Goal: Task Accomplishment & Management: Manage account settings

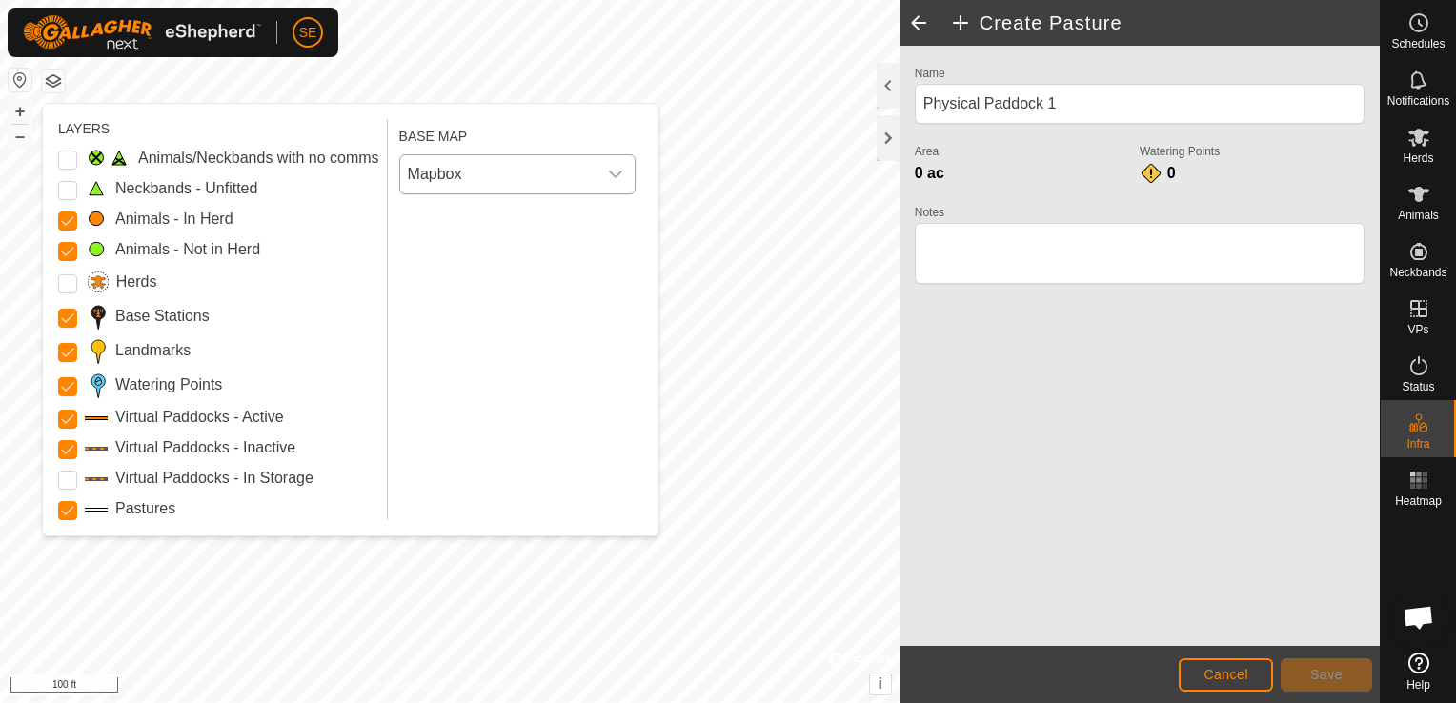
click at [619, 179] on icon "dropdown trigger" at bounding box center [615, 174] width 15 height 15
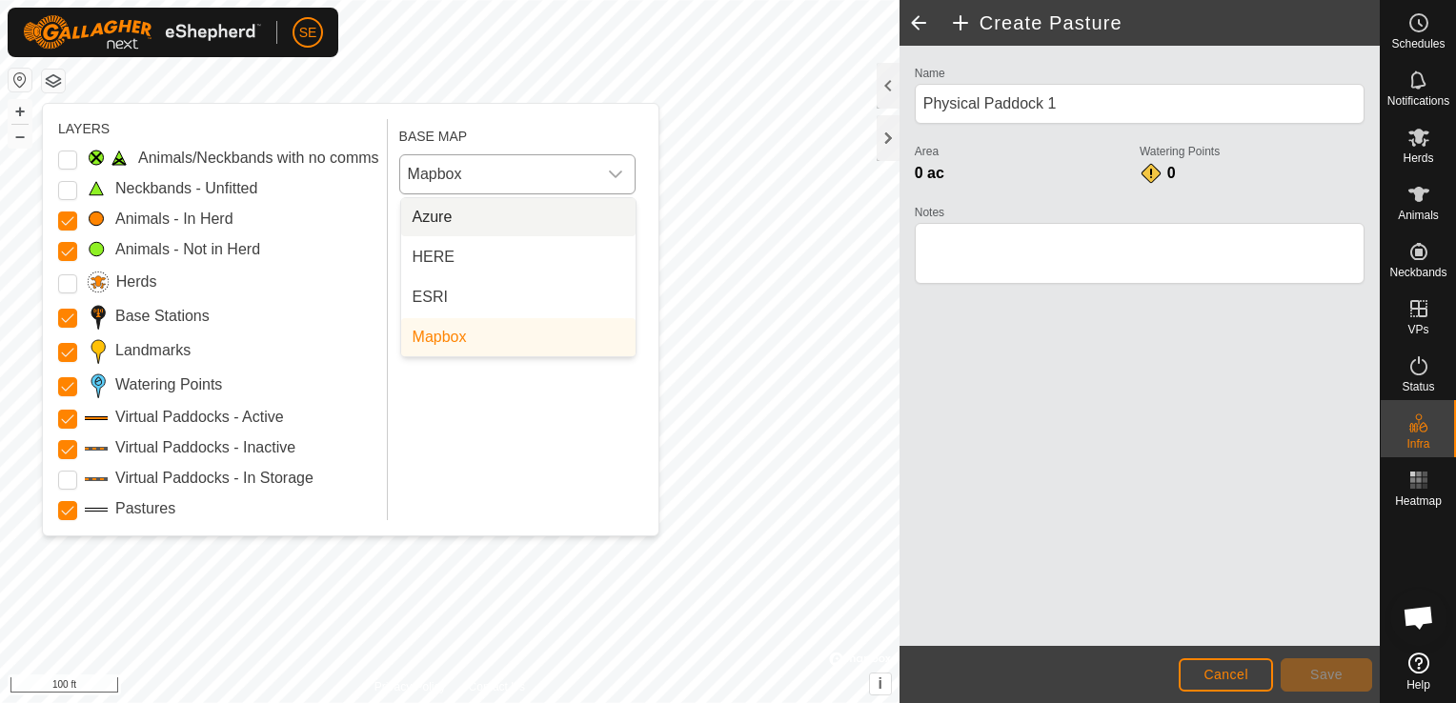
click at [619, 179] on icon "dropdown trigger" at bounding box center [615, 174] width 15 height 15
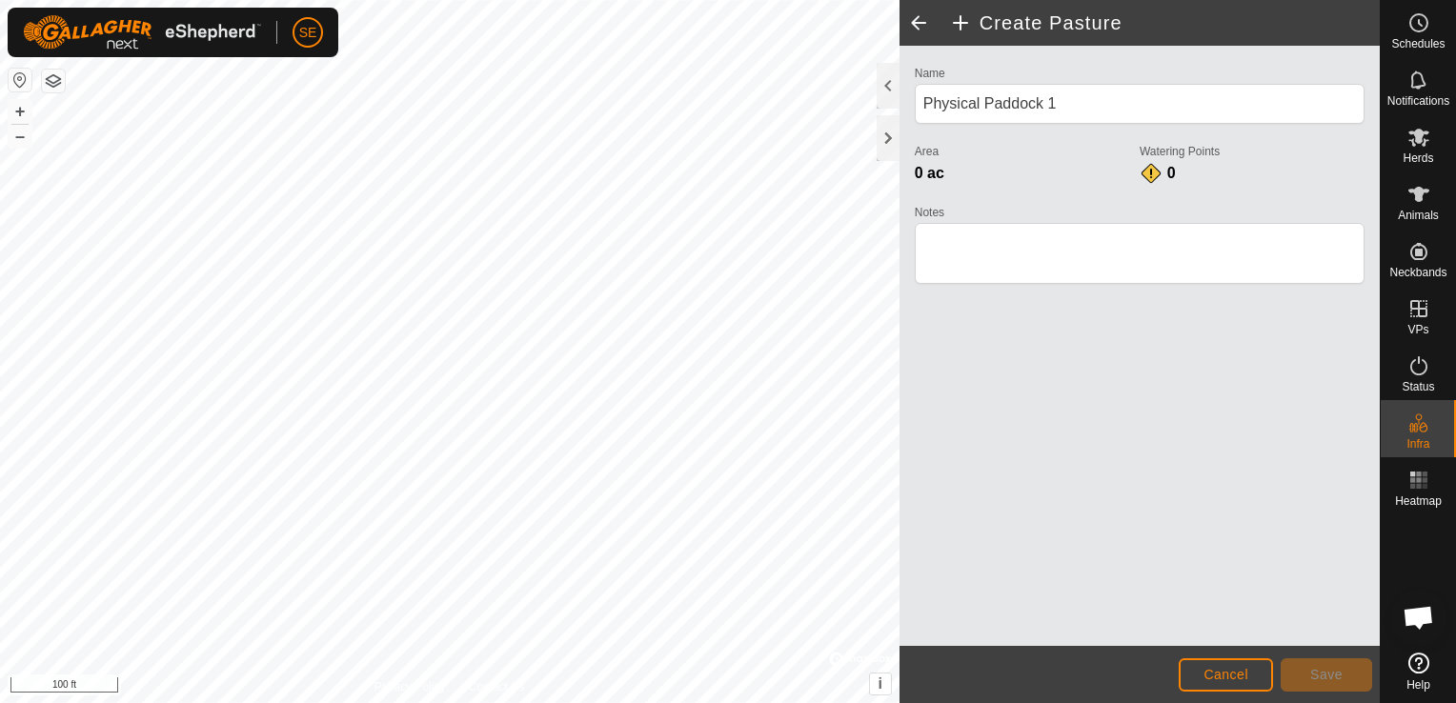
click at [920, 21] on span at bounding box center [919, 23] width 38 height 46
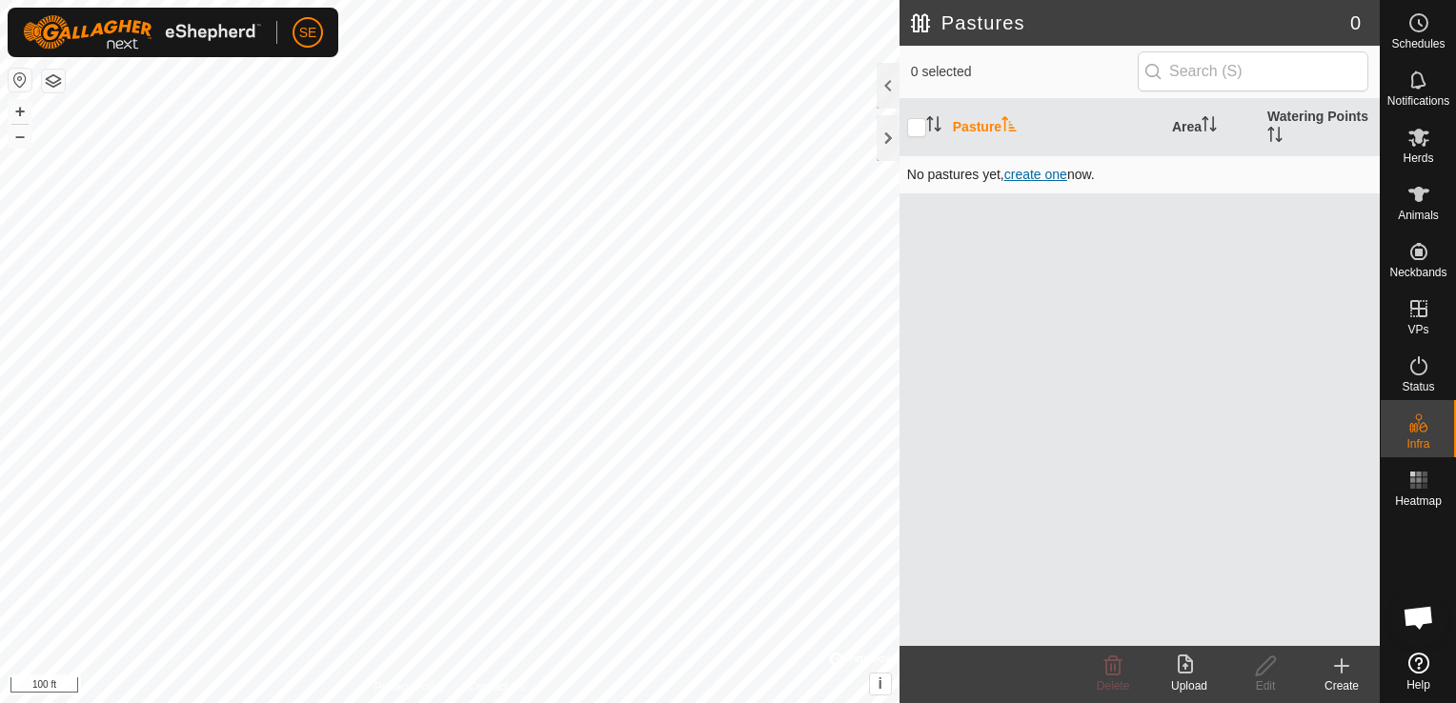
click at [1056, 173] on span "create one" at bounding box center [1035, 174] width 63 height 15
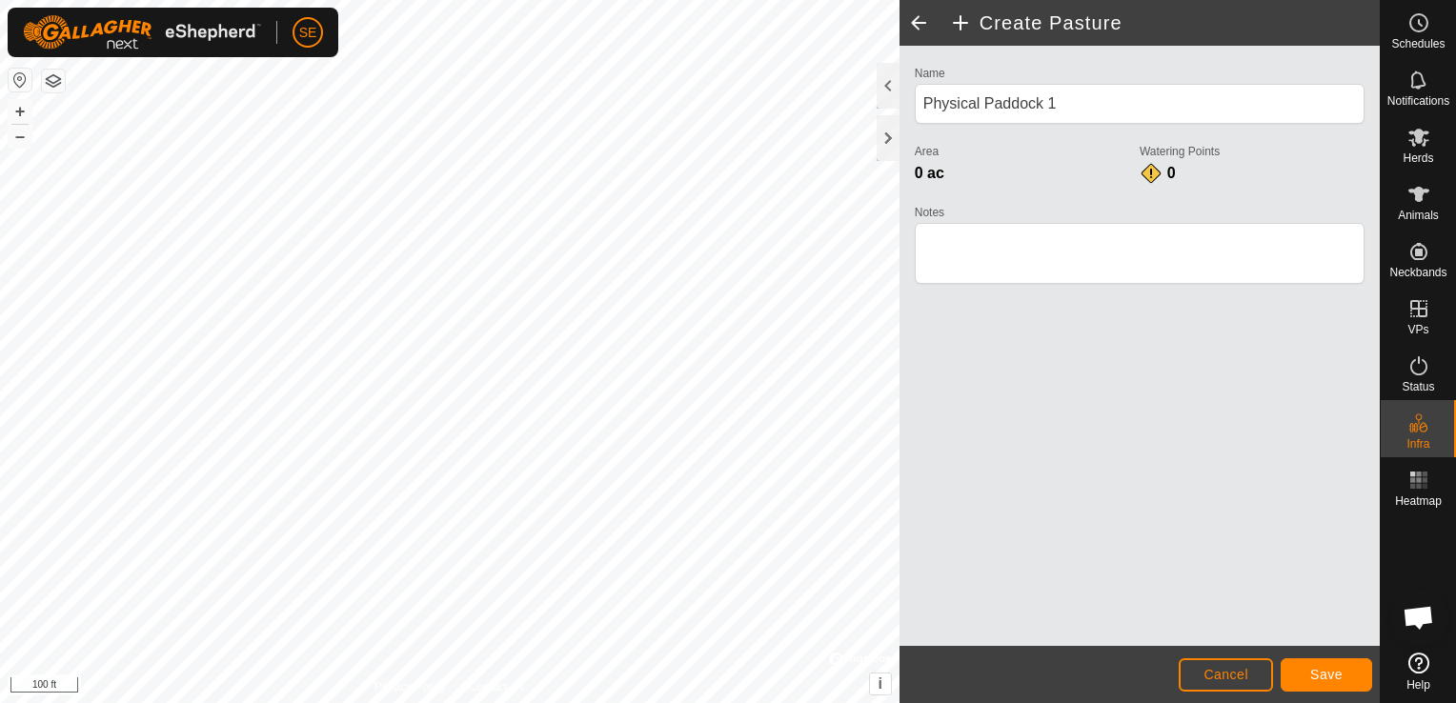
click at [913, 664] on div "Create Pasture Name Physical Paddock 1 Area 0 ac Watering Points 0 Notes Cancel…" at bounding box center [690, 351] width 1380 height 703
click at [330, 46] on div "SE Schedules Notifications Herds Animals Neckbands VPs Status Infra Heatmap Hel…" at bounding box center [728, 351] width 1456 height 703
click at [1332, 684] on button "Save" at bounding box center [1326, 674] width 91 height 33
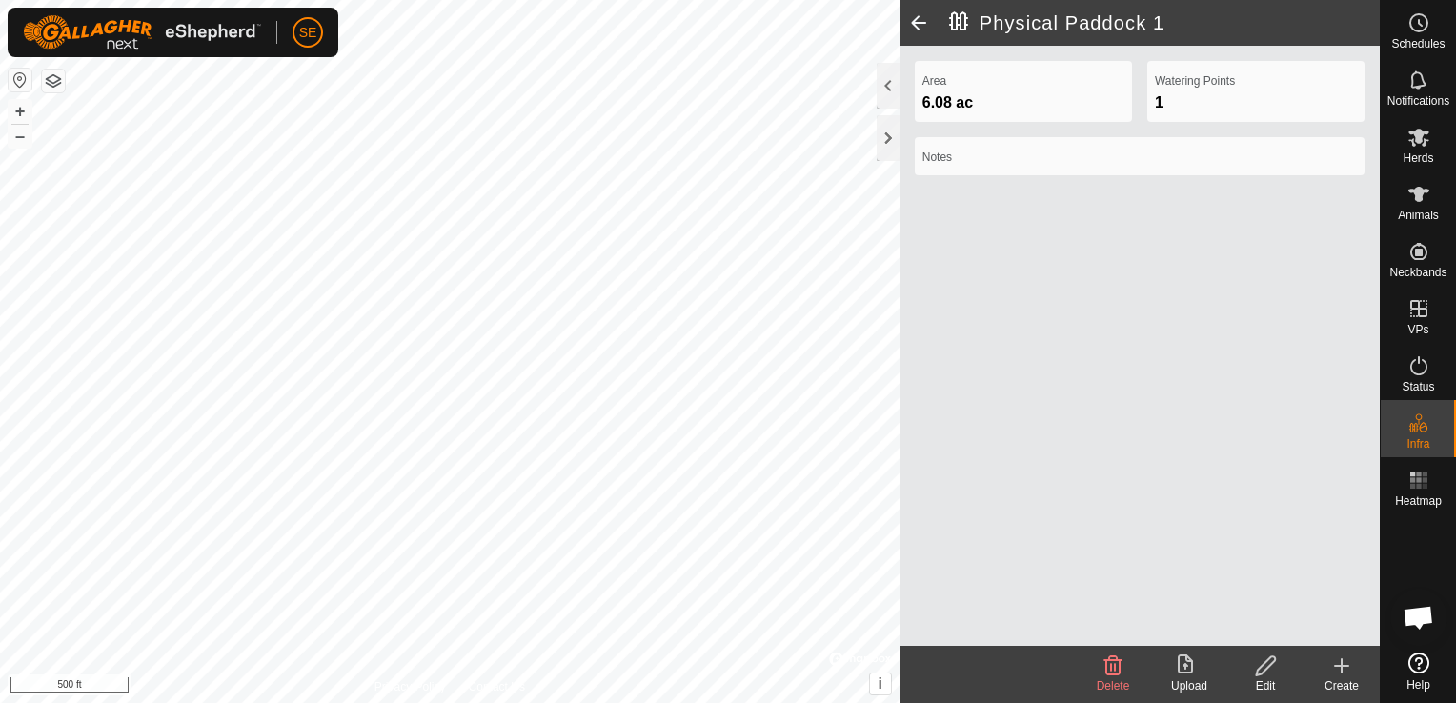
click at [1181, 668] on icon at bounding box center [1189, 666] width 23 height 23
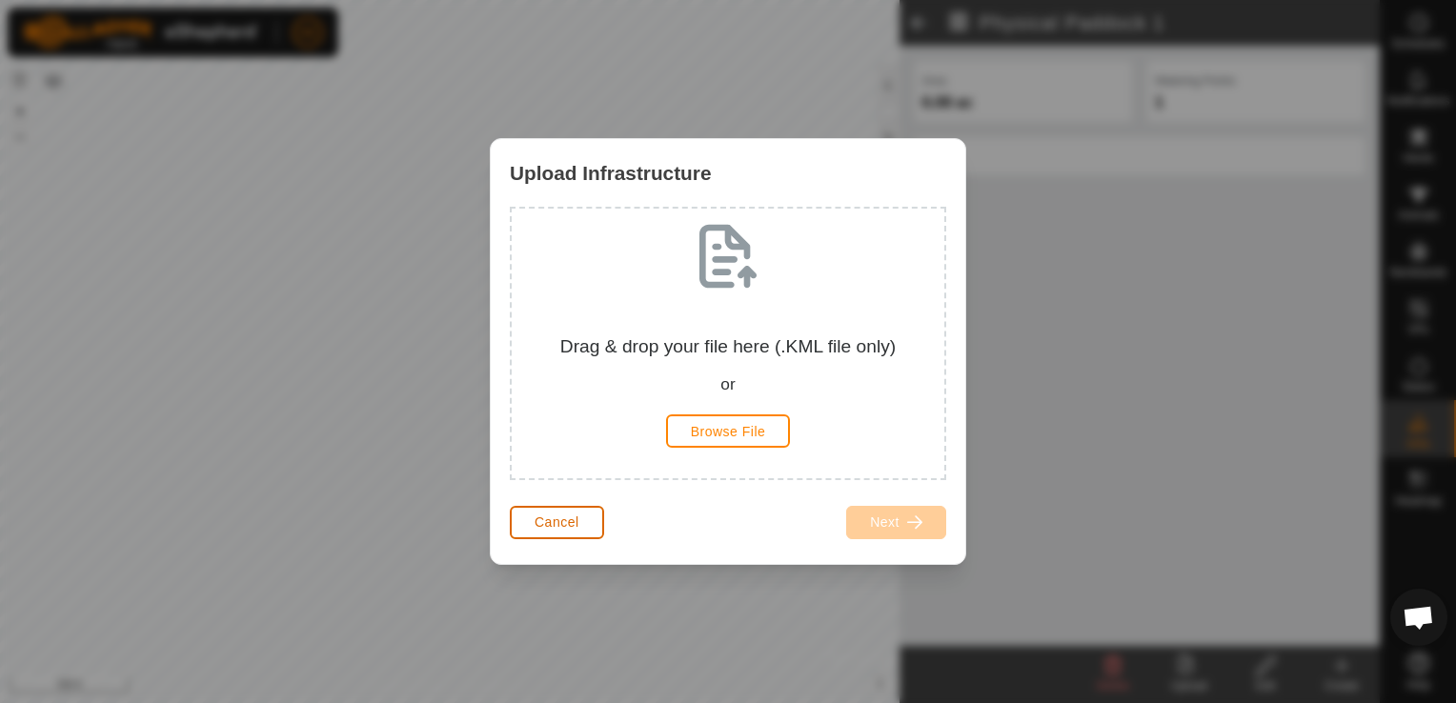
click at [551, 517] on span "Cancel" at bounding box center [557, 522] width 45 height 15
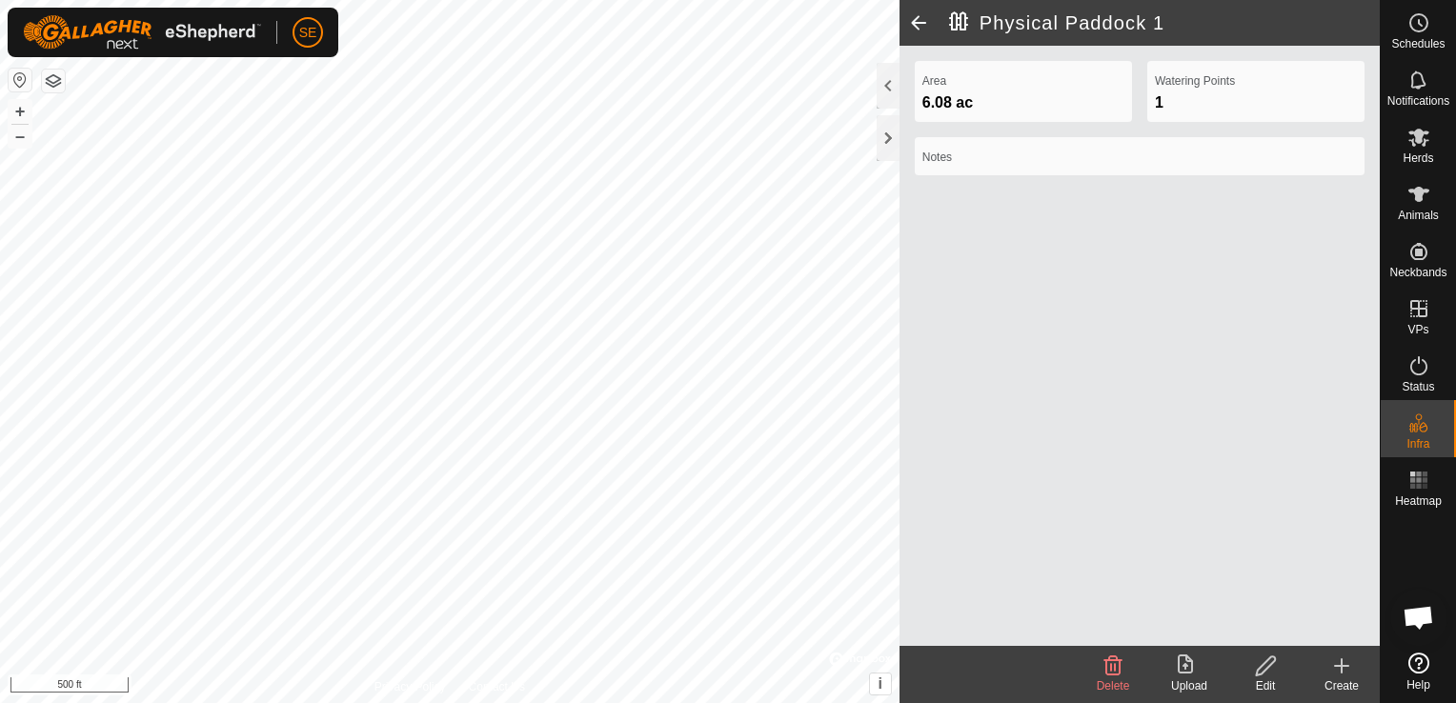
click at [1268, 669] on icon at bounding box center [1266, 666] width 24 height 23
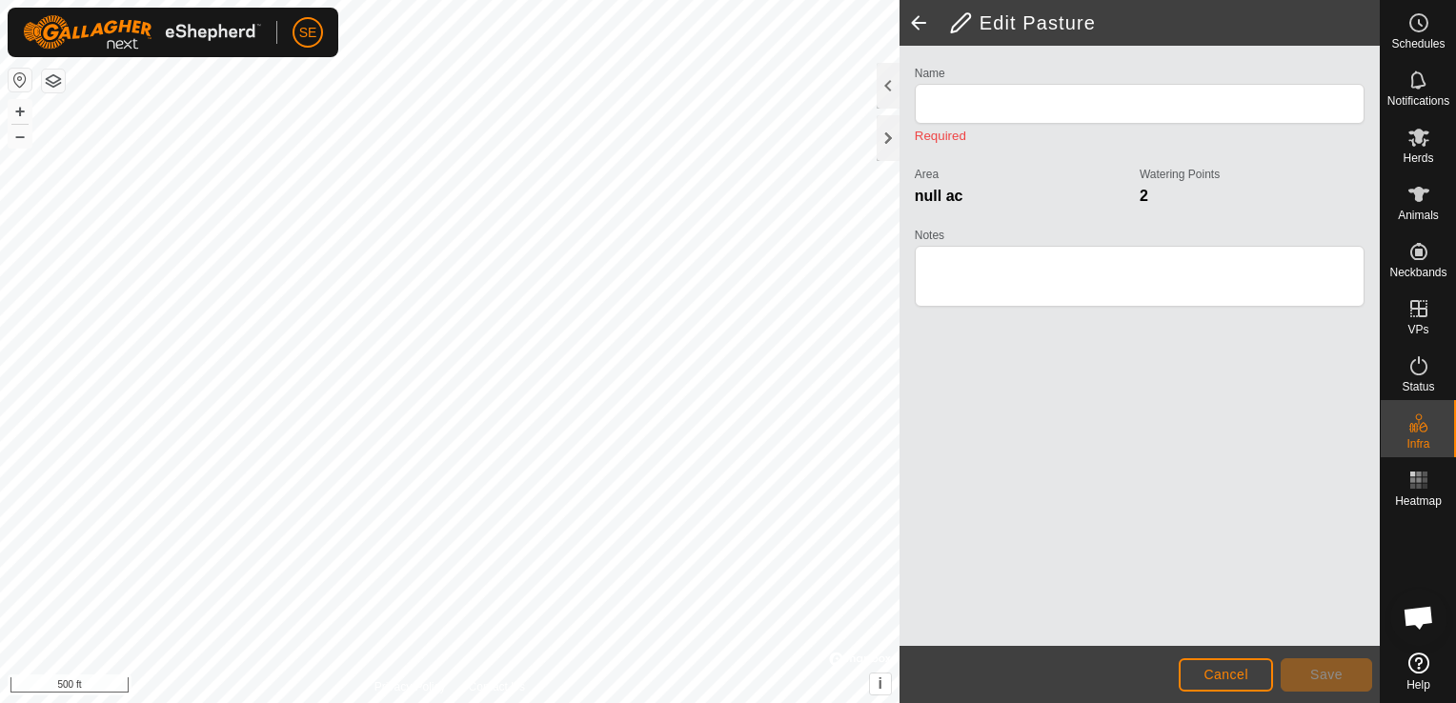
type input "Physical Paddock 1"
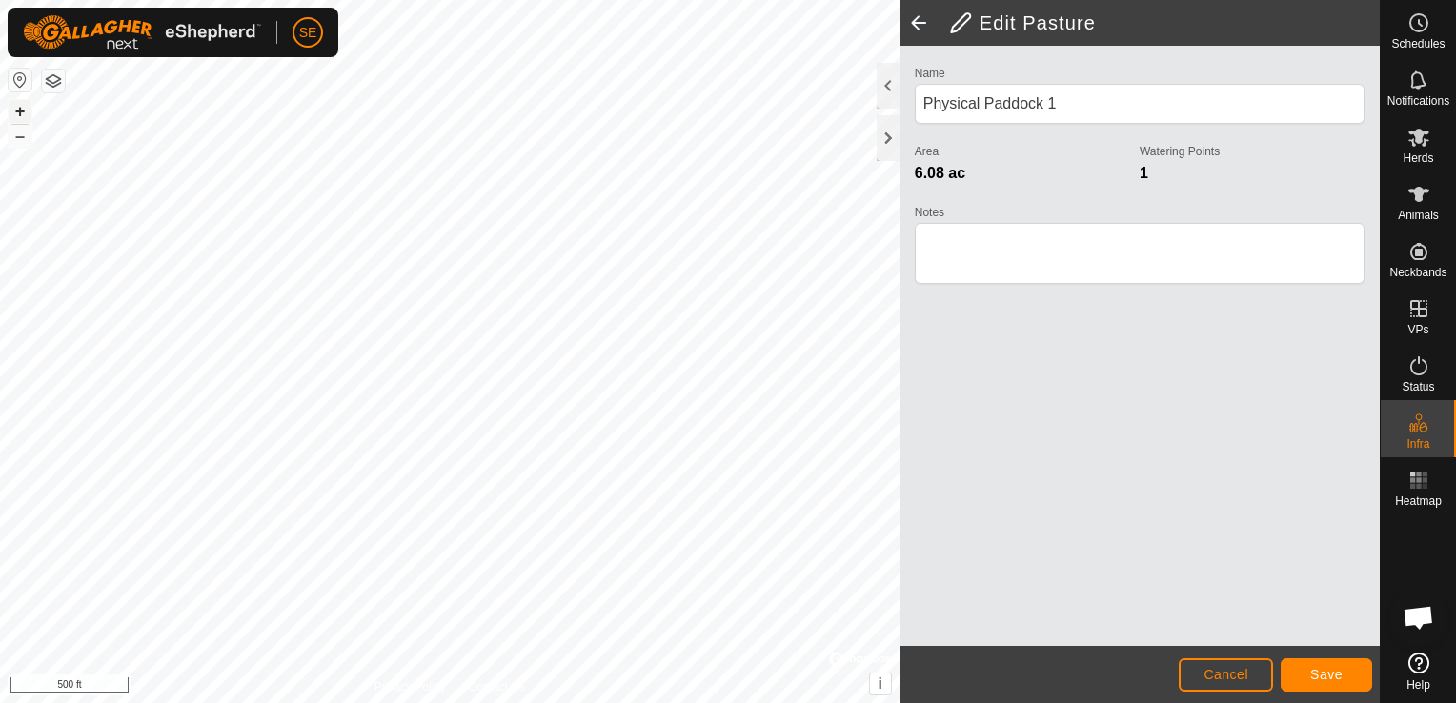
click at [24, 107] on button "+" at bounding box center [20, 111] width 23 height 23
click at [24, 132] on button "–" at bounding box center [20, 136] width 23 height 23
click at [1326, 670] on span "Save" at bounding box center [1326, 674] width 32 height 15
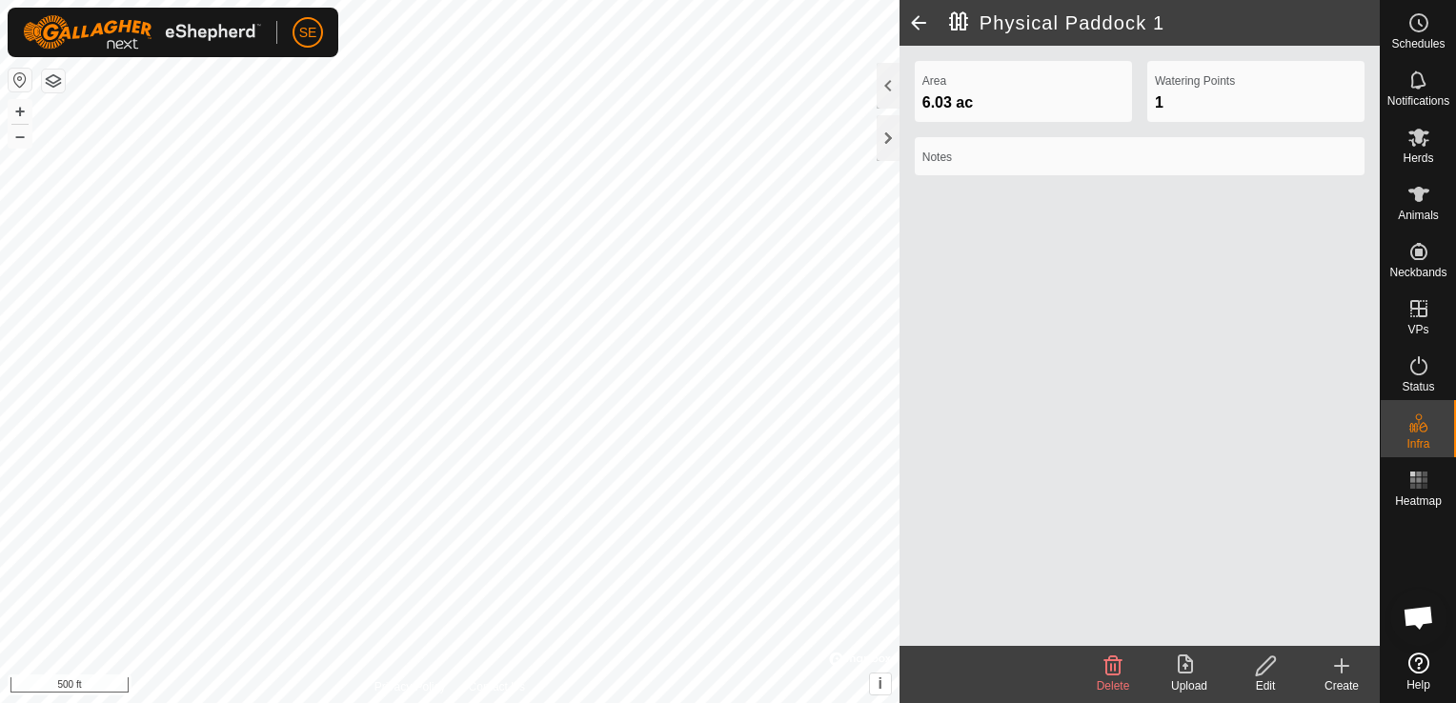
click at [1338, 664] on icon at bounding box center [1341, 666] width 23 height 23
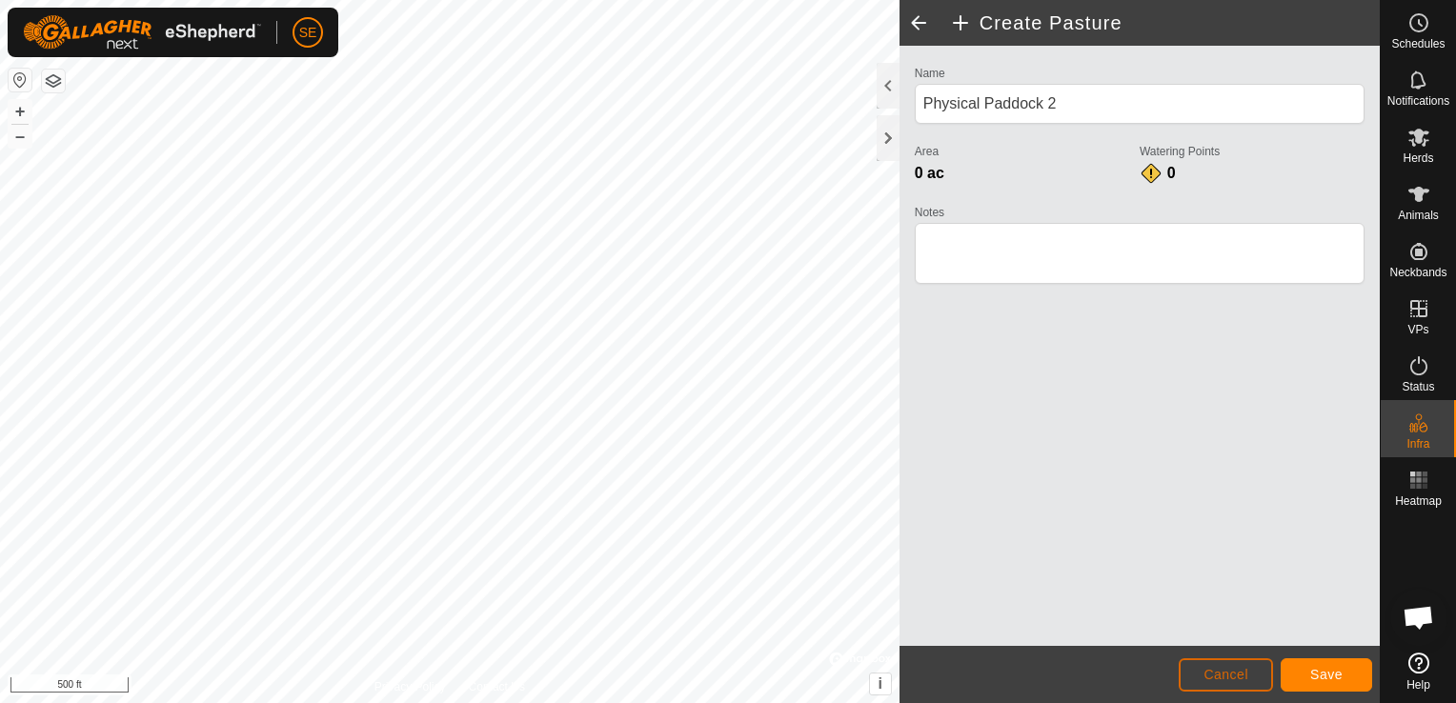
click at [1262, 671] on button "Cancel" at bounding box center [1226, 674] width 94 height 33
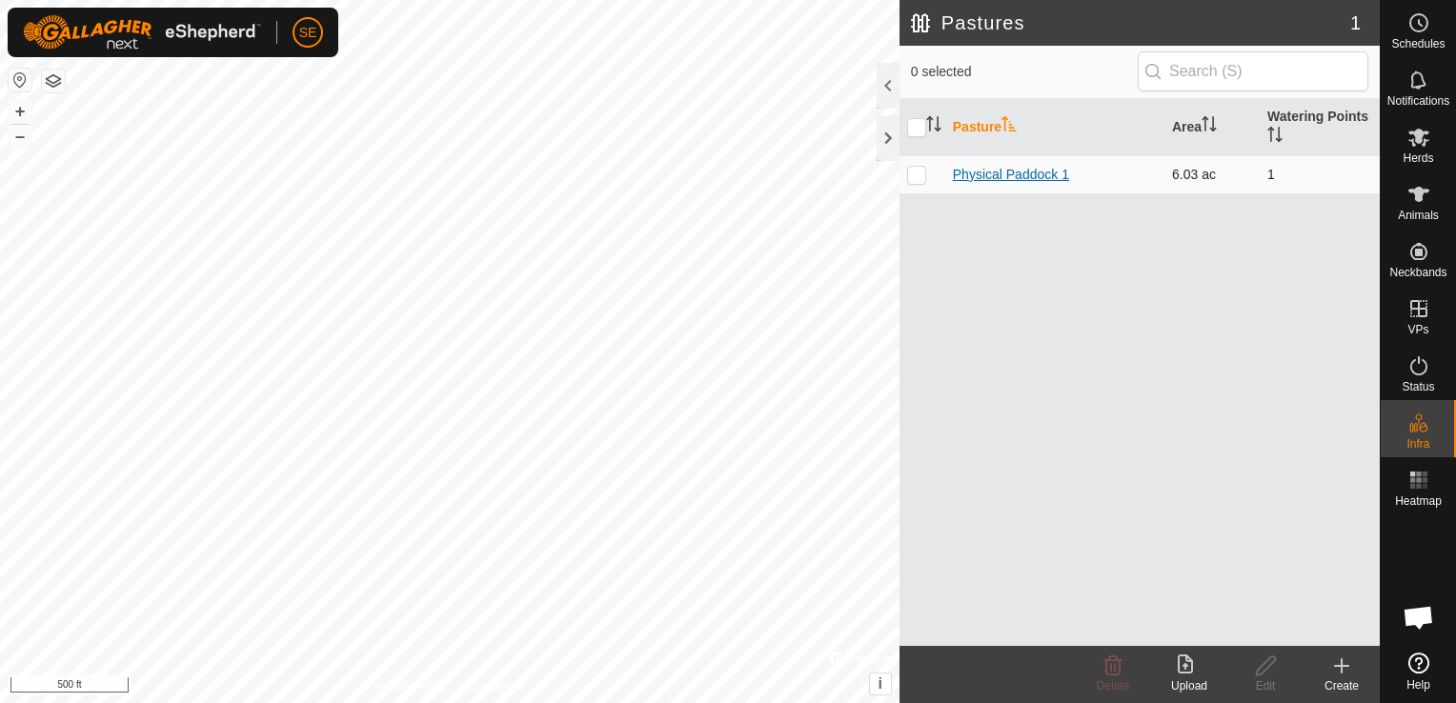
click at [1010, 170] on link "Physical Paddock 1" at bounding box center [1011, 174] width 116 height 15
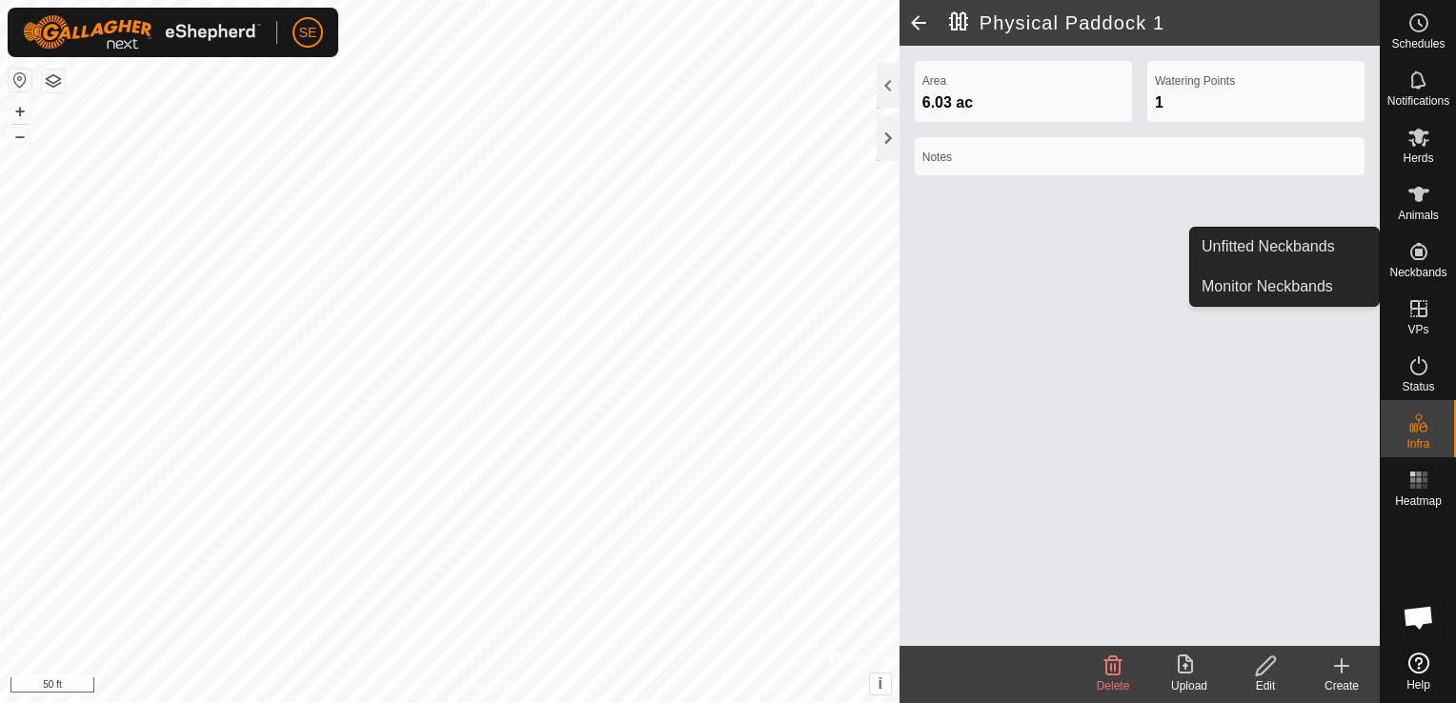
click at [1418, 257] on icon at bounding box center [1418, 251] width 23 height 23
click at [1296, 246] on link "Unfitted Neckbands" at bounding box center [1284, 247] width 189 height 38
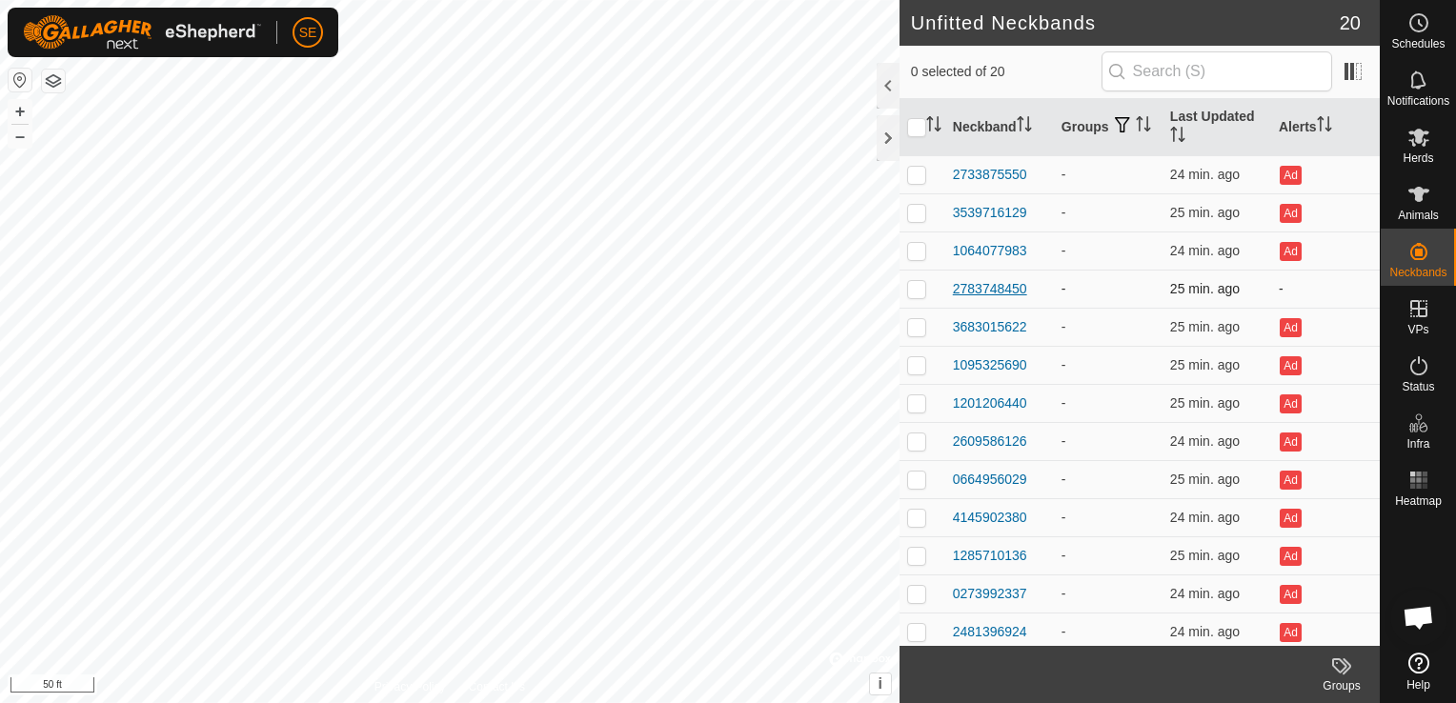
click at [975, 288] on div "2783748450" at bounding box center [990, 289] width 74 height 20
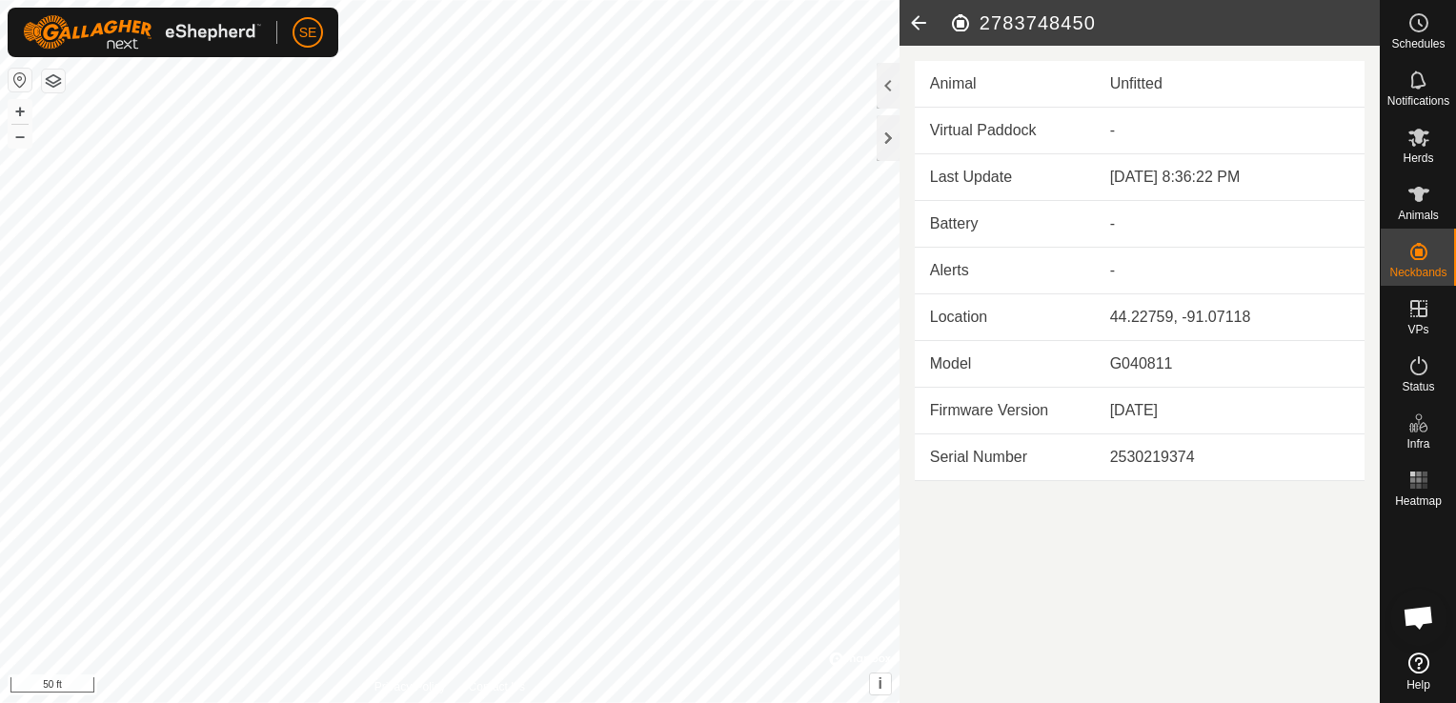
click at [1124, 221] on div "-" at bounding box center [1229, 223] width 239 height 23
click at [1416, 203] on icon at bounding box center [1418, 194] width 23 height 23
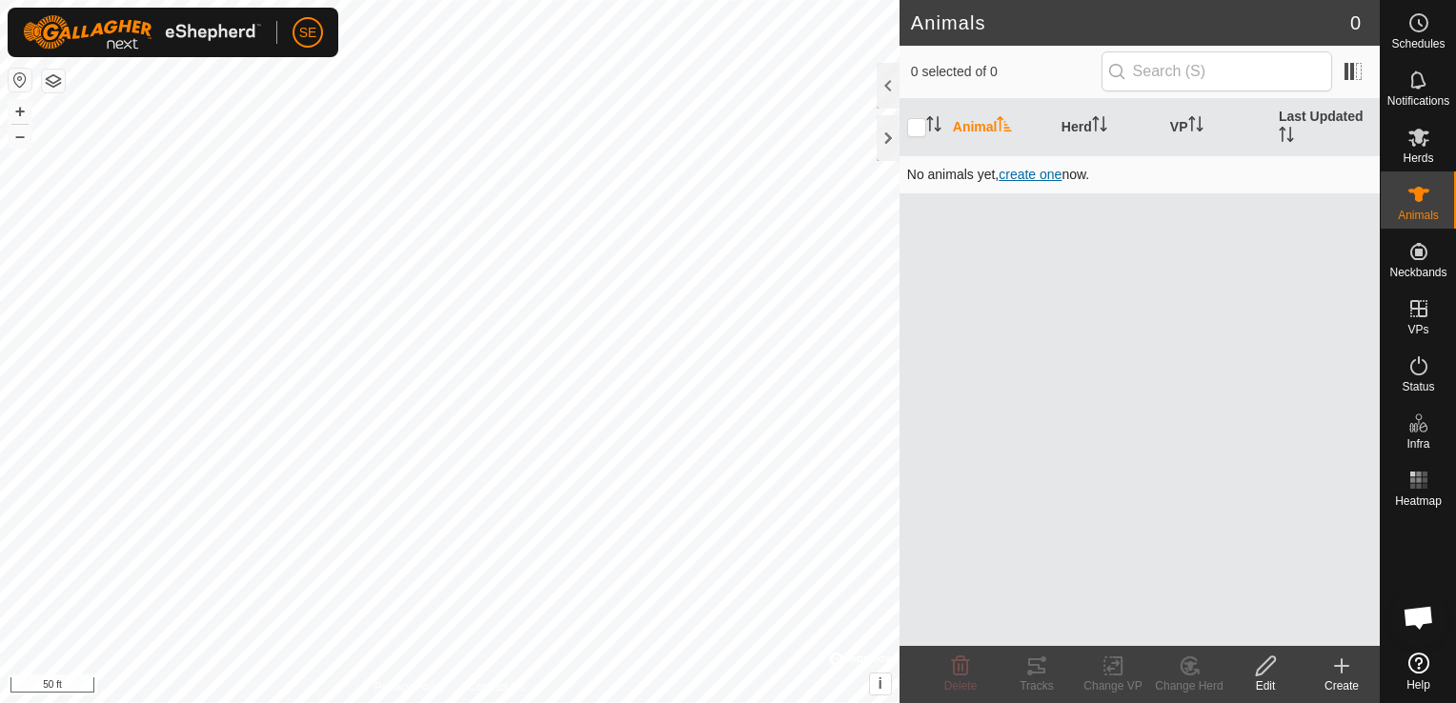
click at [1049, 172] on span "create one" at bounding box center [1030, 174] width 63 height 15
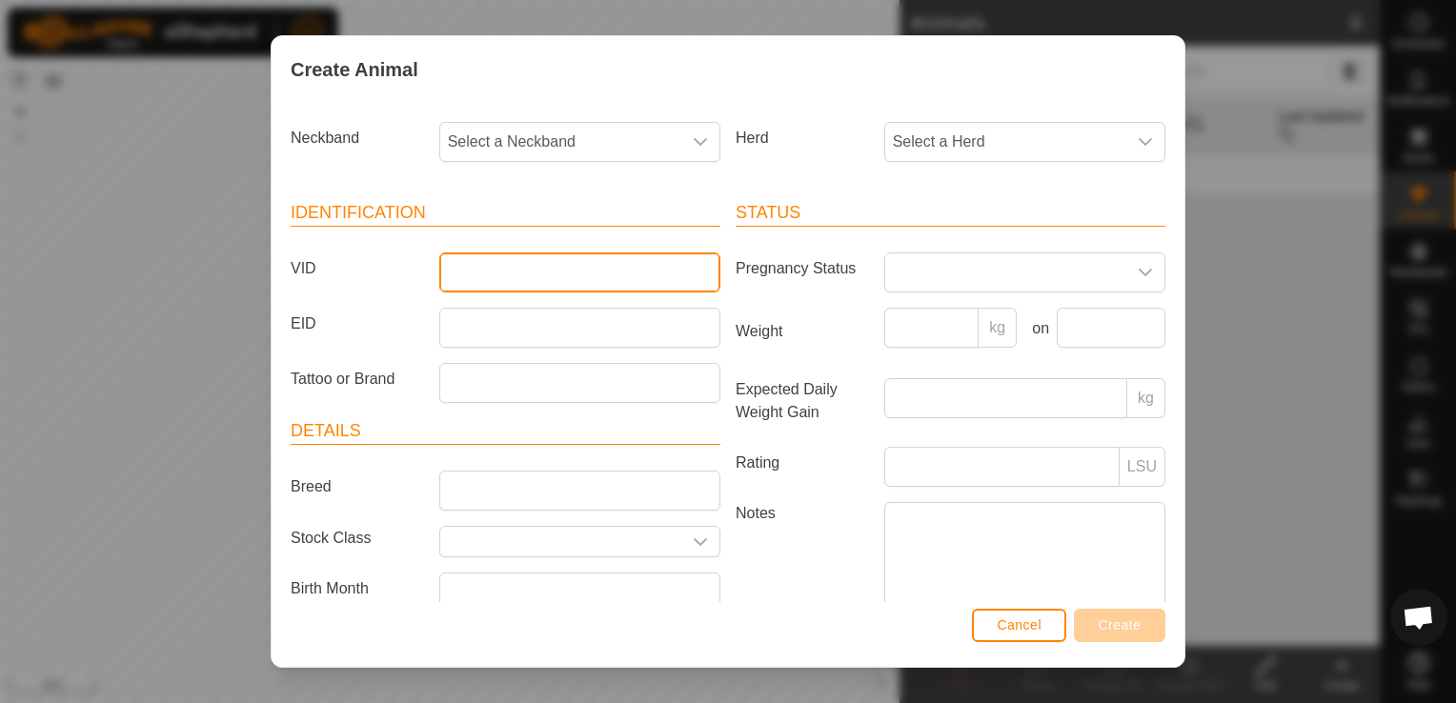
click at [551, 263] on input "VID" at bounding box center [579, 273] width 281 height 40
type input "2783748450"
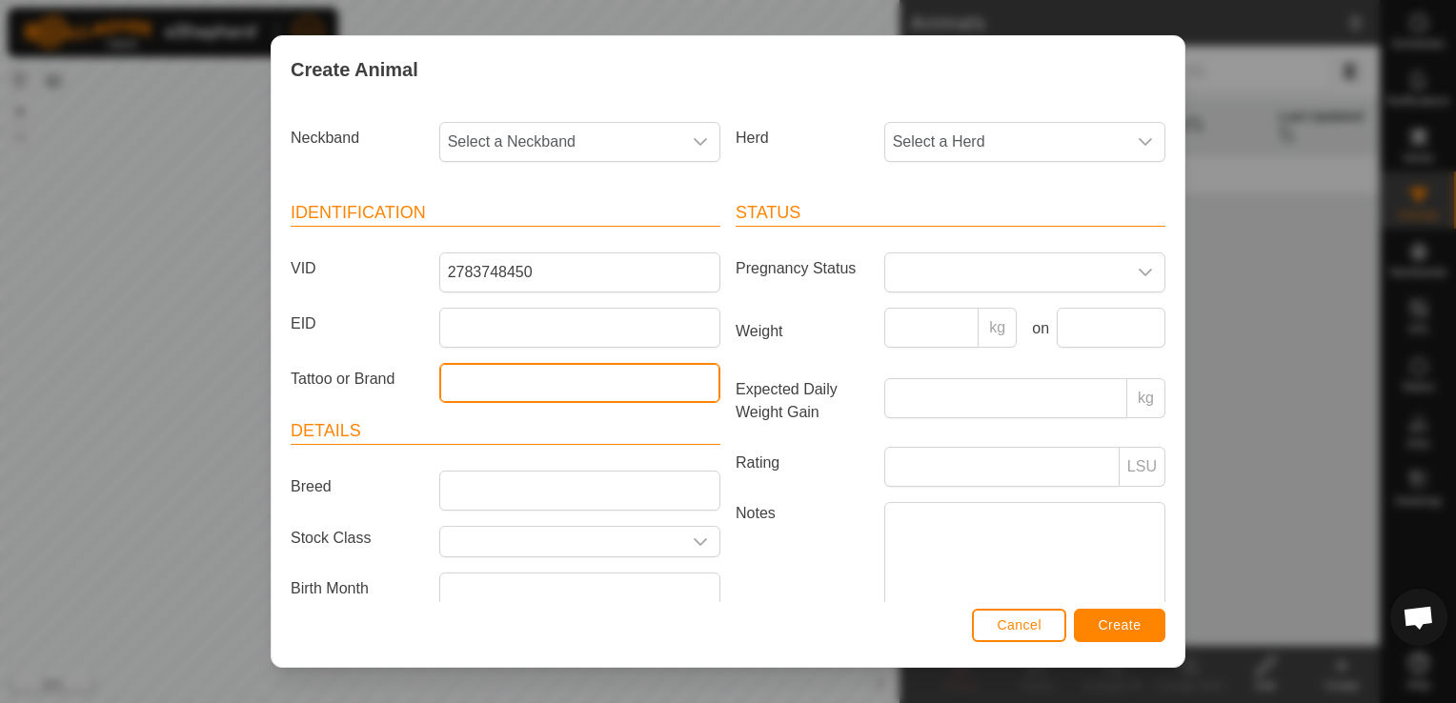
click at [543, 374] on input "Tattoo or Brand" at bounding box center [579, 383] width 281 height 40
type input "shaggy"
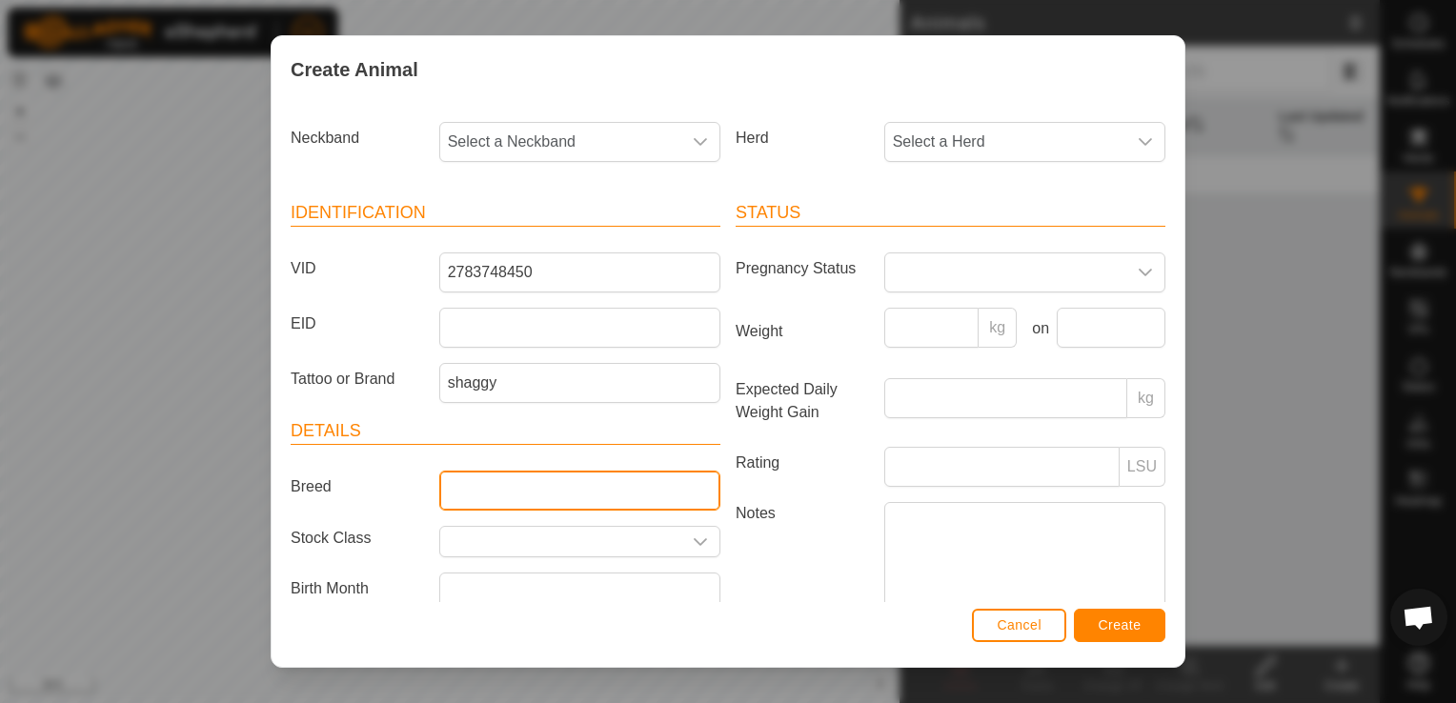
click at [555, 487] on input "Breed" at bounding box center [579, 491] width 281 height 40
type input "highland red devon"
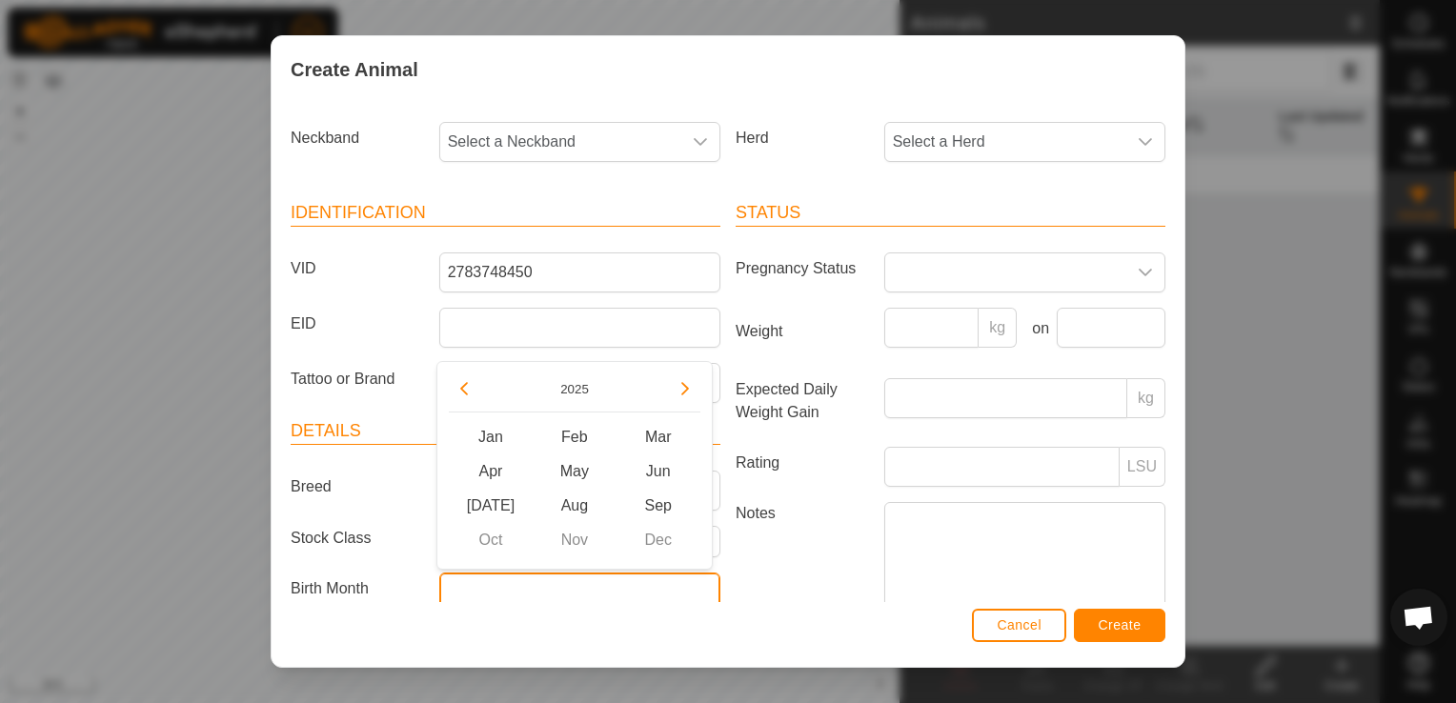
click at [504, 584] on input "text" at bounding box center [579, 593] width 281 height 40
click at [903, 280] on span at bounding box center [1005, 272] width 241 height 38
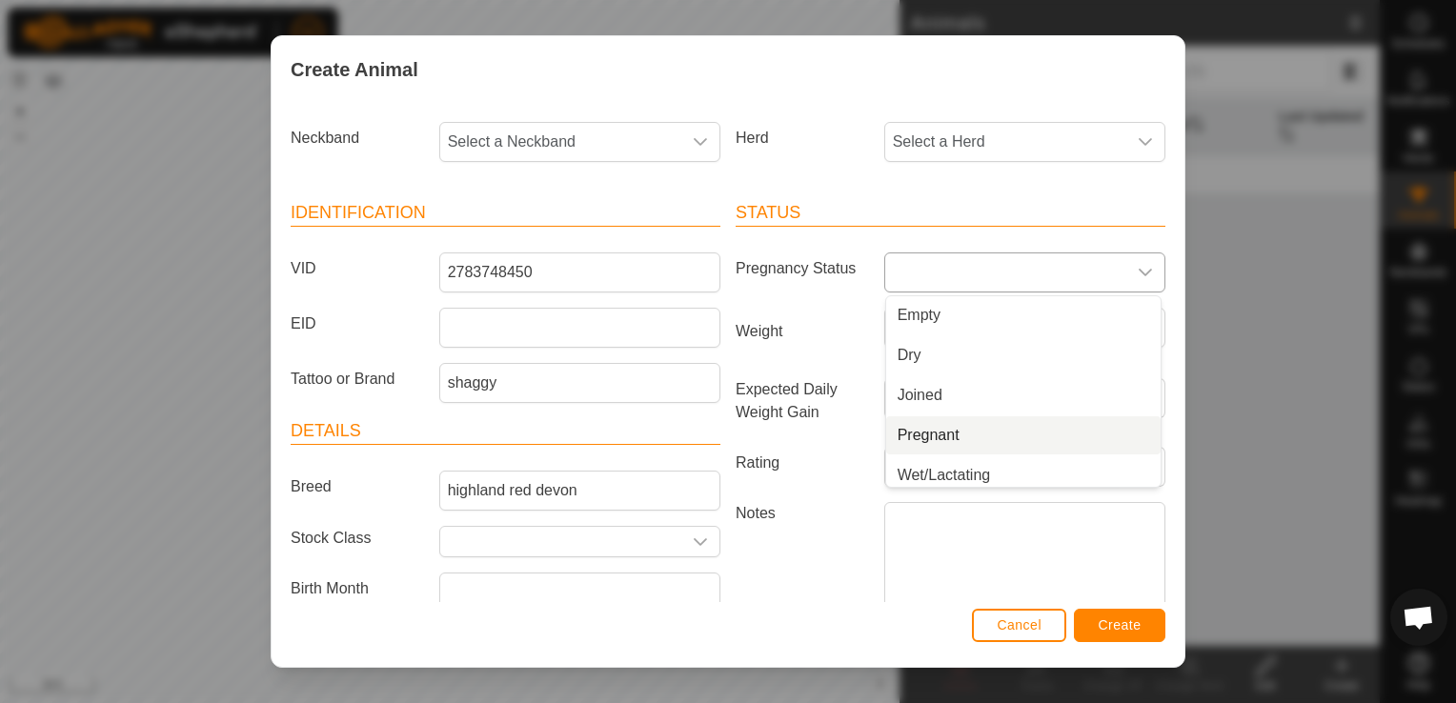
click at [922, 425] on li "Pregnant" at bounding box center [1023, 435] width 274 height 38
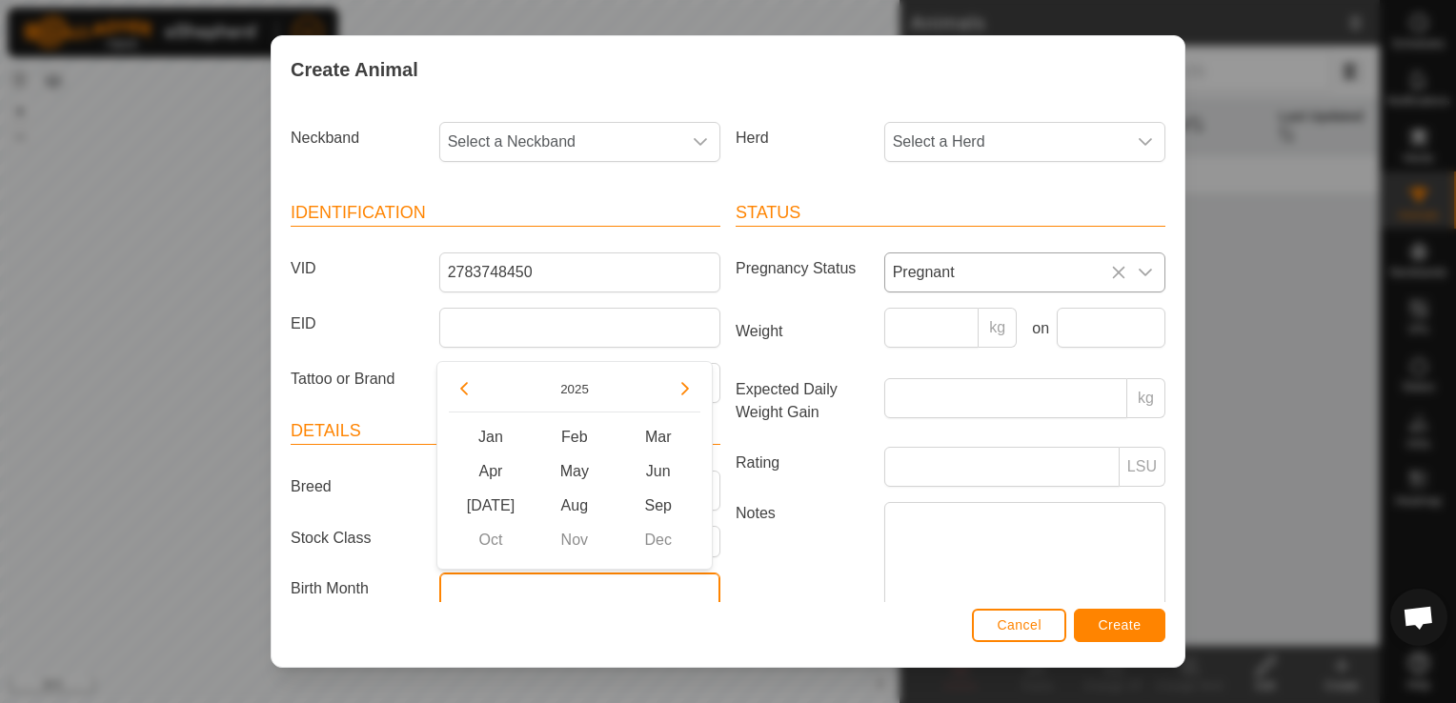
click at [530, 593] on input "text" at bounding box center [579, 593] width 281 height 40
click at [574, 468] on span "May" at bounding box center [575, 472] width 84 height 34
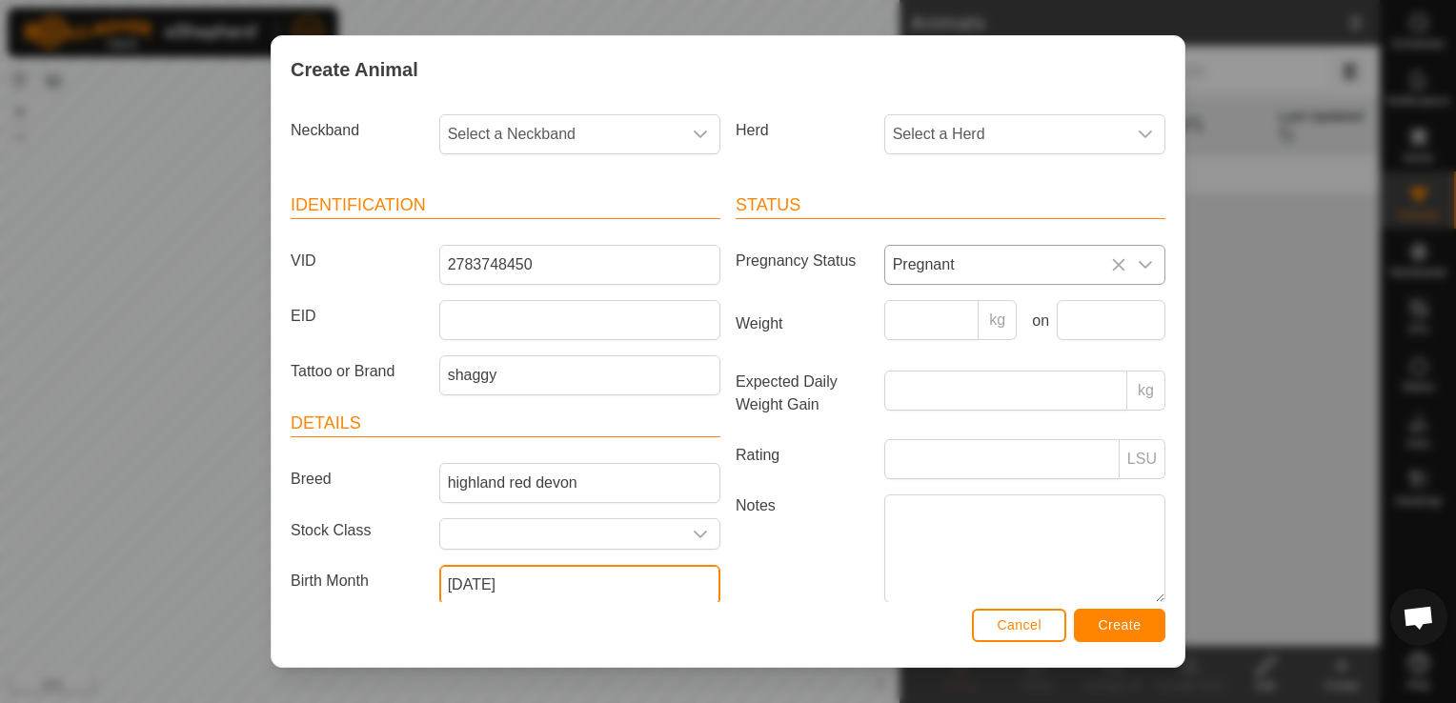
type input "[DATE]"
click at [597, 617] on div "Cancel Create" at bounding box center [728, 634] width 913 height 65
click at [1131, 626] on span "Create" at bounding box center [1120, 624] width 43 height 15
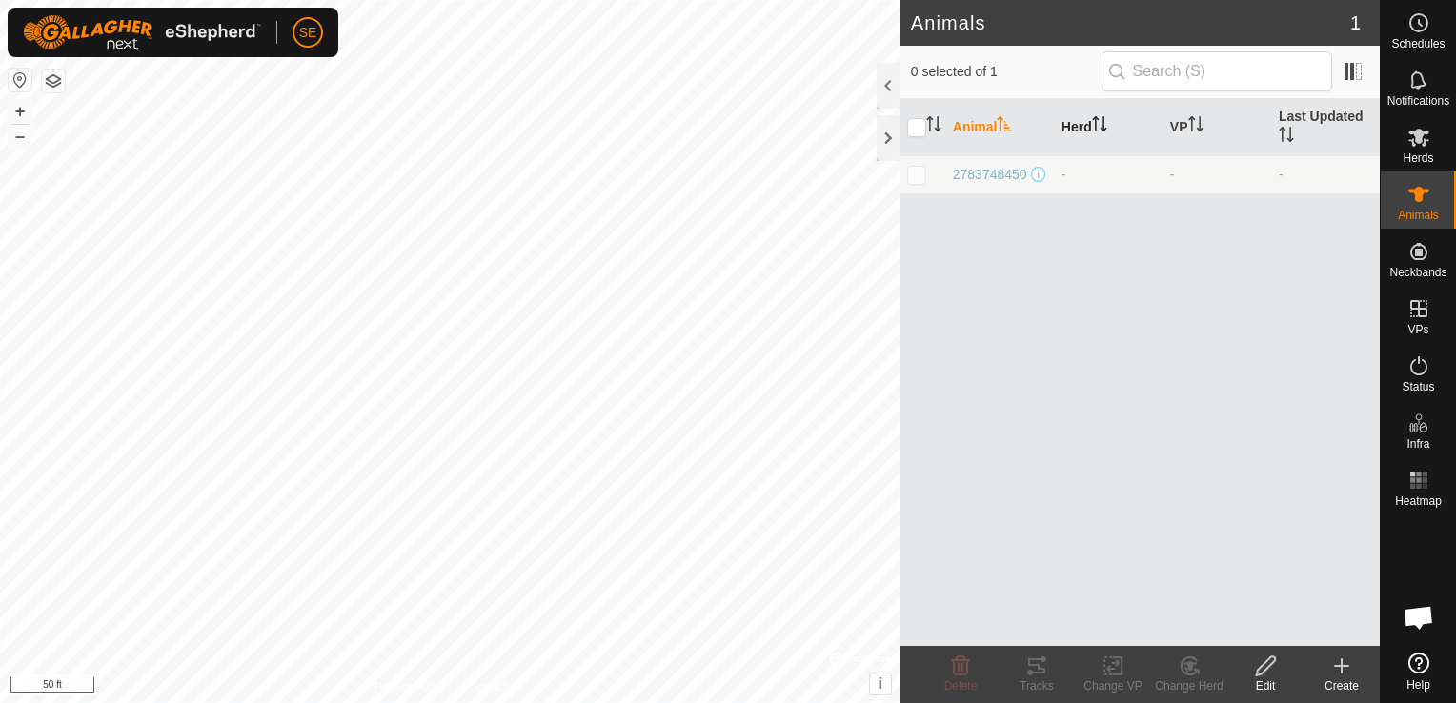
click at [1081, 131] on th "Herd" at bounding box center [1108, 127] width 109 height 57
click at [989, 130] on th "Animal" at bounding box center [999, 127] width 109 height 57
click at [1091, 128] on th "Herd" at bounding box center [1108, 127] width 109 height 57
click at [987, 131] on th "Animal" at bounding box center [999, 127] width 109 height 57
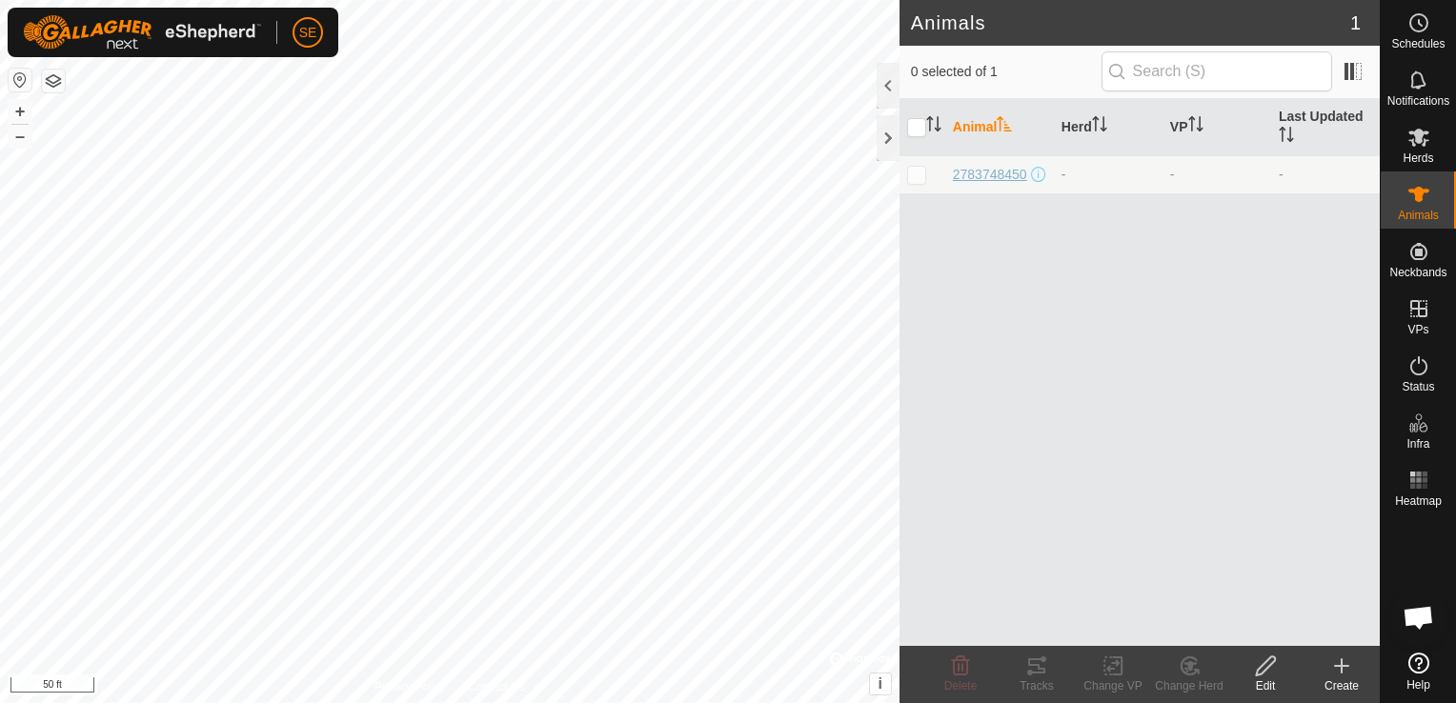
click at [979, 166] on span "2783748450" at bounding box center [990, 175] width 74 height 20
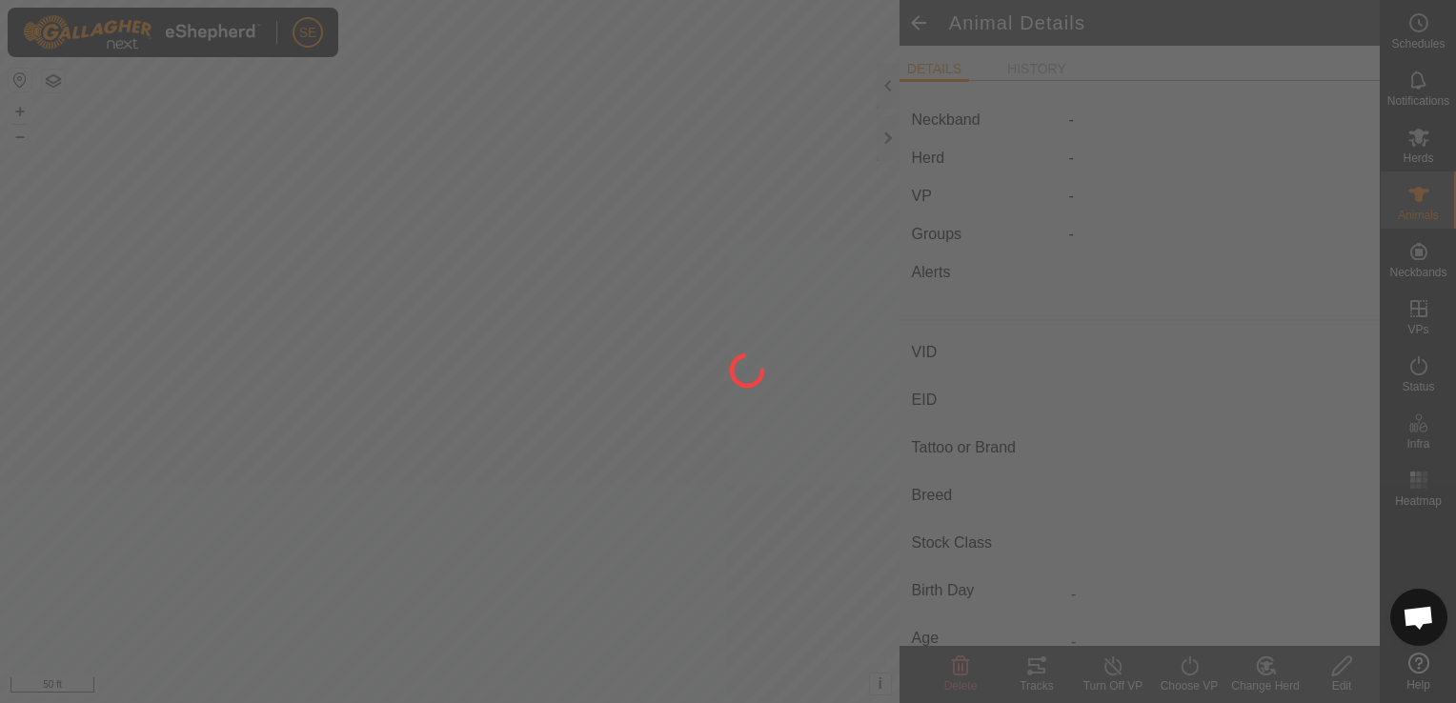
type input "2783748450"
type input "-"
type input "shaggy"
type input "highland red devon"
type input "-"
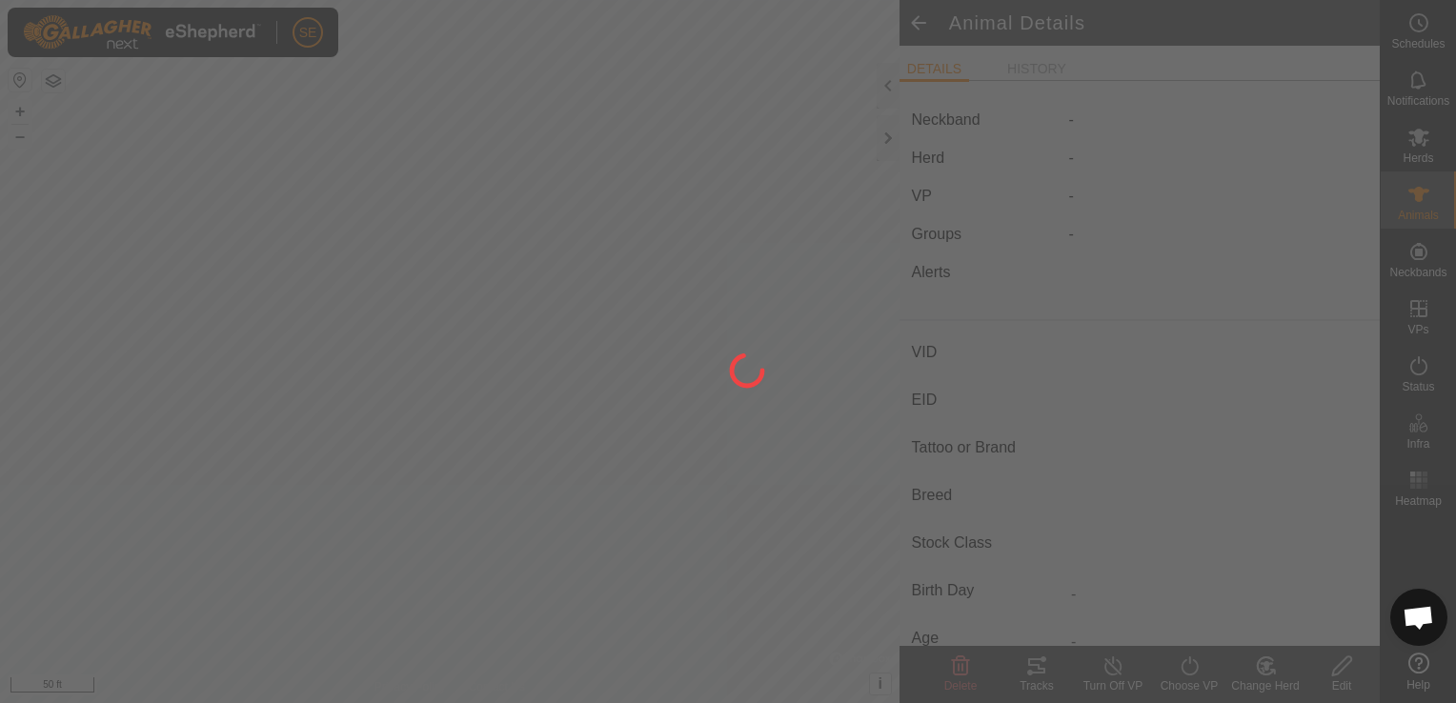
type input "05/2022"
type input "3 years 5 months"
type input "Pregnant"
type input "0 kg"
type input "-"
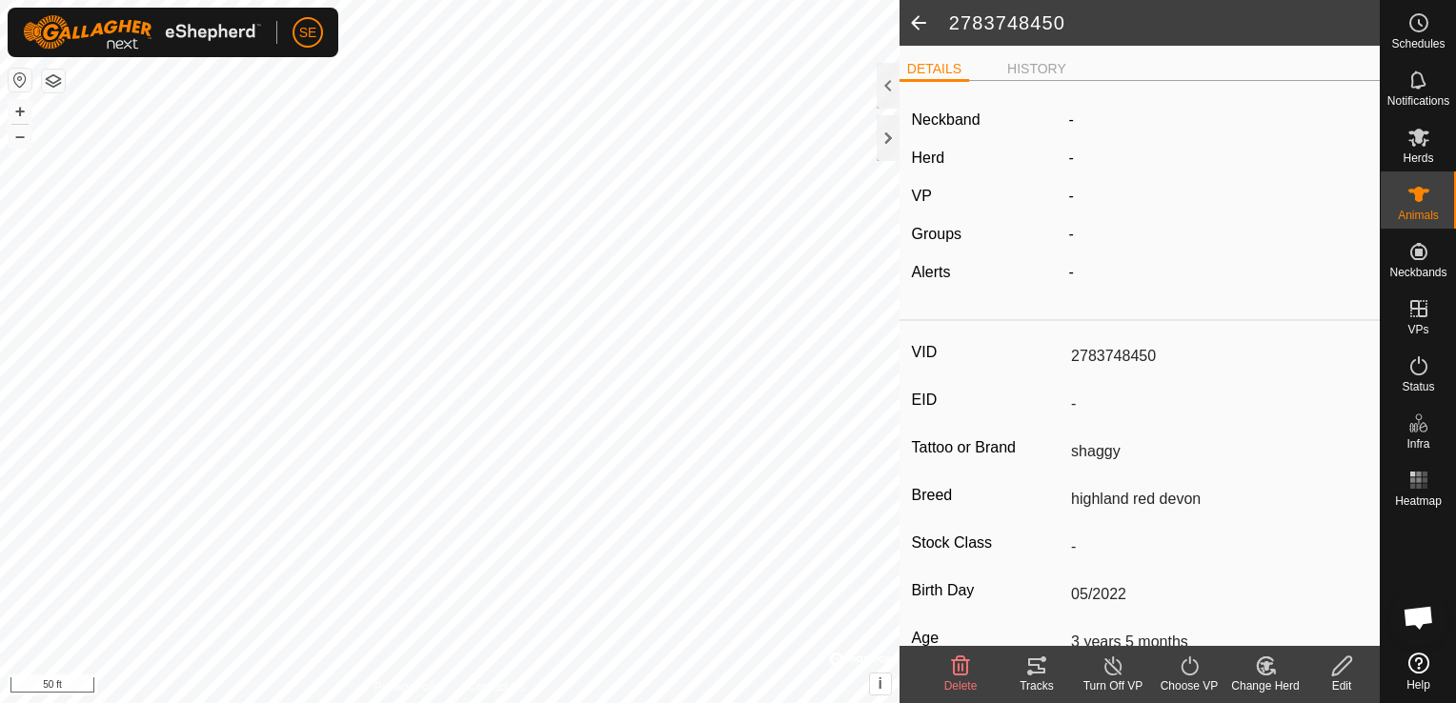
click at [915, 28] on span at bounding box center [919, 23] width 38 height 46
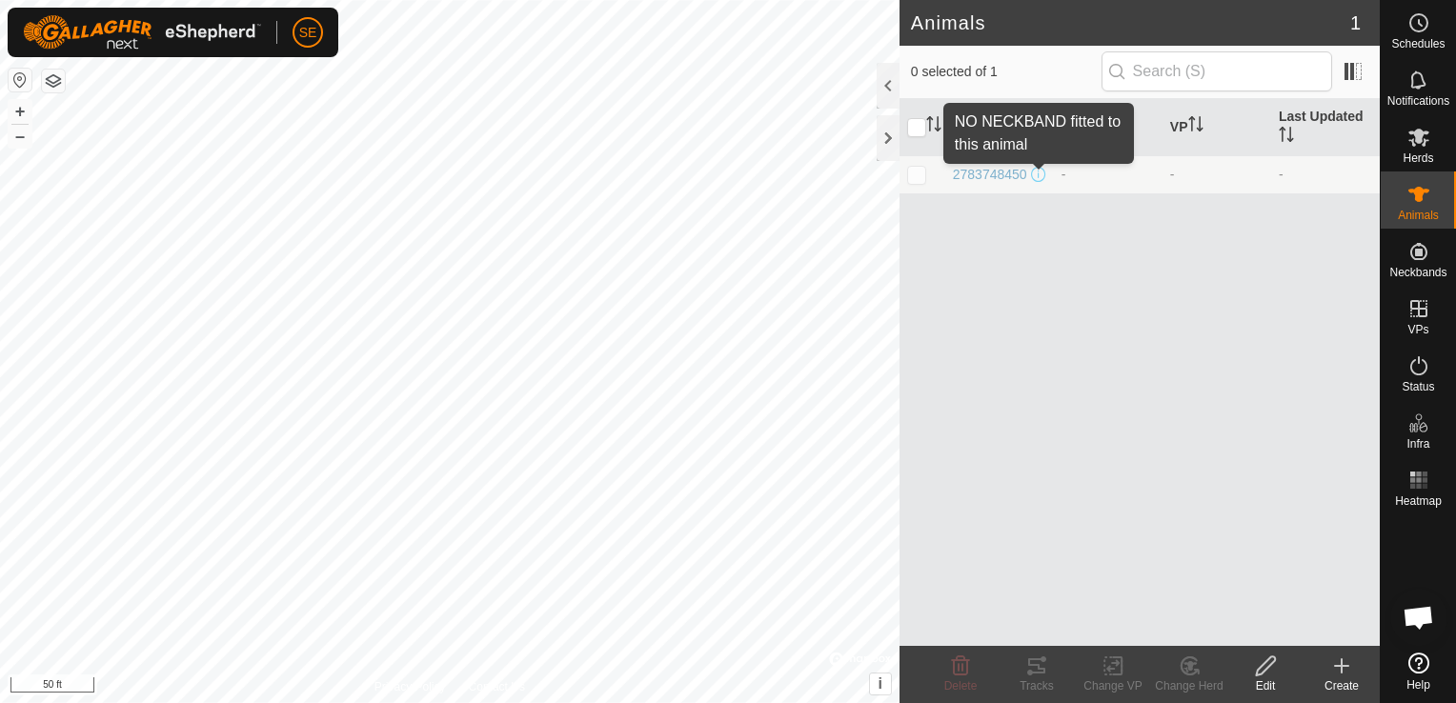
click at [1037, 172] on span at bounding box center [1038, 174] width 15 height 15
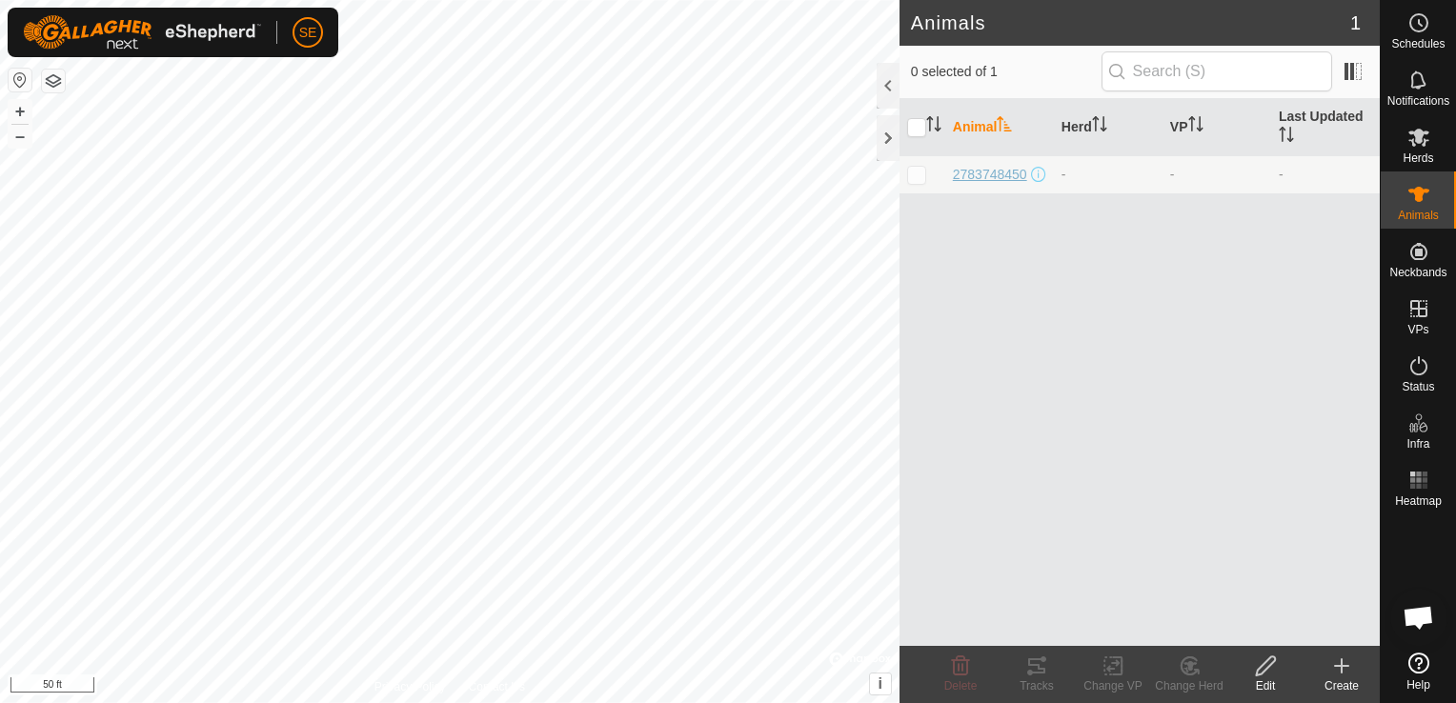
click at [980, 165] on span "2783748450" at bounding box center [990, 175] width 74 height 20
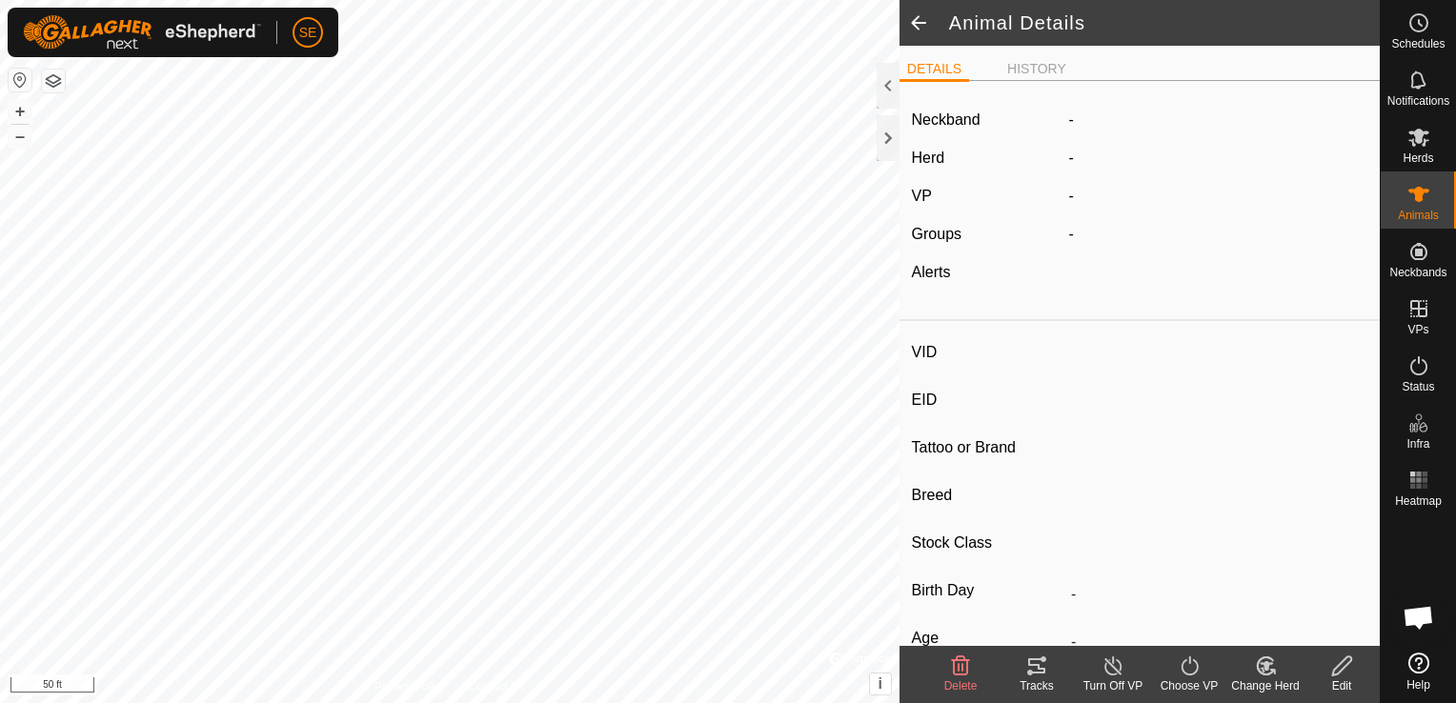
type input "2783748450"
type input "-"
type input "shaggy"
type input "highland red devon"
type input "-"
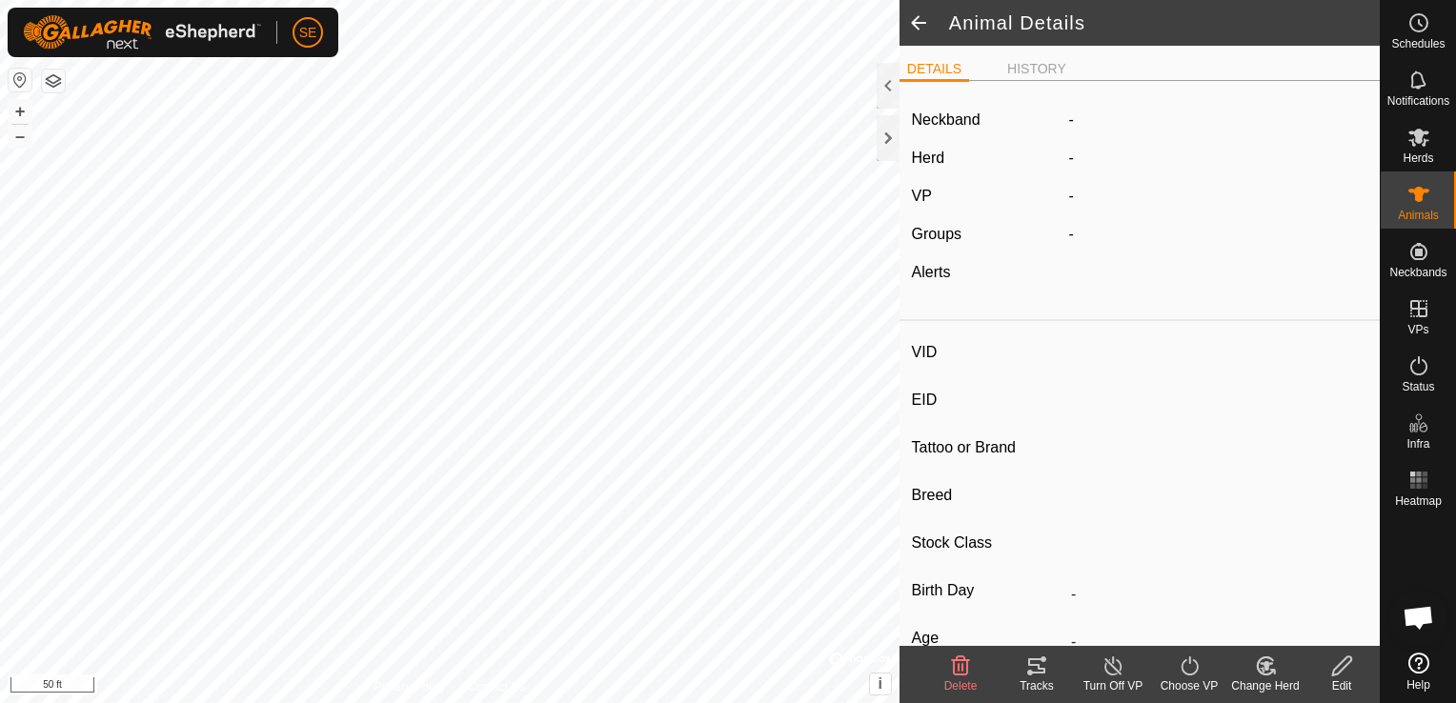
type input "05/2022"
type input "3 years 5 months"
type input "Pregnant"
type input "0 kg"
type input "-"
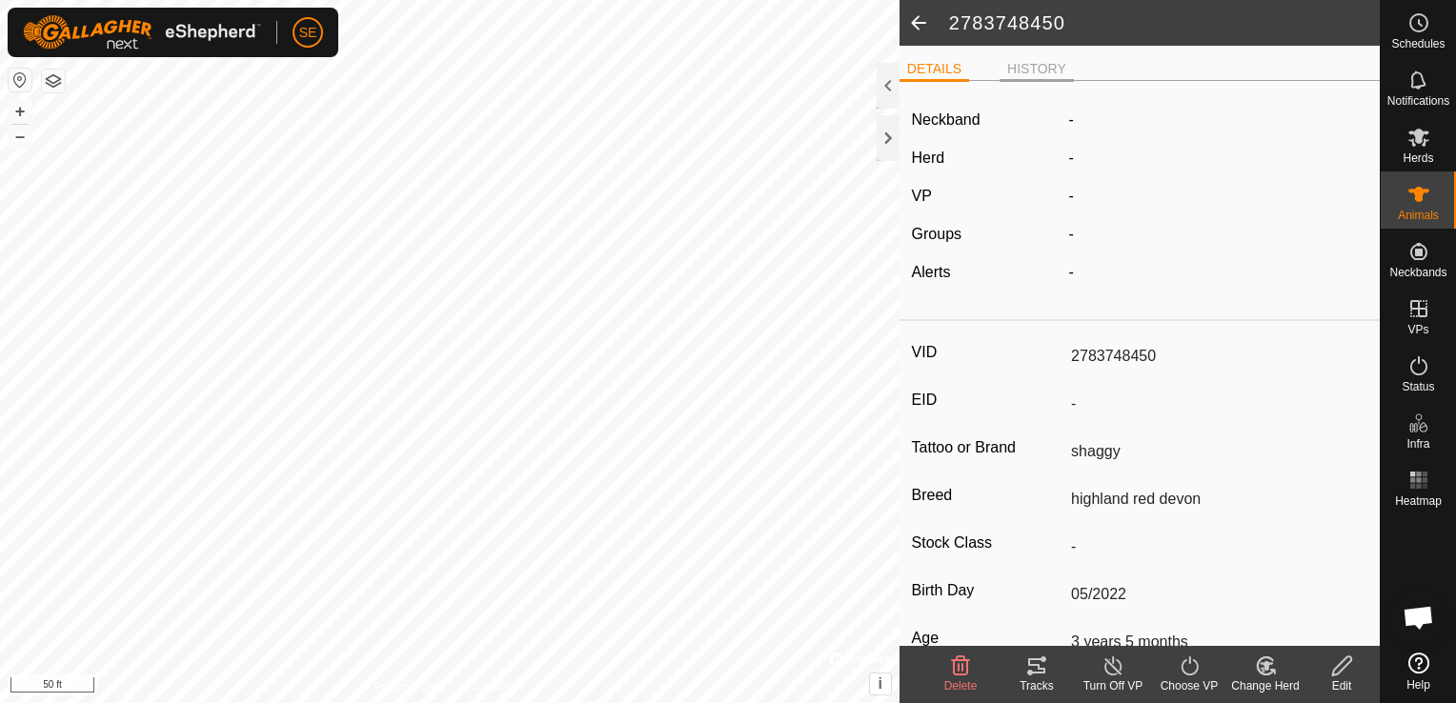
click at [1013, 61] on li "HISTORY" at bounding box center [1037, 70] width 74 height 23
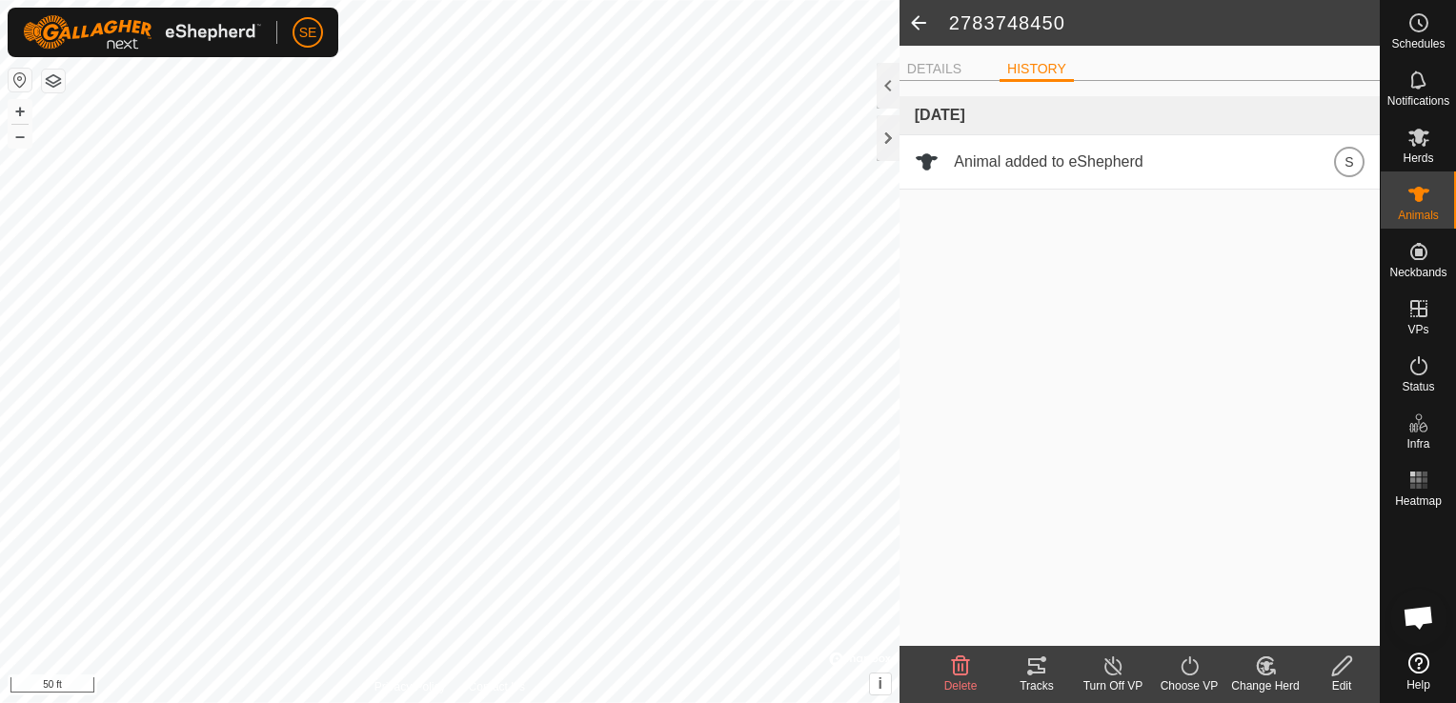
click at [918, 21] on span at bounding box center [919, 23] width 38 height 46
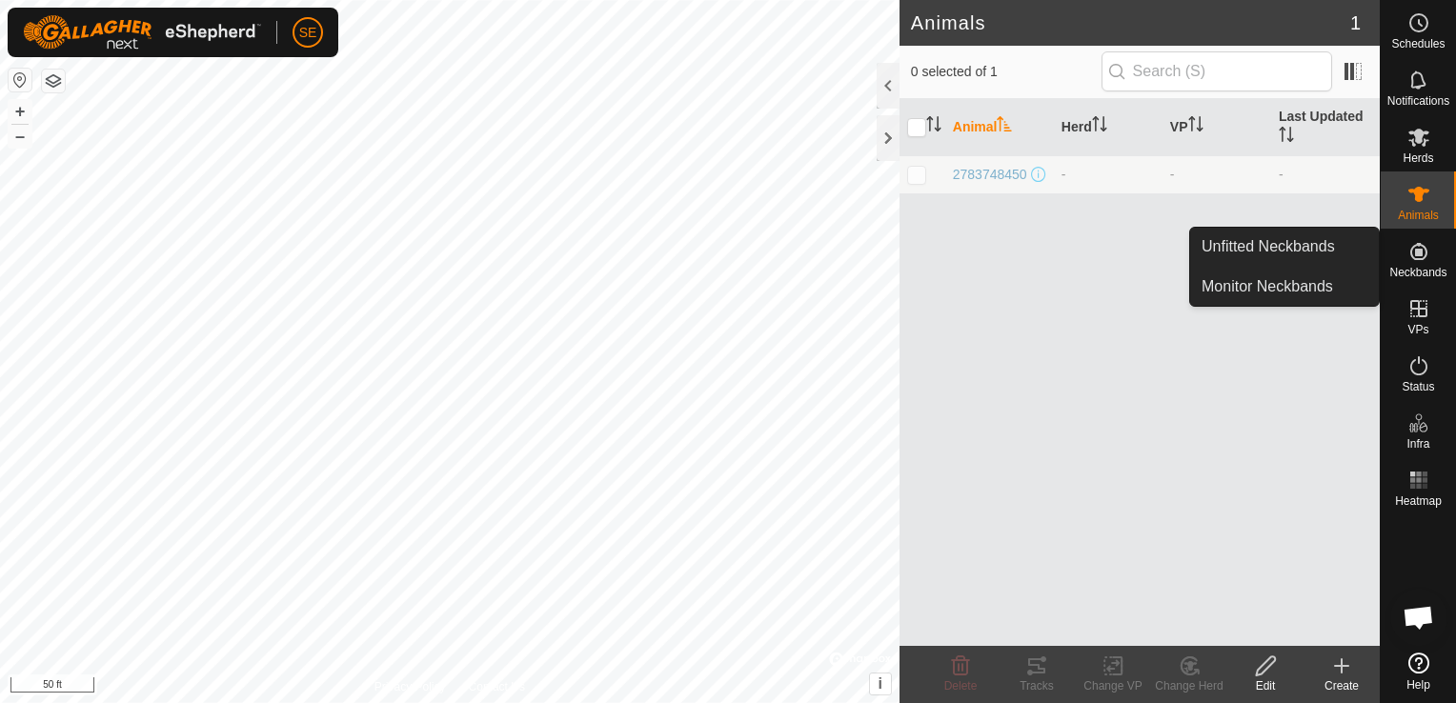
click at [1424, 261] on icon at bounding box center [1418, 251] width 23 height 23
click at [1414, 261] on icon at bounding box center [1418, 251] width 23 height 23
click at [1315, 236] on link "Unfitted Neckbands" at bounding box center [1284, 247] width 189 height 38
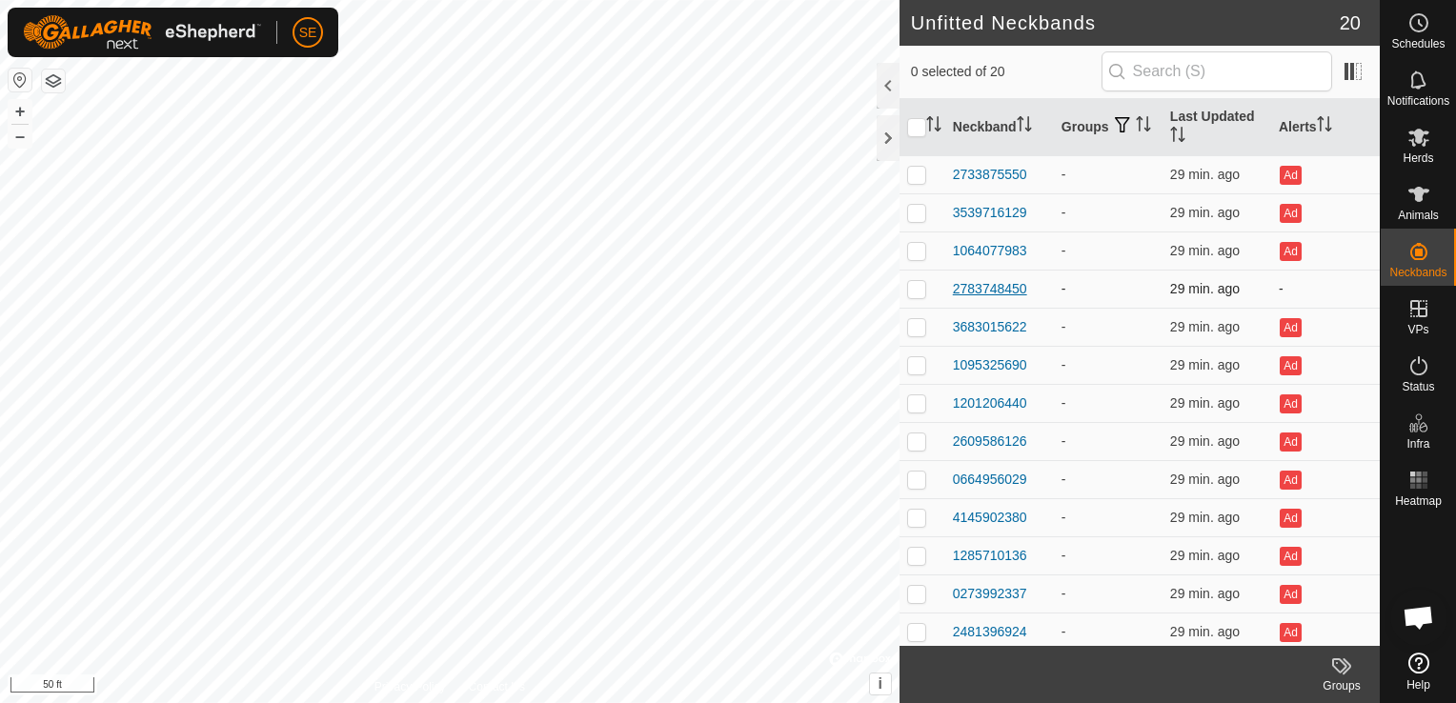
click at [1005, 288] on div "2783748450" at bounding box center [990, 289] width 74 height 20
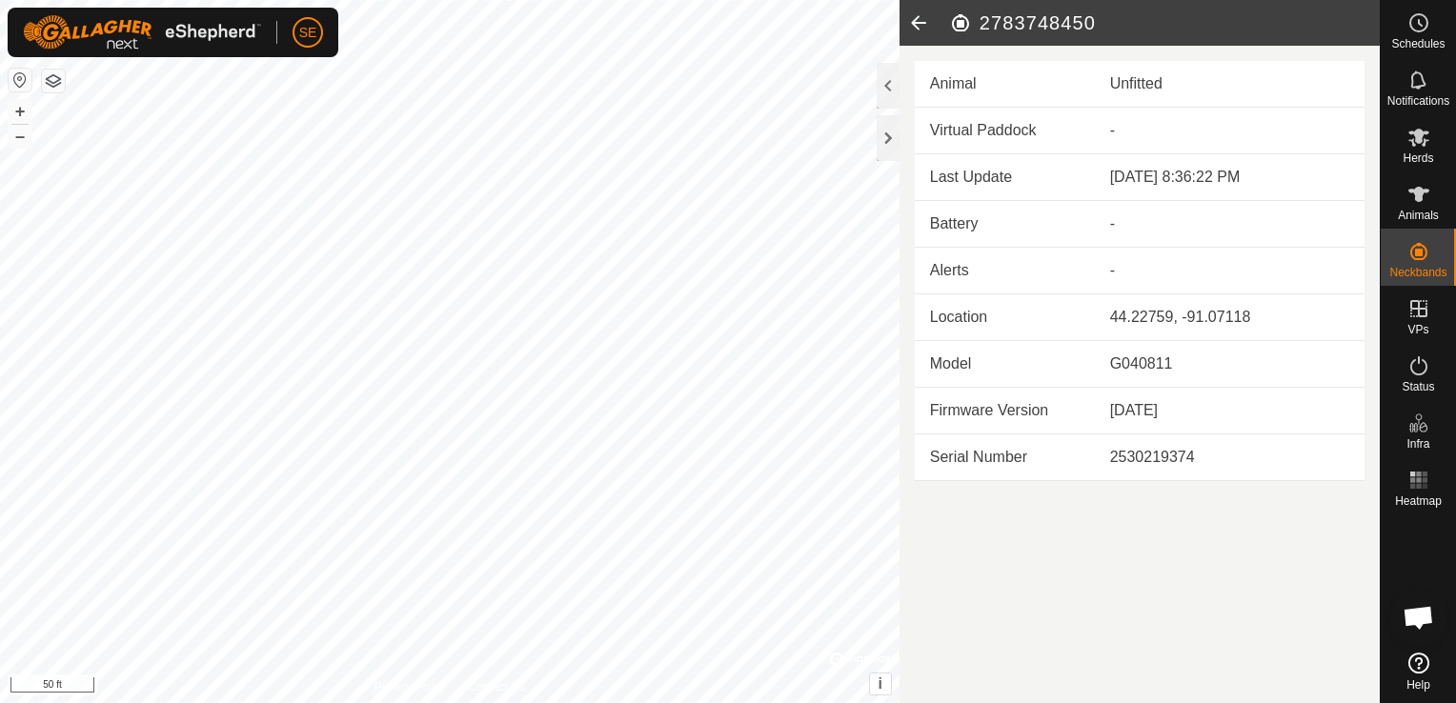
click at [914, 26] on icon at bounding box center [919, 23] width 38 height 46
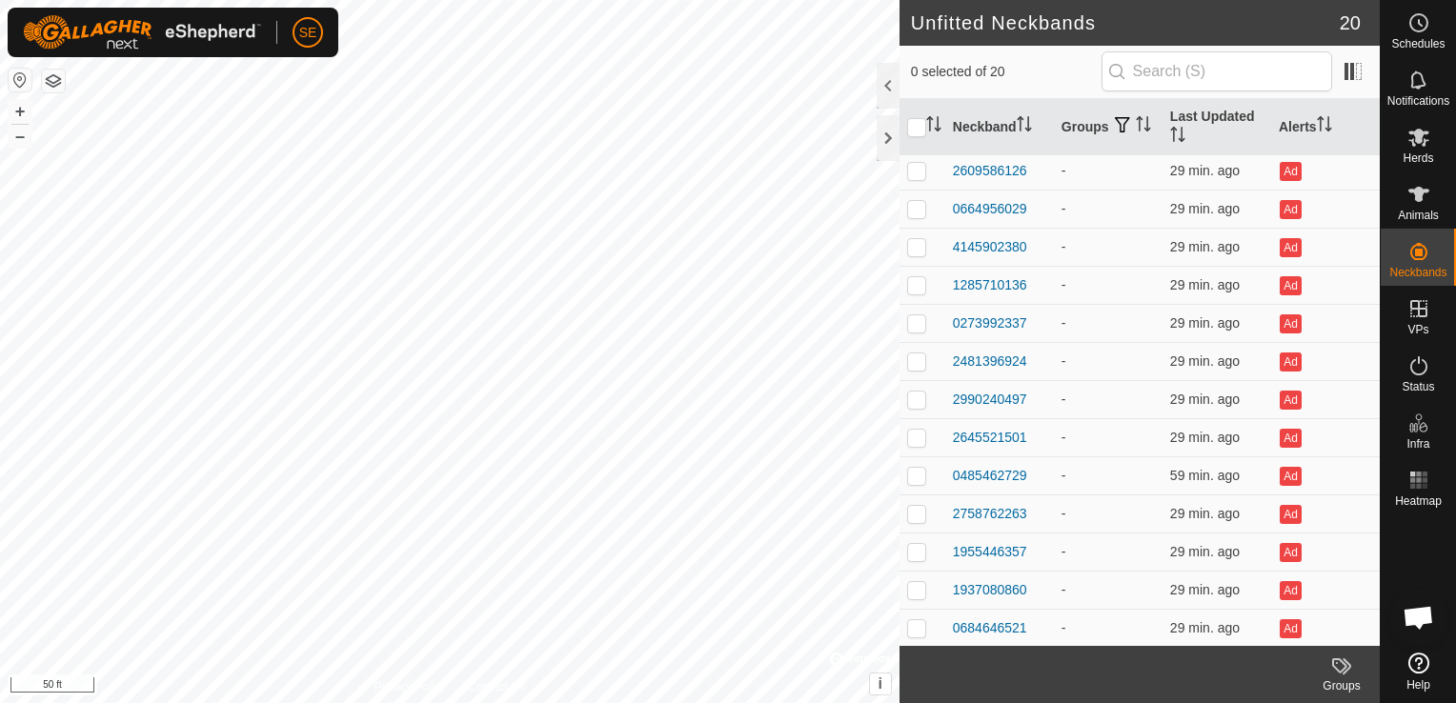
scroll to position [41, 0]
click at [918, 246] on p-checkbox at bounding box center [916, 247] width 19 height 15
click at [919, 246] on p-checkbox at bounding box center [916, 247] width 19 height 15
checkbox input "false"
click at [971, 246] on div "2783748450" at bounding box center [990, 248] width 74 height 20
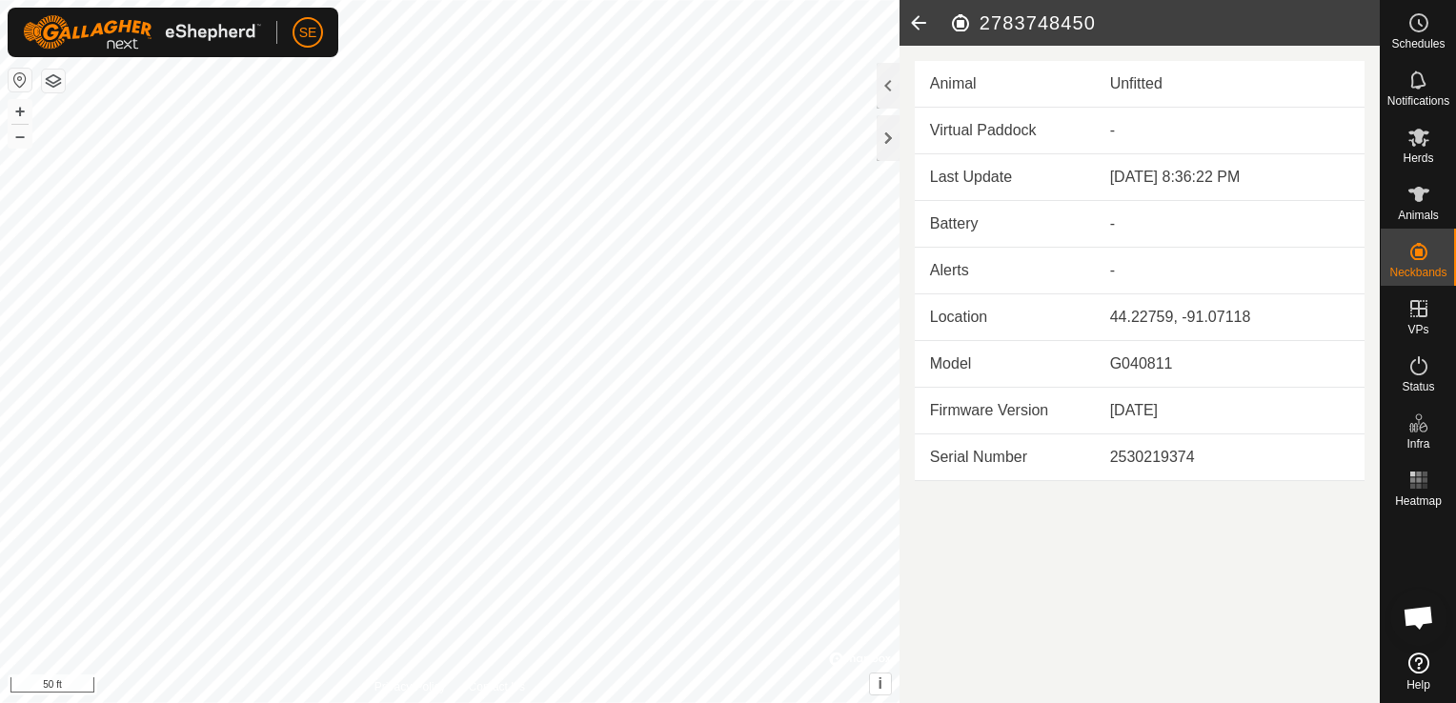
click at [915, 22] on icon at bounding box center [919, 23] width 38 height 46
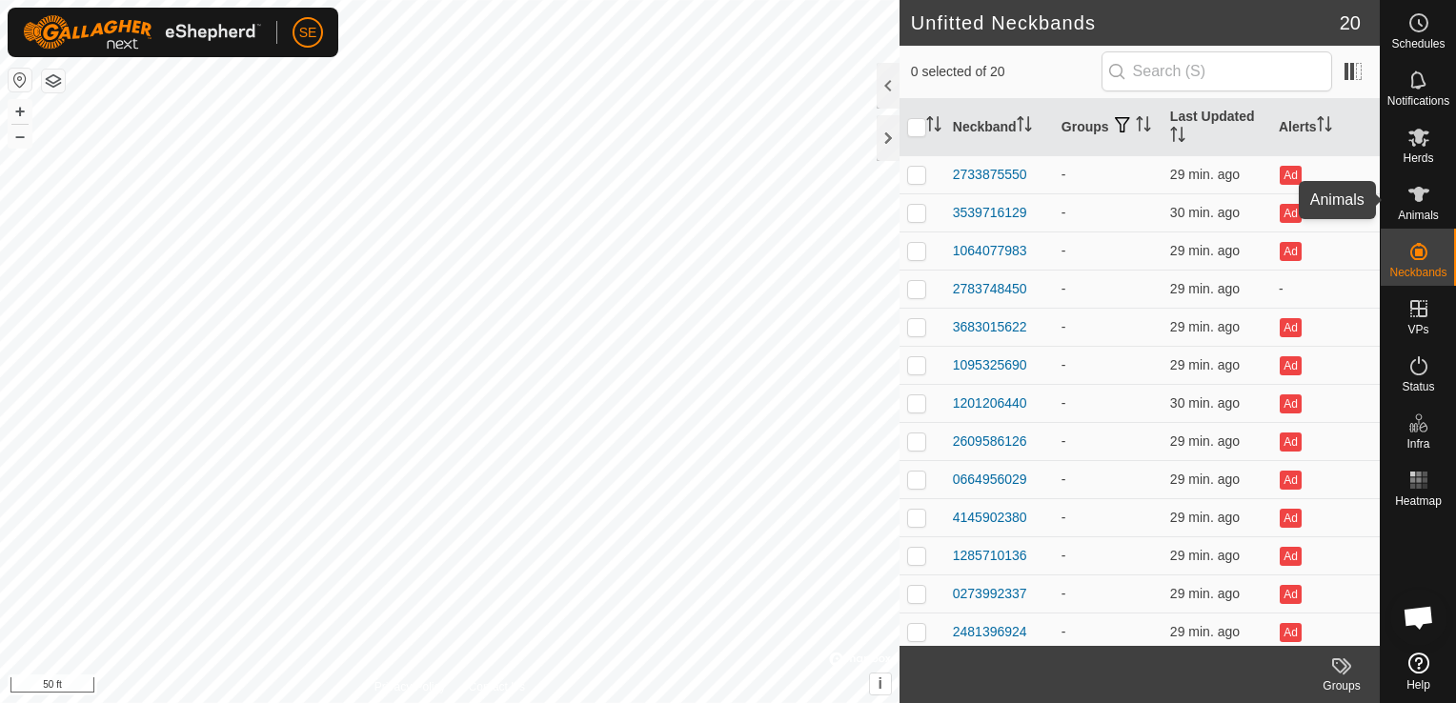
click at [1418, 210] on span "Animals" at bounding box center [1418, 215] width 41 height 11
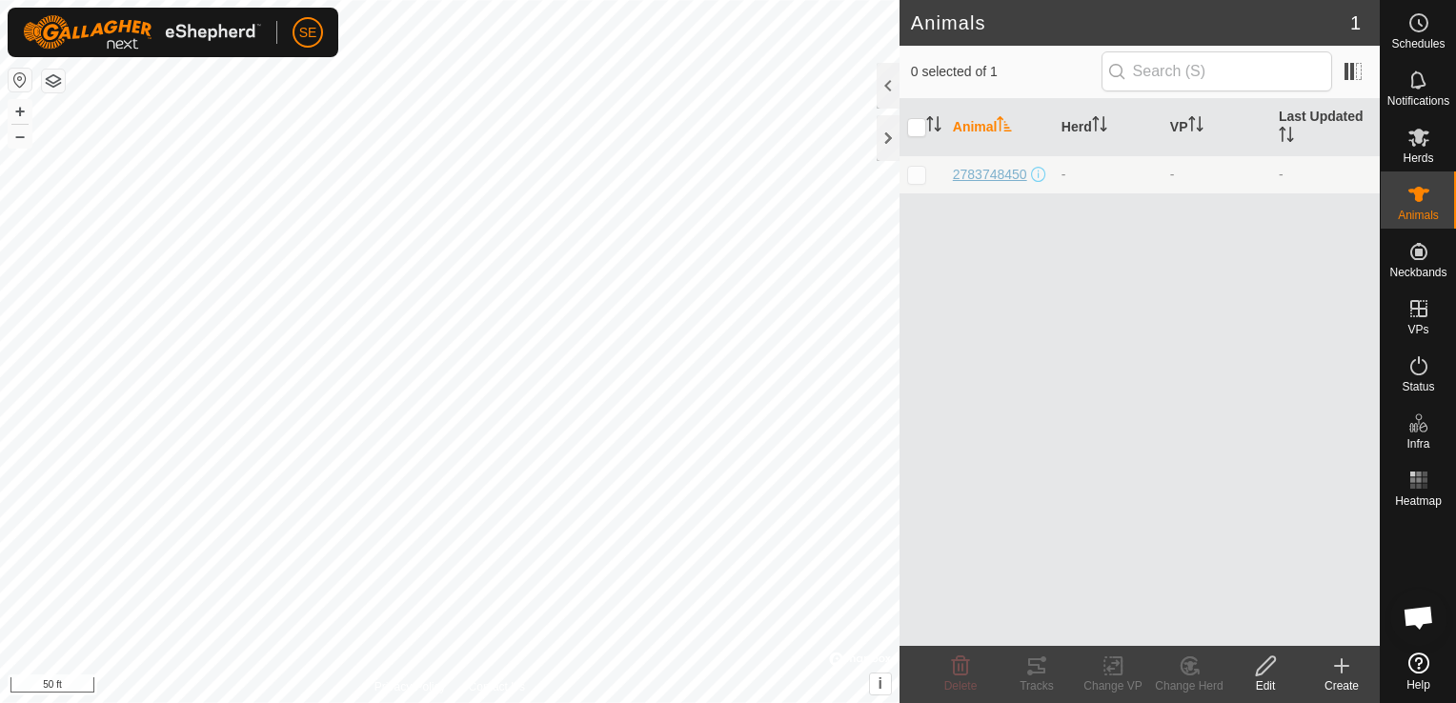
click at [967, 165] on span "2783748450" at bounding box center [990, 175] width 74 height 20
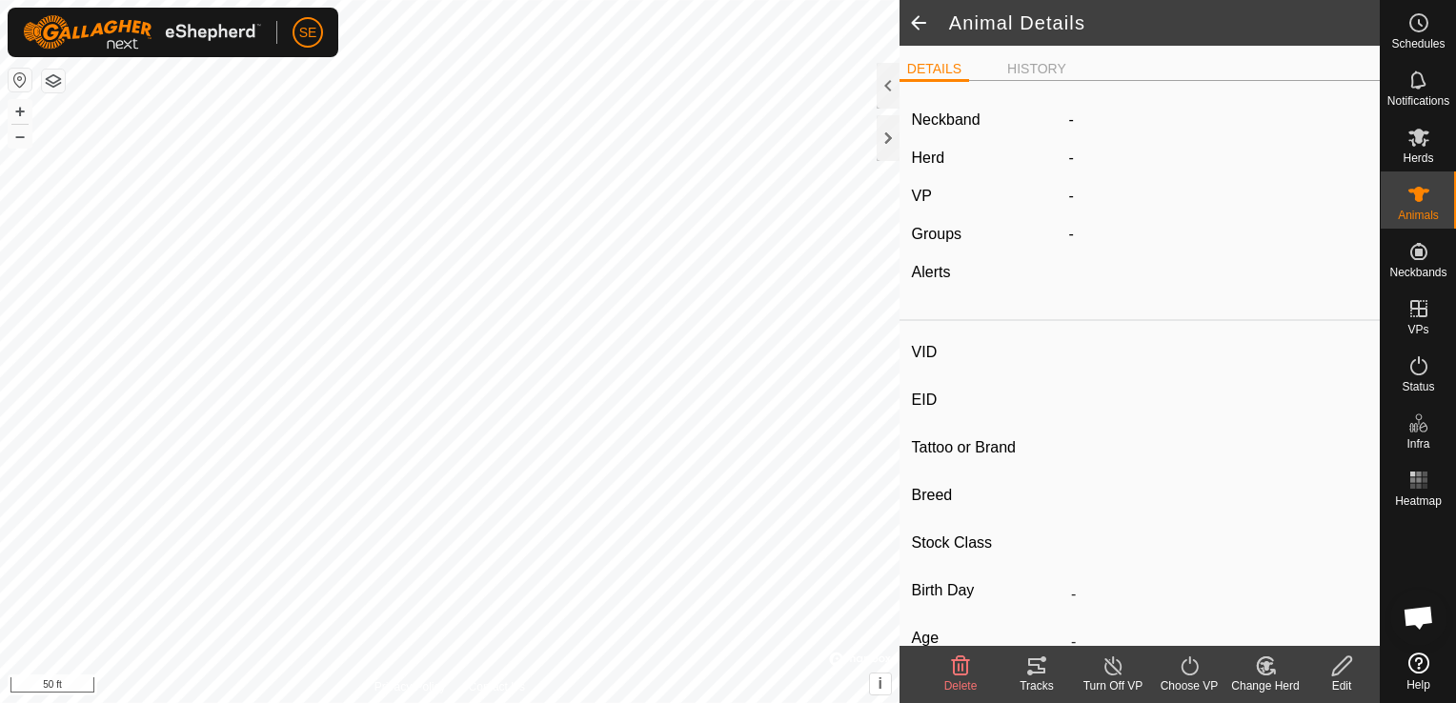
type input "2783748450"
type input "-"
type input "shaggy"
type input "highland red devon"
type input "-"
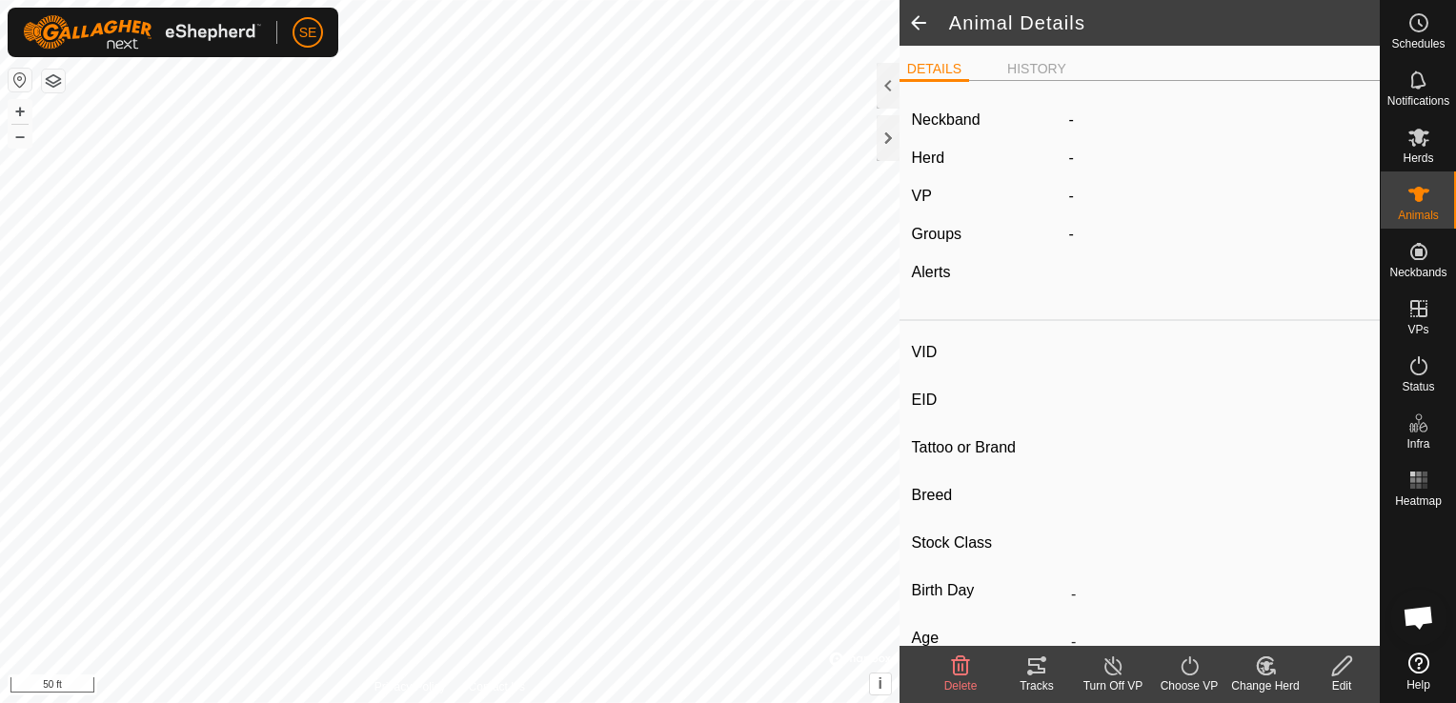
type input "05/2022"
type input "3 years 5 months"
type input "Pregnant"
type input "0 kg"
type input "-"
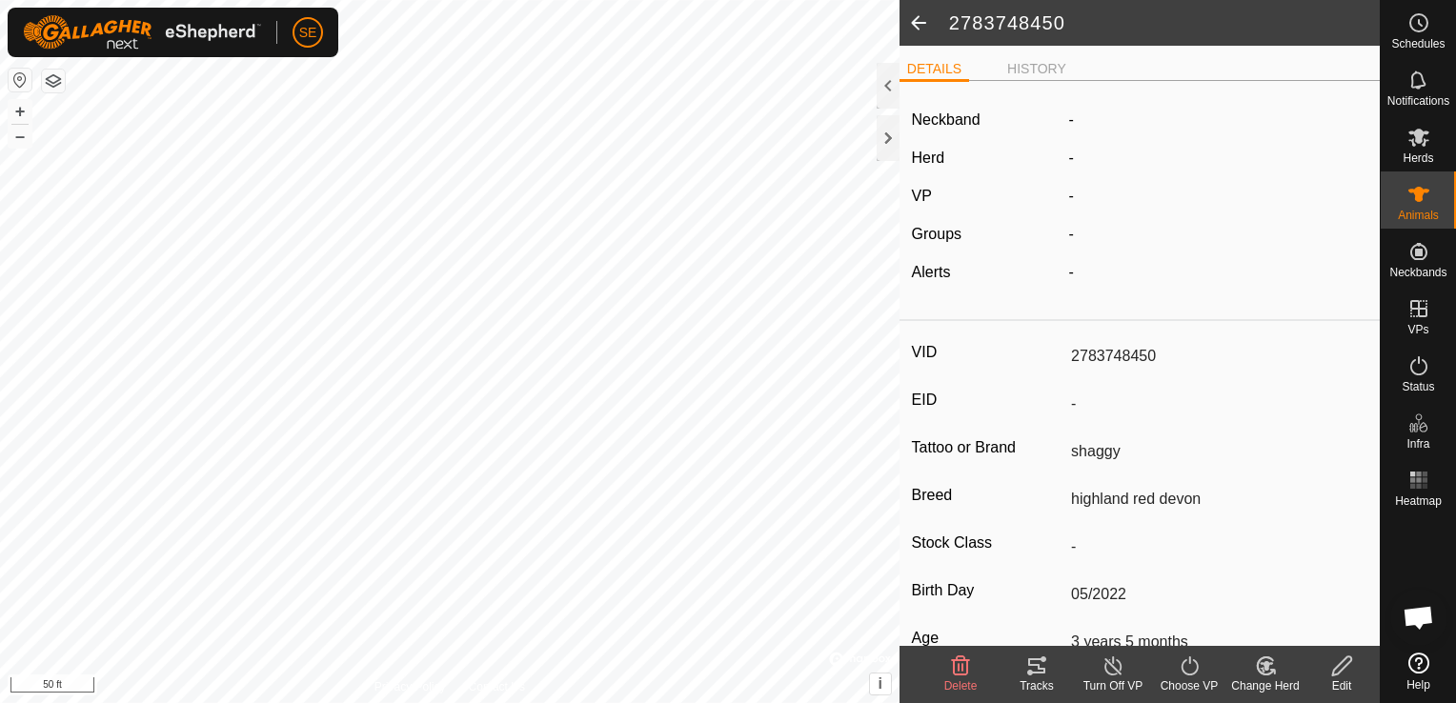
click at [1193, 665] on icon at bounding box center [1190, 666] width 24 height 23
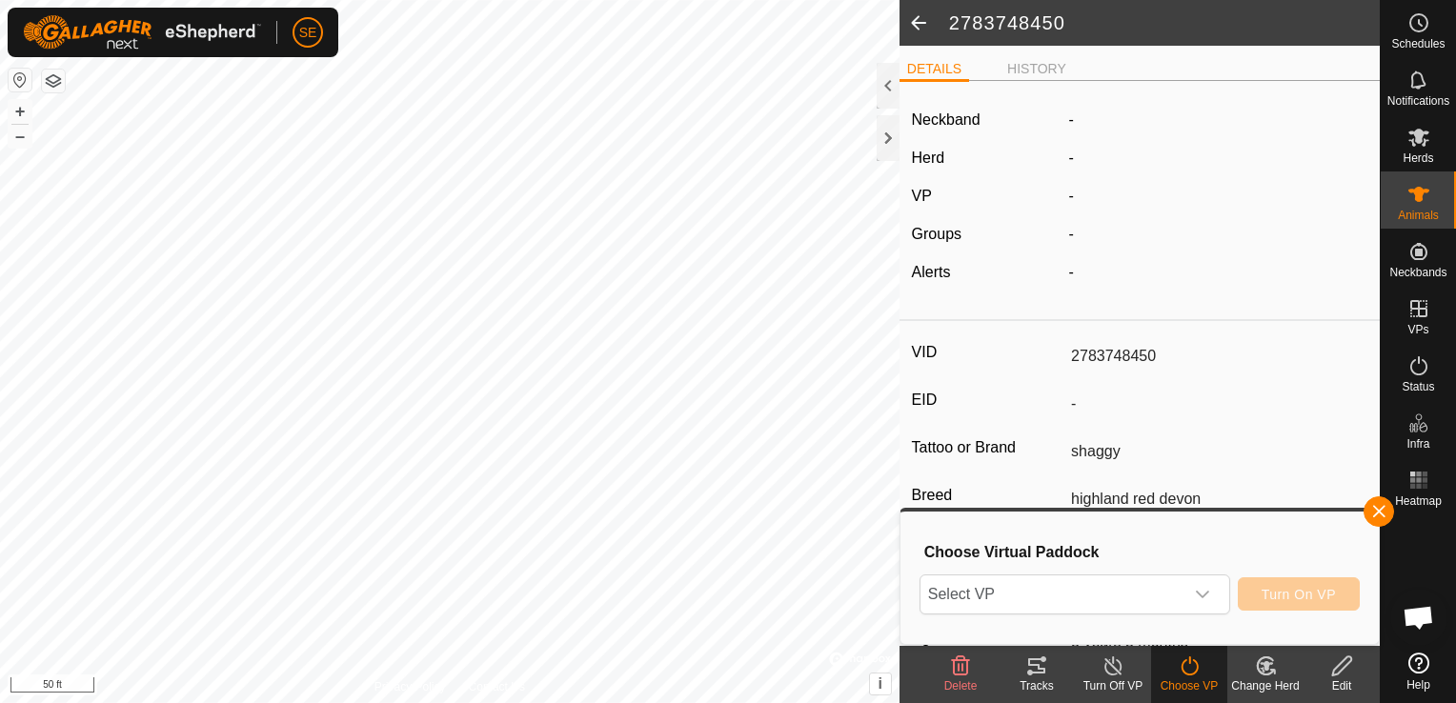
click at [1291, 27] on h2 "2783748450" at bounding box center [1164, 22] width 431 height 23
click at [917, 27] on span at bounding box center [919, 23] width 38 height 46
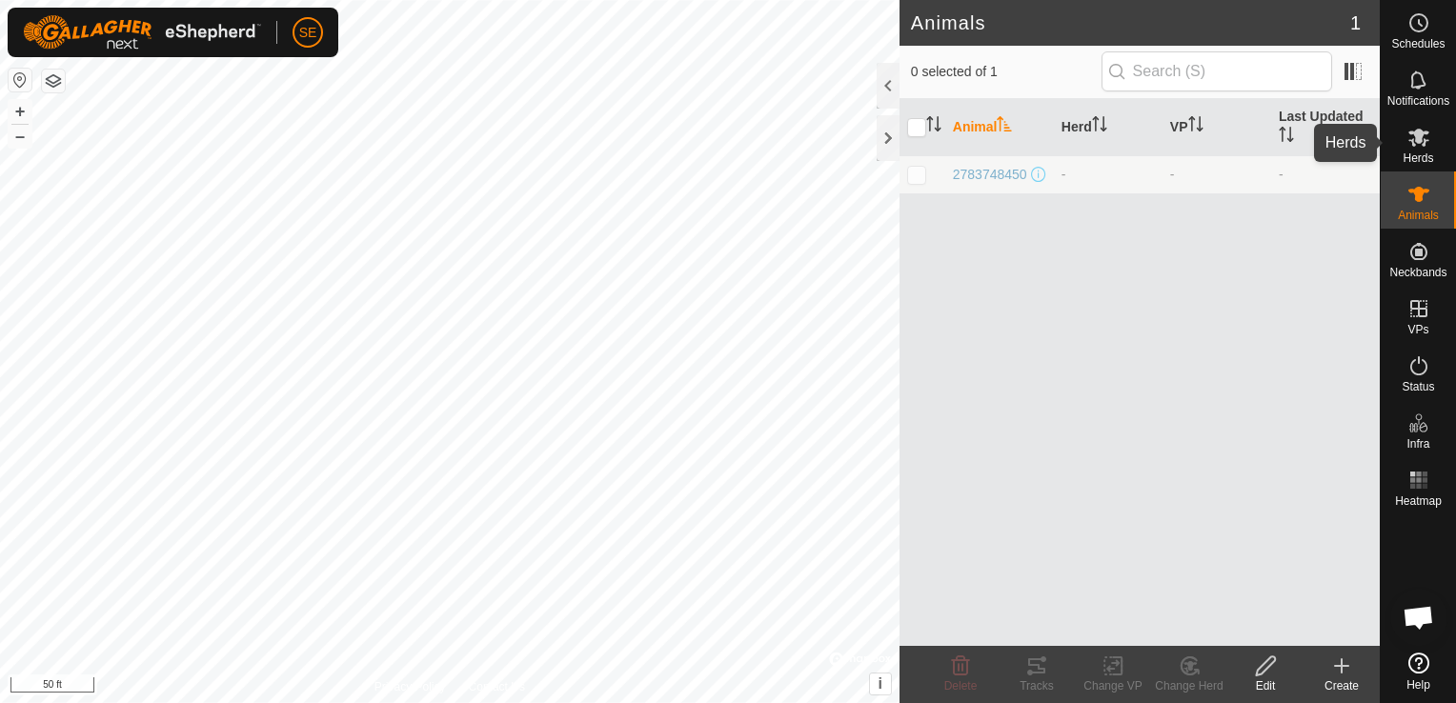
click at [1415, 143] on icon at bounding box center [1418, 137] width 23 height 23
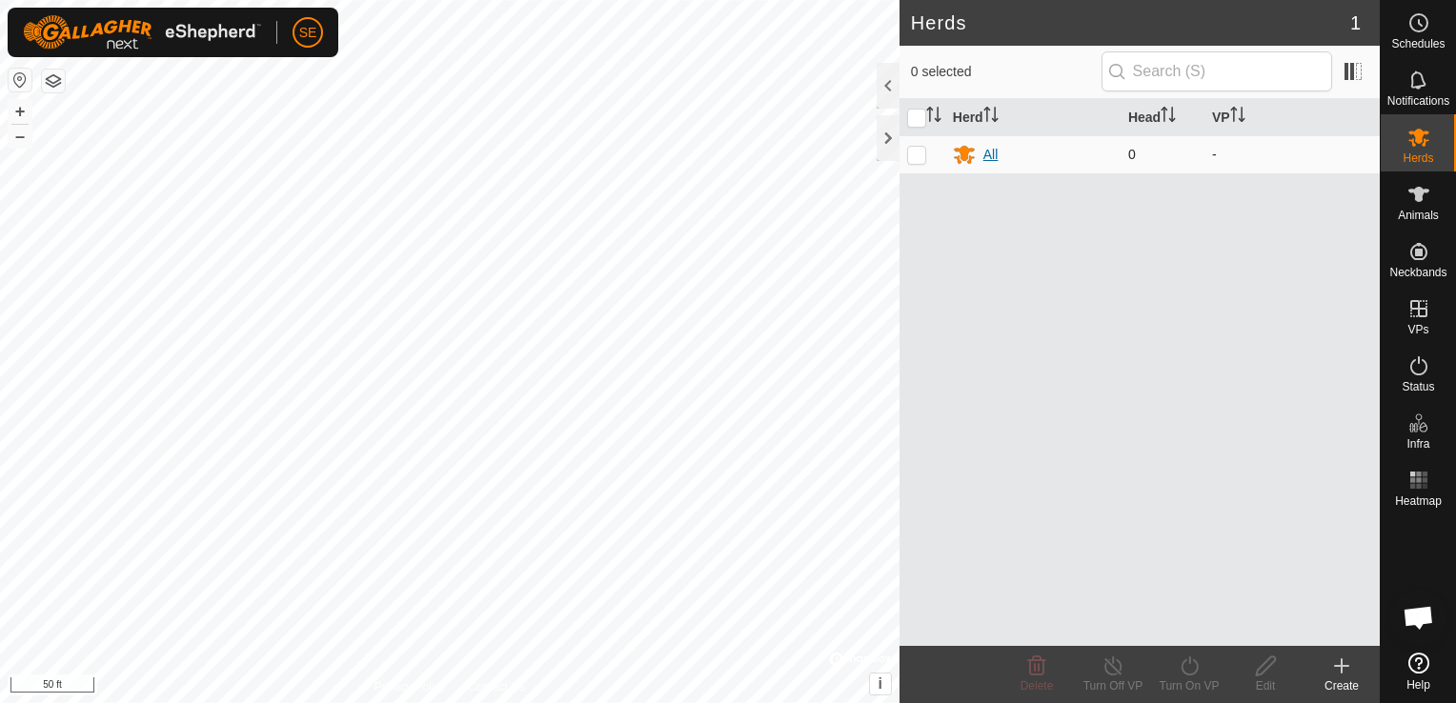
click at [983, 152] on div "All" at bounding box center [990, 155] width 15 height 20
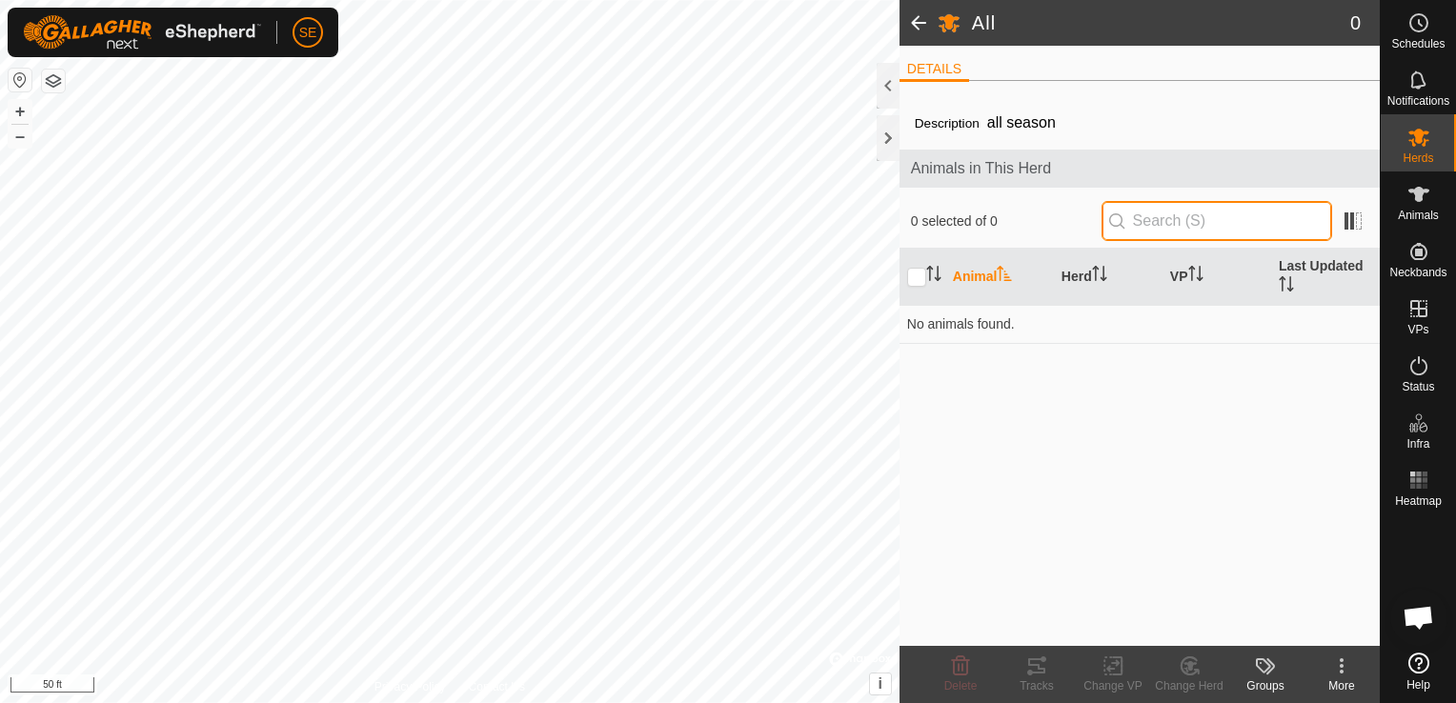
click at [1217, 212] on input "text" at bounding box center [1217, 221] width 231 height 40
click at [1103, 11] on h2 "All" at bounding box center [1161, 22] width 378 height 23
click at [919, 21] on span at bounding box center [919, 23] width 38 height 46
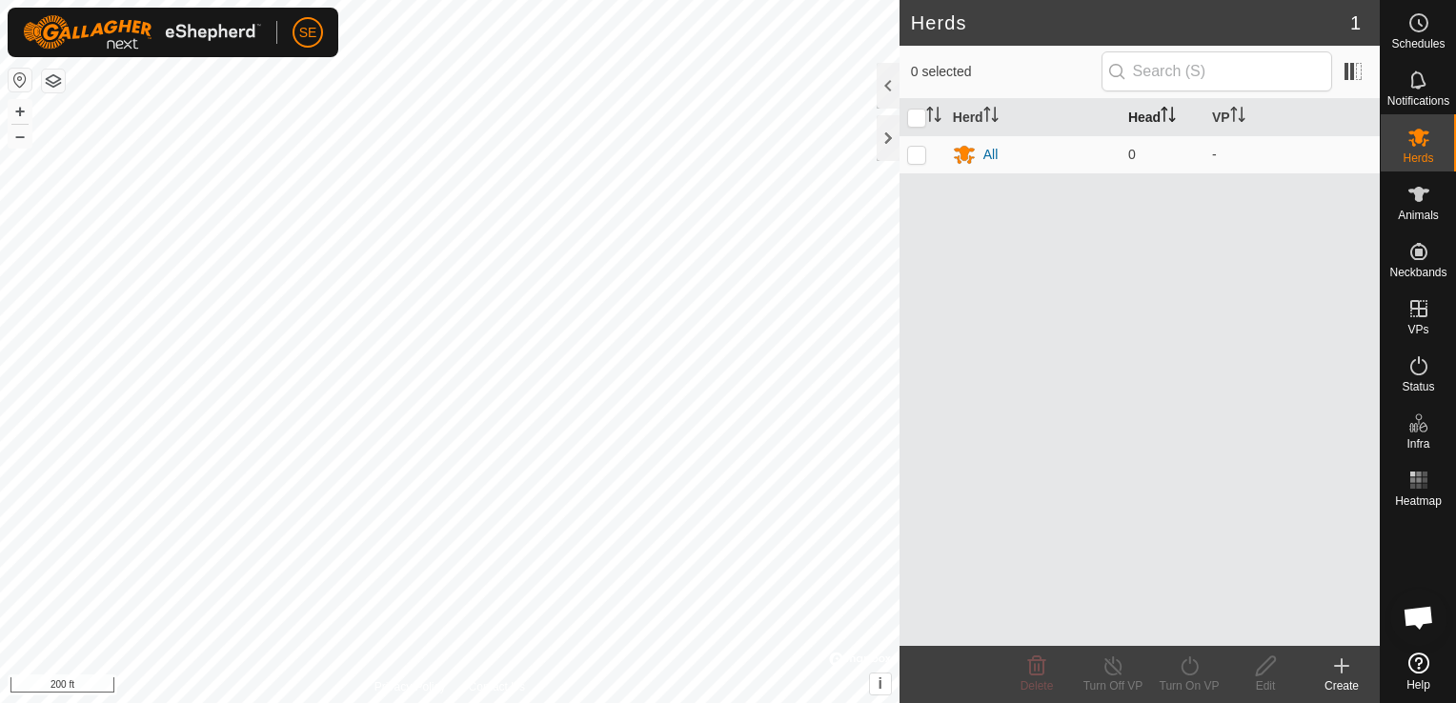
click at [1140, 120] on th "Head" at bounding box center [1163, 117] width 84 height 37
click at [1151, 116] on th "Head" at bounding box center [1163, 117] width 84 height 37
click at [915, 153] on p-checkbox at bounding box center [916, 154] width 19 height 15
checkbox input "true"
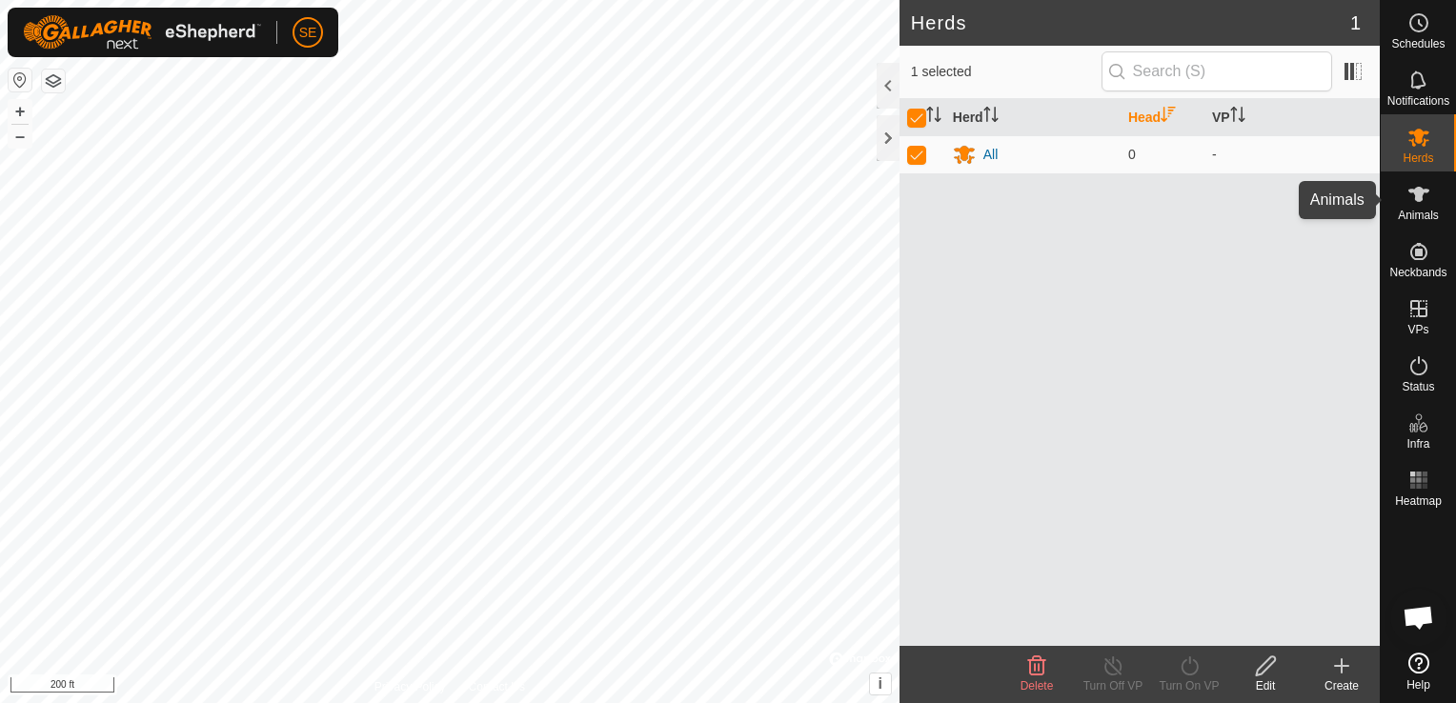
click at [1422, 205] on icon at bounding box center [1418, 194] width 23 height 23
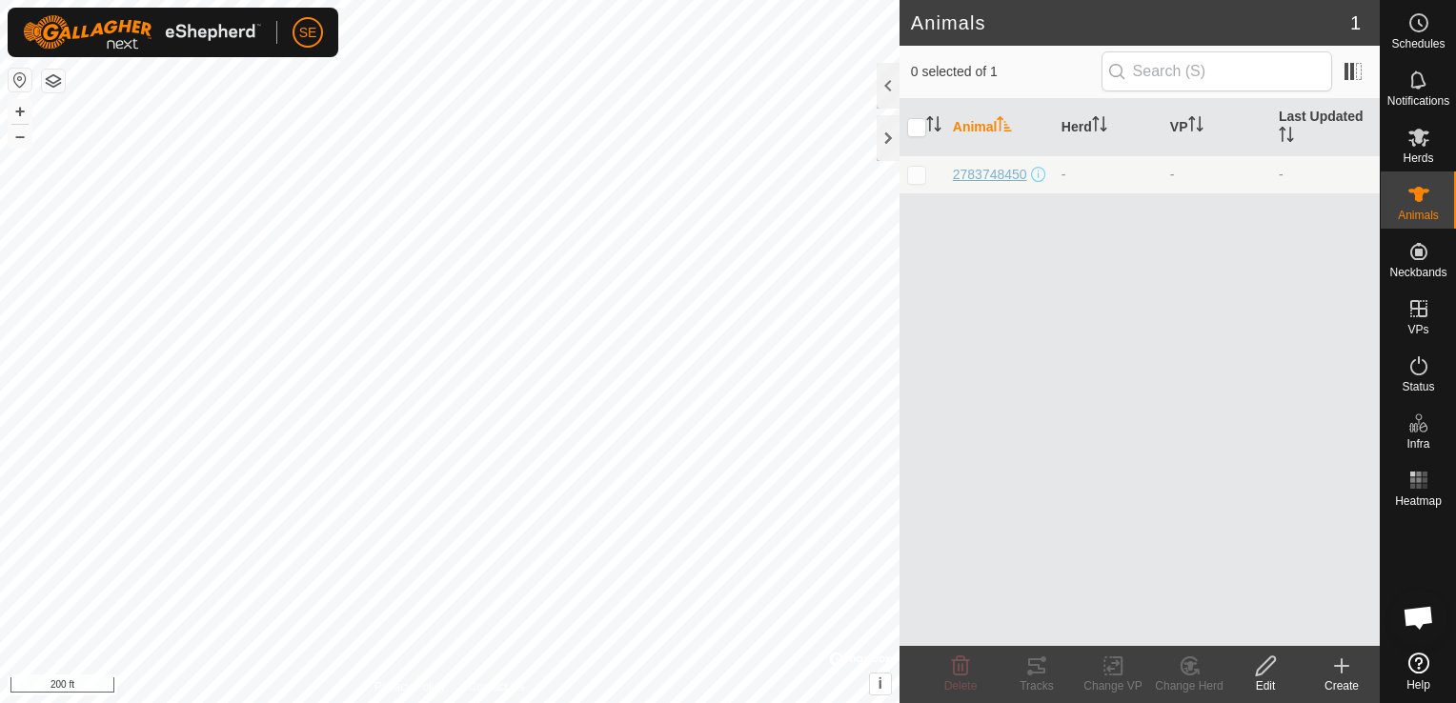
click at [968, 165] on span "2783748450" at bounding box center [990, 175] width 74 height 20
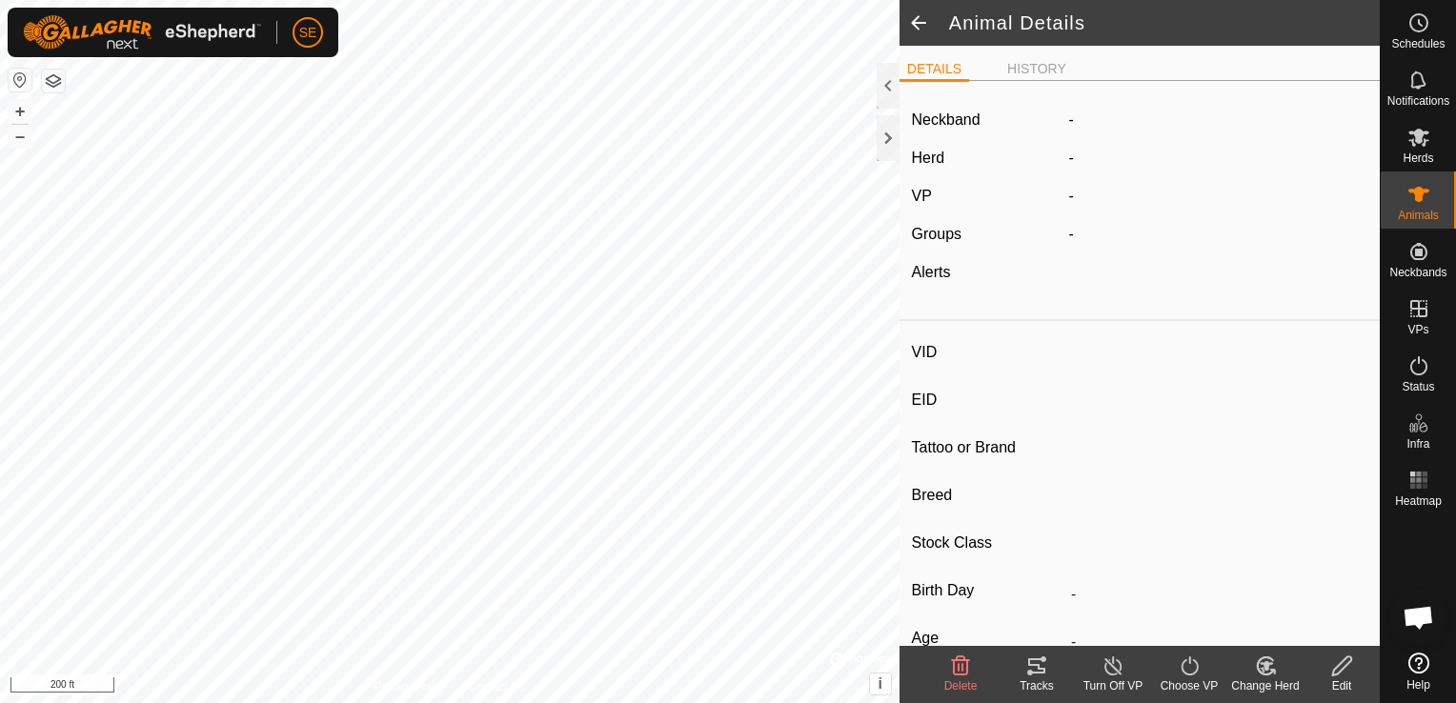
type input "2783748450"
type input "-"
type input "shaggy"
type input "highland red devon"
type input "-"
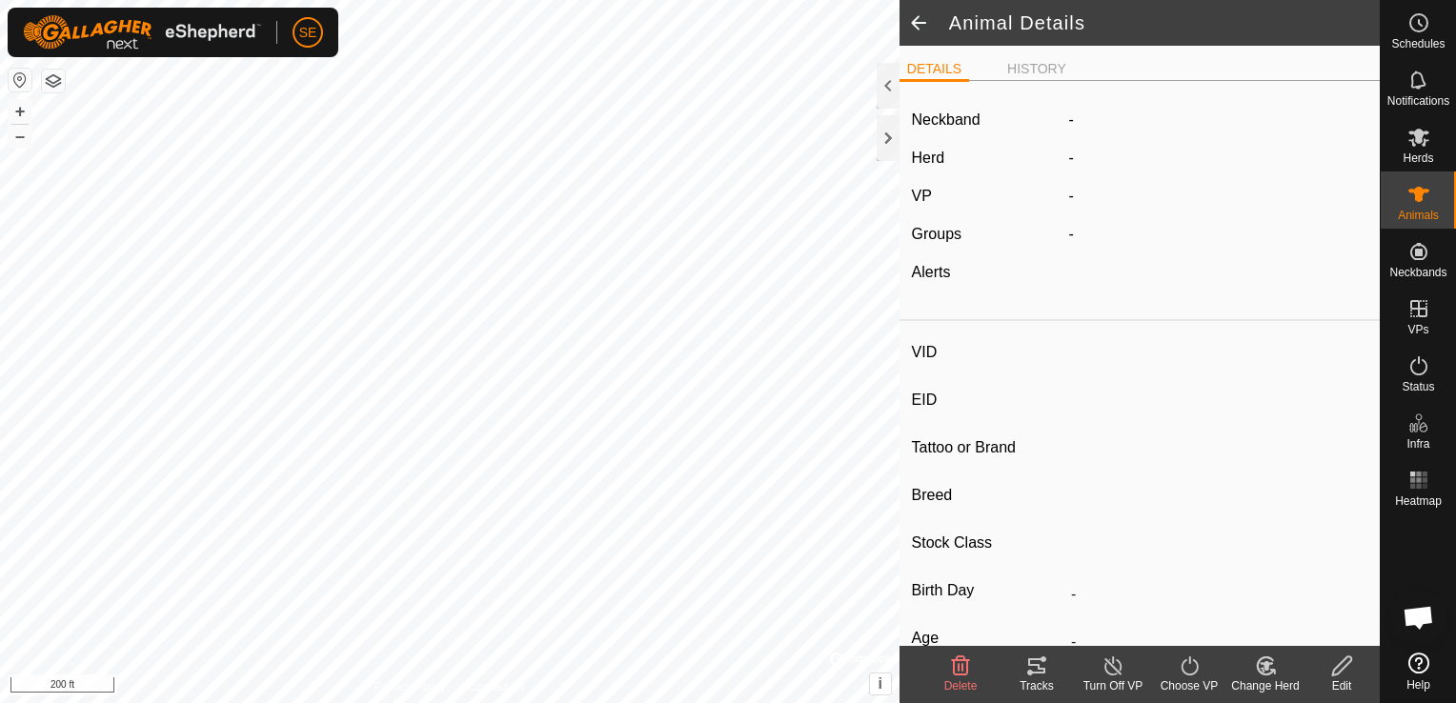
type input "05/2022"
type input "3 years 5 months"
type input "Pregnant"
type input "0 kg"
type input "-"
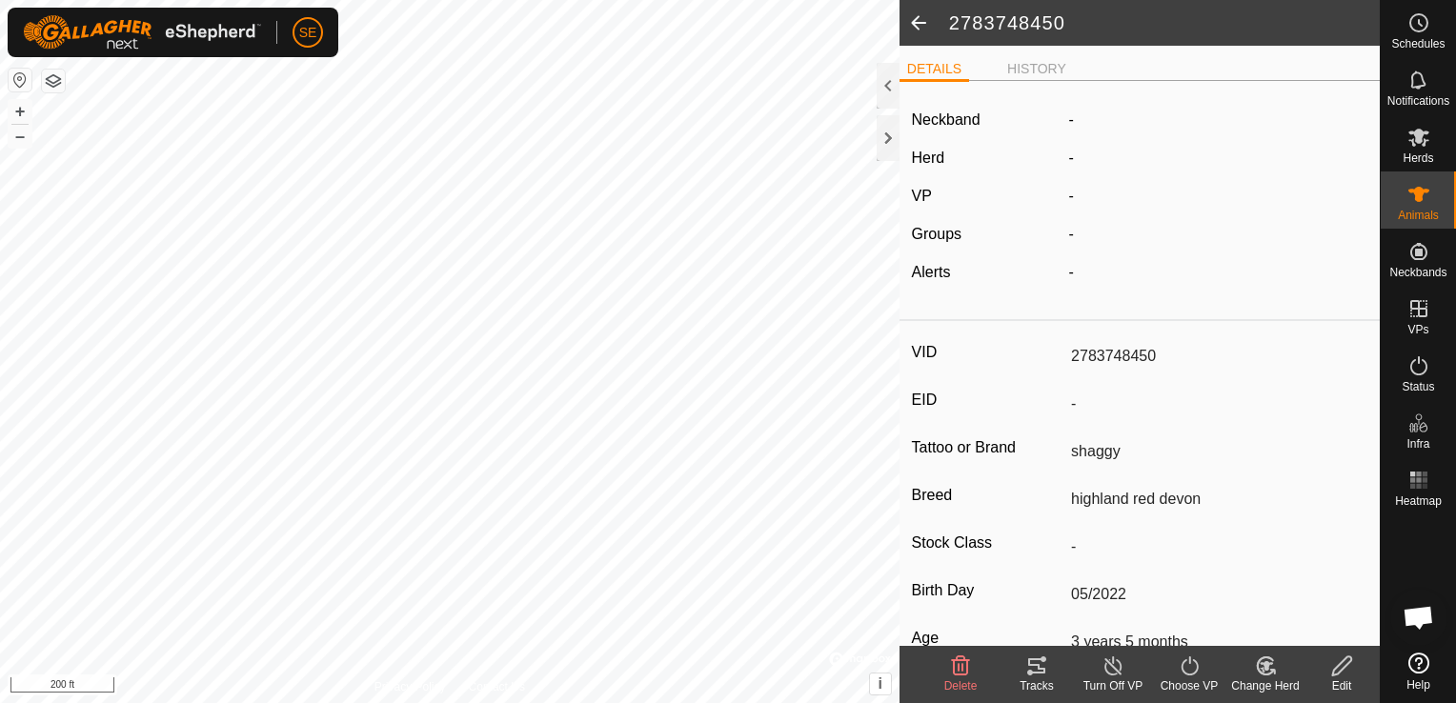
click at [918, 29] on span at bounding box center [919, 23] width 38 height 46
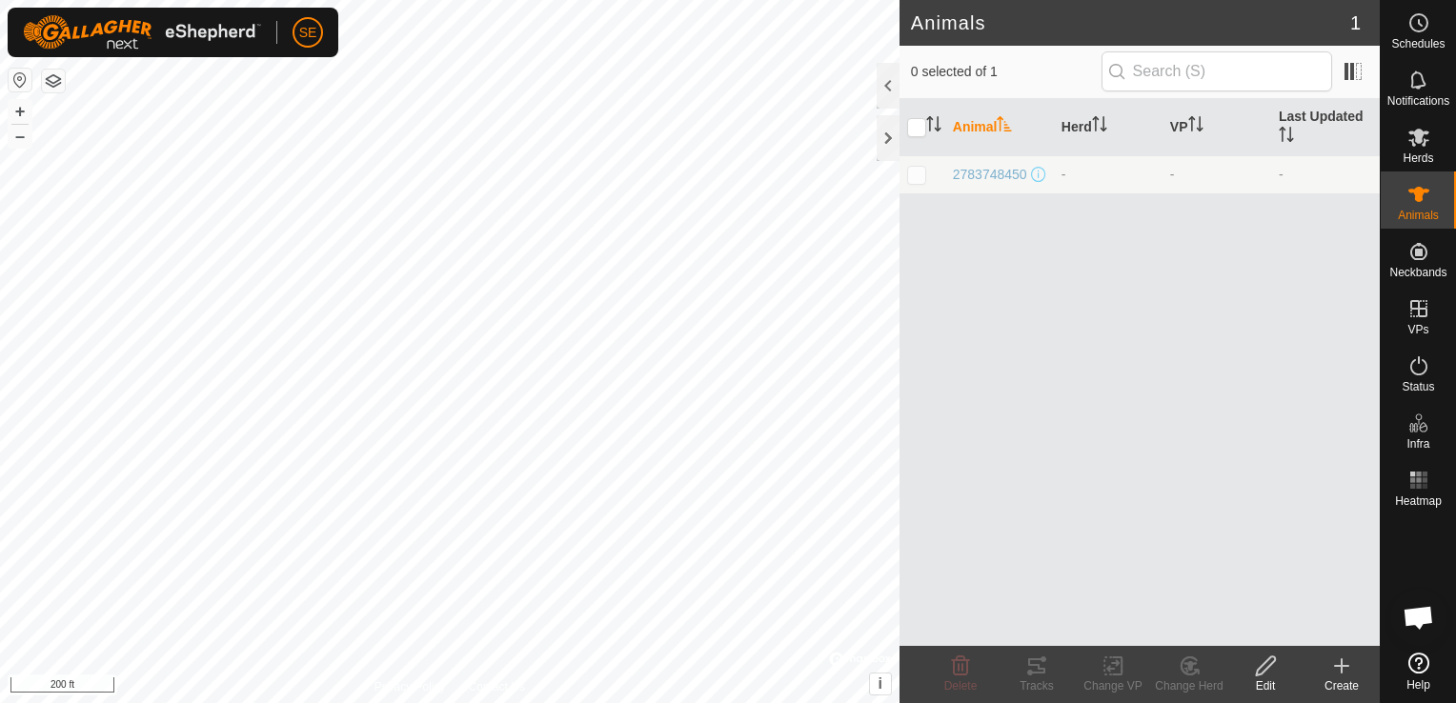
click at [922, 173] on p-checkbox at bounding box center [916, 174] width 19 height 15
checkbox input "true"
click at [976, 171] on span "2783748450" at bounding box center [990, 175] width 74 height 20
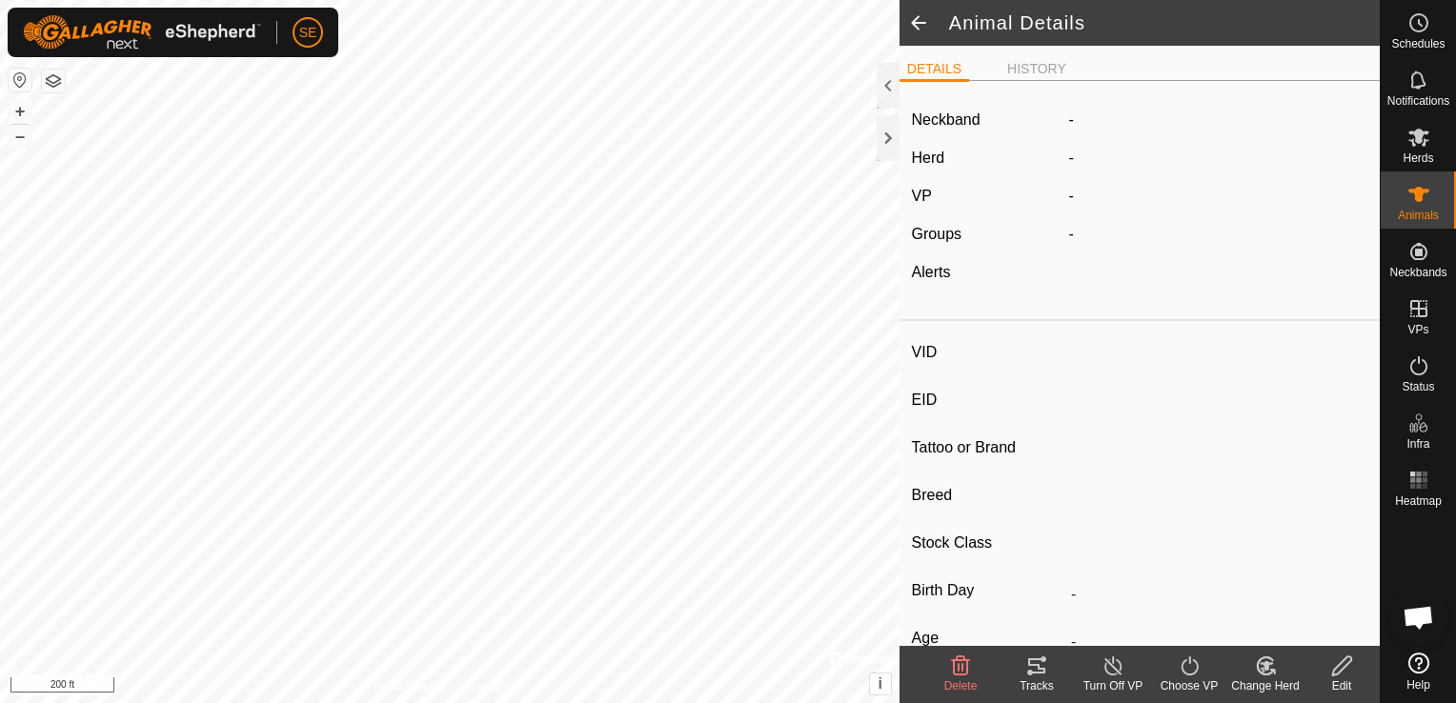
type input "2783748450"
type input "-"
type input "shaggy"
type input "highland red devon"
type input "-"
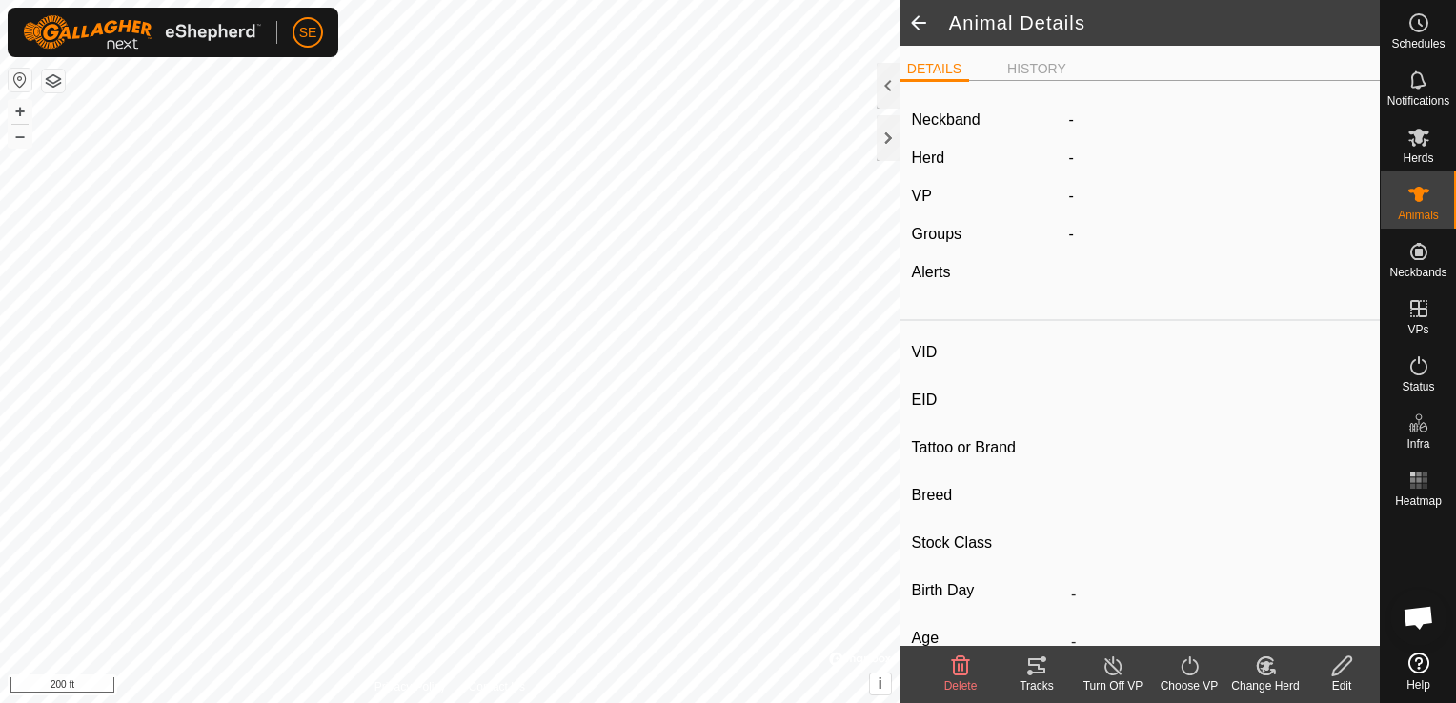
type input "05/2022"
type input "3 years 5 months"
type input "Pregnant"
type input "0 kg"
type input "-"
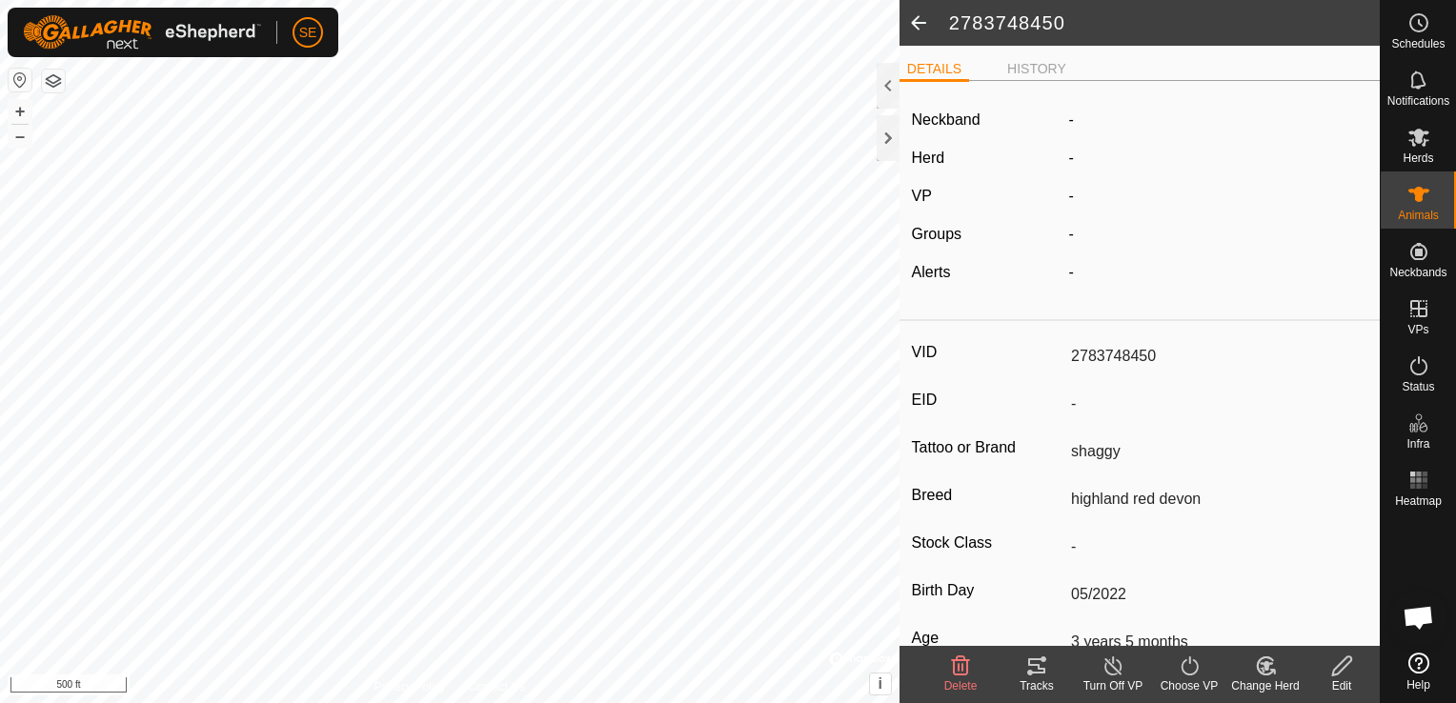
click at [915, 21] on span at bounding box center [919, 23] width 38 height 46
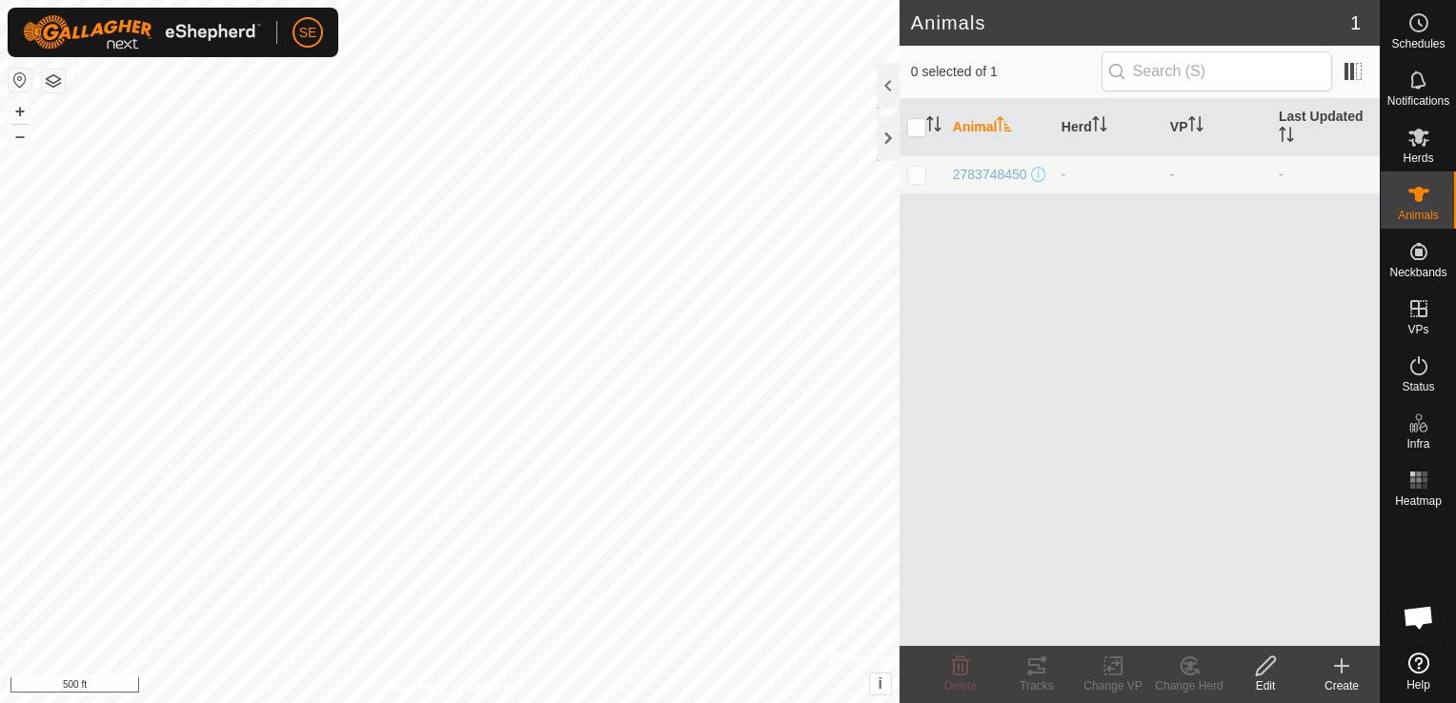
click at [1267, 669] on icon at bounding box center [1266, 666] width 24 height 23
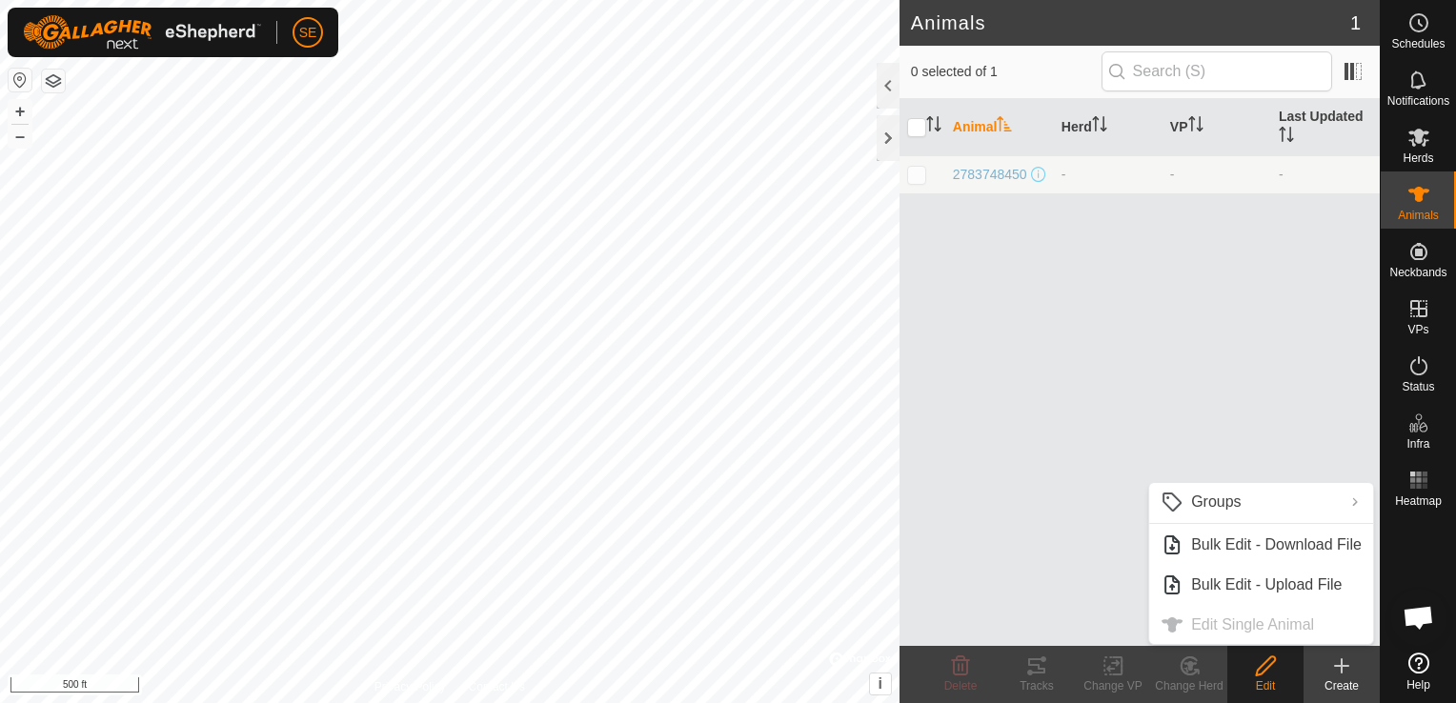
click at [1238, 625] on ul "Groups Clear Groups Manage Groups Bulk Edit - Download File Bulk Edit - Upload …" at bounding box center [1261, 563] width 224 height 161
click at [980, 125] on th "Animal" at bounding box center [999, 127] width 109 height 57
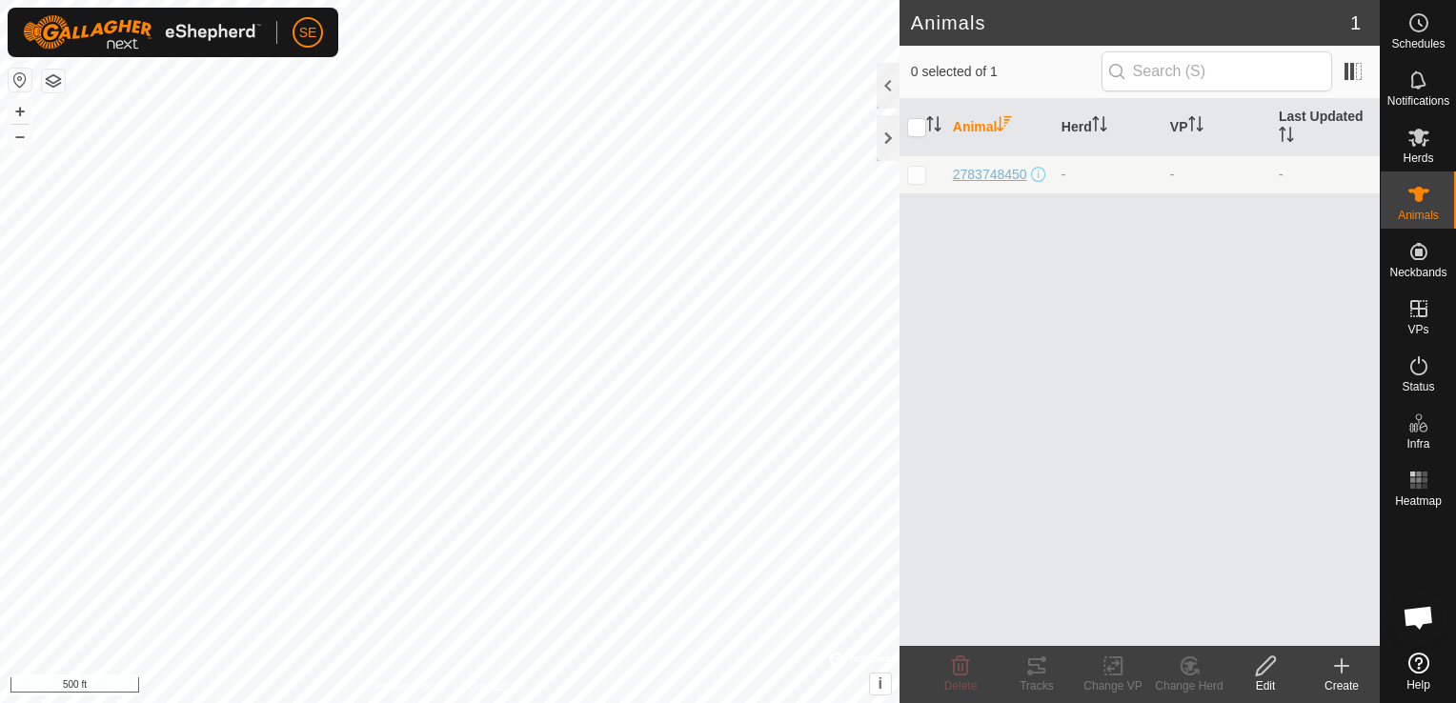
click at [978, 168] on span "2783748450" at bounding box center [990, 175] width 74 height 20
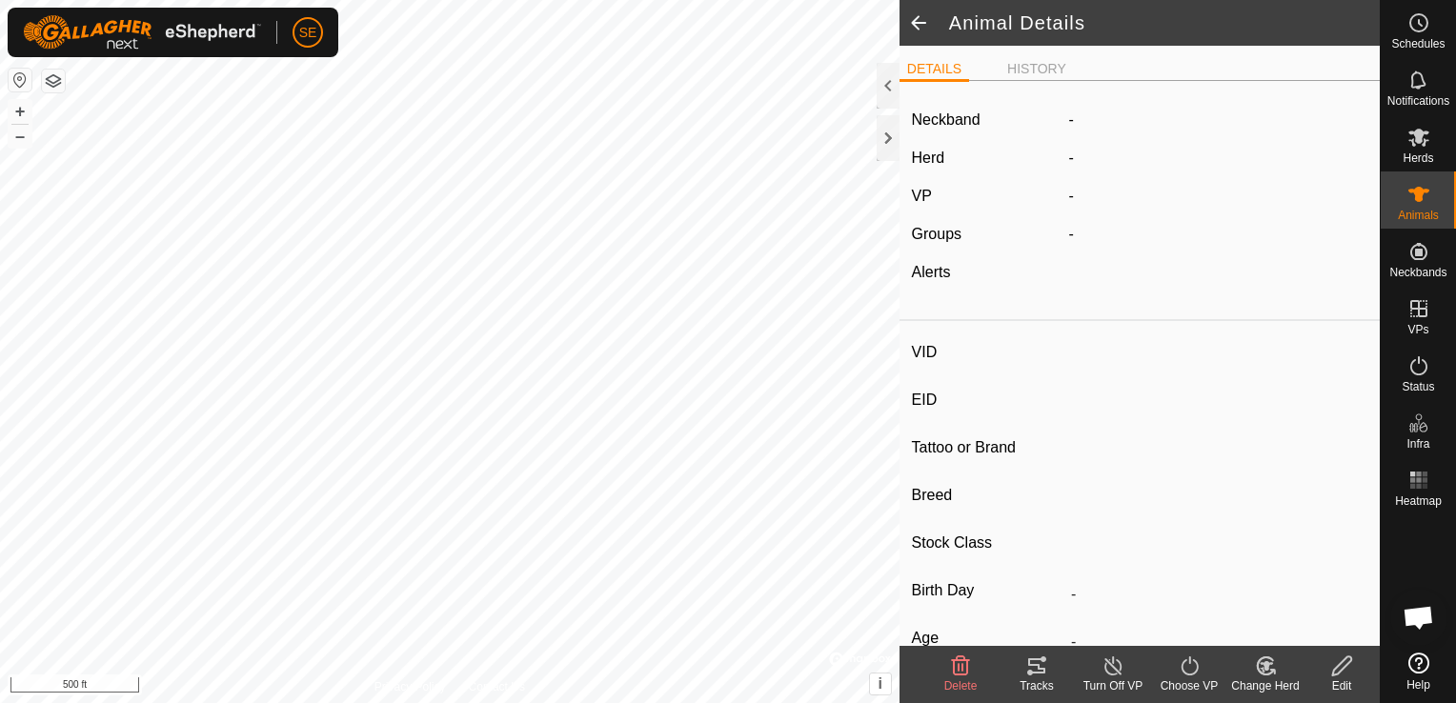
type input "2783748450"
type input "-"
type input "shaggy"
type input "highland red devon"
type input "-"
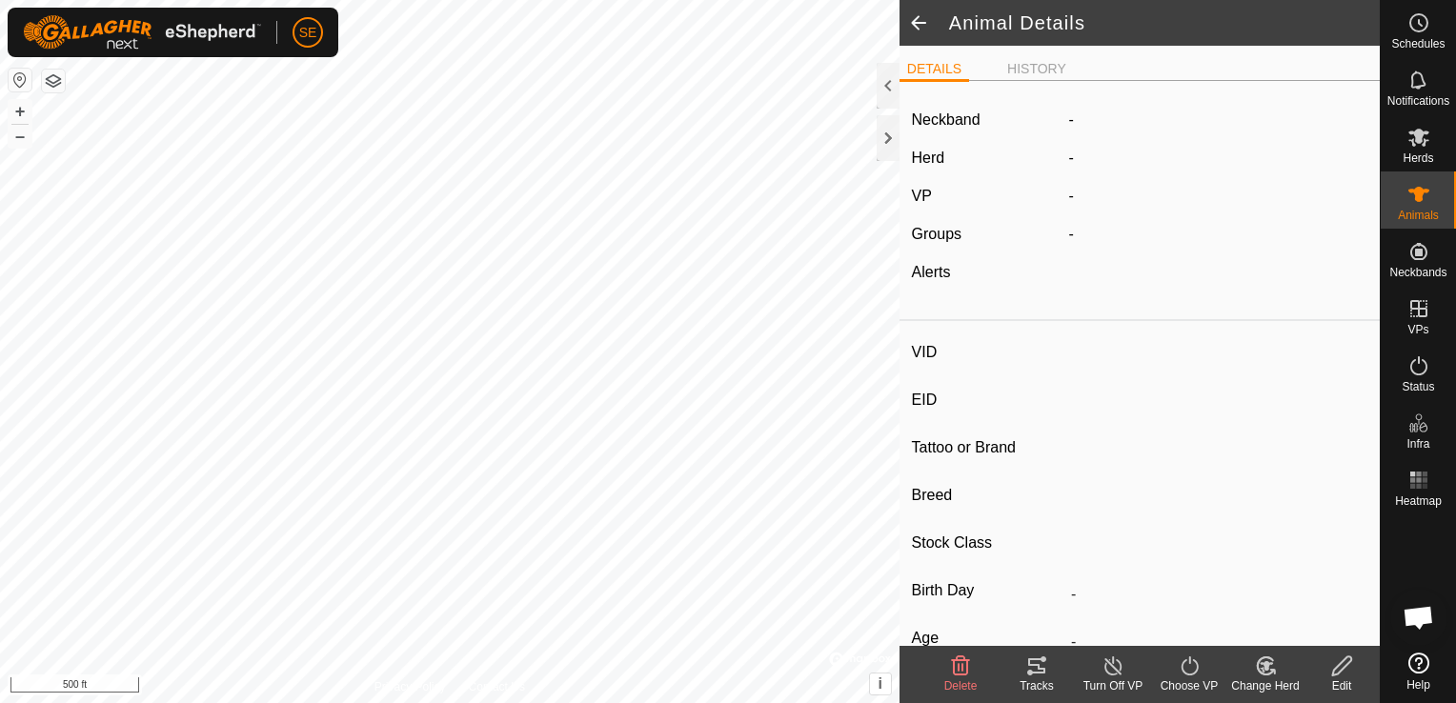
type input "05/2022"
type input "3 years 5 months"
type input "Pregnant"
type input "0 kg"
type input "-"
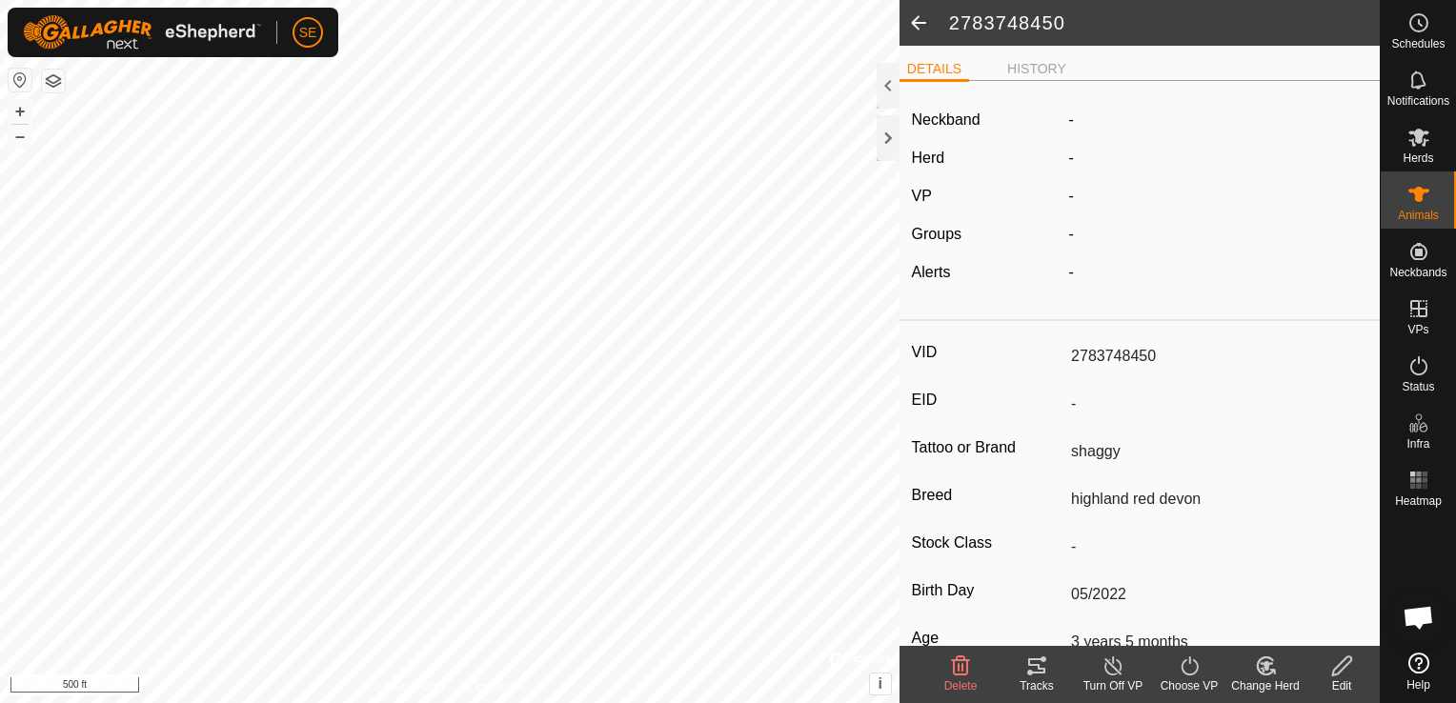
click at [1100, 452] on input "shaggy" at bounding box center [1215, 451] width 304 height 32
click at [1337, 665] on icon at bounding box center [1341, 666] width 19 height 19
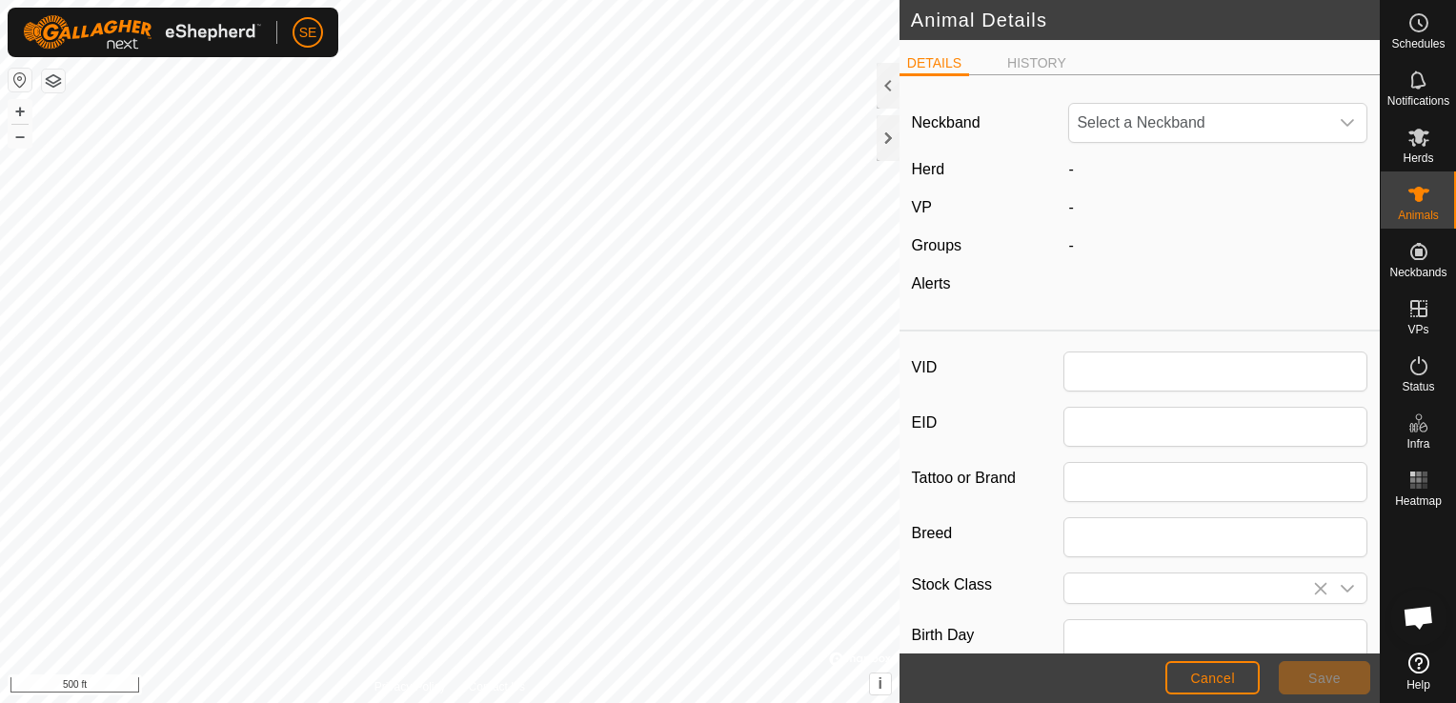
type input "2783748450"
type input "shaggy"
type input "highland red devon"
type input "05/2022"
type input "3 years 5 months"
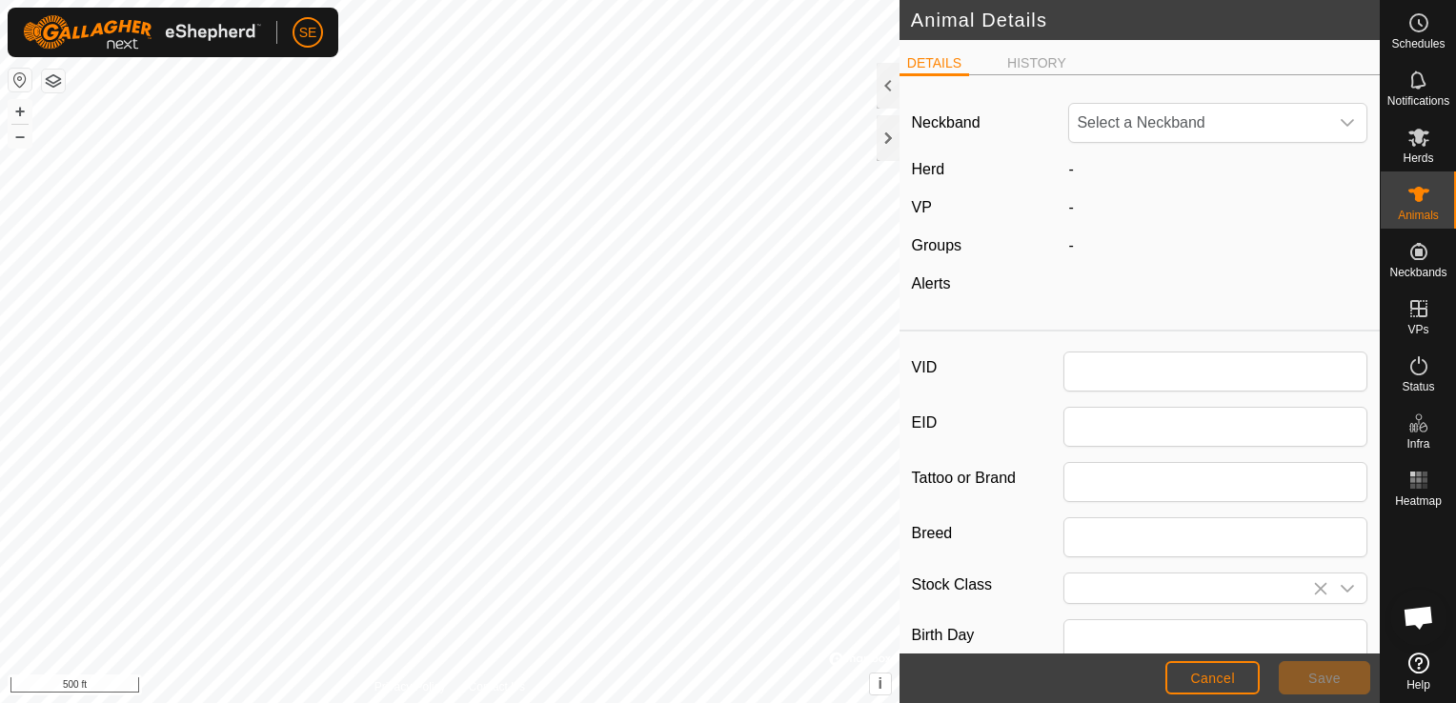
type input "0"
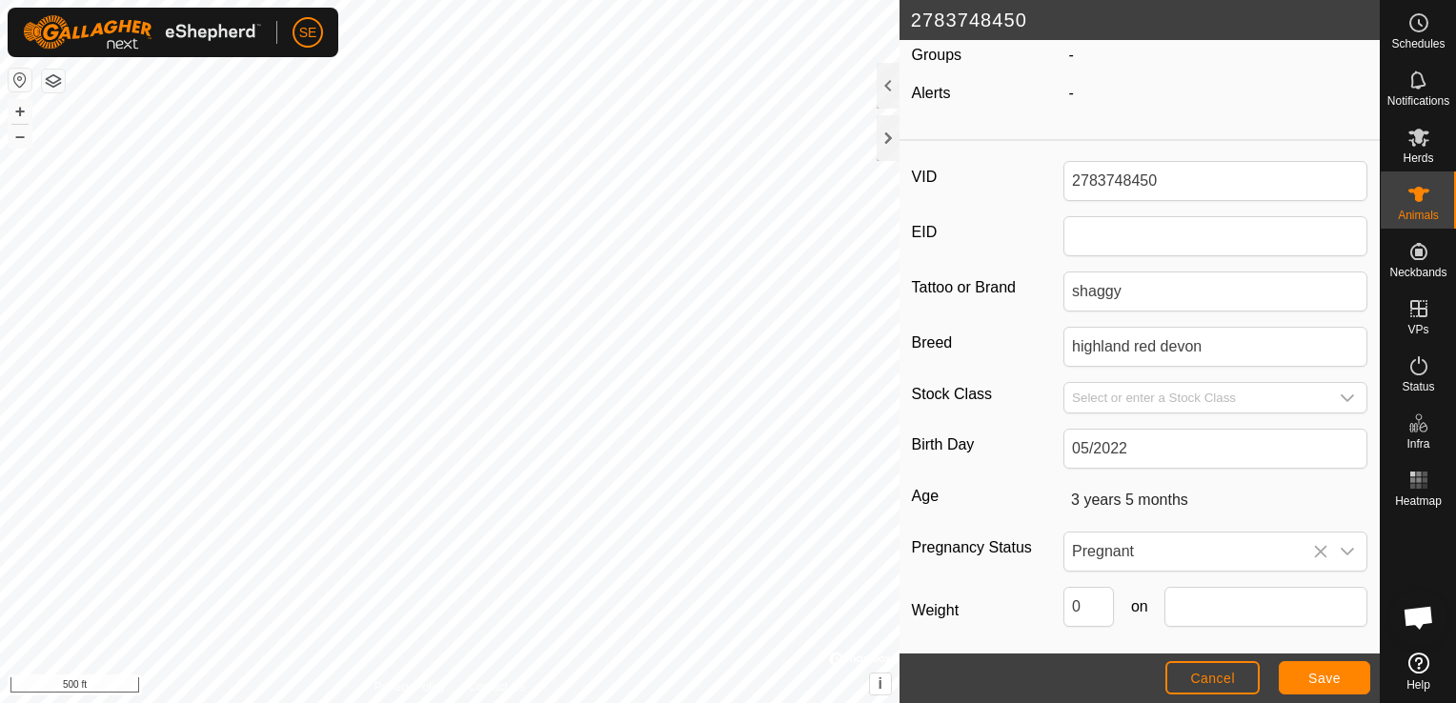
scroll to position [272, 0]
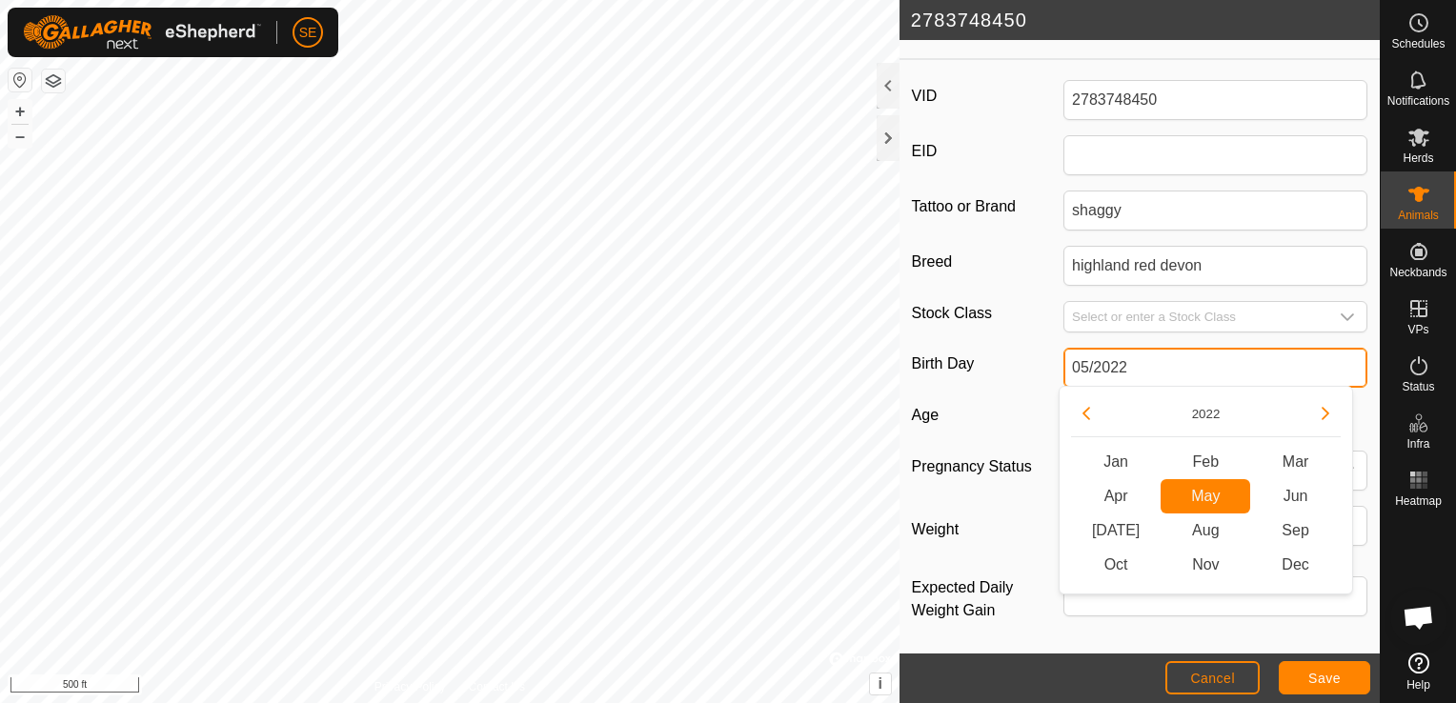
click at [1135, 368] on input "05/2022" at bounding box center [1215, 368] width 304 height 40
type input "05/202"
type input "-"
type input "05/2023"
type input "2 years 5 months"
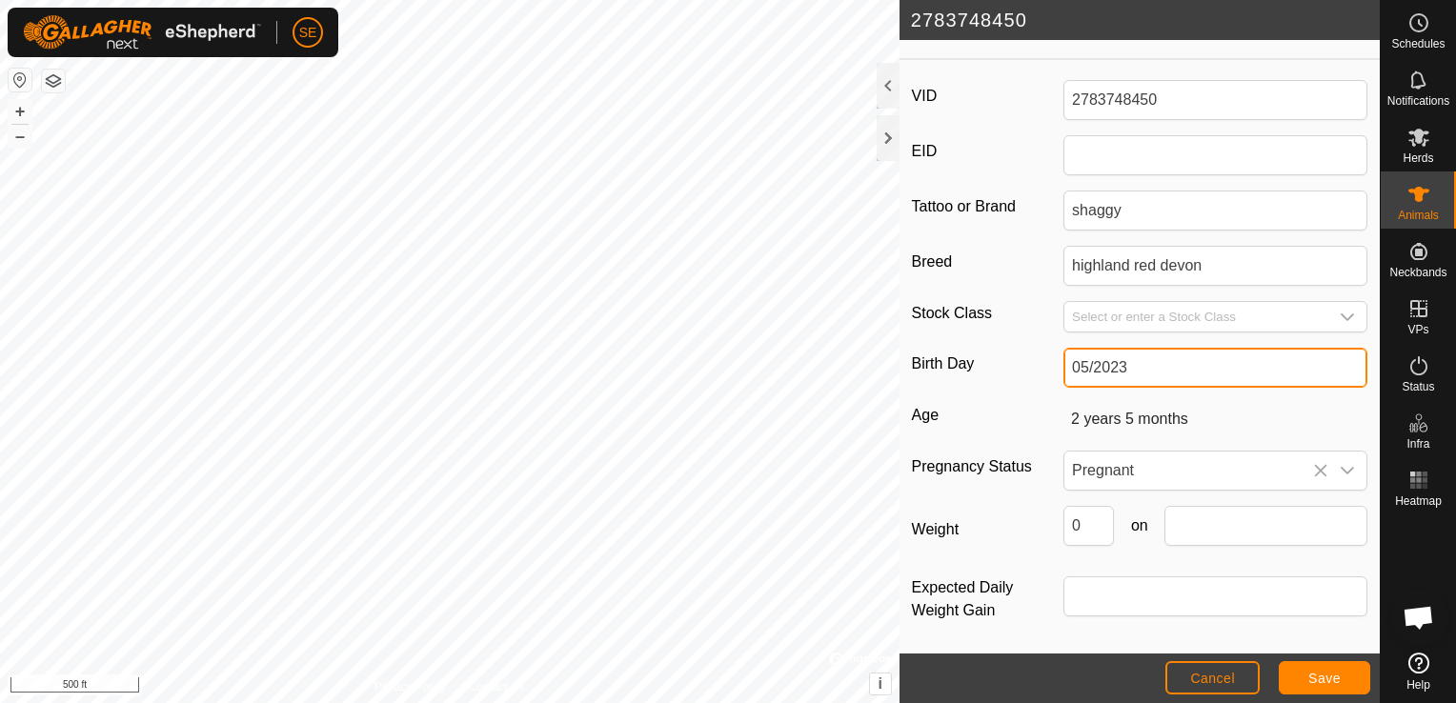
type input "05/2023"
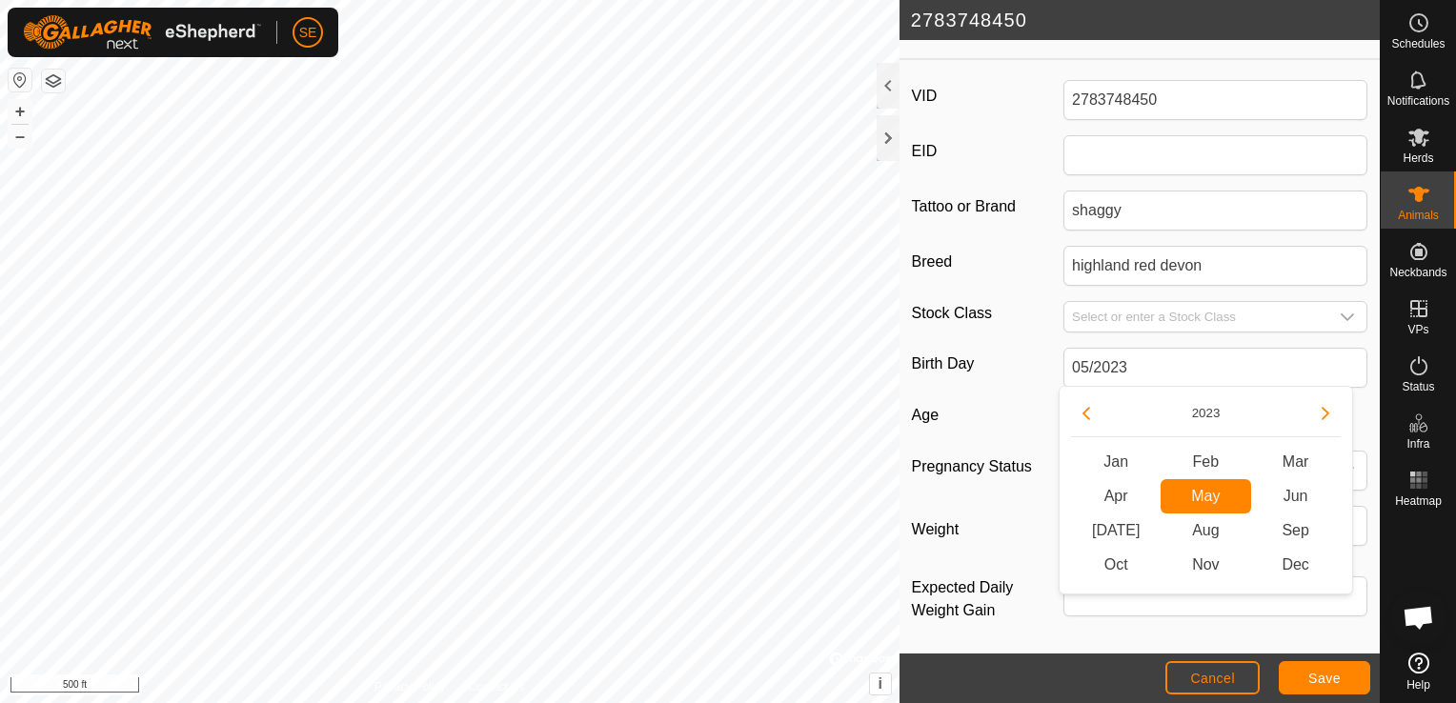
click at [1048, 360] on label "Birth Day" at bounding box center [988, 364] width 152 height 32
click at [1063, 286] on input "highland red devon" at bounding box center [1215, 266] width 304 height 40
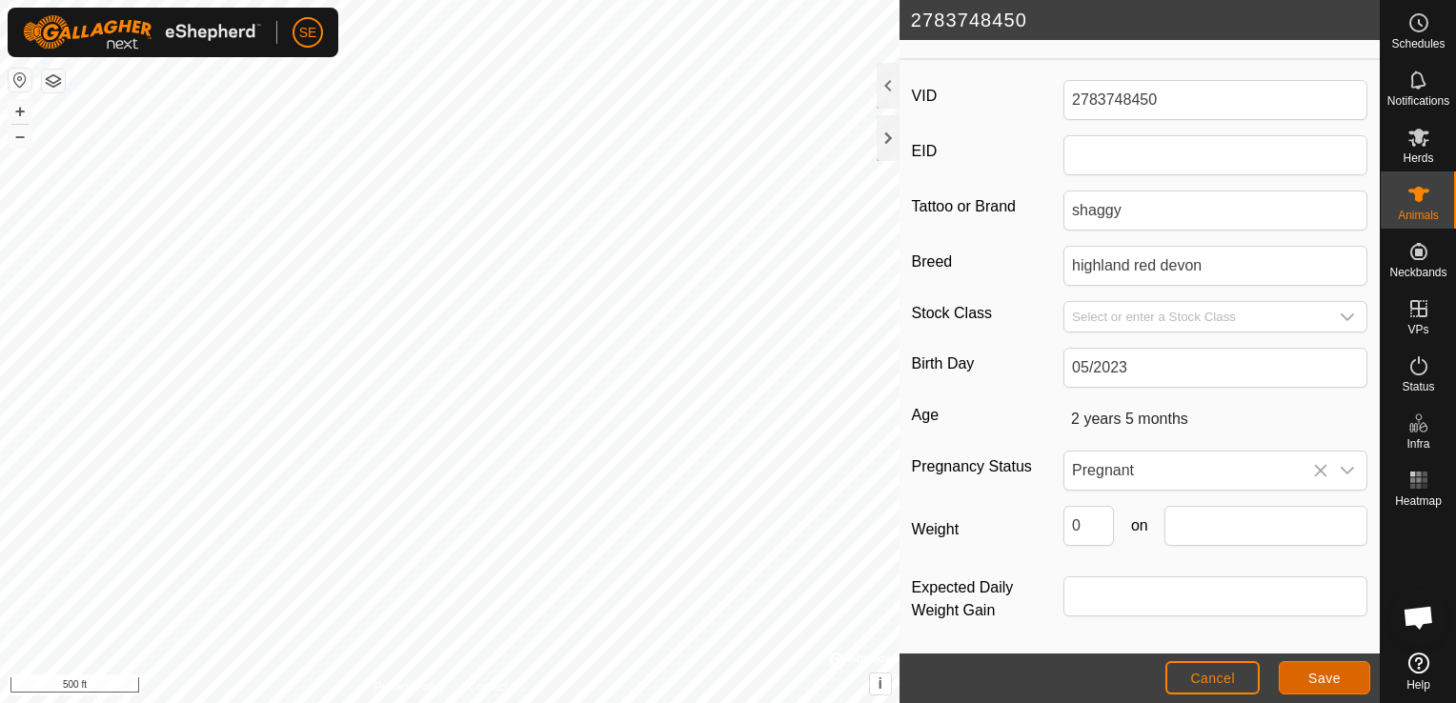
click at [1353, 676] on button "Save" at bounding box center [1324, 677] width 91 height 33
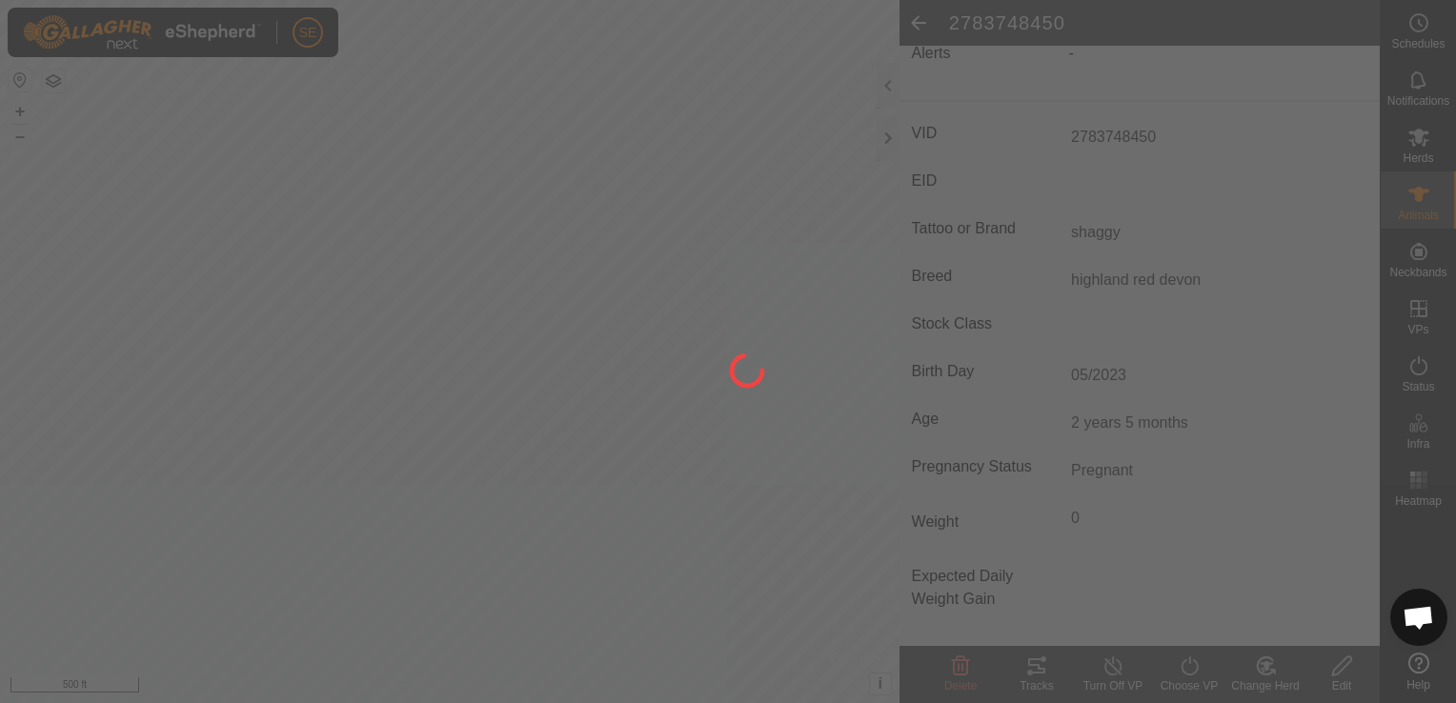
scroll to position [221, 0]
type input "-"
type input "0 kg"
type input "-"
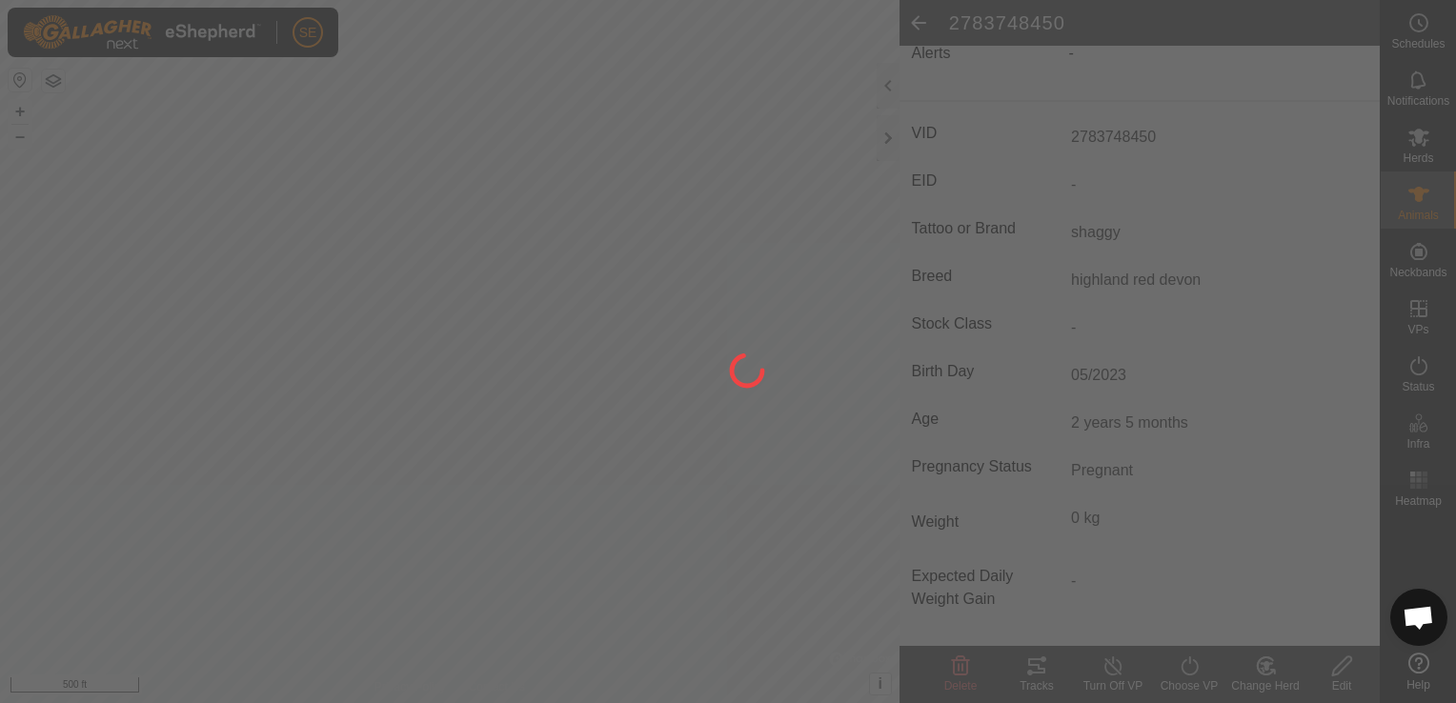
type input "3 years 5 months"
type input "05/2022"
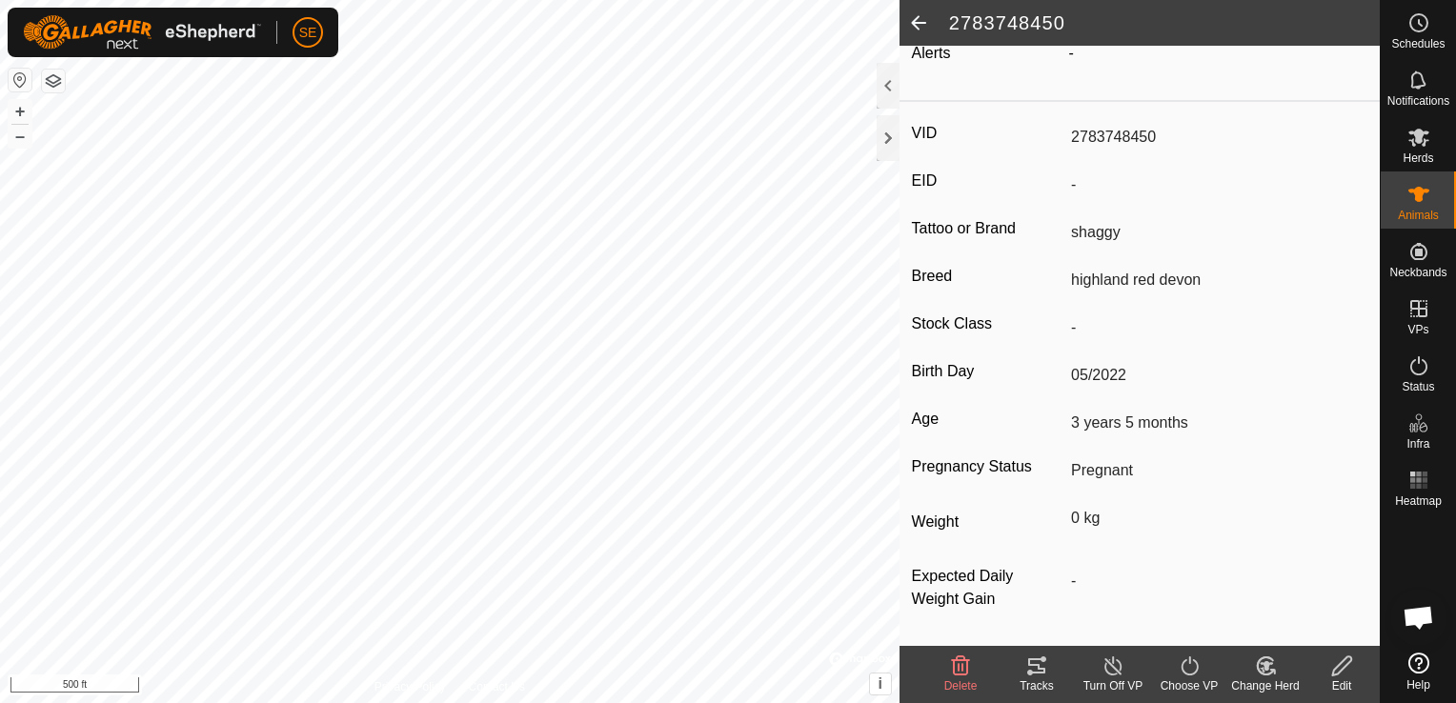
click at [918, 20] on span at bounding box center [919, 23] width 38 height 46
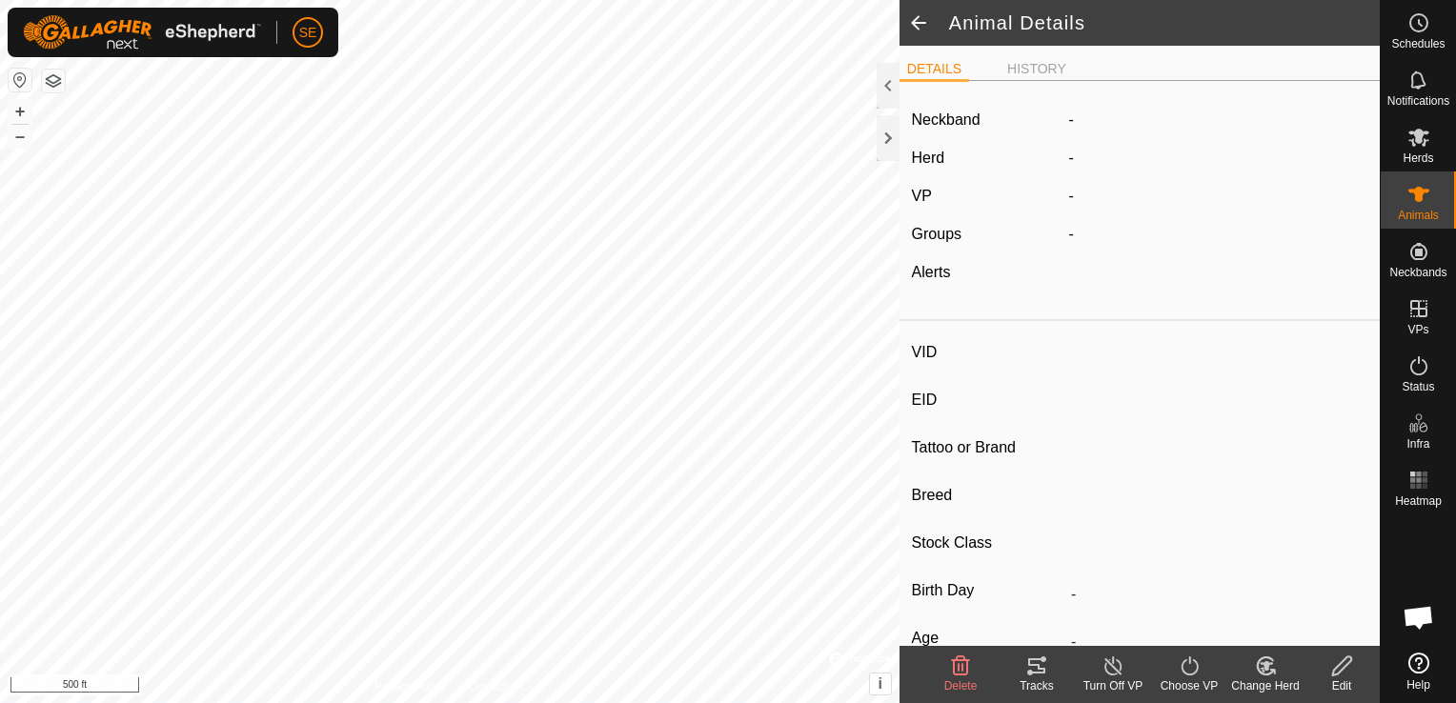
type input "2783748450"
type input "-"
type input "shaggy"
type input "highland red devon"
type input "-"
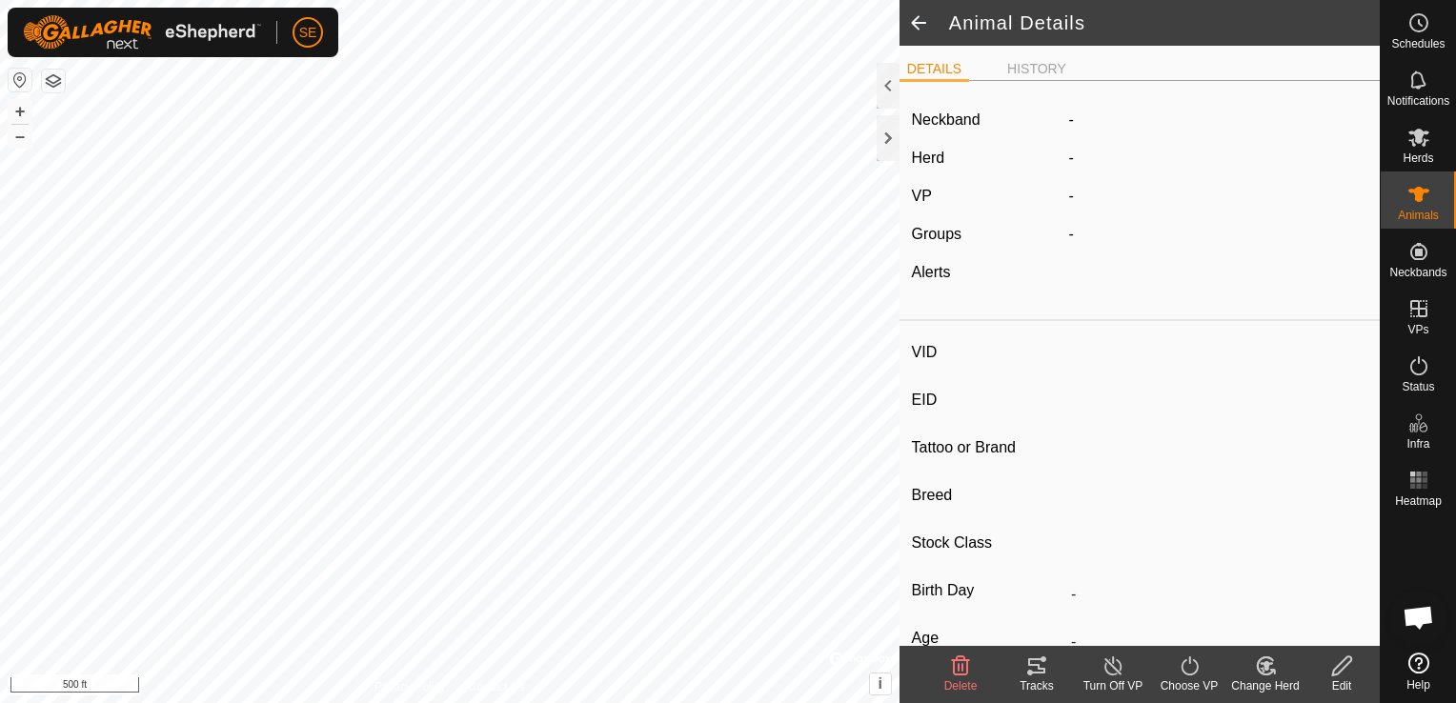
type input "05/2023"
type input "2 years 5 months"
type input "Pregnant"
type input "0 kg"
type input "-"
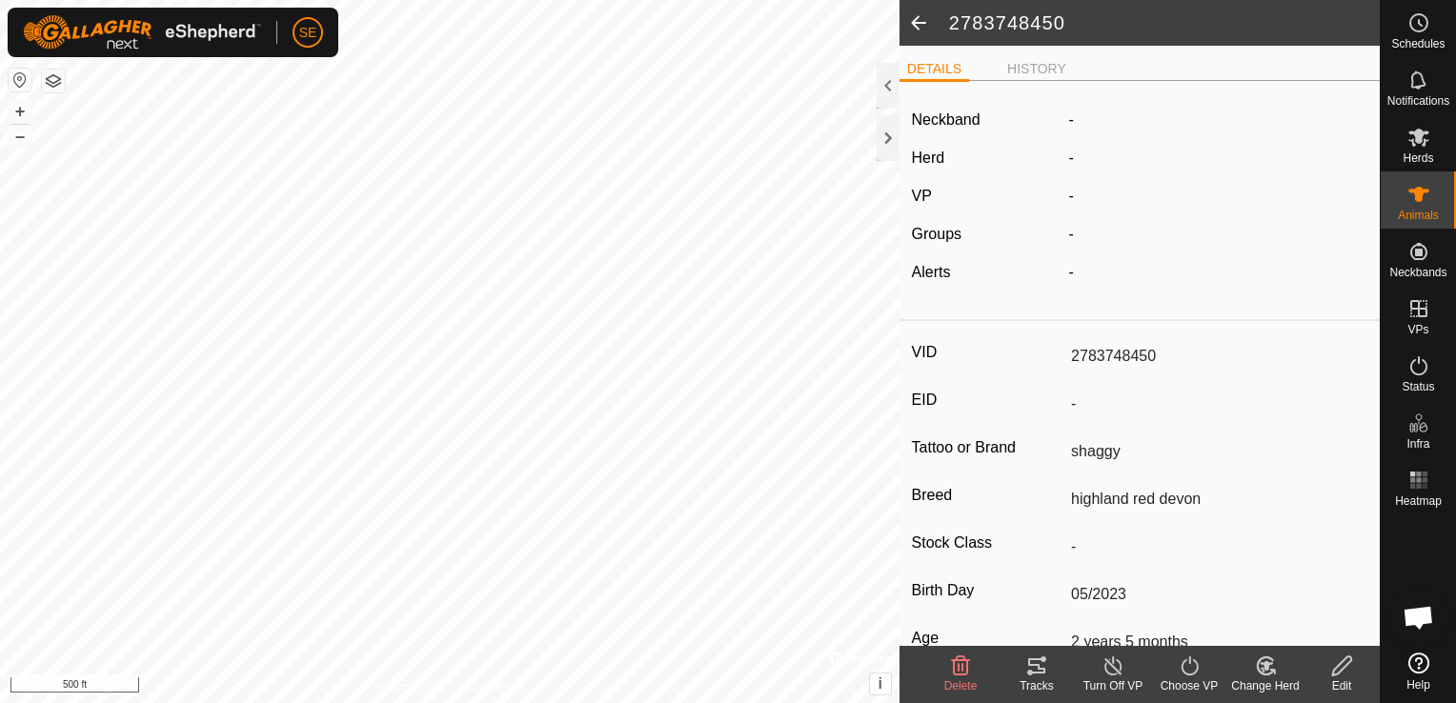
click at [1264, 30] on h2 "2783748450" at bounding box center [1164, 22] width 431 height 23
click at [915, 21] on span at bounding box center [919, 23] width 38 height 46
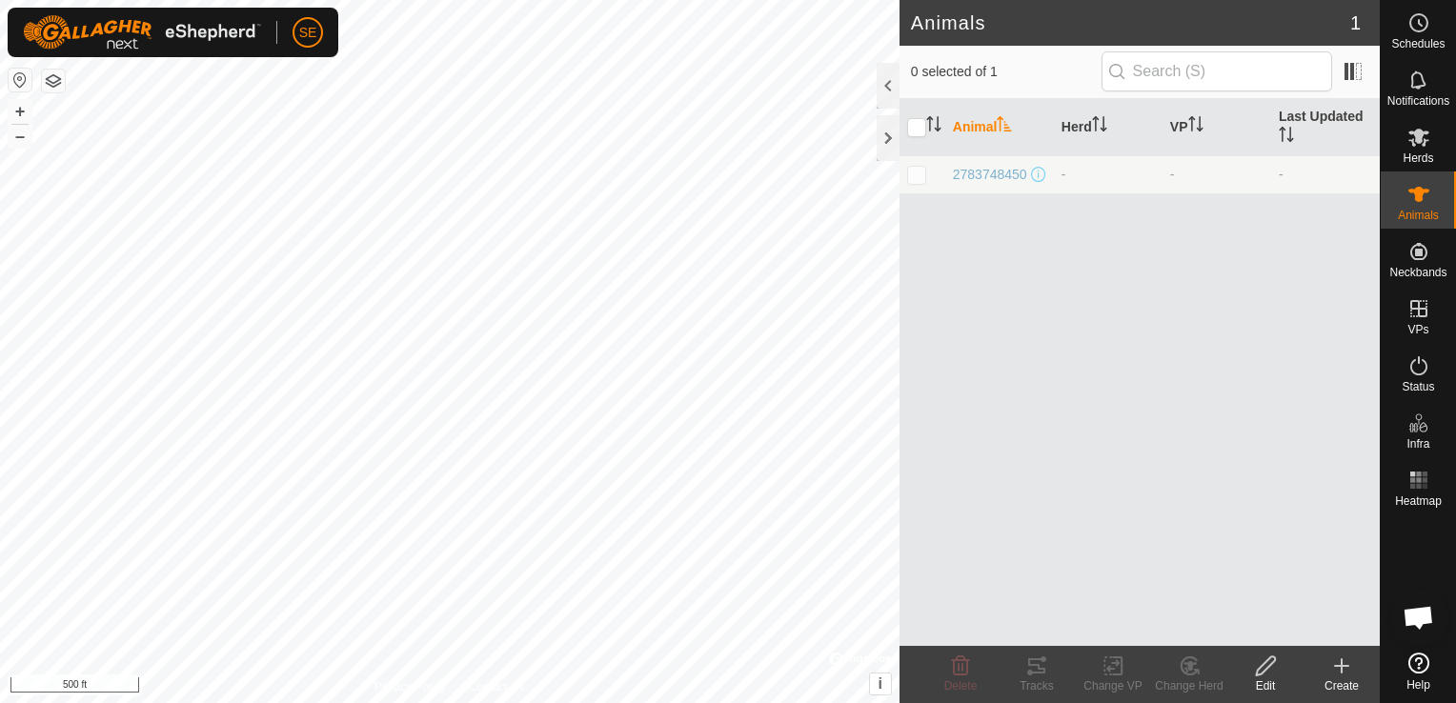
click at [1346, 664] on icon at bounding box center [1341, 666] width 23 height 23
click at [1410, 152] on span "Herds" at bounding box center [1418, 157] width 30 height 11
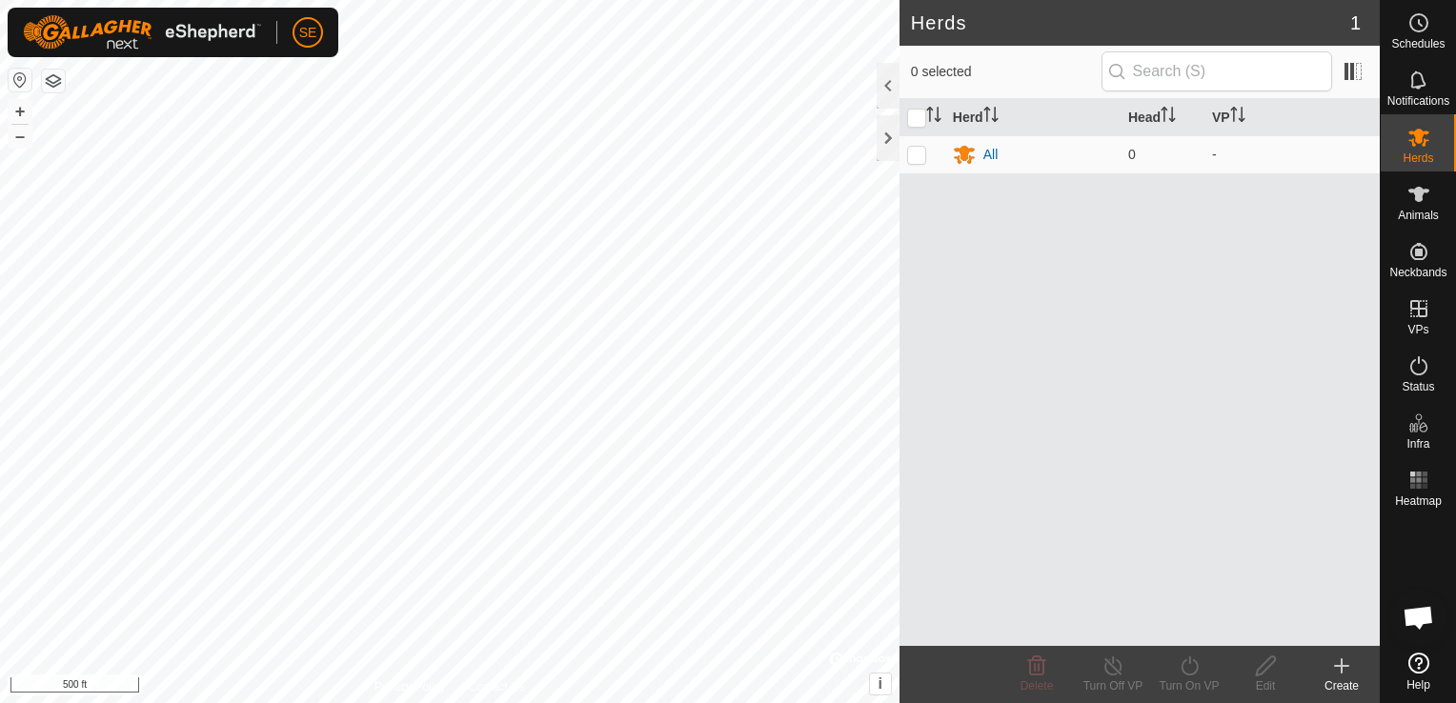
click at [1351, 673] on icon at bounding box center [1341, 666] width 23 height 23
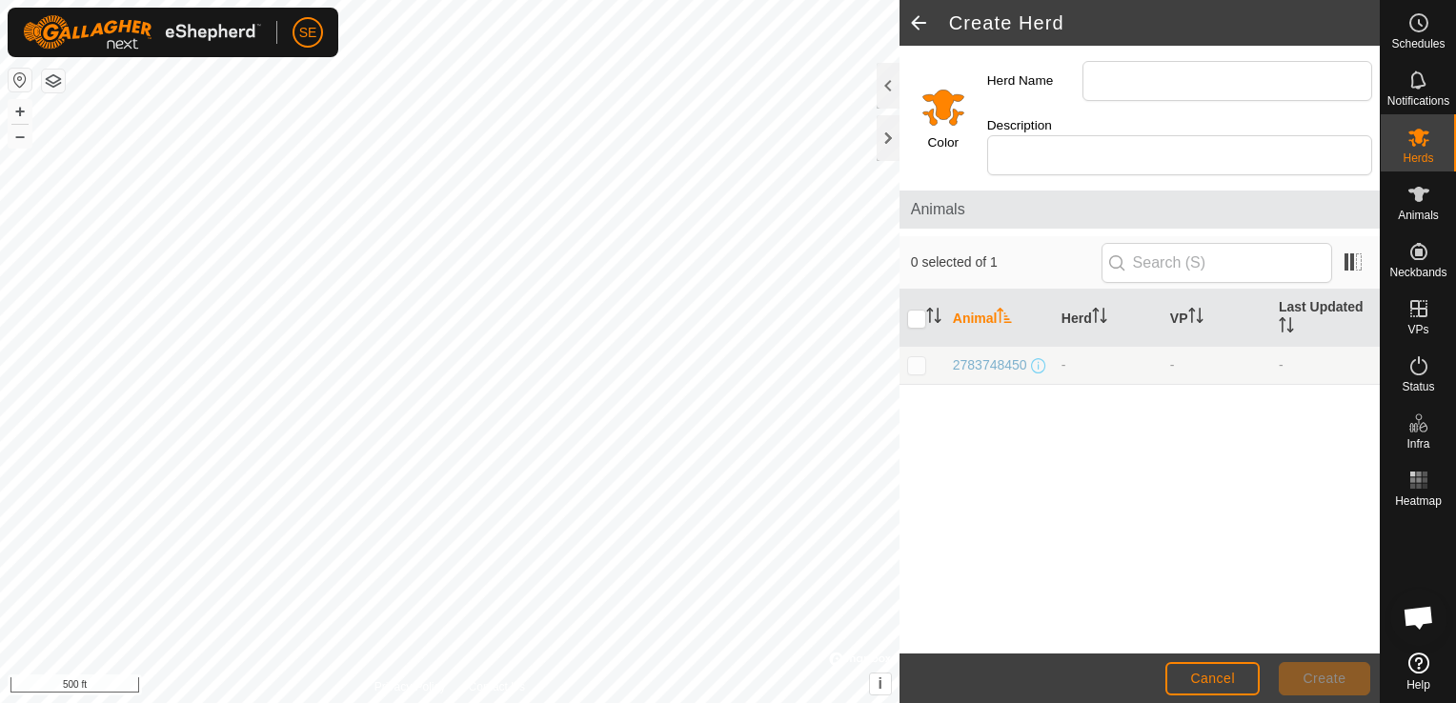
click at [1246, 18] on h2 "Create Herd" at bounding box center [1164, 22] width 431 height 23
click at [916, 20] on span at bounding box center [919, 23] width 38 height 46
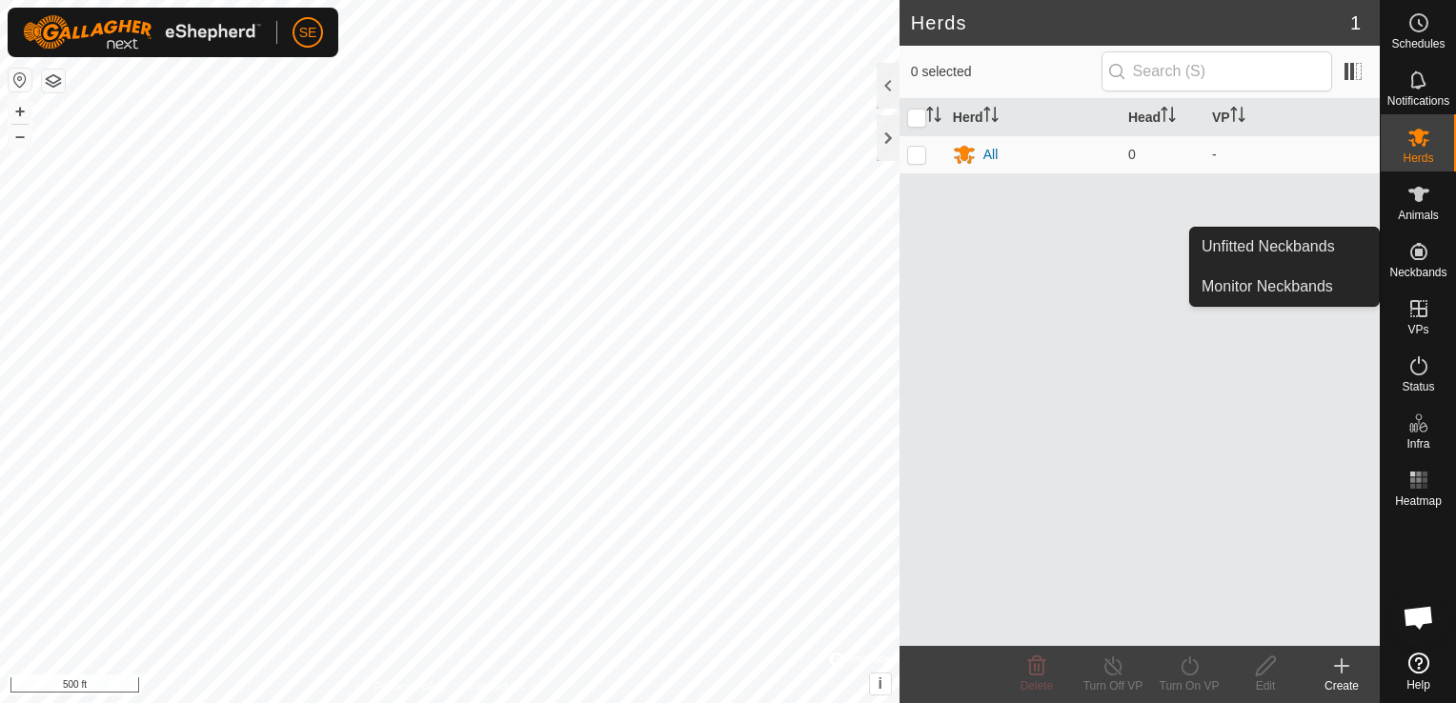
click at [1415, 257] on icon at bounding box center [1418, 251] width 23 height 23
click at [1422, 256] on icon at bounding box center [1418, 251] width 23 height 23
click at [1418, 273] on span "Neckbands" at bounding box center [1417, 272] width 57 height 11
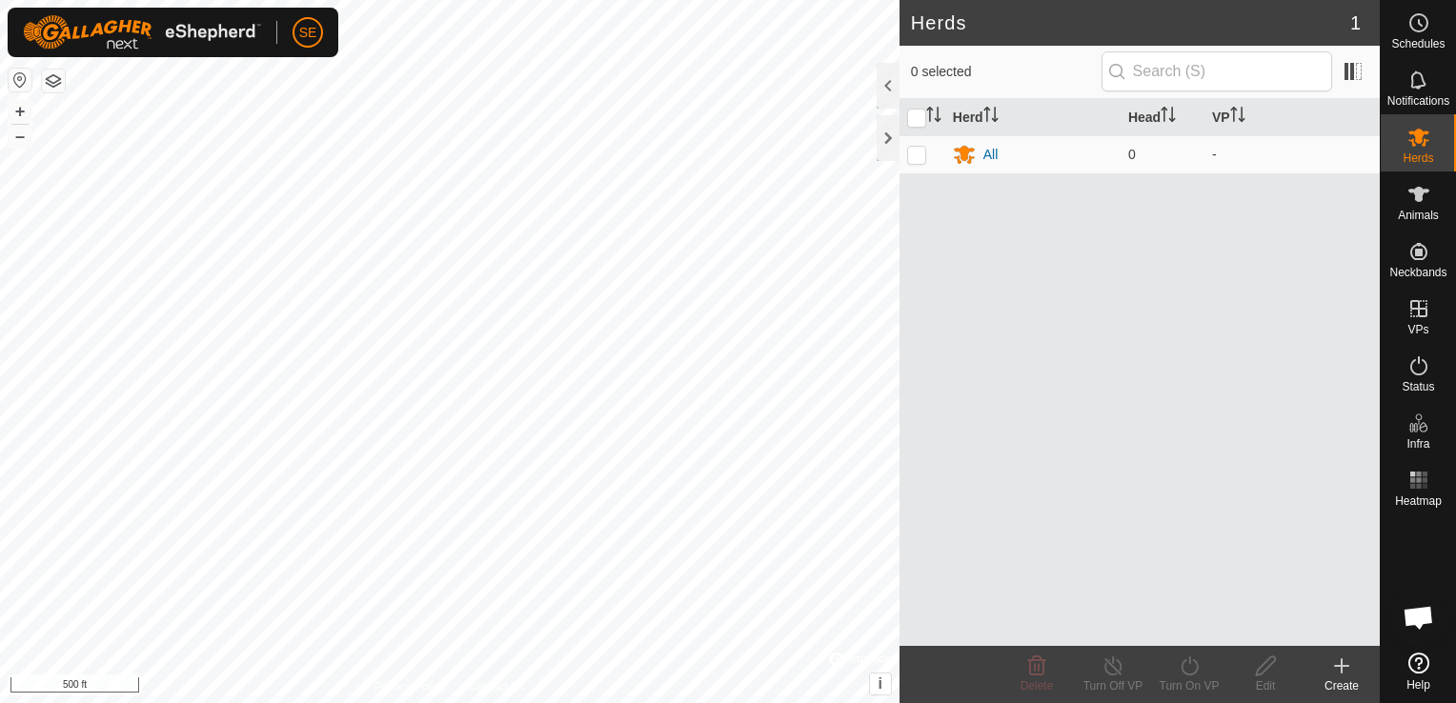
click at [1022, 295] on div "Herd Head VP All 0 -" at bounding box center [1140, 372] width 480 height 547
click at [1360, 71] on span at bounding box center [1353, 71] width 30 height 30
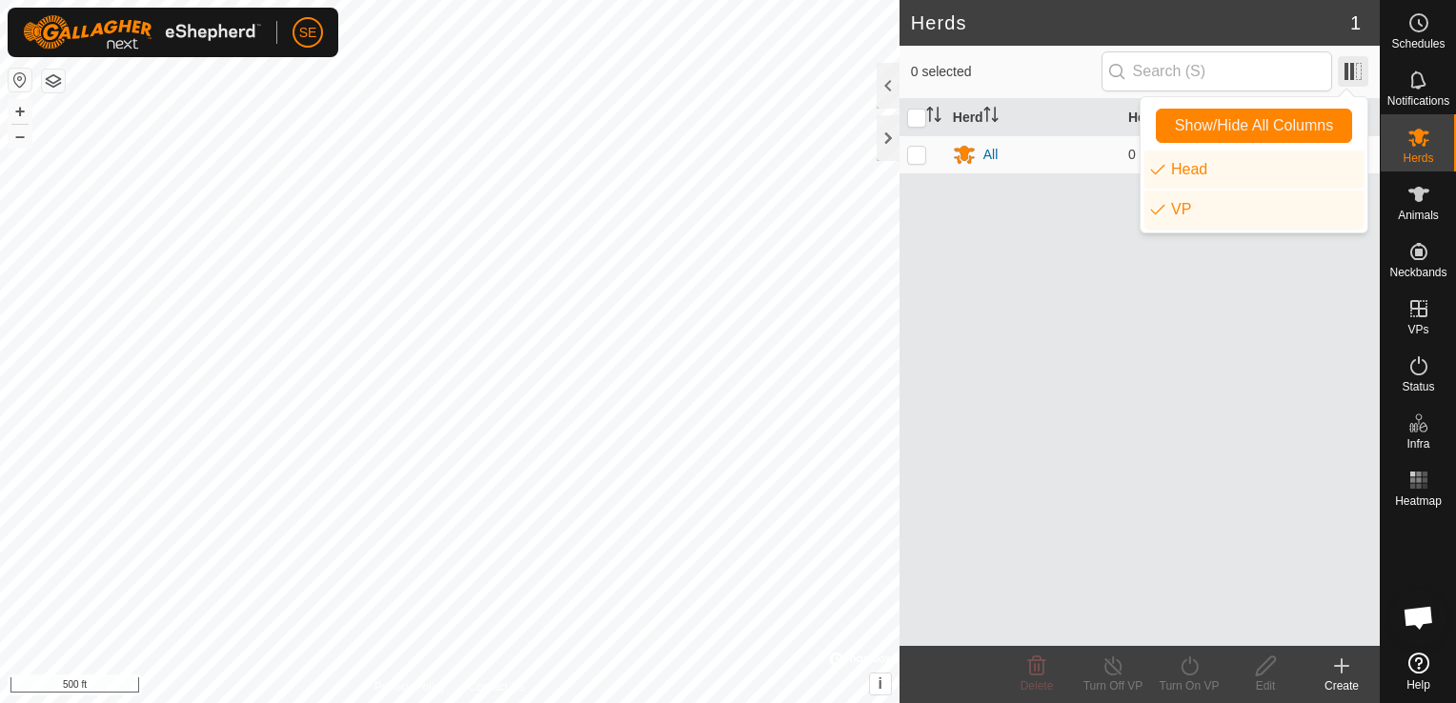
click at [1365, 71] on span at bounding box center [1353, 71] width 30 height 30
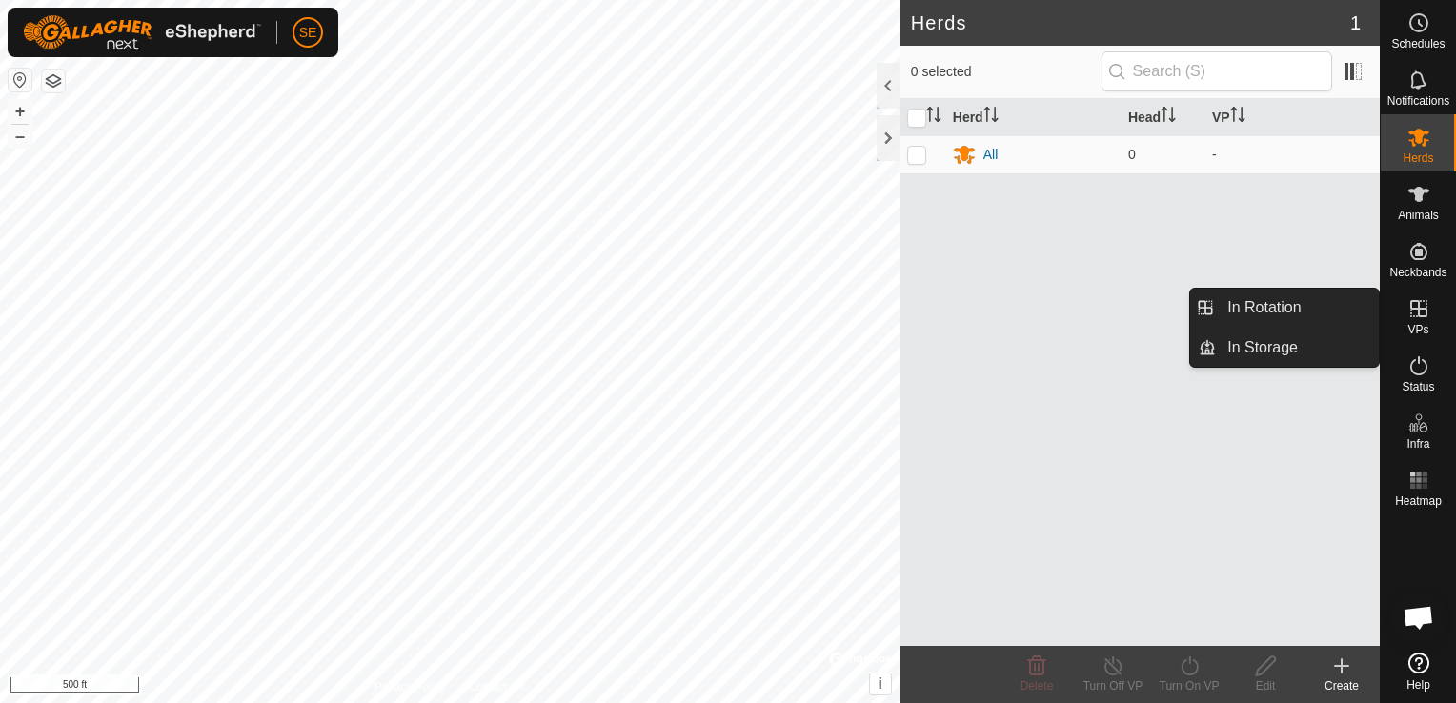
click at [1422, 314] on icon at bounding box center [1418, 308] width 23 height 23
click at [1285, 312] on link "In Rotation" at bounding box center [1297, 308] width 163 height 38
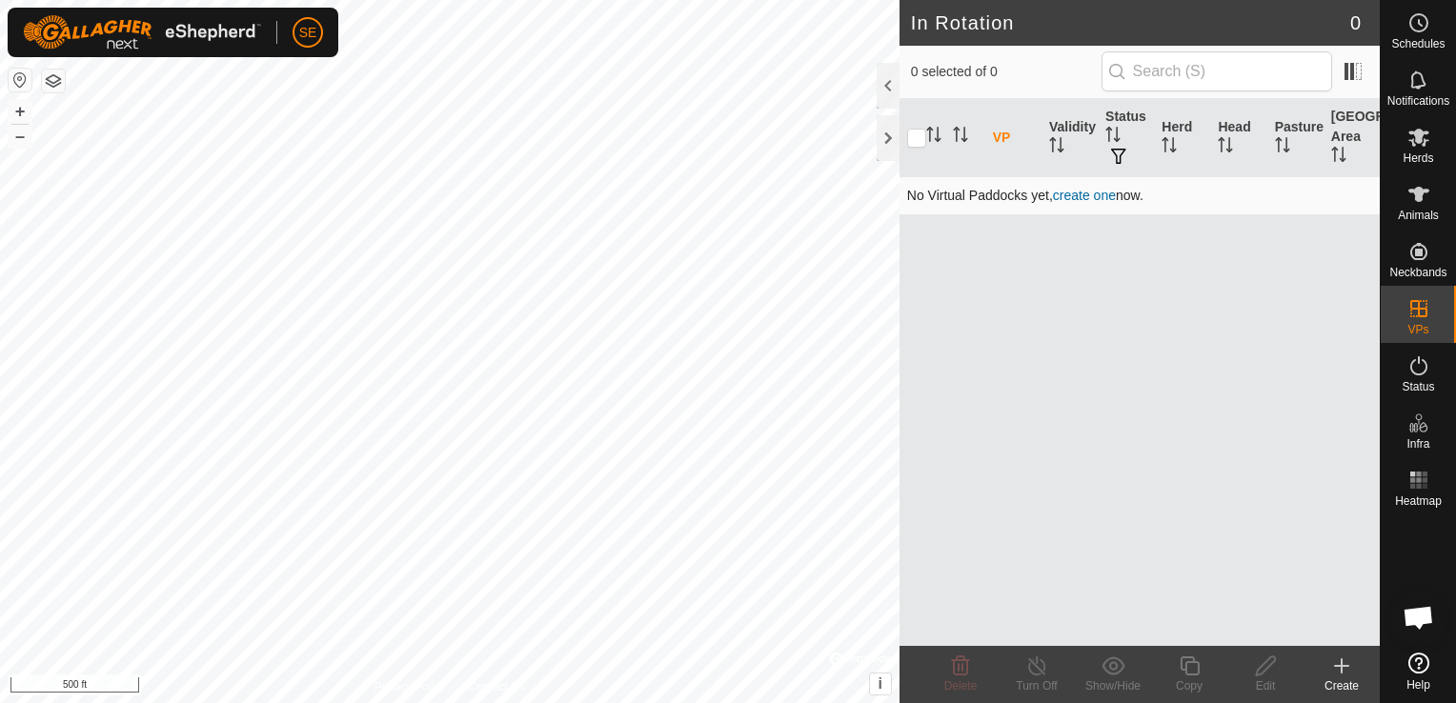
click at [1089, 191] on link "create one" at bounding box center [1084, 195] width 63 height 15
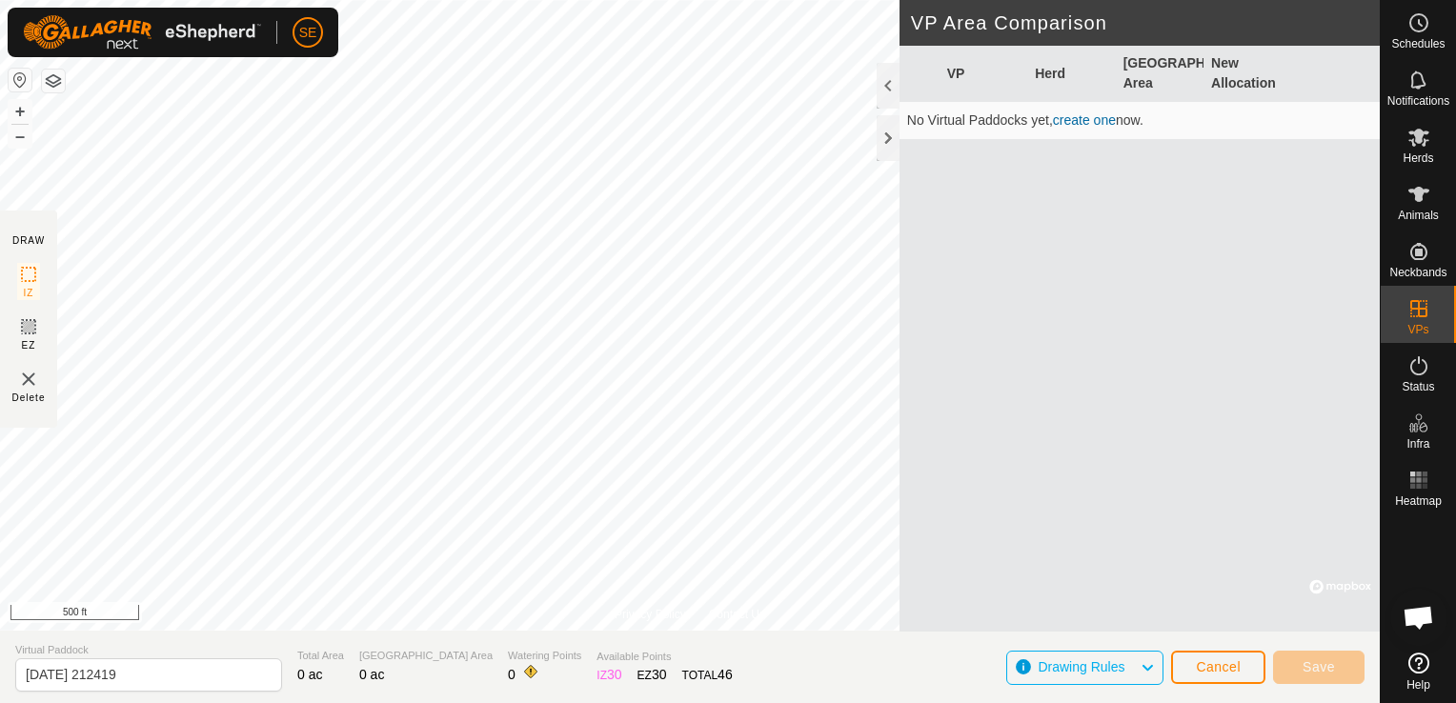
click at [1076, 120] on link "create one" at bounding box center [1084, 119] width 63 height 15
click at [1079, 115] on link "create one" at bounding box center [1084, 119] width 63 height 15
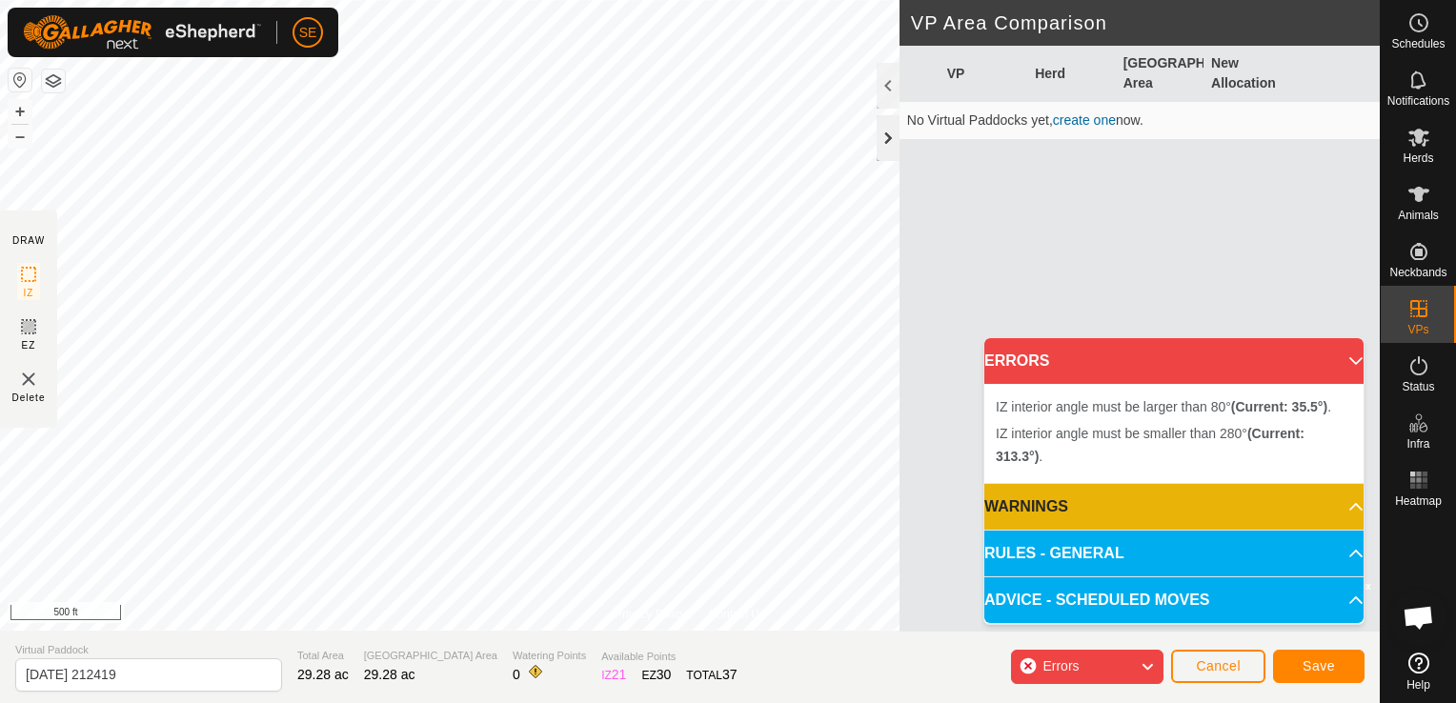
drag, startPoint x: 172, startPoint y: 50, endPoint x: 886, endPoint y: 143, distance: 719.8
click at [886, 143] on div at bounding box center [888, 138] width 23 height 46
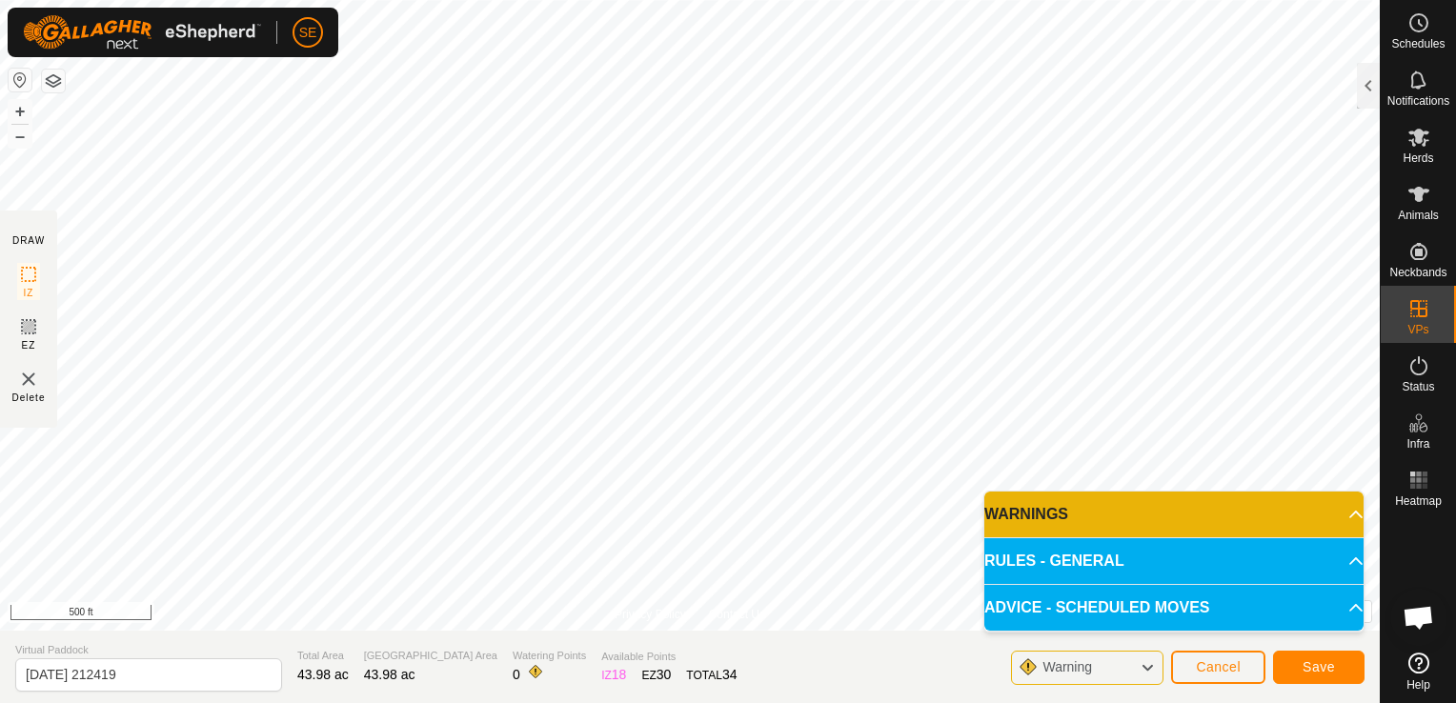
click at [1062, 556] on p-accordion-header "RULES - GENERAL" at bounding box center [1173, 561] width 379 height 46
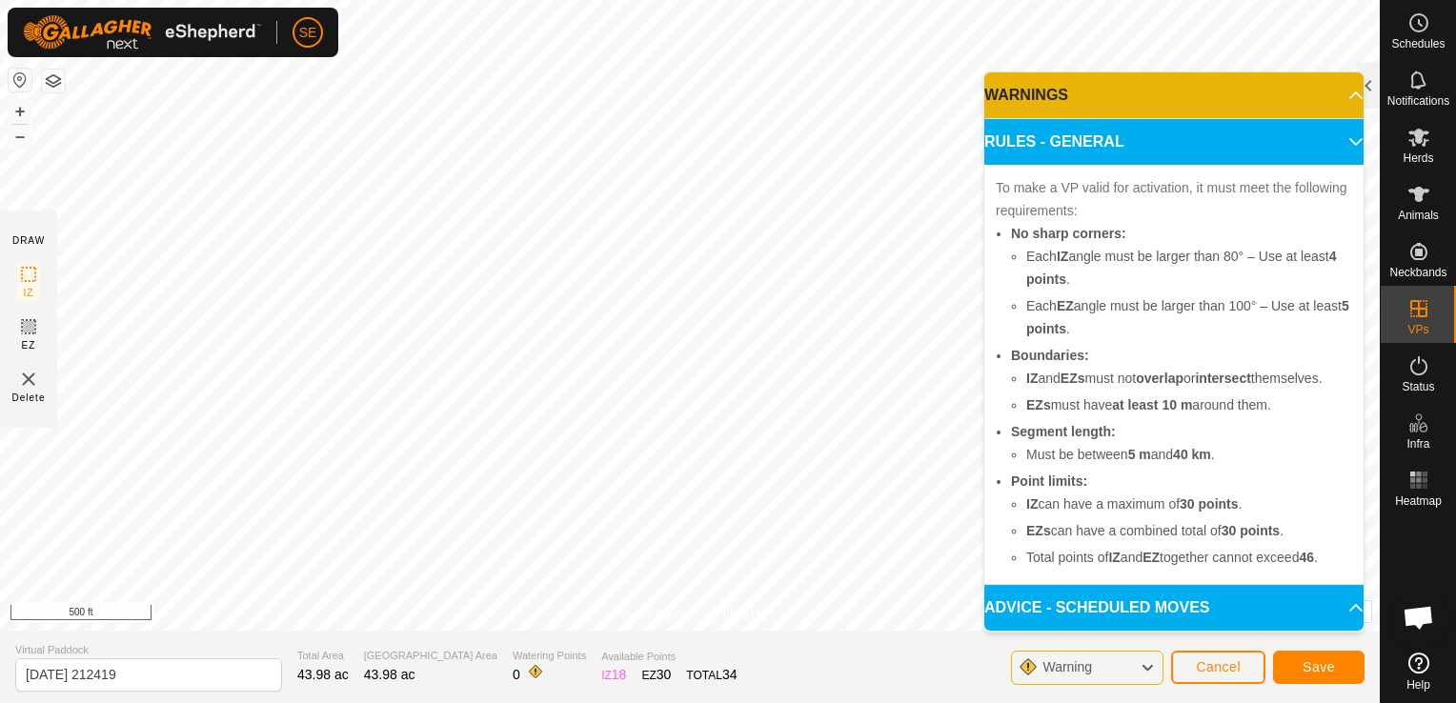
click at [1110, 604] on p-accordion-header "ADVICE - SCHEDULED MOVES" at bounding box center [1173, 608] width 379 height 46
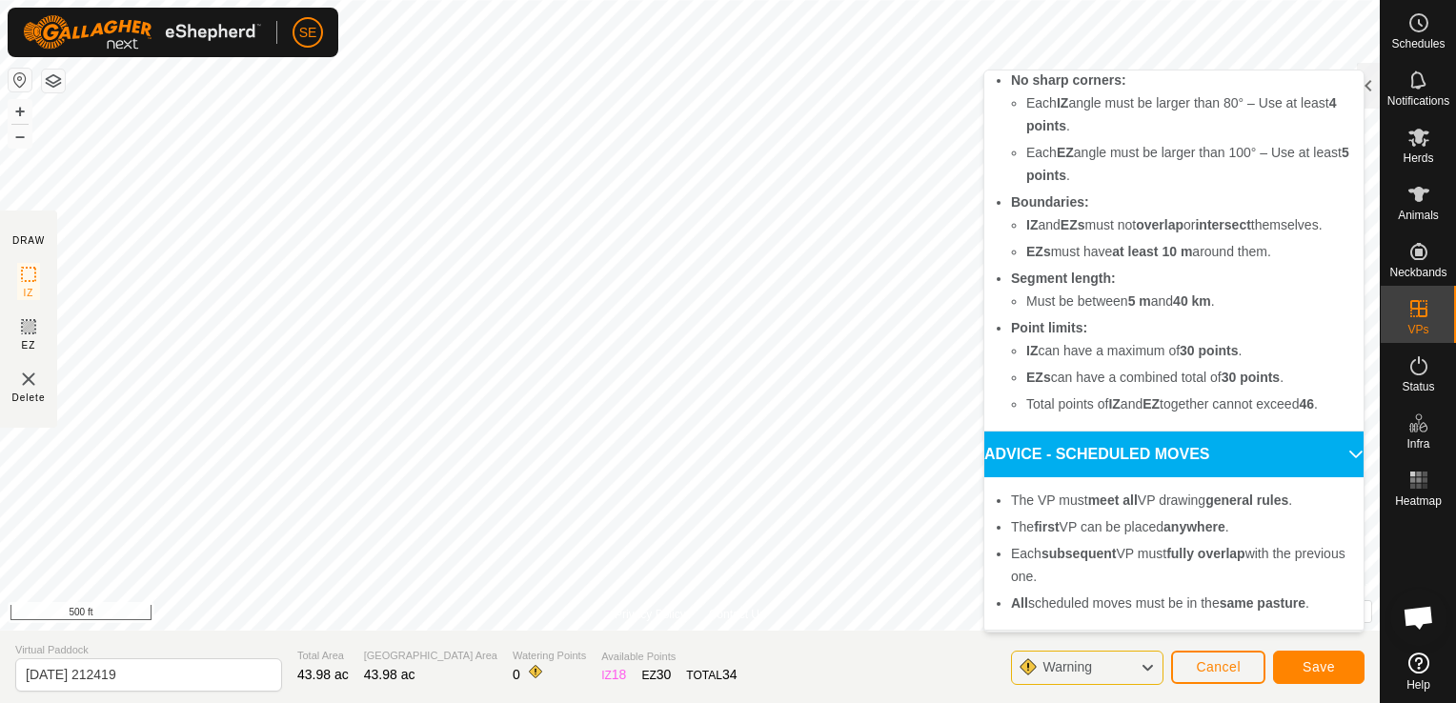
scroll to position [173, 0]
click at [1320, 669] on span "Save" at bounding box center [1319, 666] width 32 height 15
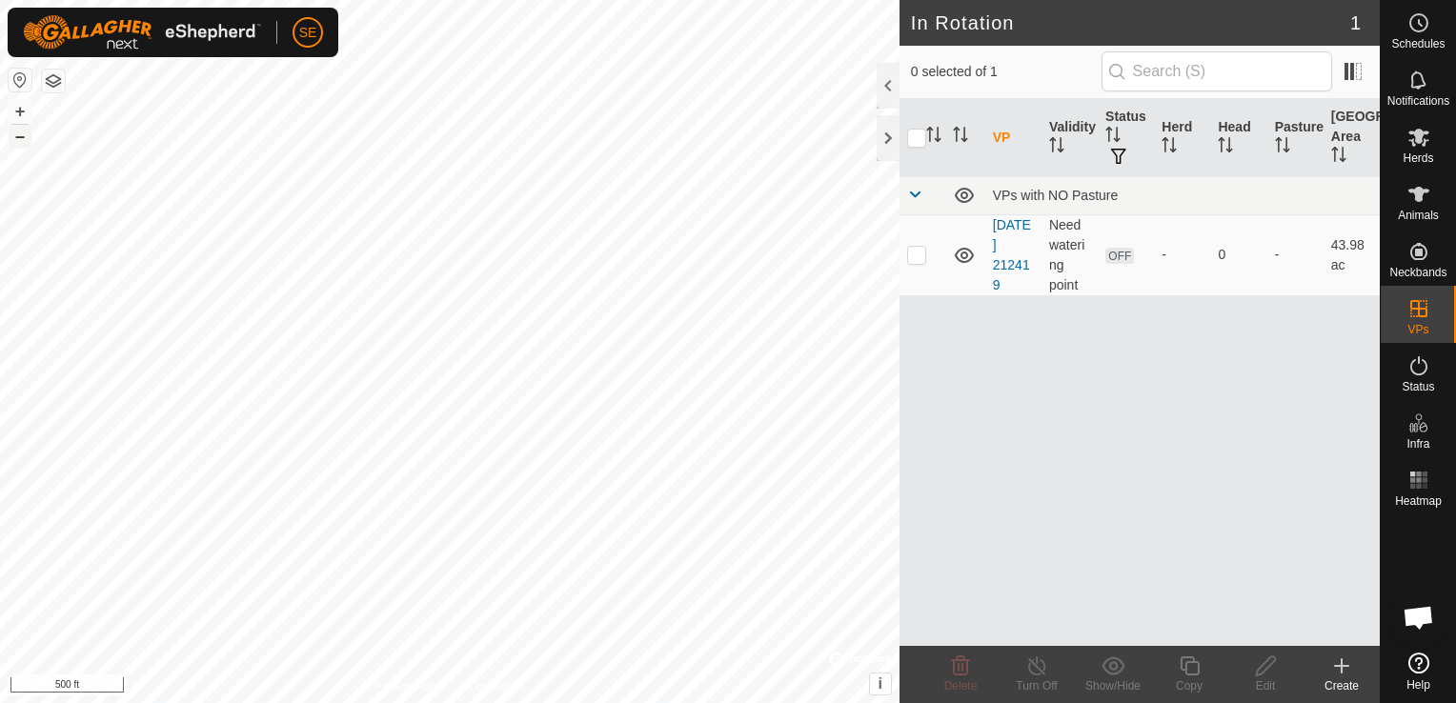
click at [19, 138] on button "–" at bounding box center [20, 136] width 23 height 23
click at [1266, 673] on icon at bounding box center [1266, 666] width 24 height 23
click at [1269, 671] on icon at bounding box center [1266, 666] width 24 height 23
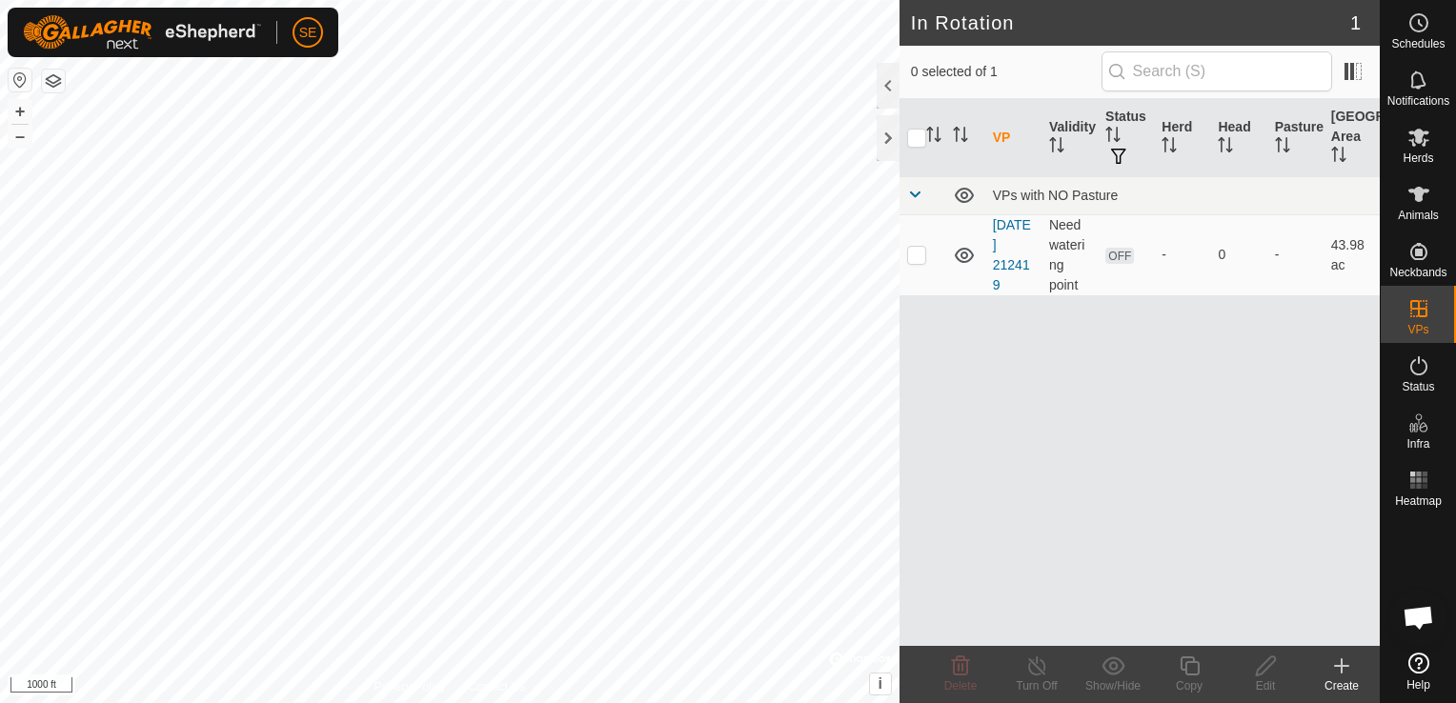
click at [0, 385] on html "SE Schedules Notifications Herds Animals Neckbands VPs Status Infra Heatmap Hel…" at bounding box center [728, 351] width 1456 height 703
checkbox input "true"
click at [1123, 256] on span "OFF" at bounding box center [1119, 256] width 29 height 16
click at [921, 254] on p-checkbox at bounding box center [916, 254] width 19 height 15
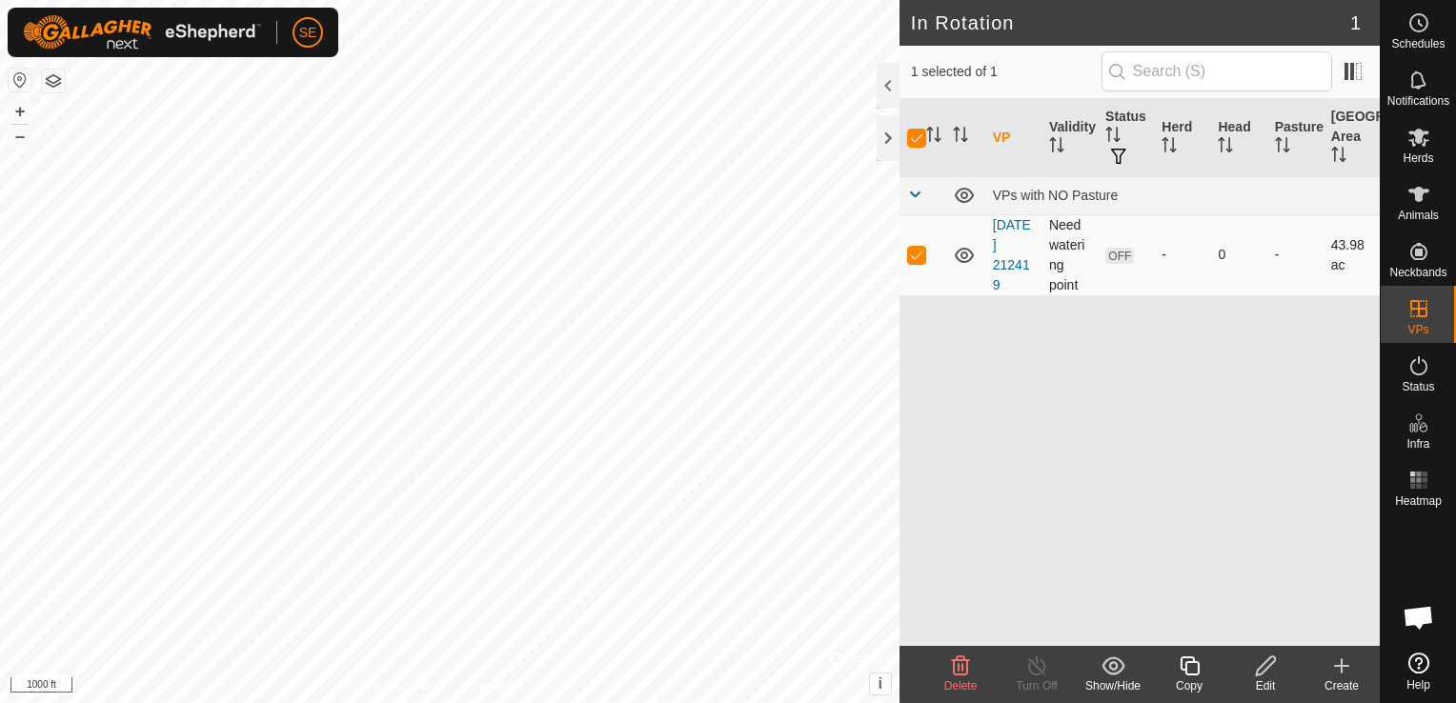
checkbox input "false"
click at [921, 254] on p-checkbox at bounding box center [916, 254] width 19 height 15
checkbox input "true"
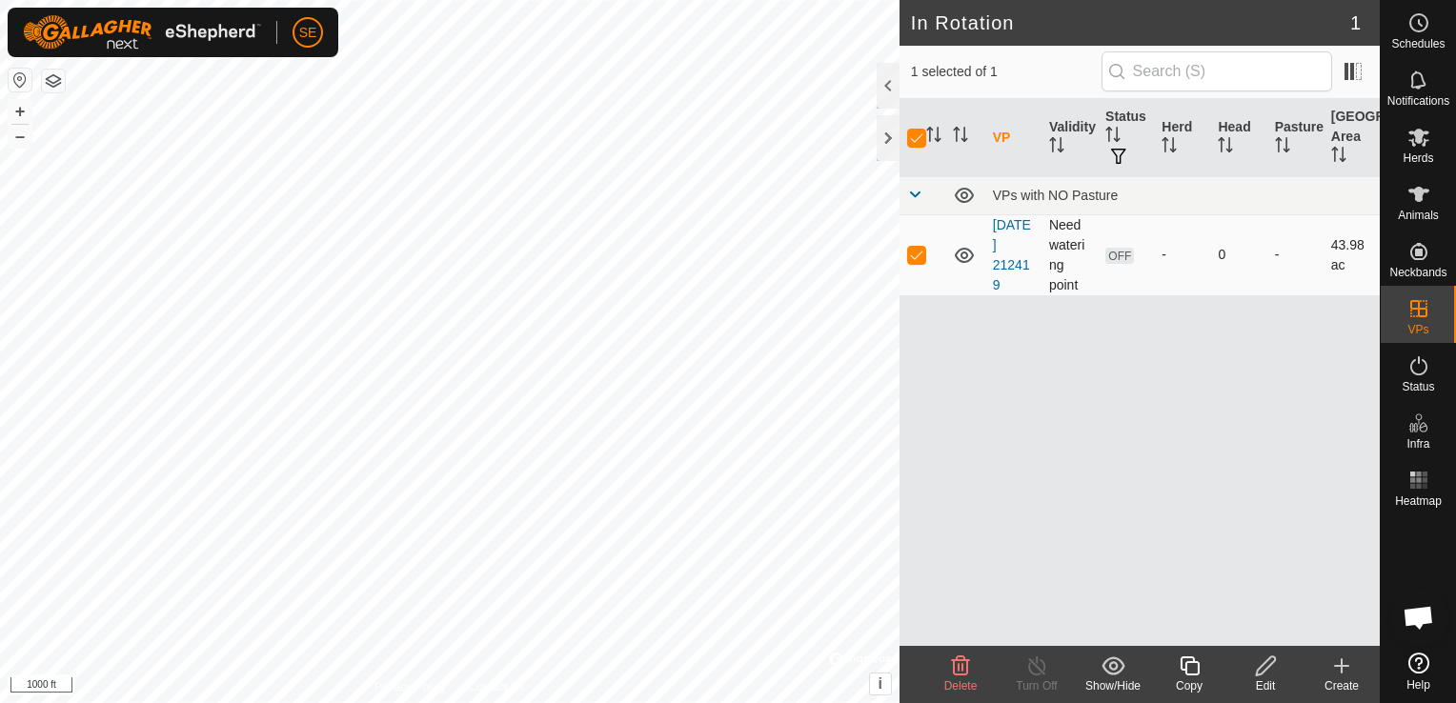
click at [1073, 242] on td "Need watering point" at bounding box center [1070, 254] width 56 height 81
click at [1341, 664] on icon at bounding box center [1341, 666] width 23 height 23
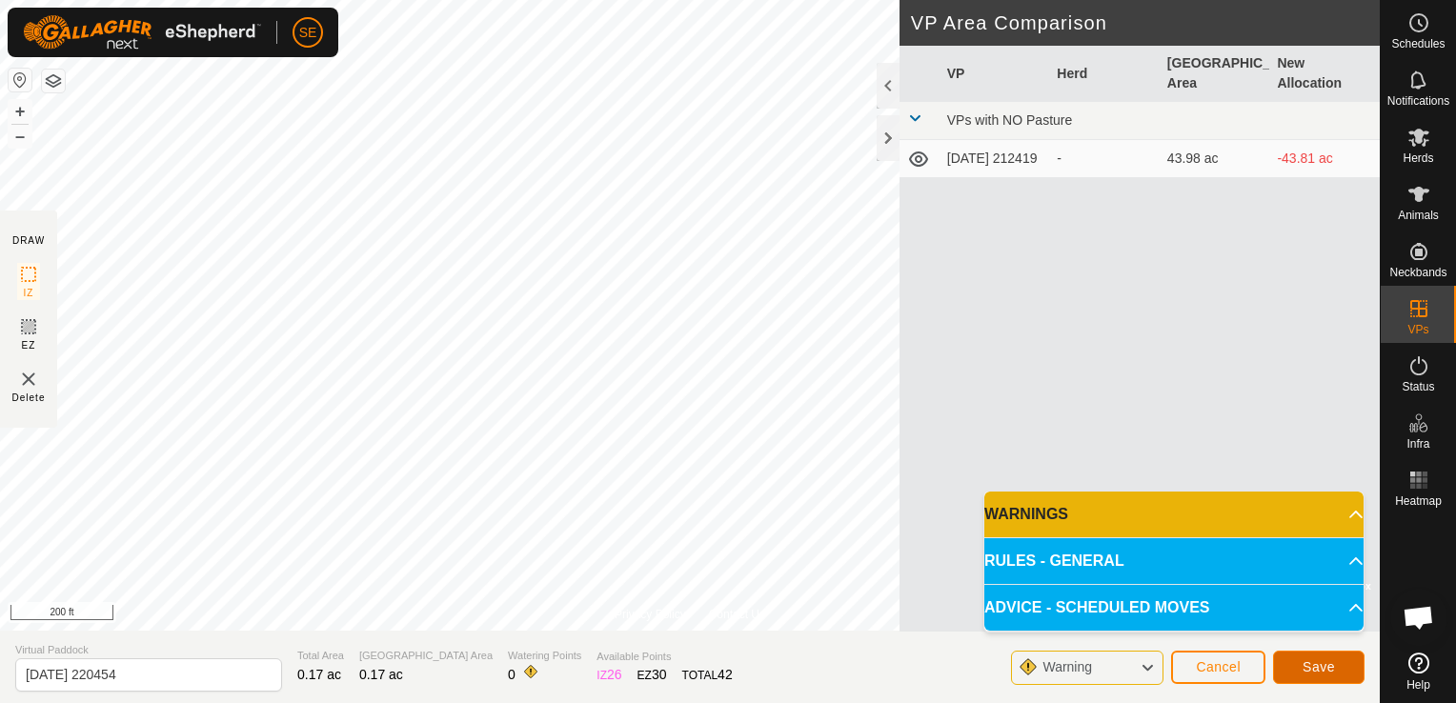
click at [1330, 656] on button "Save" at bounding box center [1318, 667] width 91 height 33
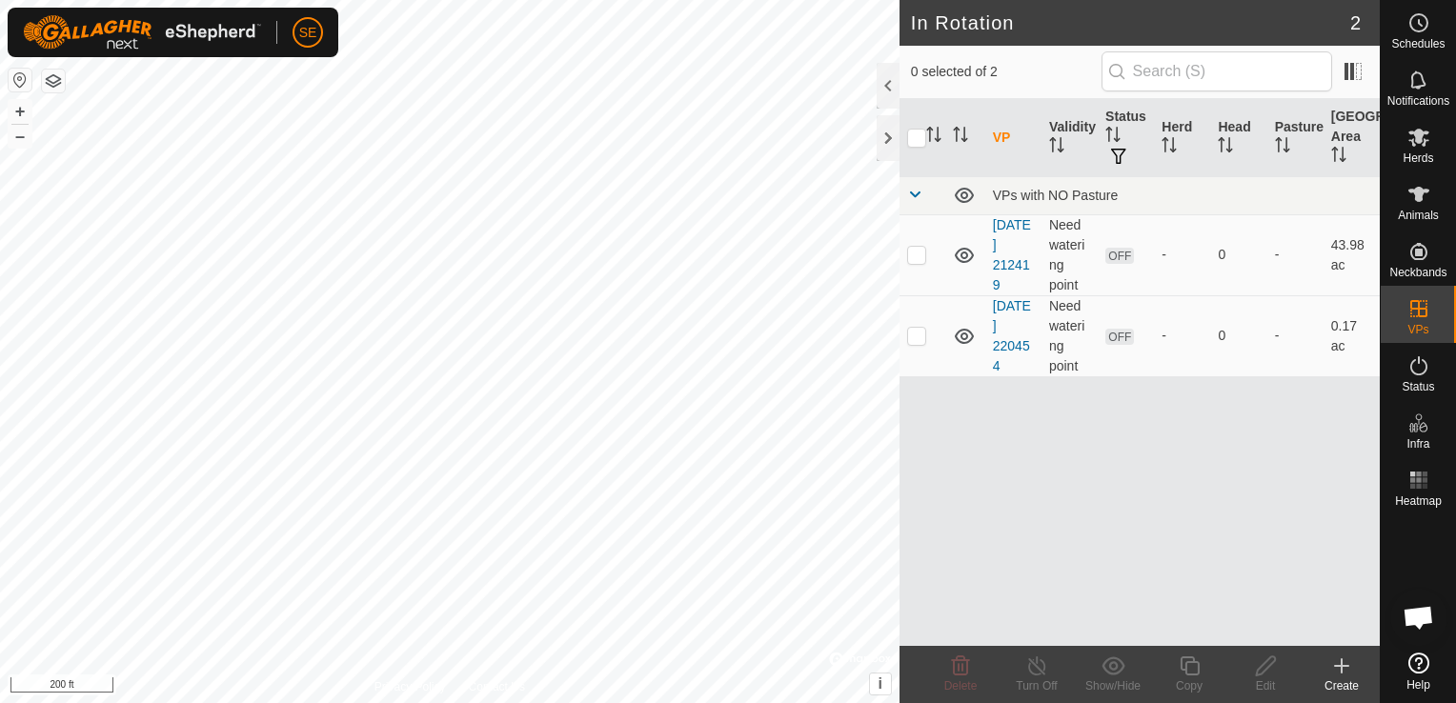
checkbox input "true"
click at [1344, 666] on icon at bounding box center [1341, 666] width 13 height 0
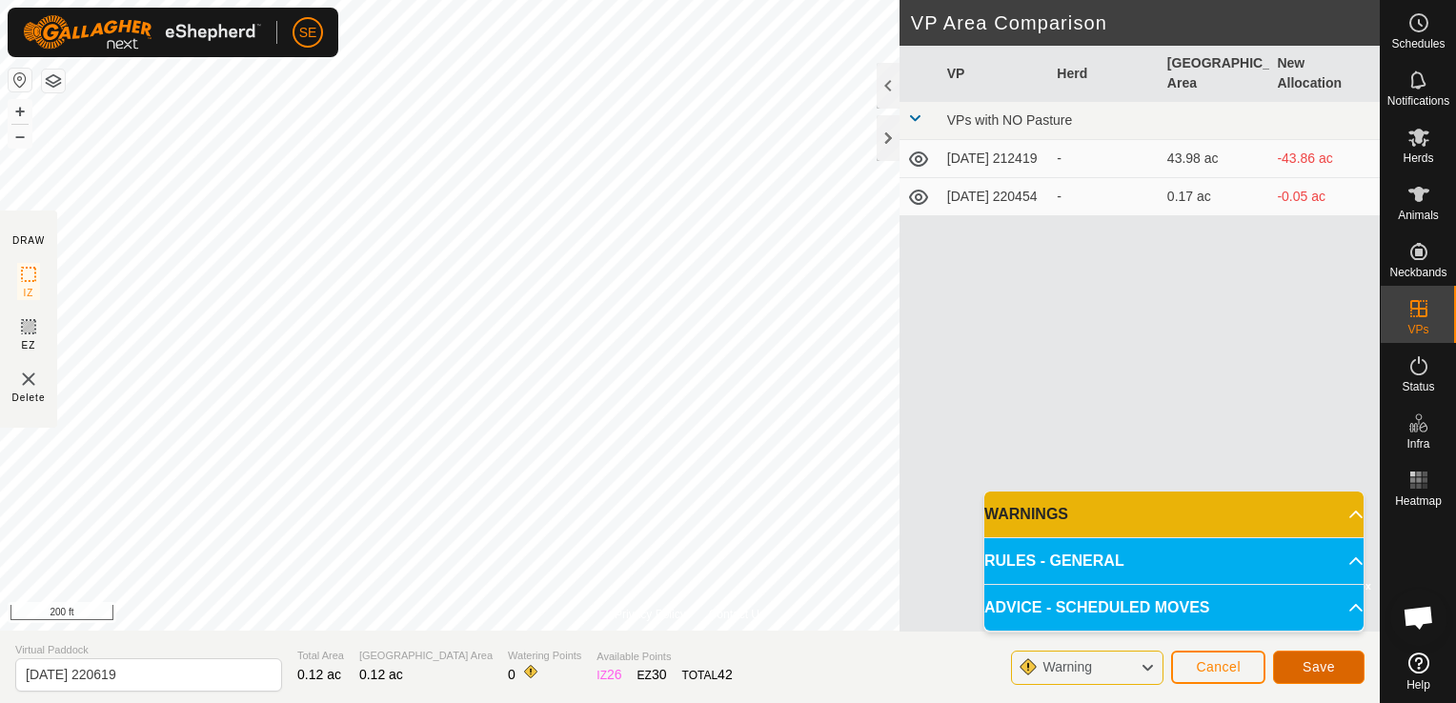
click at [1328, 663] on span "Save" at bounding box center [1319, 666] width 32 height 15
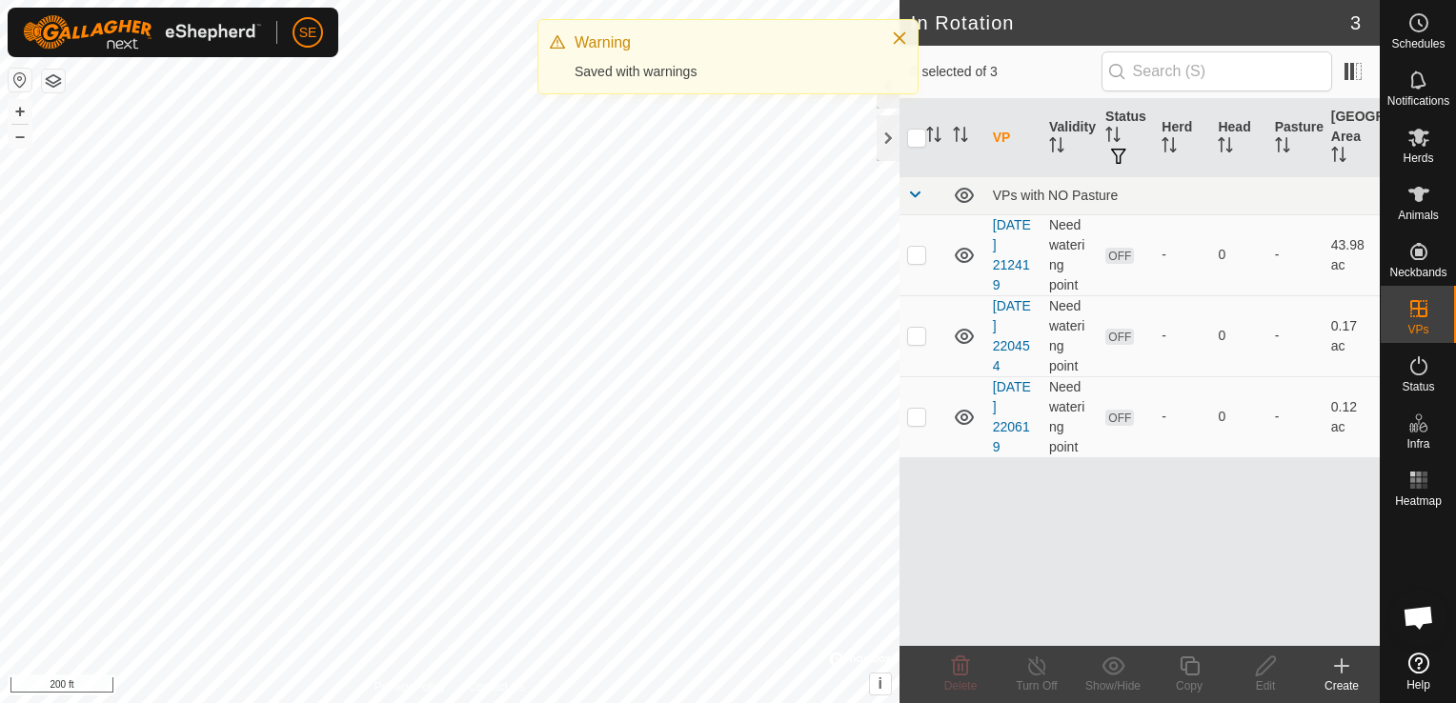
checkbox input "true"
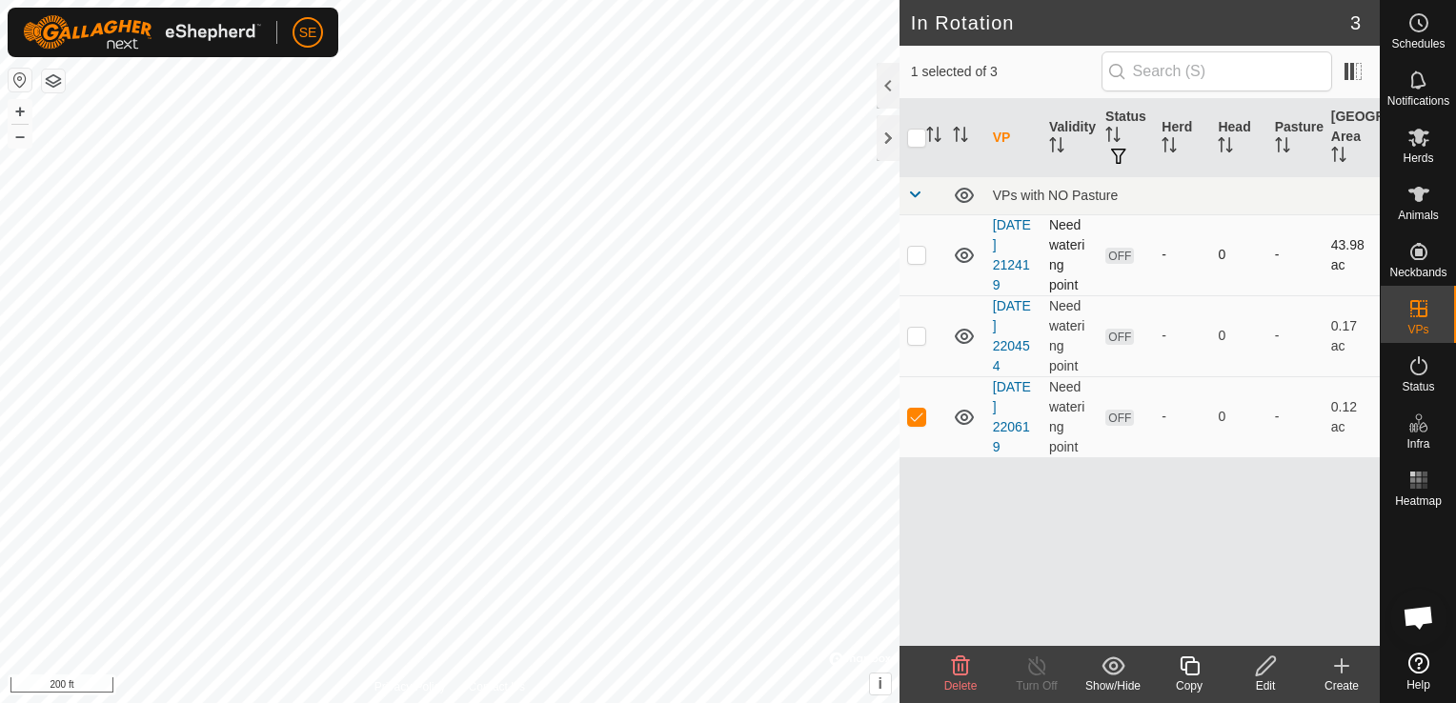
click at [922, 253] on p-checkbox at bounding box center [916, 254] width 19 height 15
checkbox input "true"
click at [907, 334] on div "In Rotation 3 2 selected of 3 VP Validity Status Herd Head Pasture Grazing Area…" at bounding box center [690, 351] width 1380 height 703
click at [1121, 260] on span "OFF" at bounding box center [1119, 256] width 29 height 16
click at [1114, 334] on span "OFF" at bounding box center [1119, 337] width 29 height 16
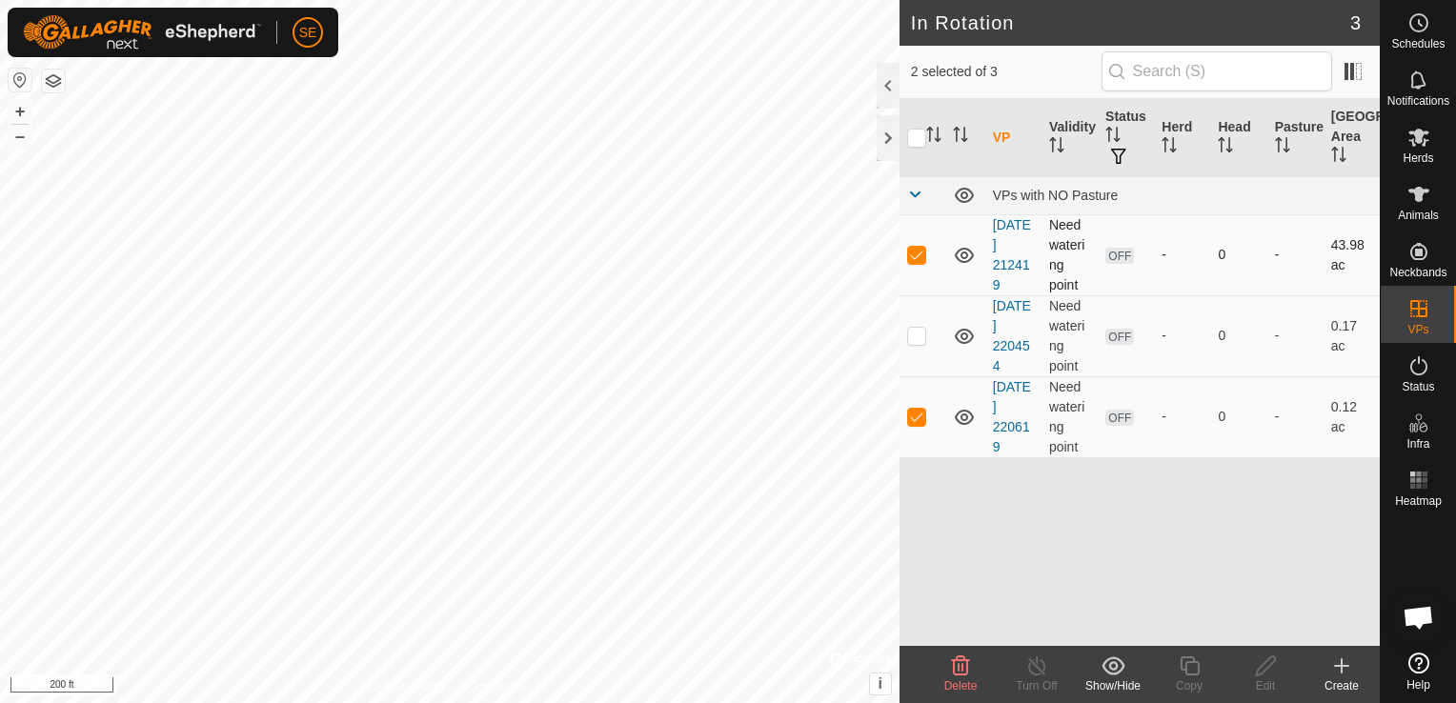
click at [1117, 253] on span "OFF" at bounding box center [1119, 256] width 29 height 16
click at [919, 333] on p-checkbox at bounding box center [916, 335] width 19 height 15
checkbox input "true"
click at [919, 333] on p-checkbox at bounding box center [916, 335] width 19 height 15
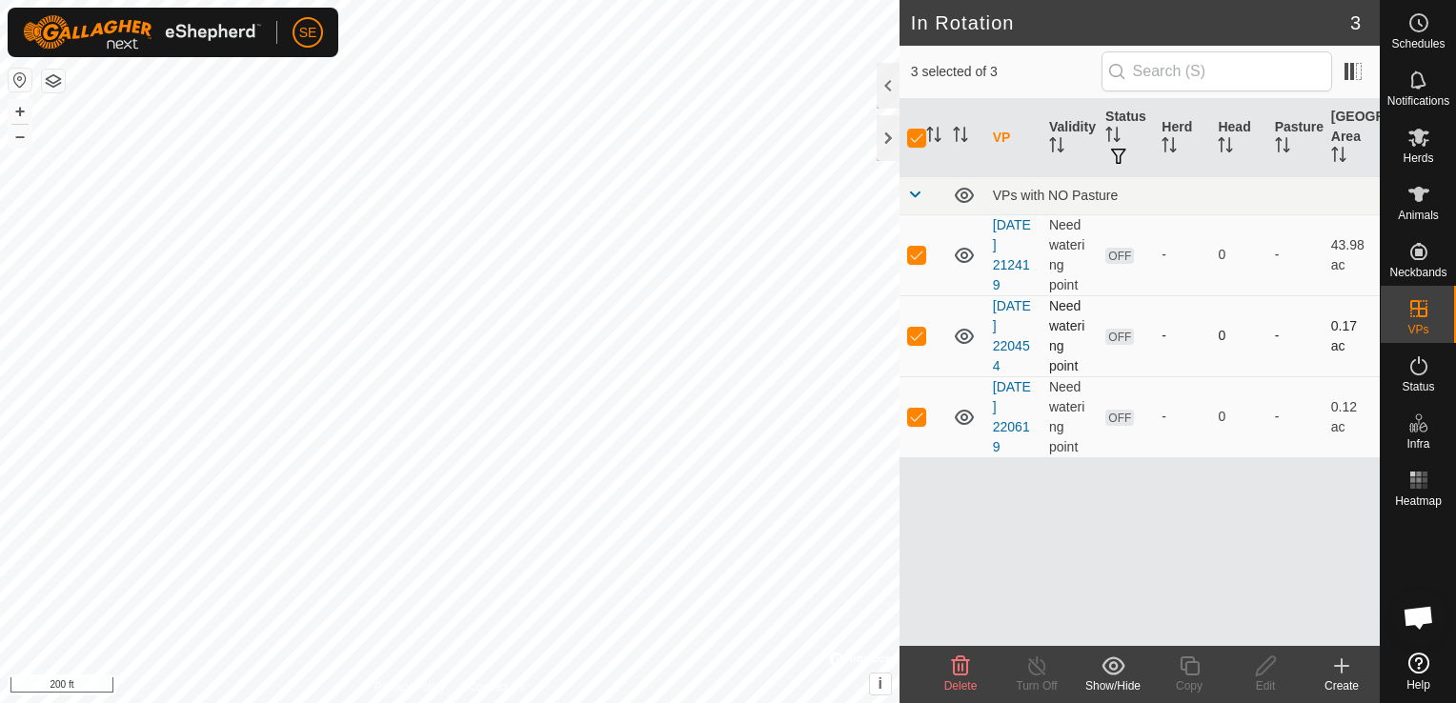
checkbox input "false"
click at [910, 415] on p-checkbox at bounding box center [916, 416] width 19 height 15
checkbox input "false"
click at [913, 139] on input "checkbox" at bounding box center [916, 138] width 19 height 19
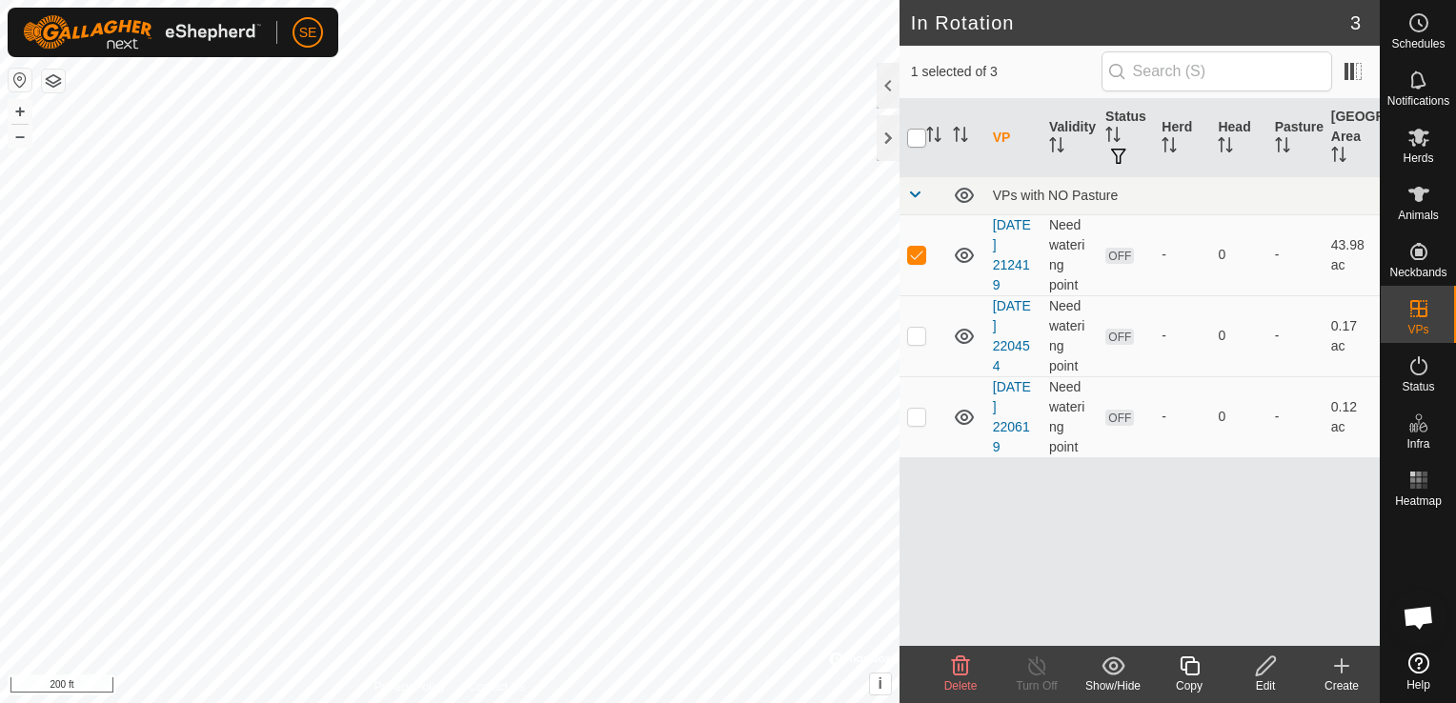
checkbox input "true"
click at [911, 145] on input "checkbox" at bounding box center [916, 138] width 19 height 19
checkbox input "false"
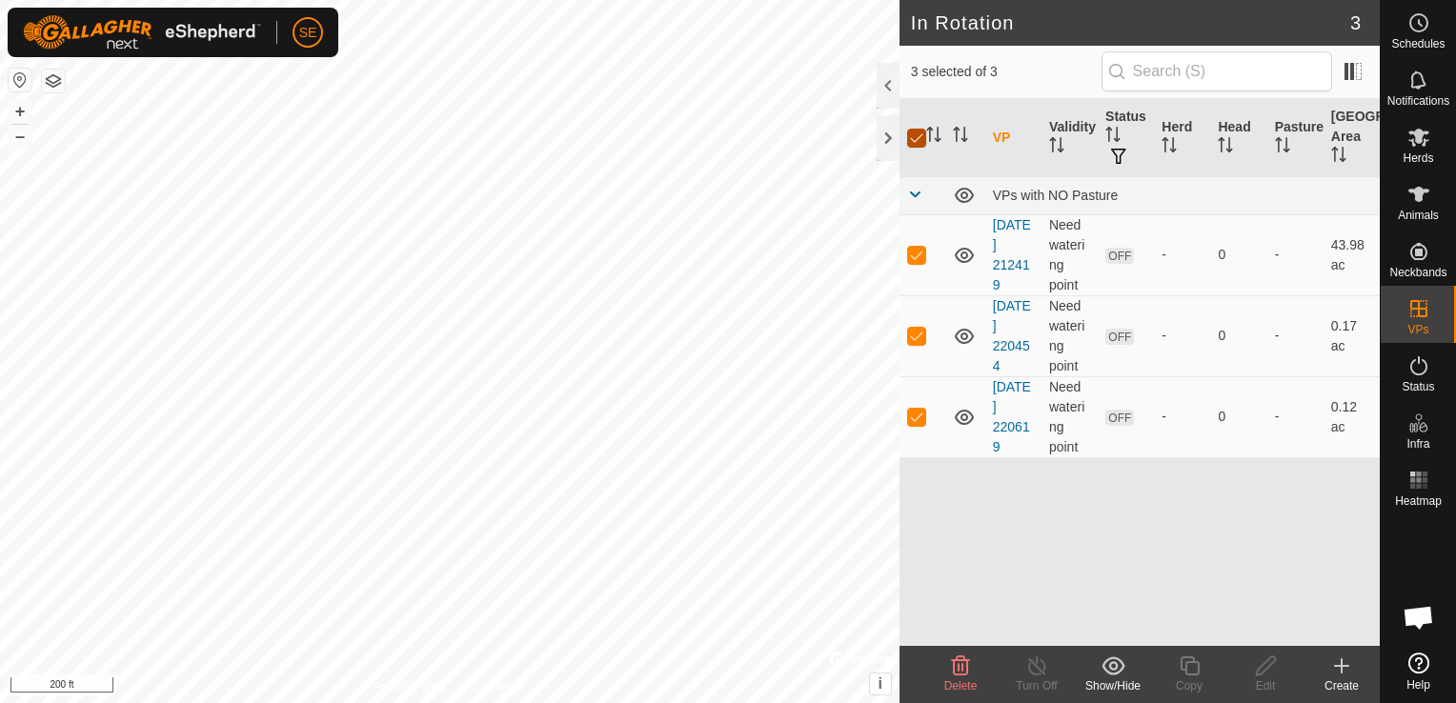
checkbox input "false"
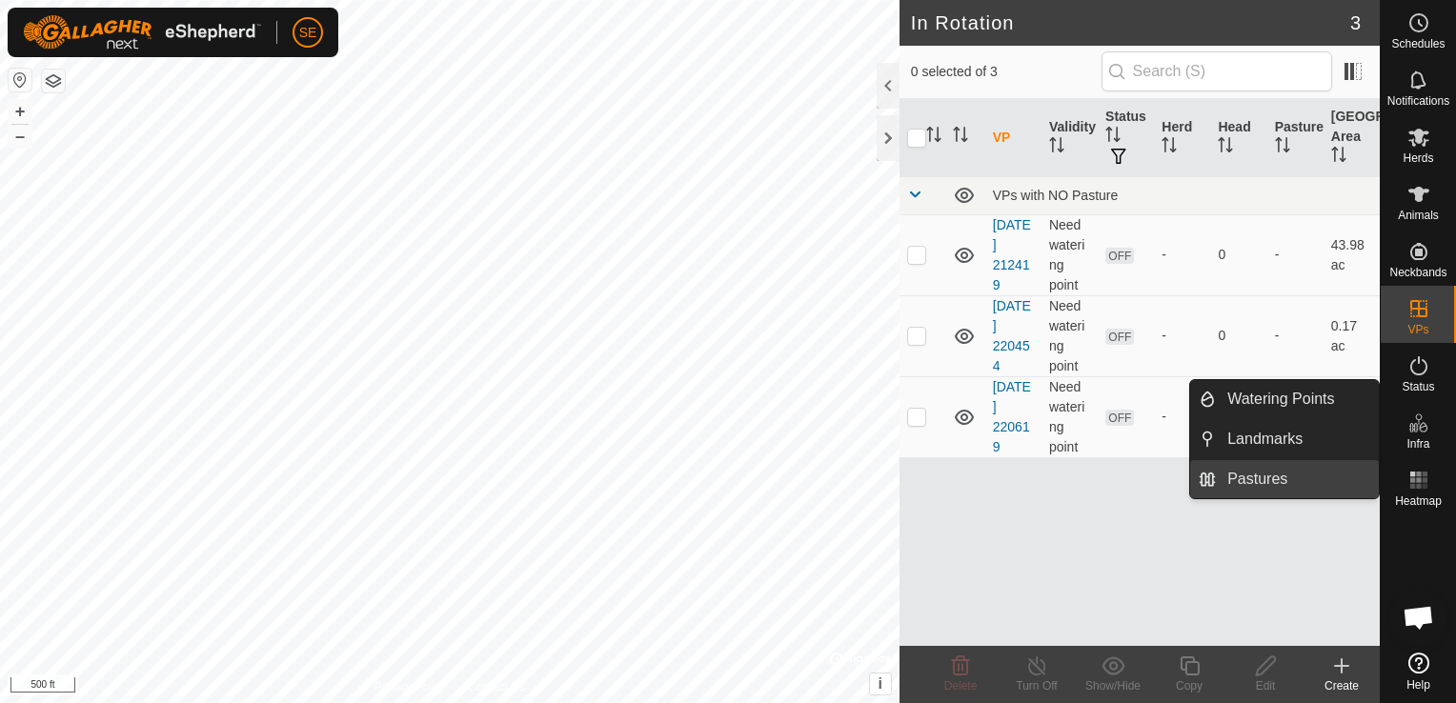
click at [1290, 484] on link "Pastures" at bounding box center [1297, 479] width 163 height 38
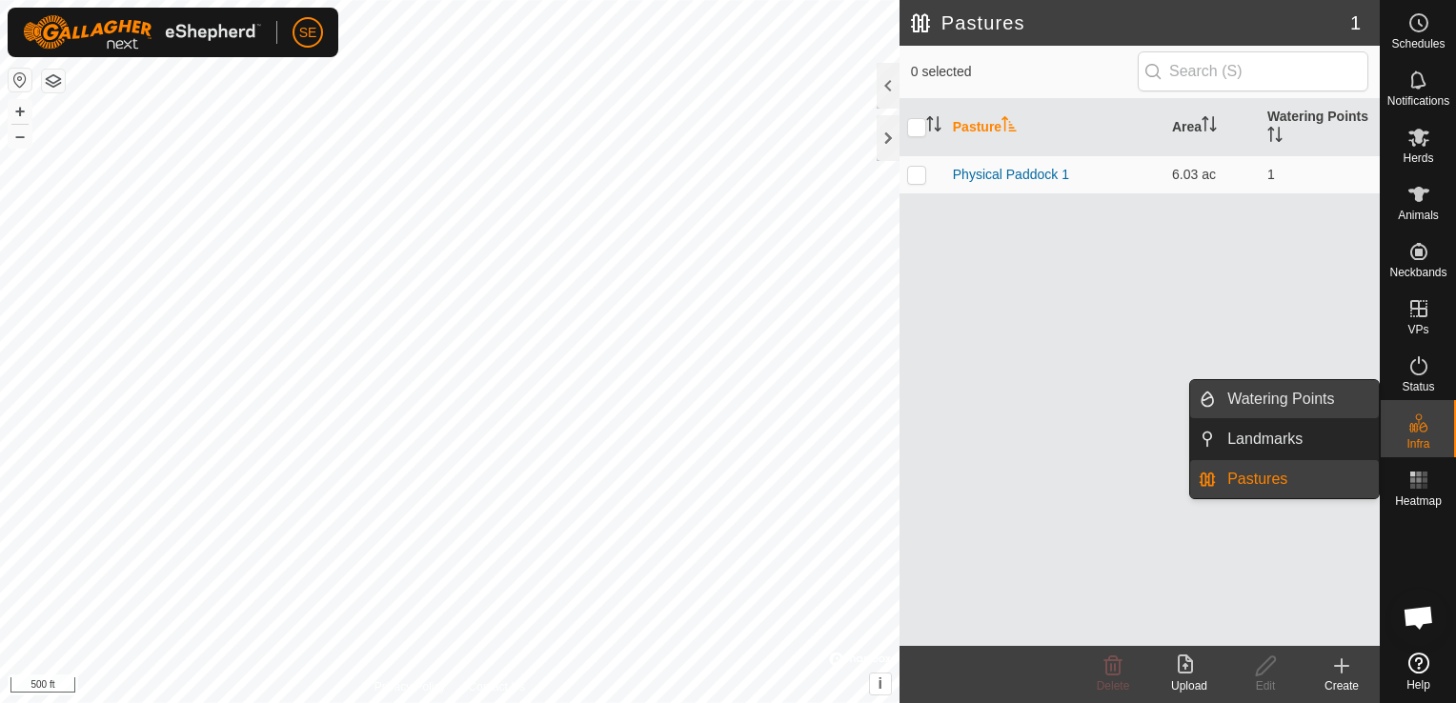
click at [1305, 394] on link "Watering Points" at bounding box center [1297, 399] width 163 height 38
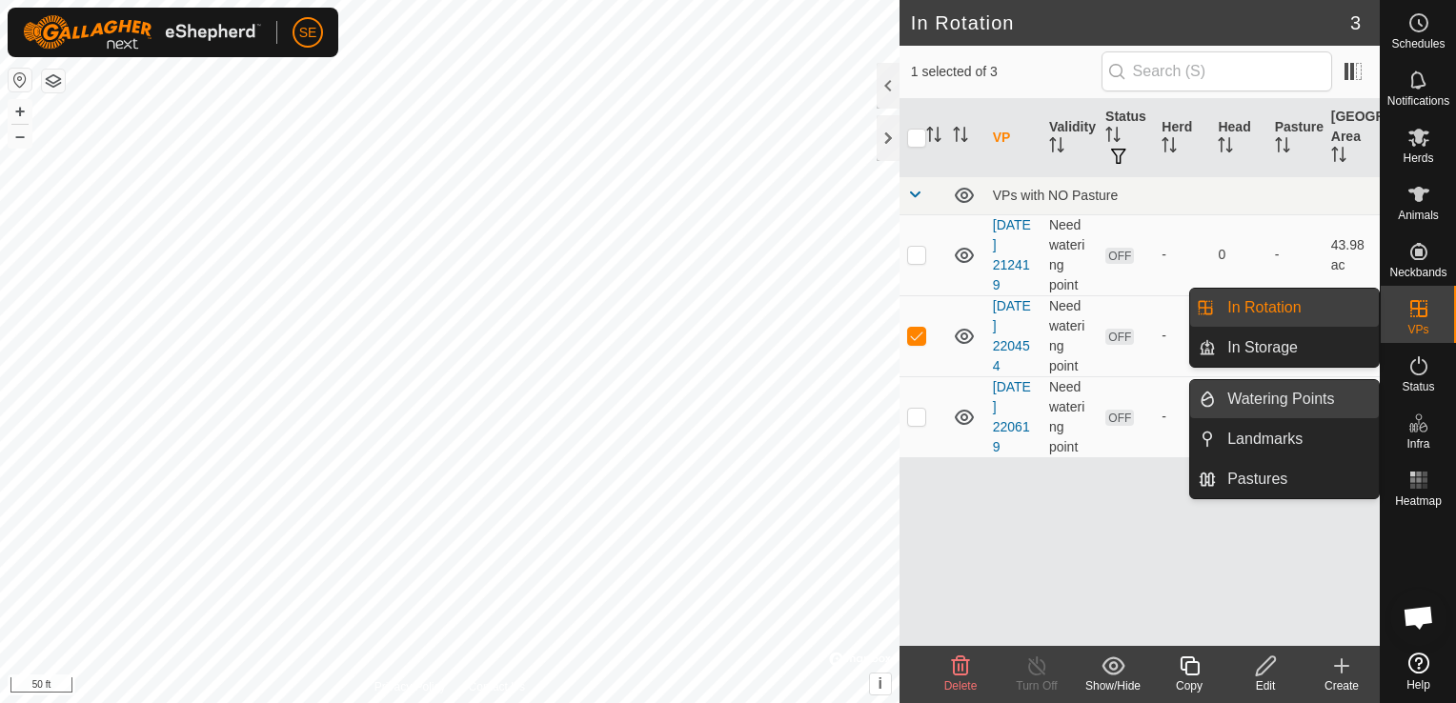
click at [1288, 389] on link "Watering Points" at bounding box center [1297, 399] width 163 height 38
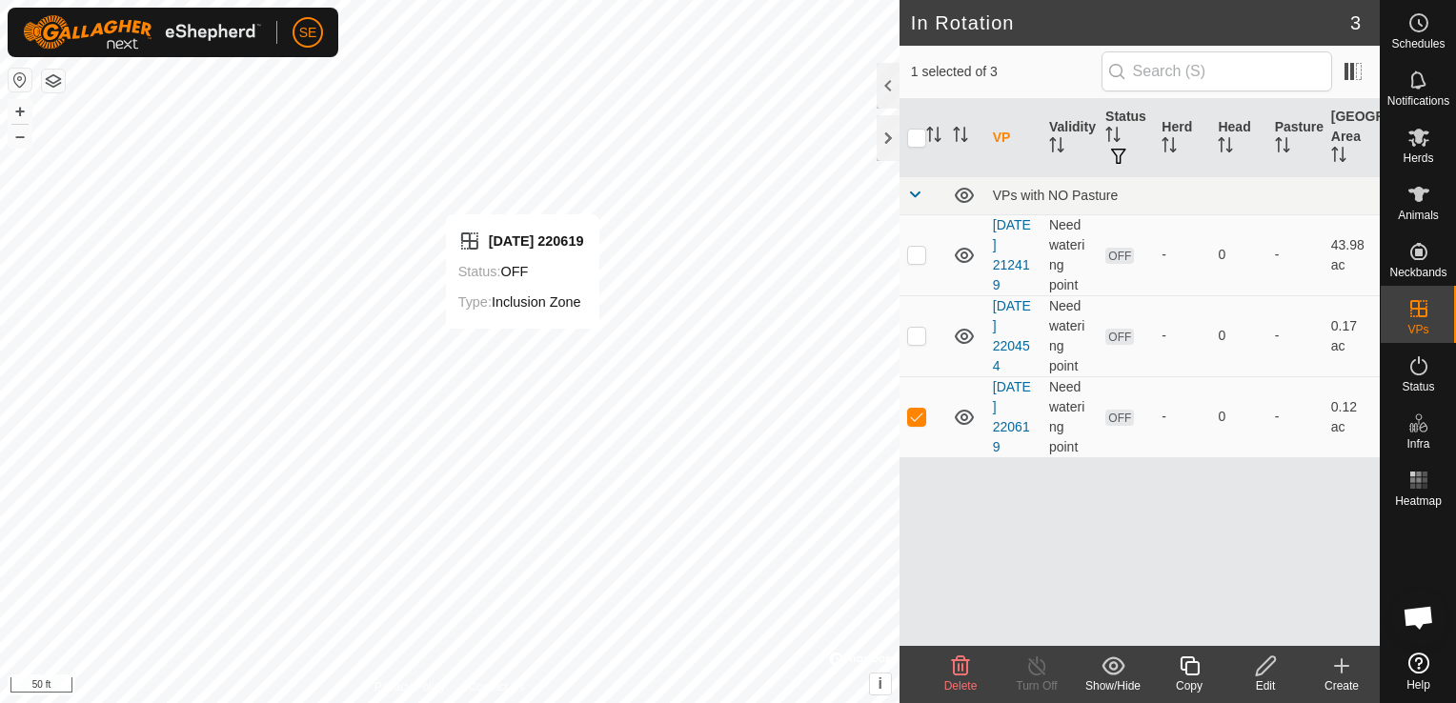
checkbox input "false"
checkbox input "true"
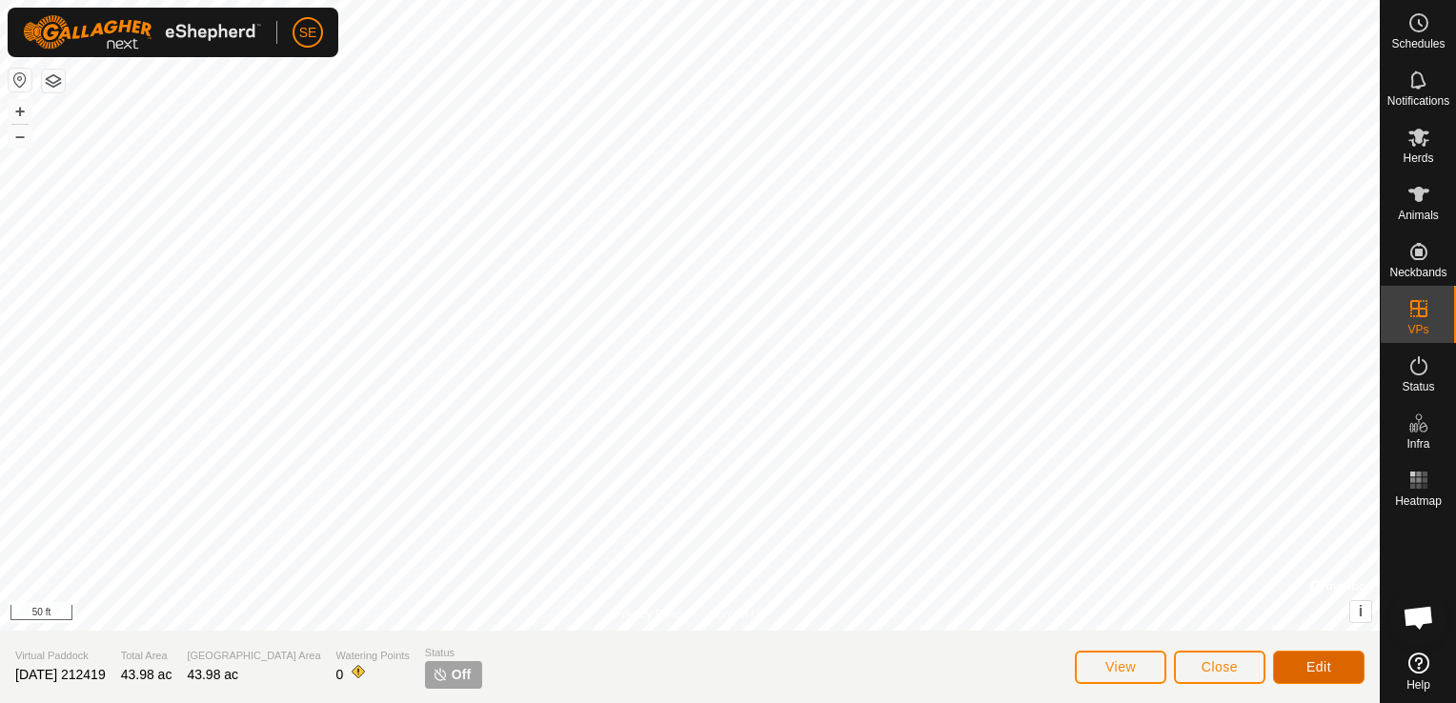
click at [1312, 669] on span "Edit" at bounding box center [1318, 666] width 25 height 15
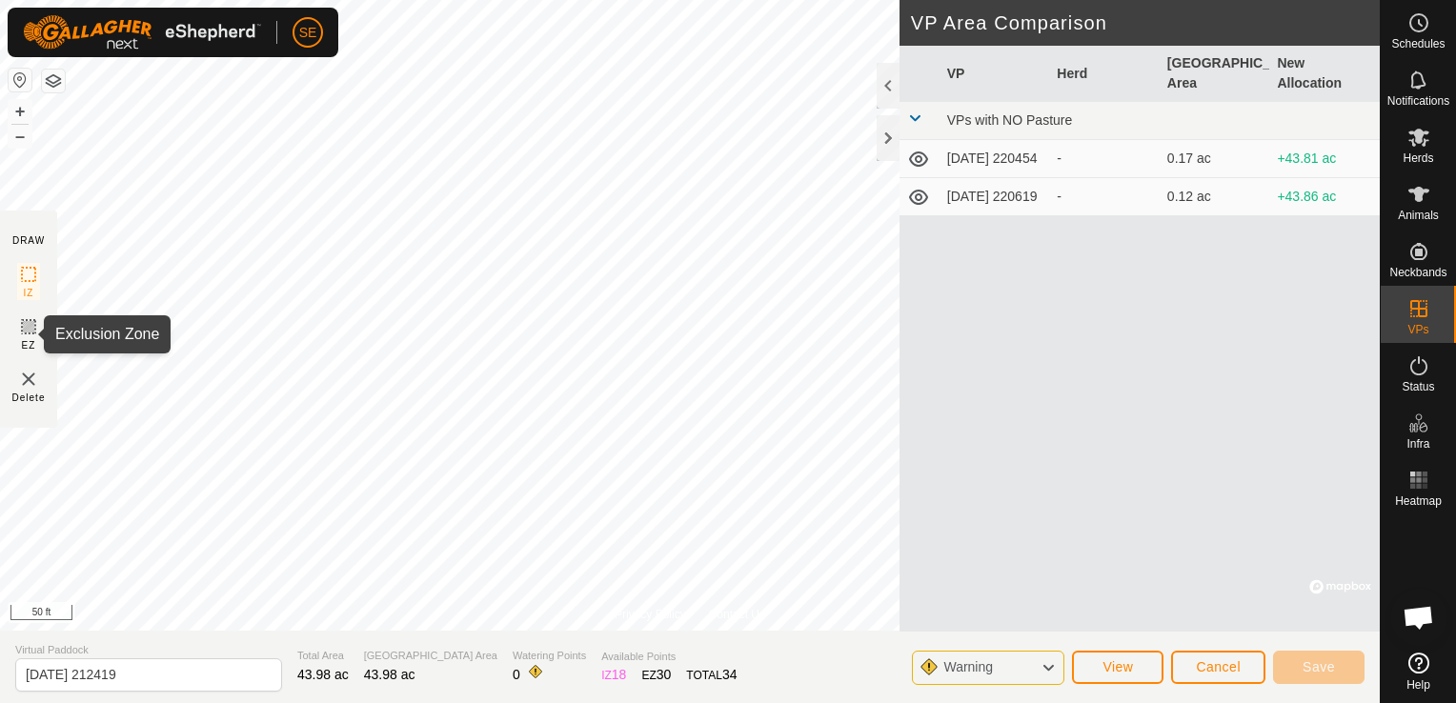
click at [27, 330] on icon at bounding box center [28, 326] width 23 height 23
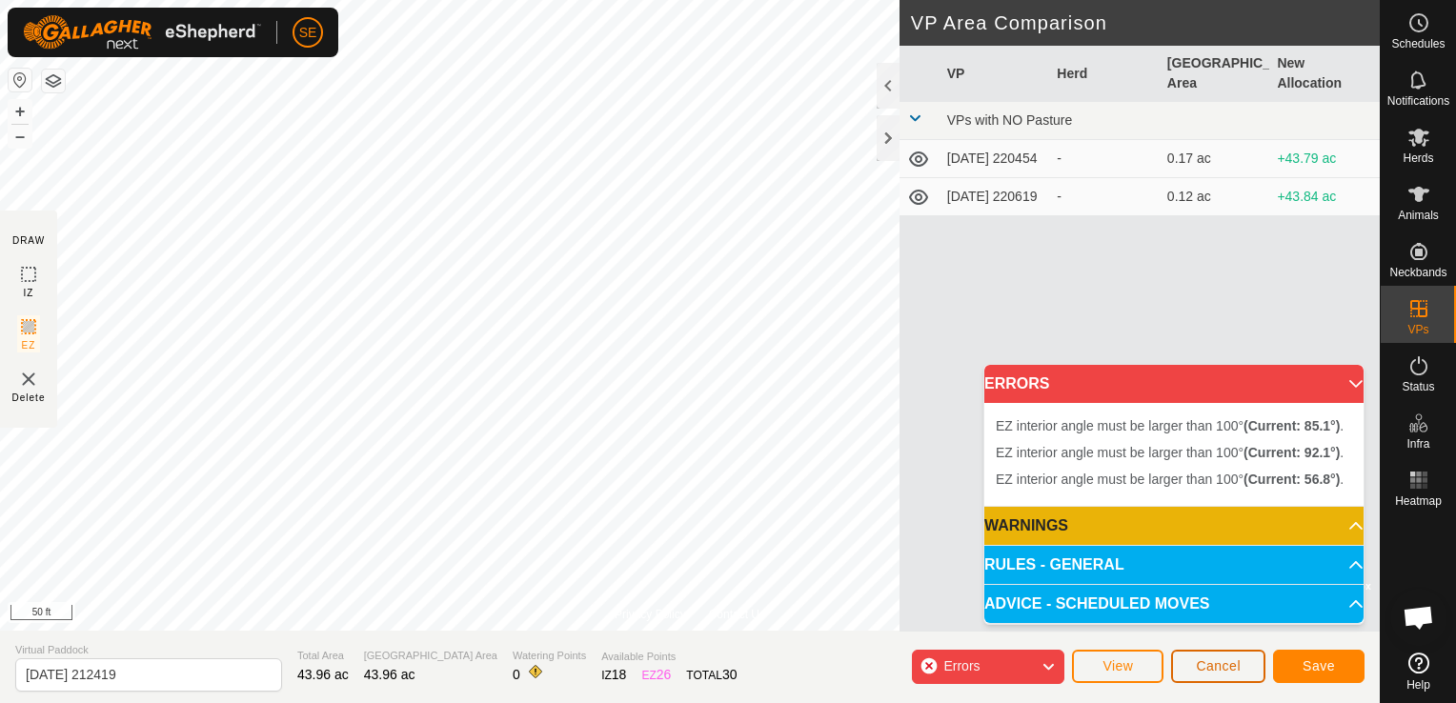
click at [1185, 667] on button "Cancel" at bounding box center [1218, 666] width 94 height 33
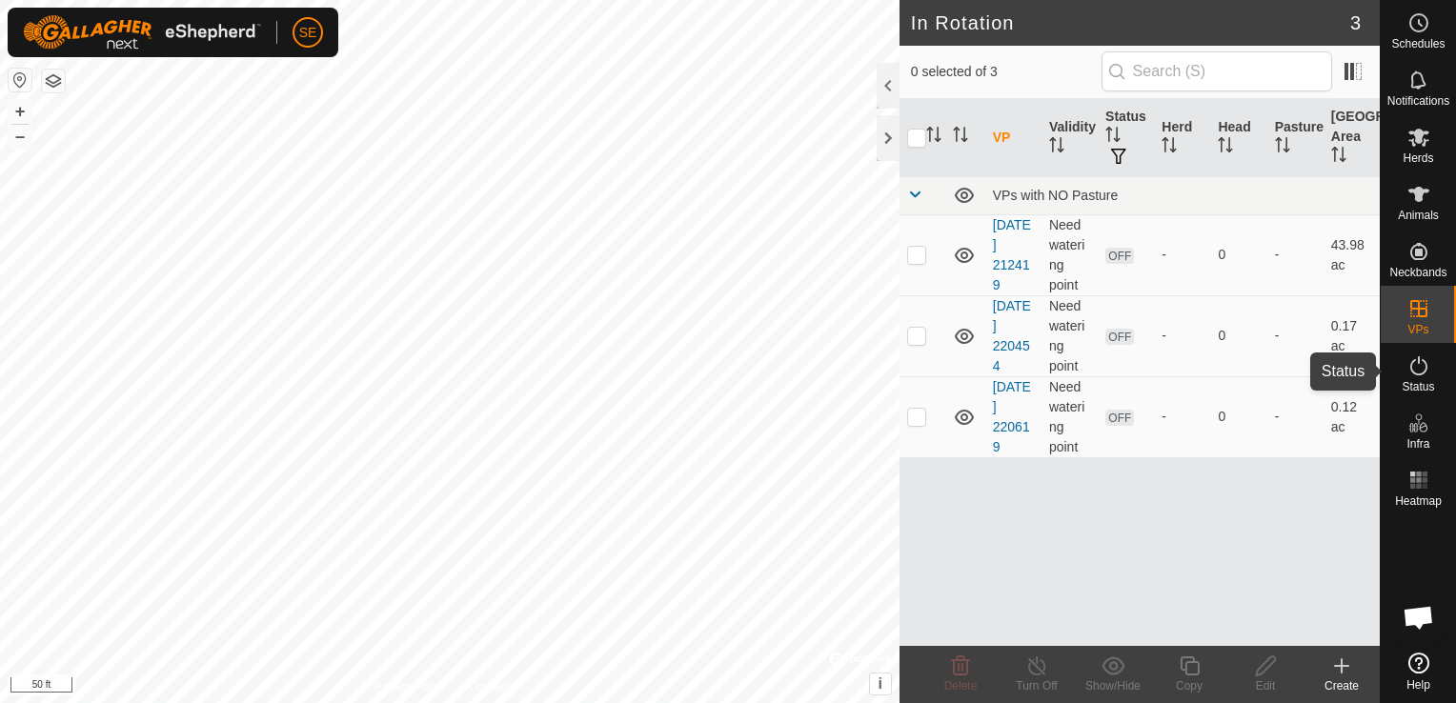
click at [1410, 374] on icon at bounding box center [1418, 365] width 23 height 23
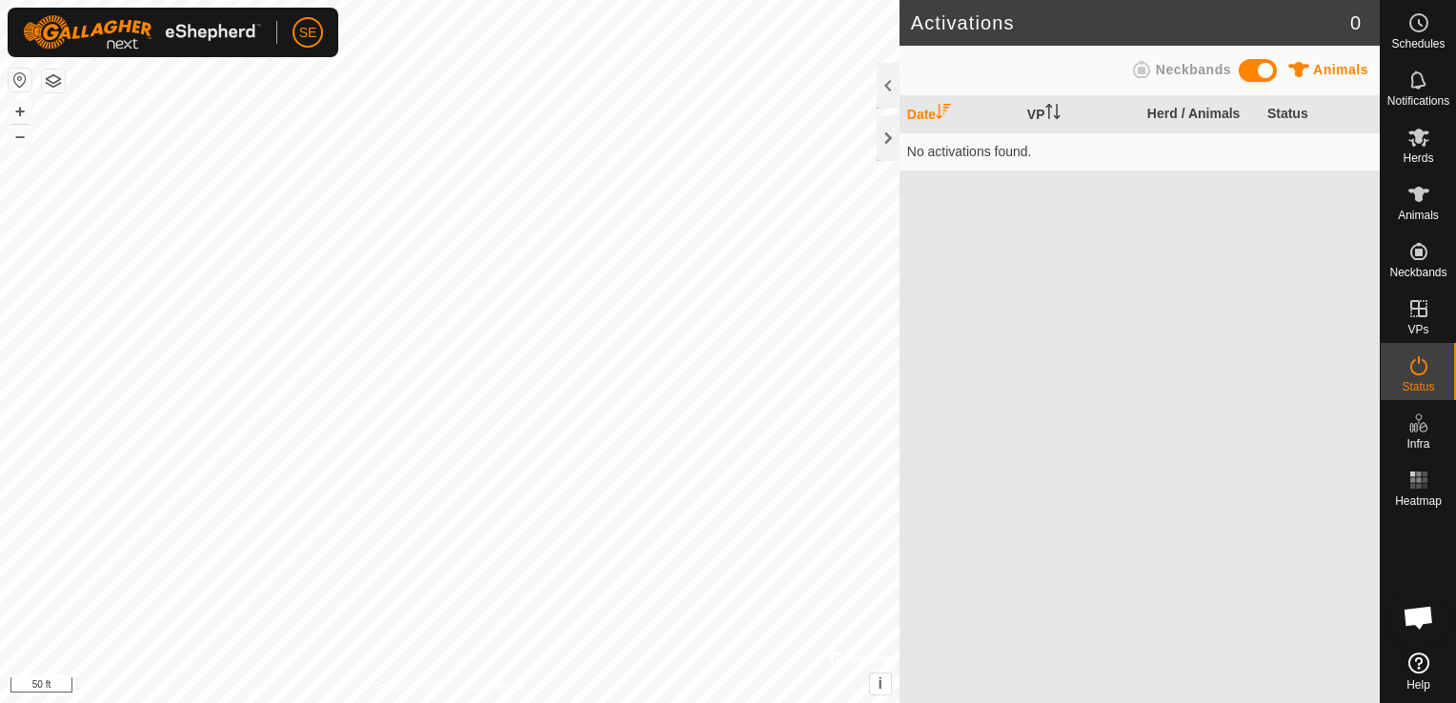
click at [1419, 372] on icon at bounding box center [1418, 365] width 23 height 23
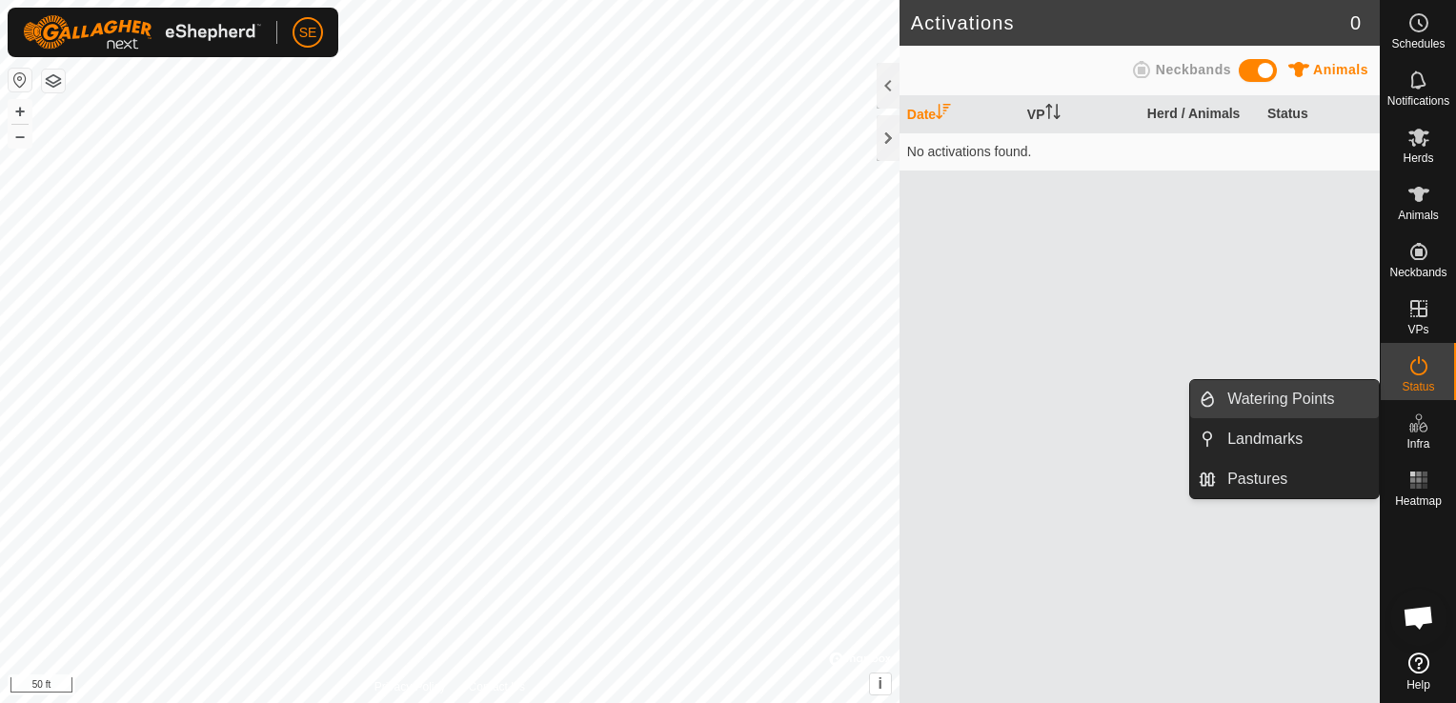
click at [1286, 409] on link "Watering Points" at bounding box center [1297, 399] width 163 height 38
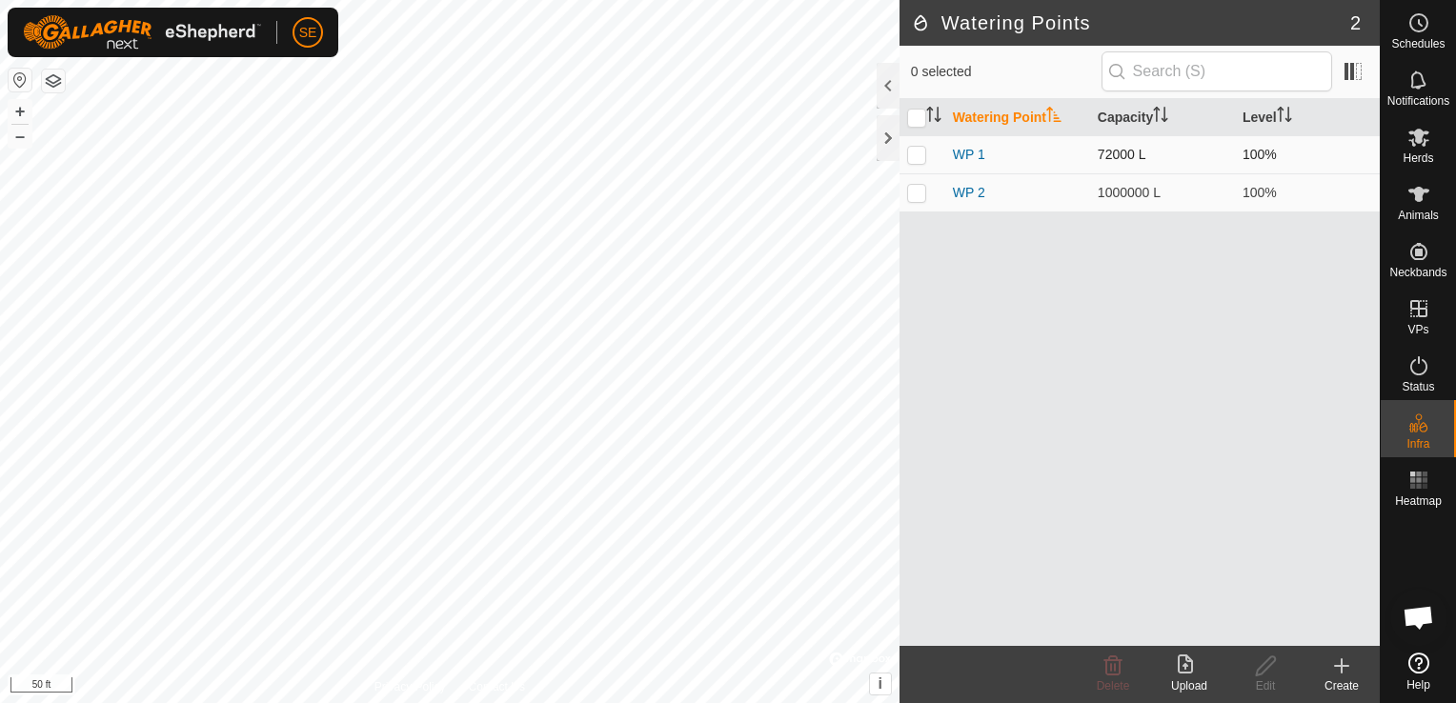
click at [919, 152] on p-checkbox at bounding box center [916, 154] width 19 height 15
checkbox input "true"
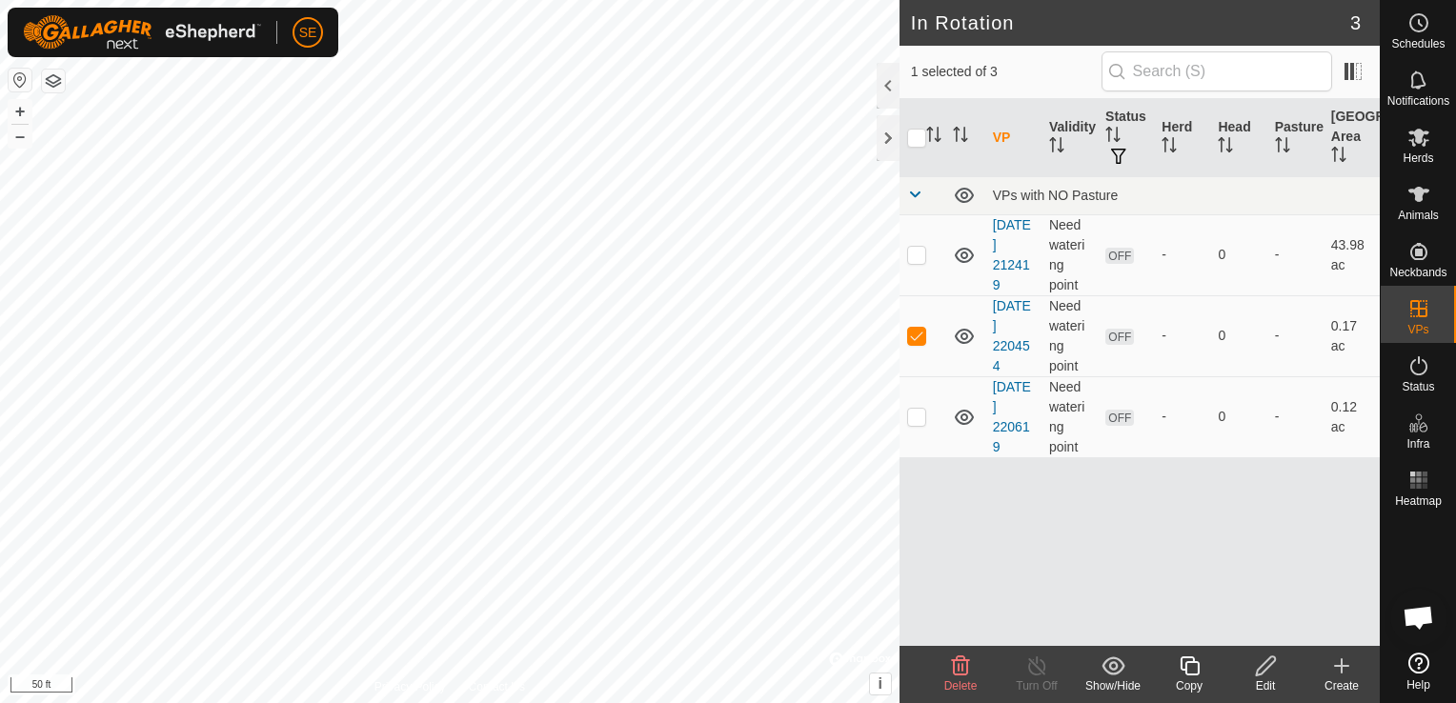
checkbox input "true"
checkbox input "false"
click at [912, 136] on input "checkbox" at bounding box center [916, 138] width 19 height 19
checkbox input "true"
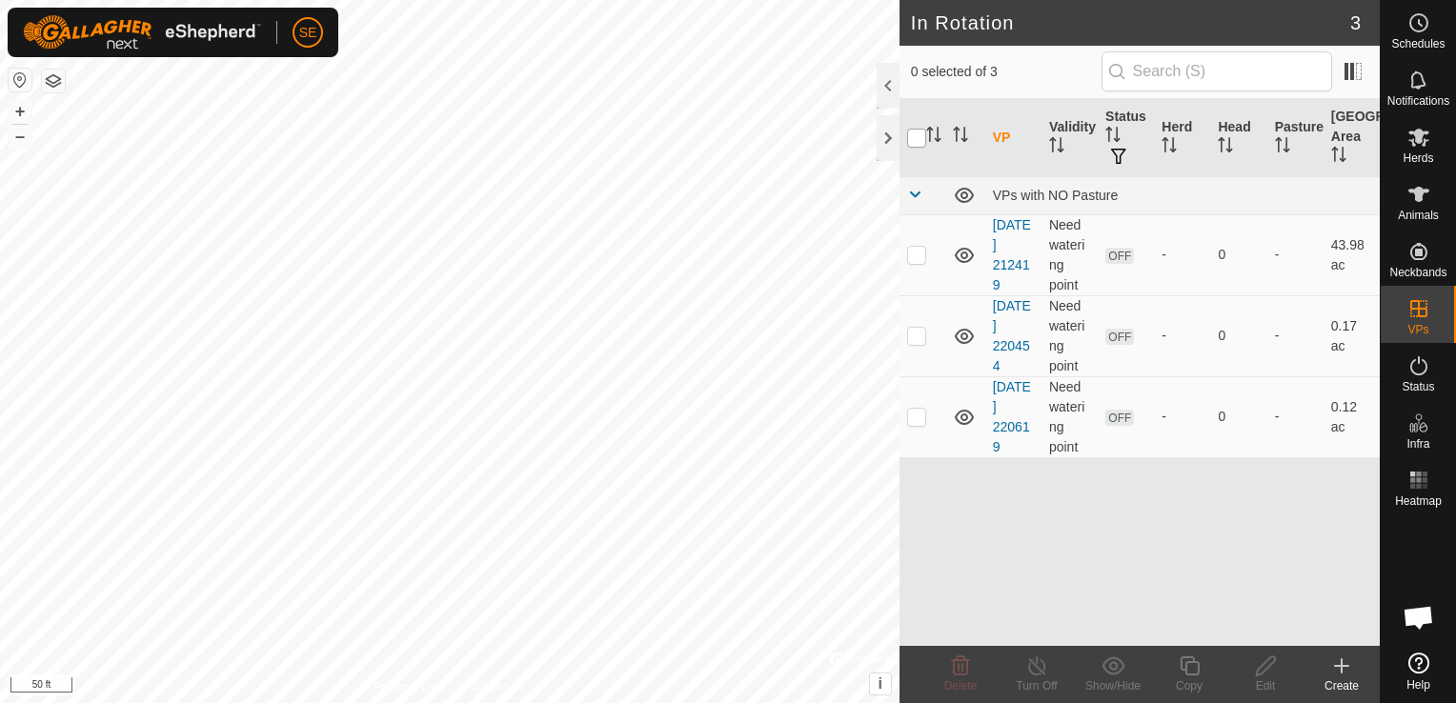
checkbox input "true"
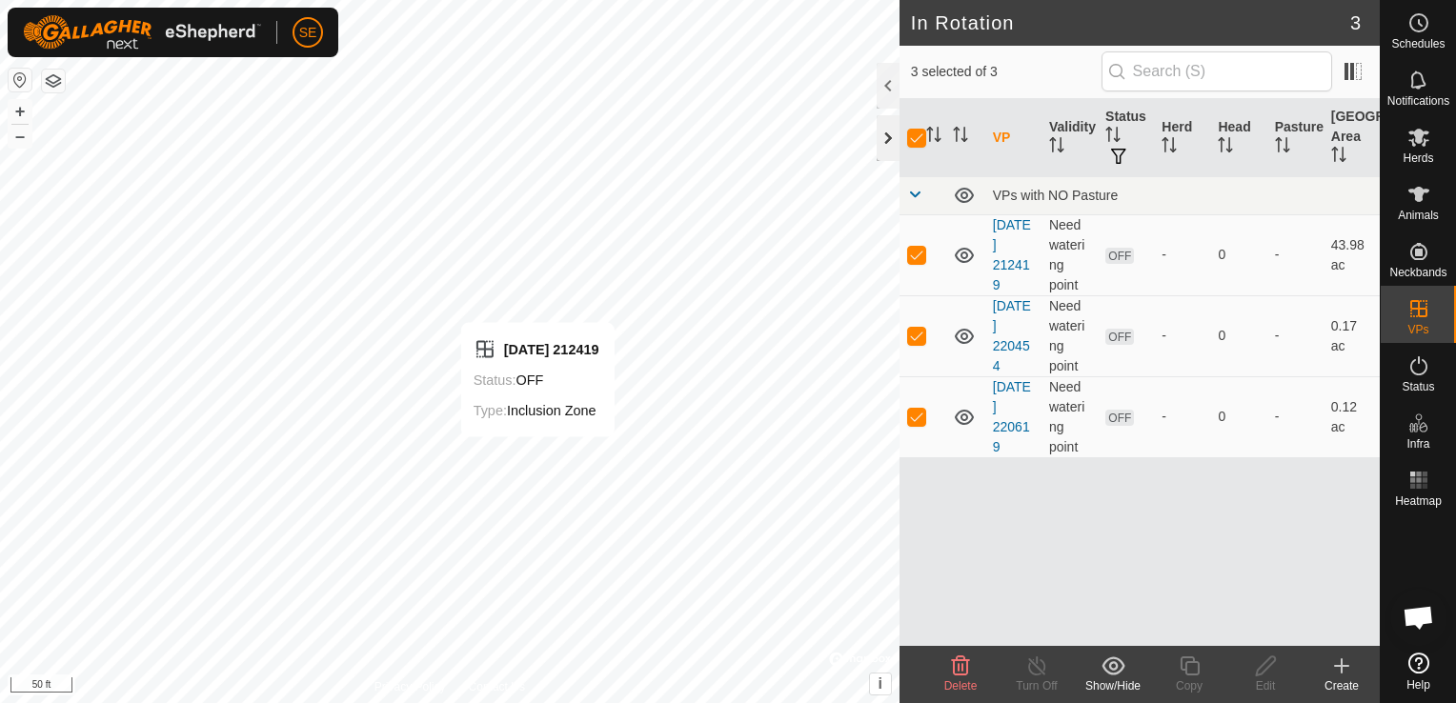
checkbox input "false"
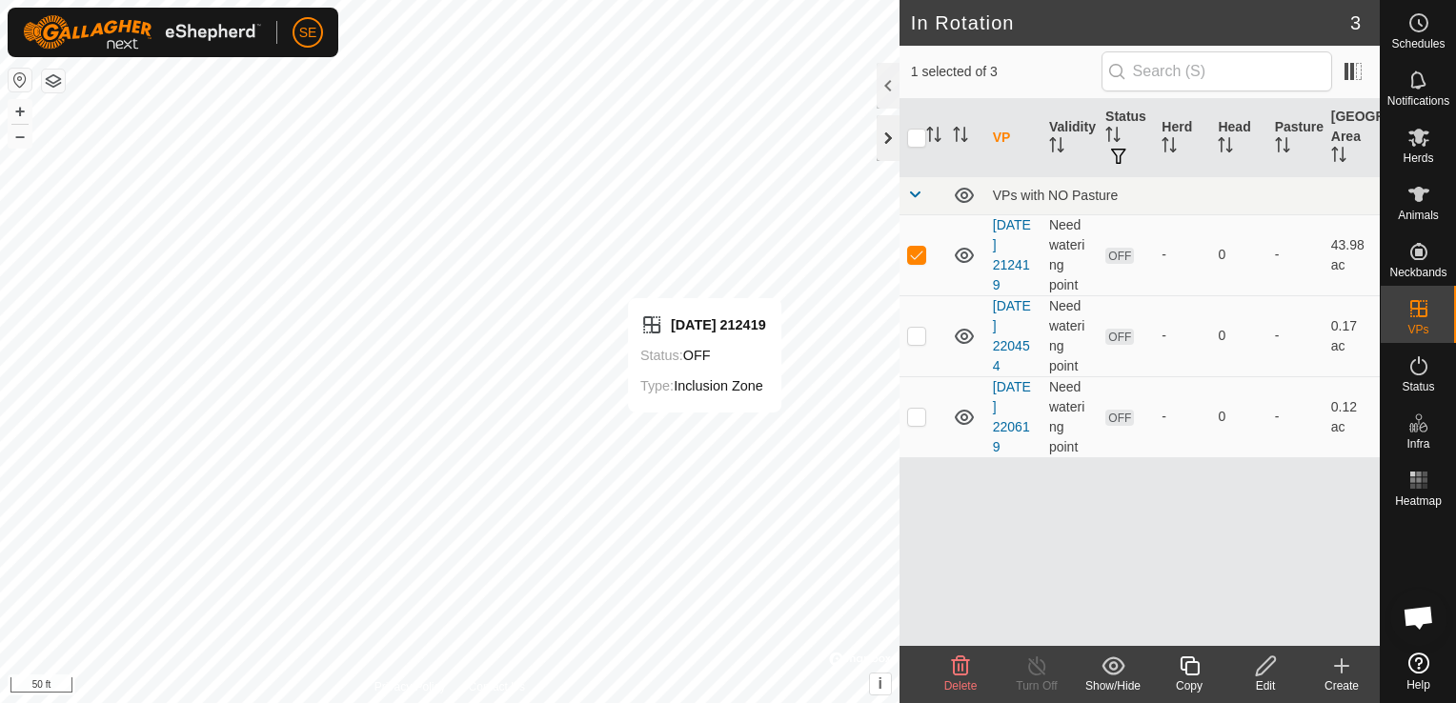
checkbox input "false"
click at [1068, 394] on td "Need watering point" at bounding box center [1070, 416] width 56 height 81
click at [1062, 482] on div "VP Validity Status Herd Head Pasture Grazing Area VPs with NO Pasture [DATE] 21…" at bounding box center [1140, 372] width 480 height 547
click at [1043, 387] on td "Need watering point" at bounding box center [1070, 416] width 56 height 81
click at [1010, 410] on link "[DATE] 220619" at bounding box center [1012, 416] width 38 height 75
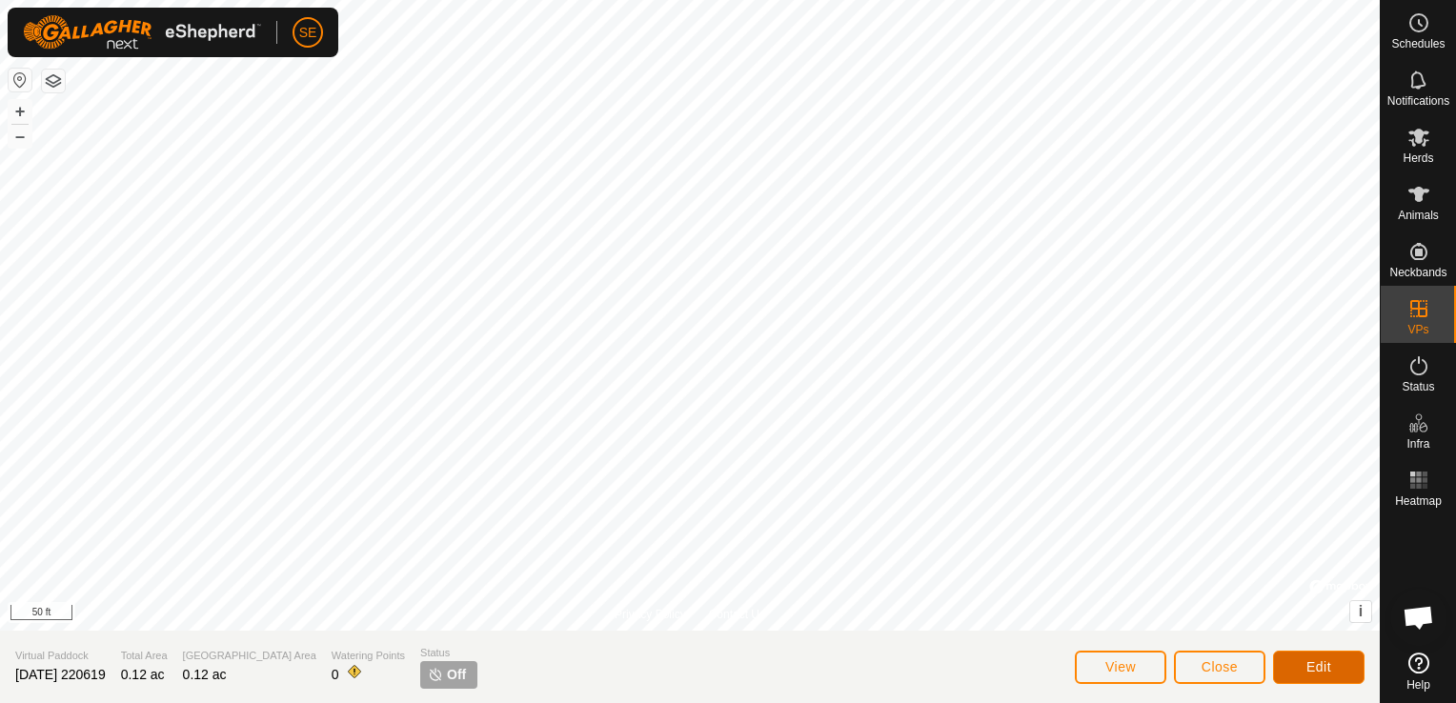
click at [1300, 657] on button "Edit" at bounding box center [1318, 667] width 91 height 33
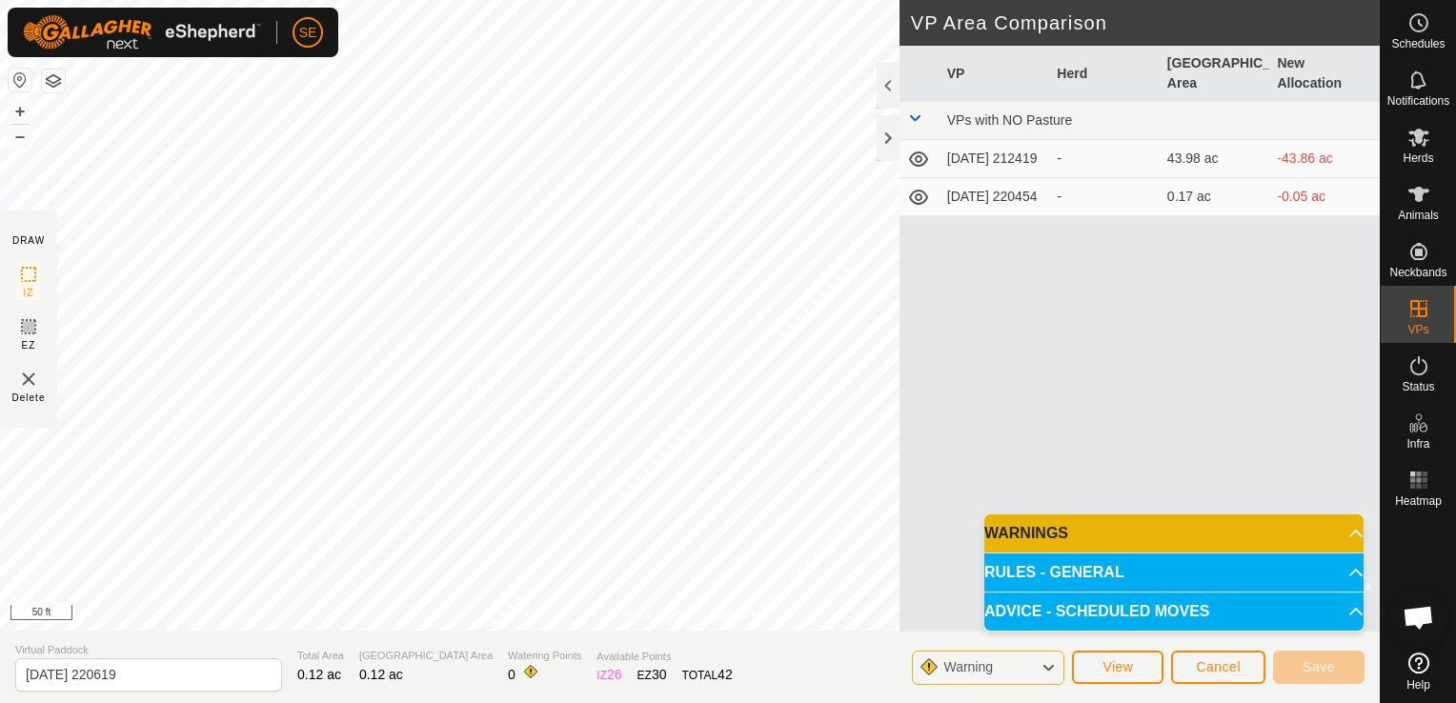
click at [1296, 454] on div "VP Herd Grazing Area New Allocation VPs with NO Pasture [DATE] 212419 - 43.98 a…" at bounding box center [1140, 339] width 480 height 586
click at [1340, 534] on p-accordion-header "WARNINGS" at bounding box center [1173, 534] width 379 height 38
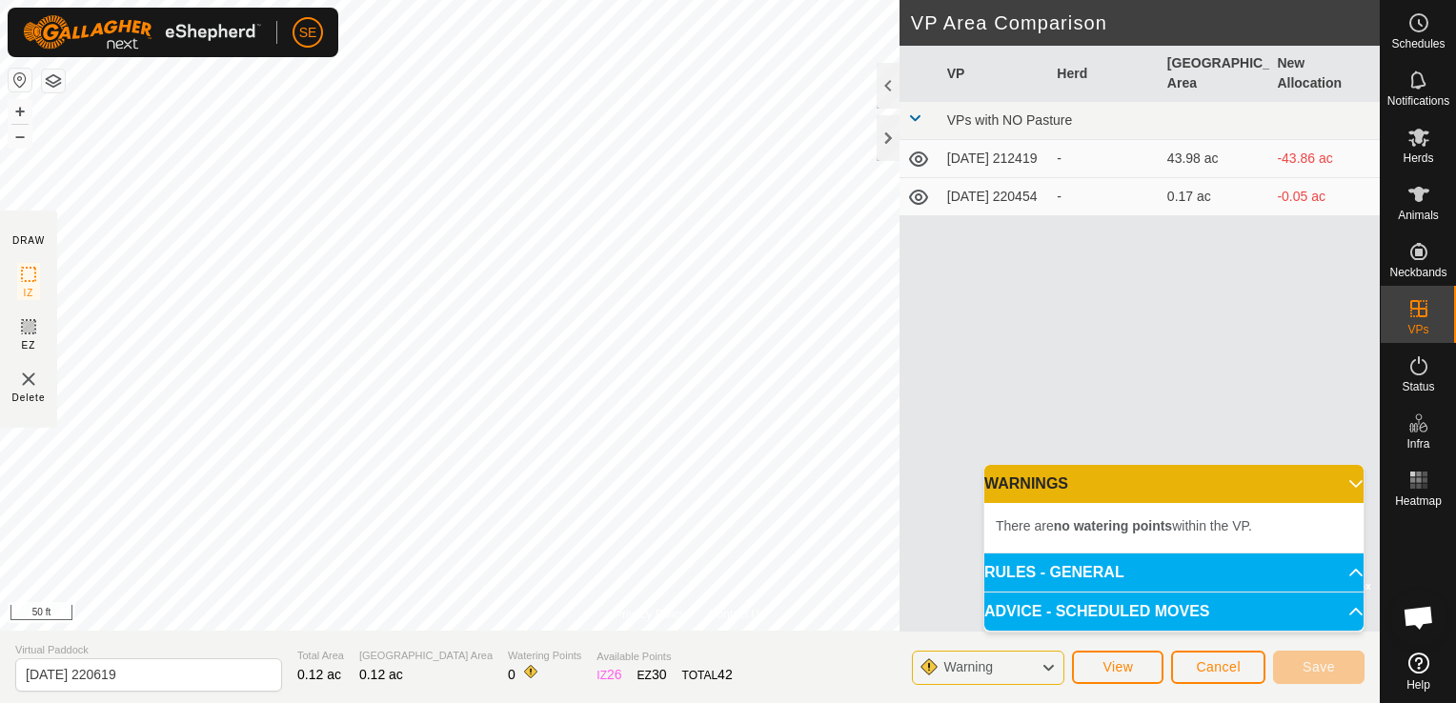
click at [1129, 521] on b "no watering points" at bounding box center [1113, 525] width 118 height 15
click at [1419, 381] on span "Status" at bounding box center [1418, 386] width 32 height 11
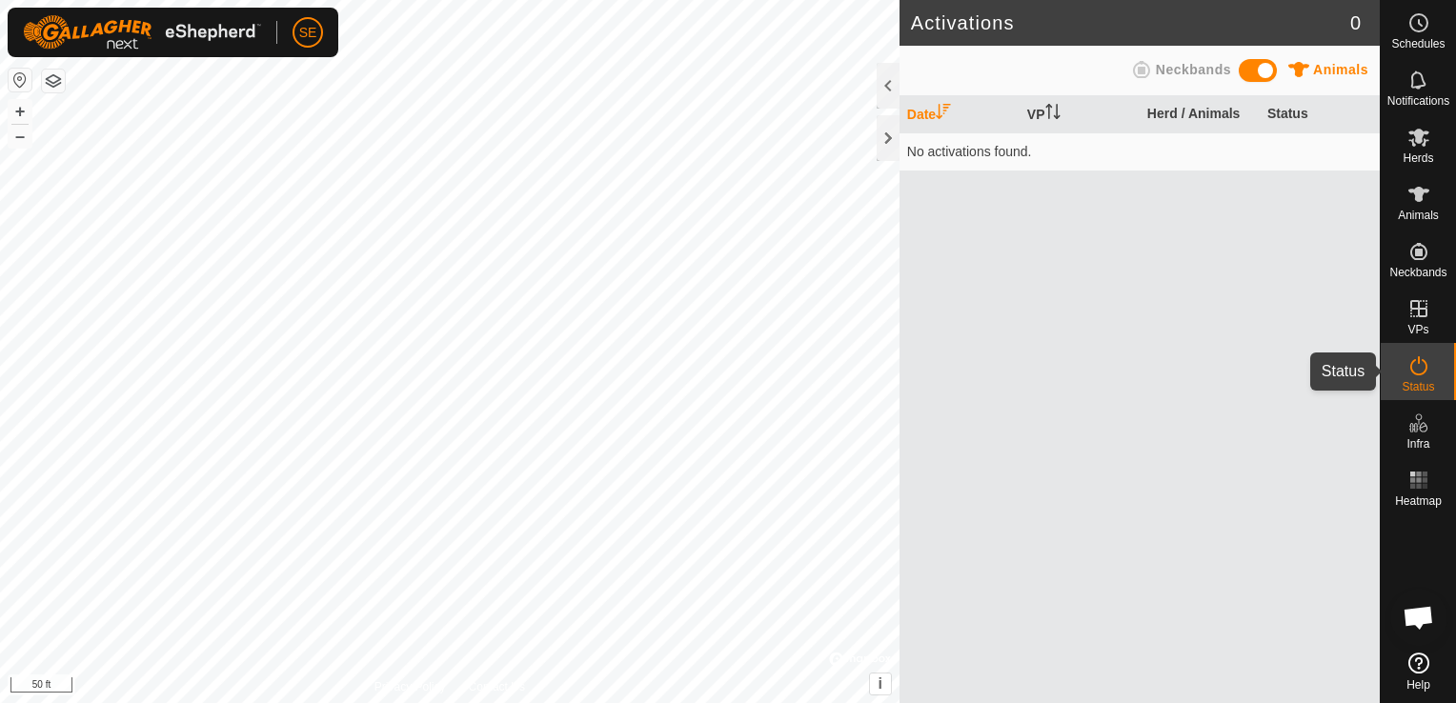
click at [1431, 373] on es-activation-svg-icon at bounding box center [1419, 366] width 34 height 30
click at [1420, 378] on es-activation-svg-icon at bounding box center [1419, 366] width 34 height 30
click at [1411, 383] on span "Status" at bounding box center [1418, 386] width 32 height 11
click at [1410, 375] on icon at bounding box center [1418, 365] width 23 height 23
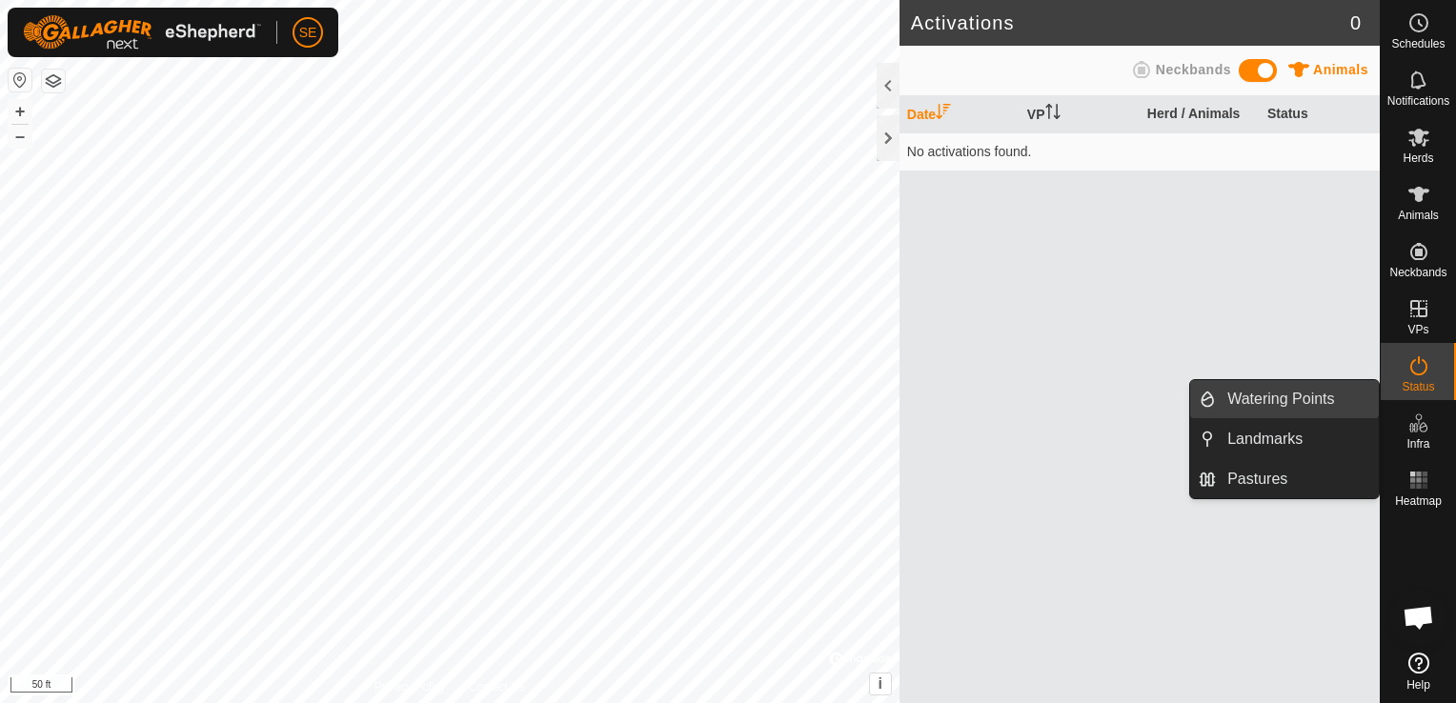
click at [1282, 394] on link "Watering Points" at bounding box center [1297, 399] width 163 height 38
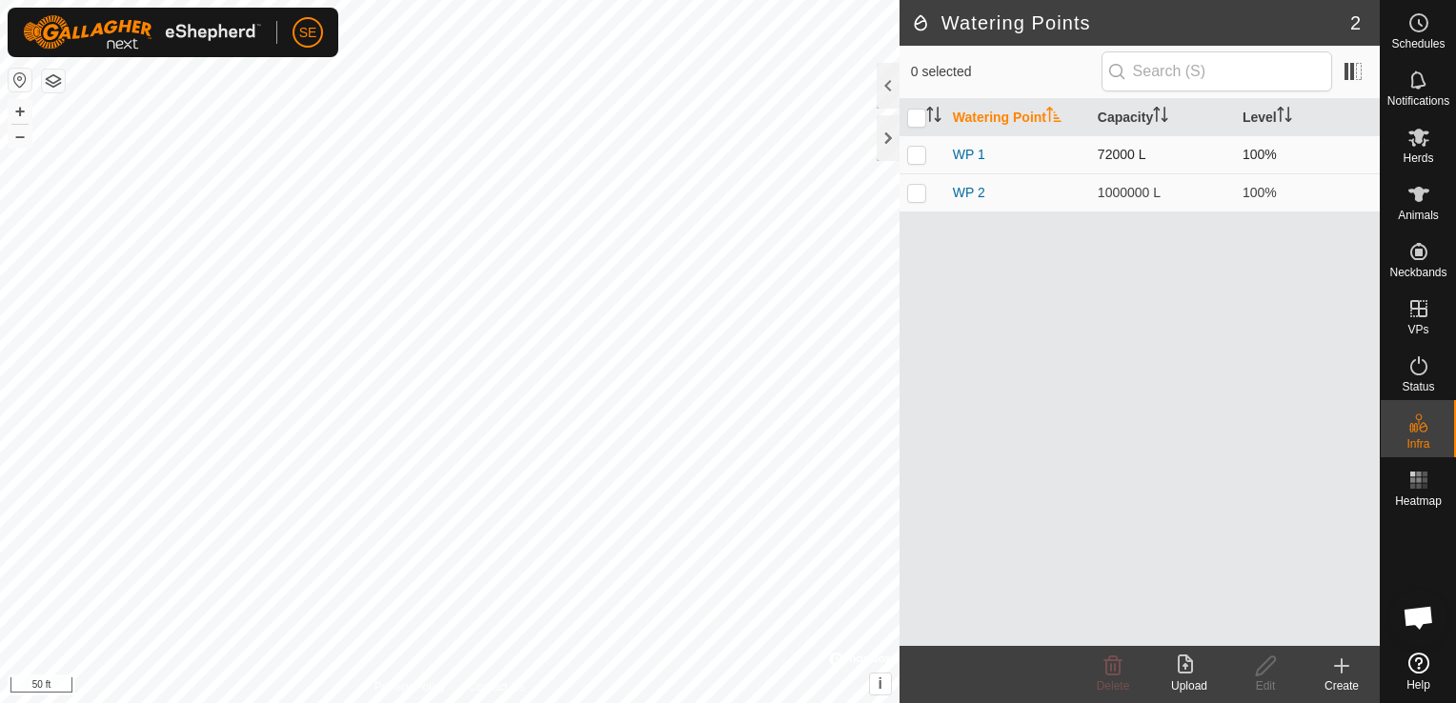
click at [916, 152] on p-checkbox at bounding box center [916, 154] width 19 height 15
checkbox input "true"
click at [969, 152] on link "WP 1" at bounding box center [969, 154] width 32 height 15
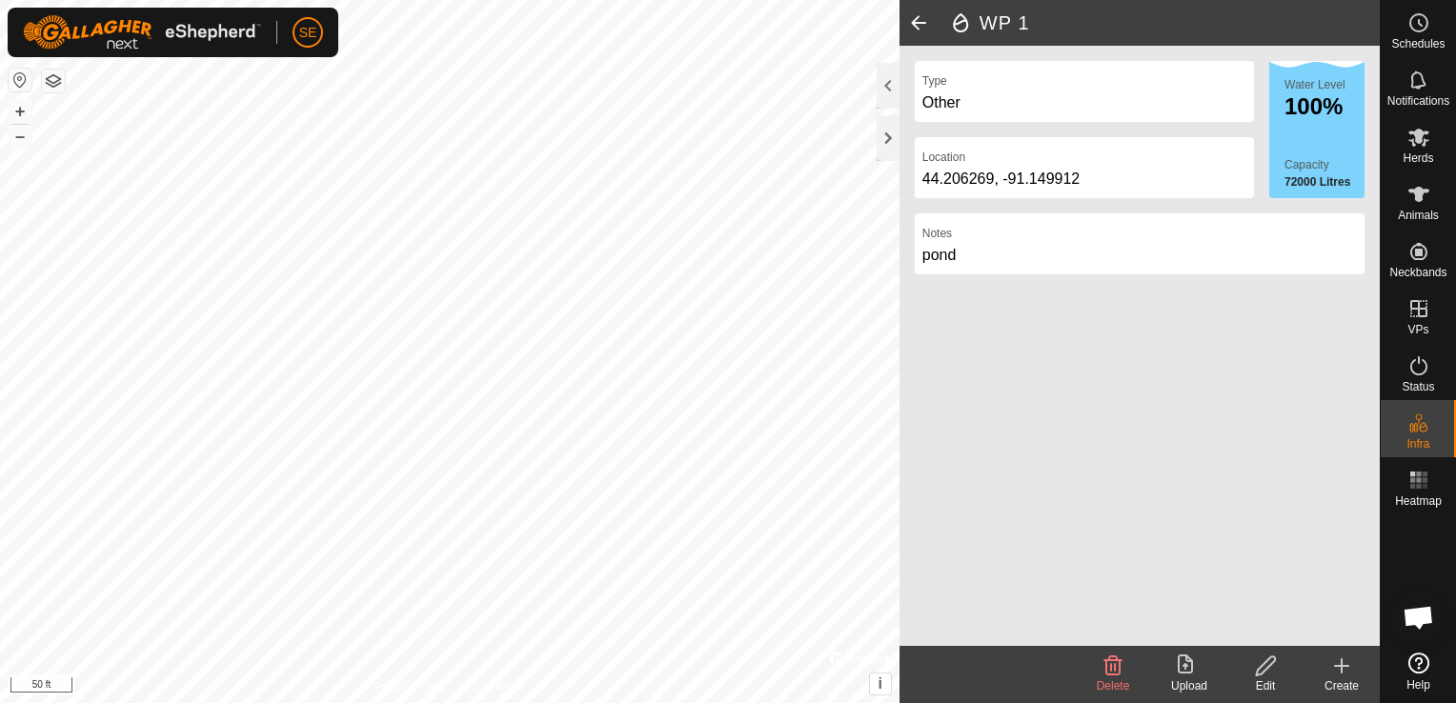
click at [917, 21] on span at bounding box center [919, 23] width 38 height 46
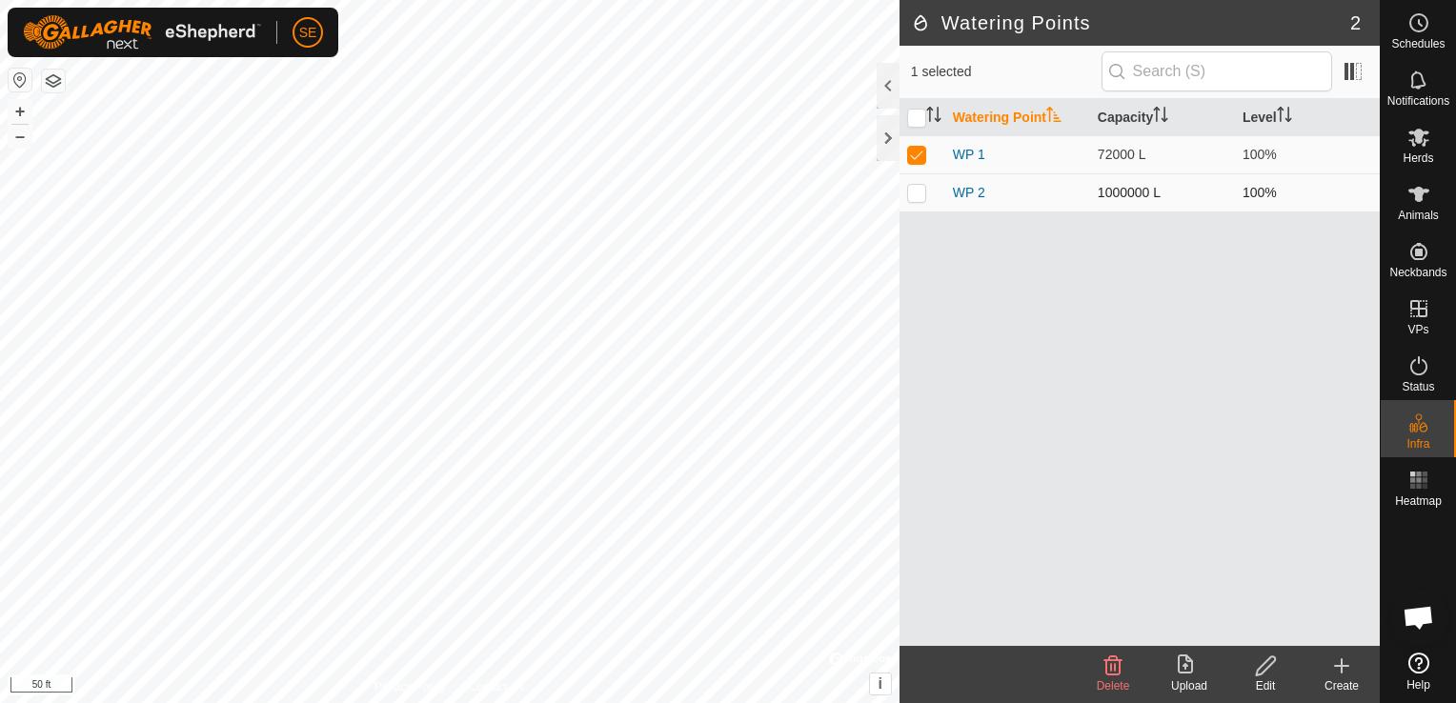
click at [922, 185] on p-checkbox at bounding box center [916, 192] width 19 height 15
checkbox input "true"
click at [964, 192] on link "WP 2" at bounding box center [969, 192] width 32 height 15
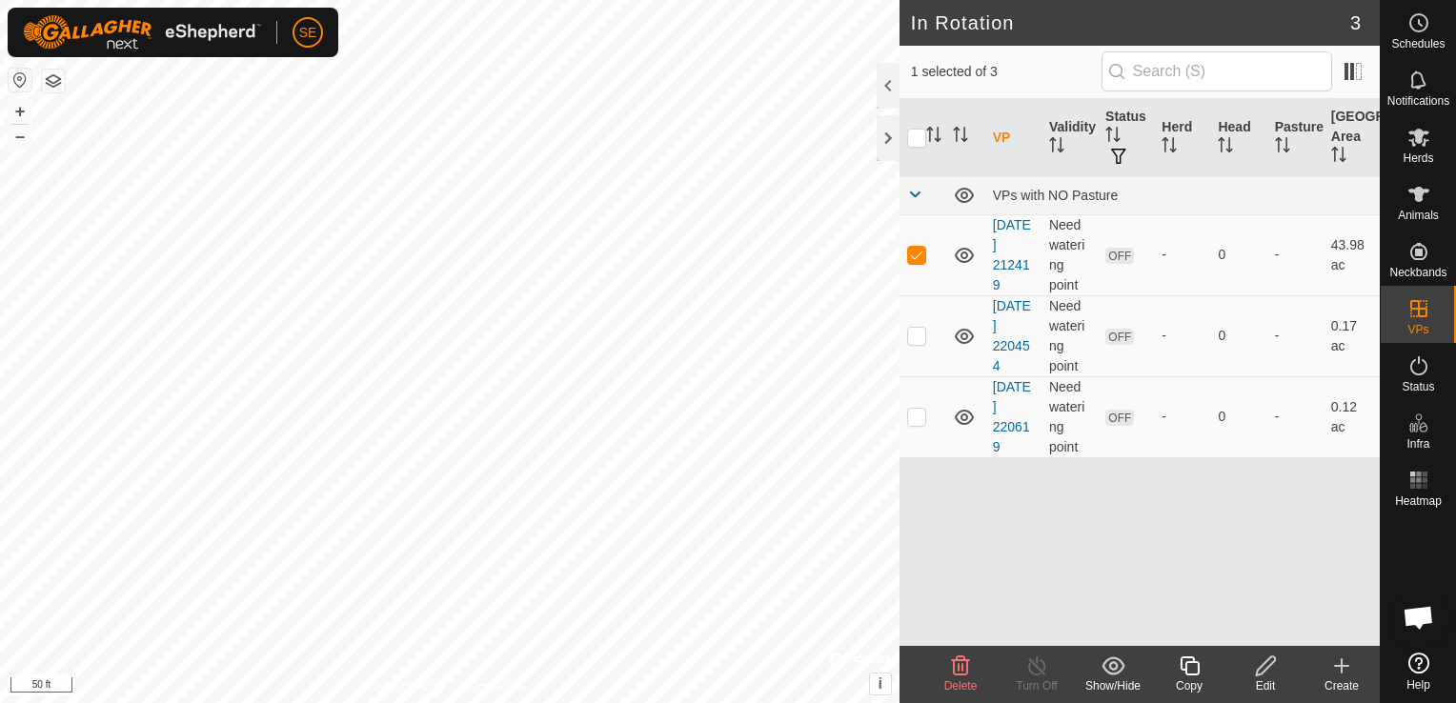
click at [1075, 557] on div "VP Validity Status Herd Head Pasture Grazing Area VPs with NO Pasture [DATE] 21…" at bounding box center [1140, 372] width 480 height 547
click at [1416, 376] on icon at bounding box center [1418, 365] width 23 height 23
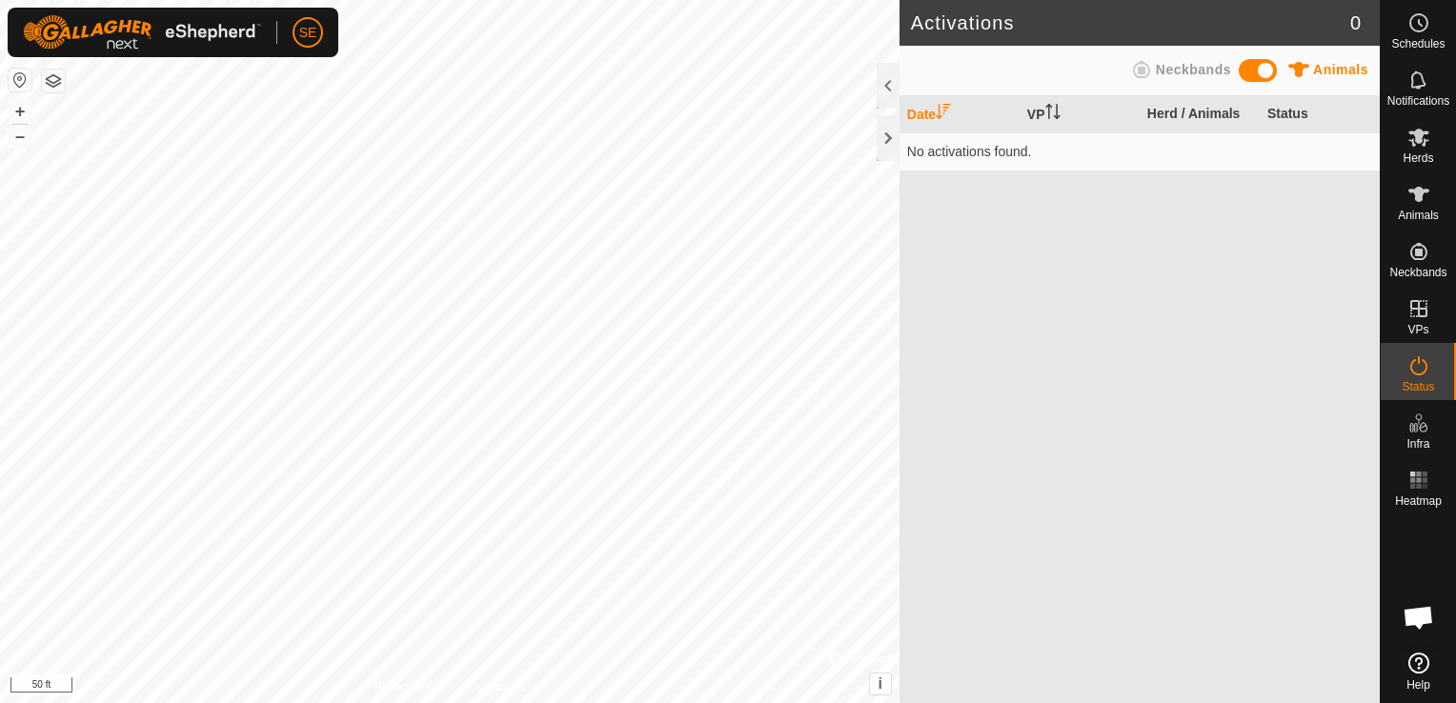
click at [1416, 375] on icon at bounding box center [1418, 365] width 23 height 23
click at [1175, 67] on span "Neckbands" at bounding box center [1193, 69] width 75 height 15
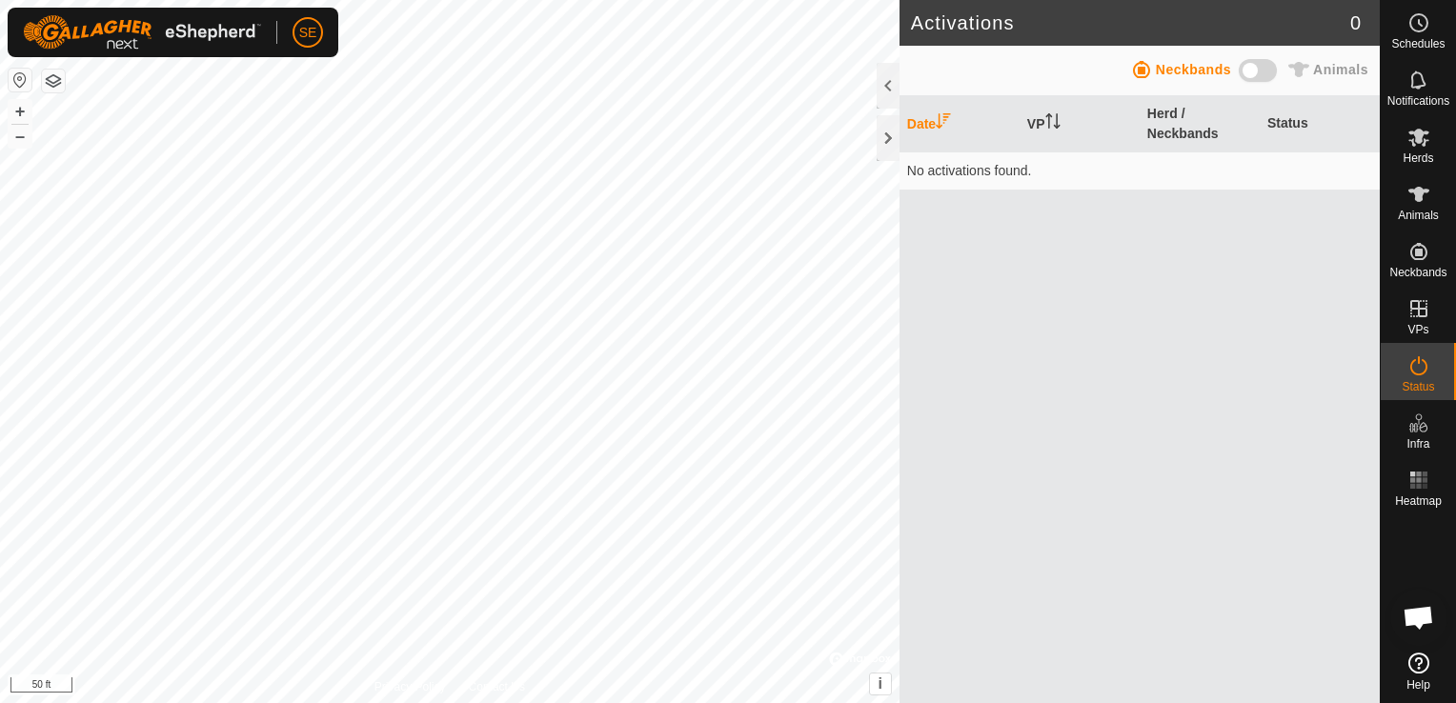
click at [1275, 65] on span at bounding box center [1258, 70] width 38 height 23
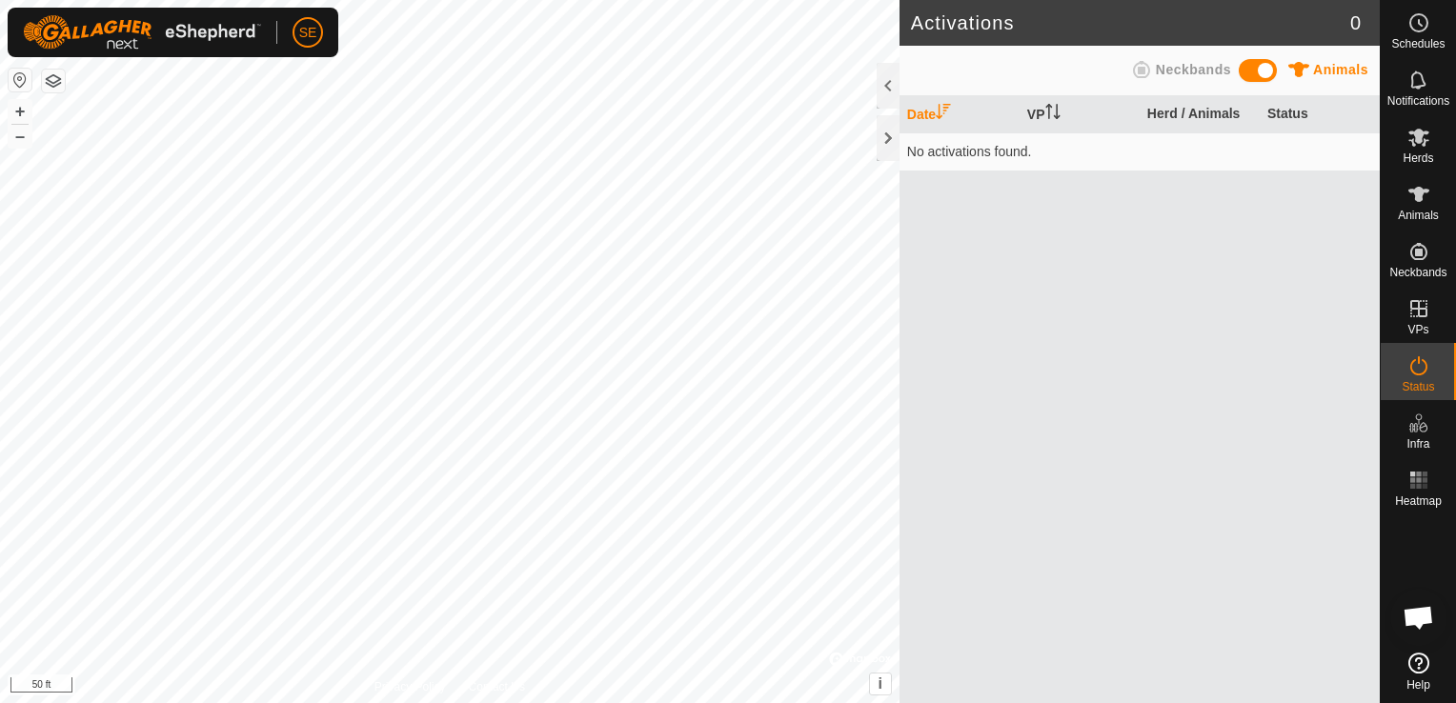
click at [1168, 69] on span "Neckbands" at bounding box center [1193, 69] width 75 height 15
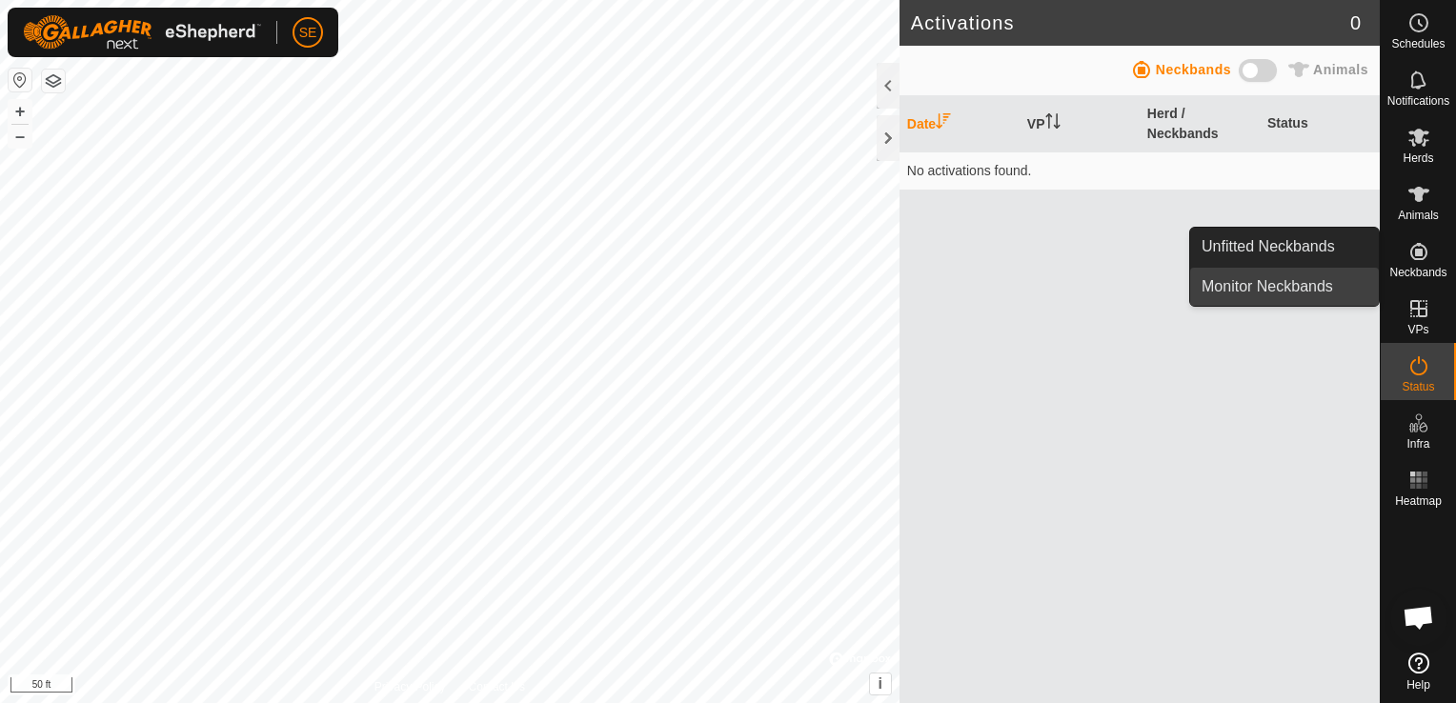
click at [1323, 283] on link "Monitor Neckbands" at bounding box center [1284, 287] width 189 height 38
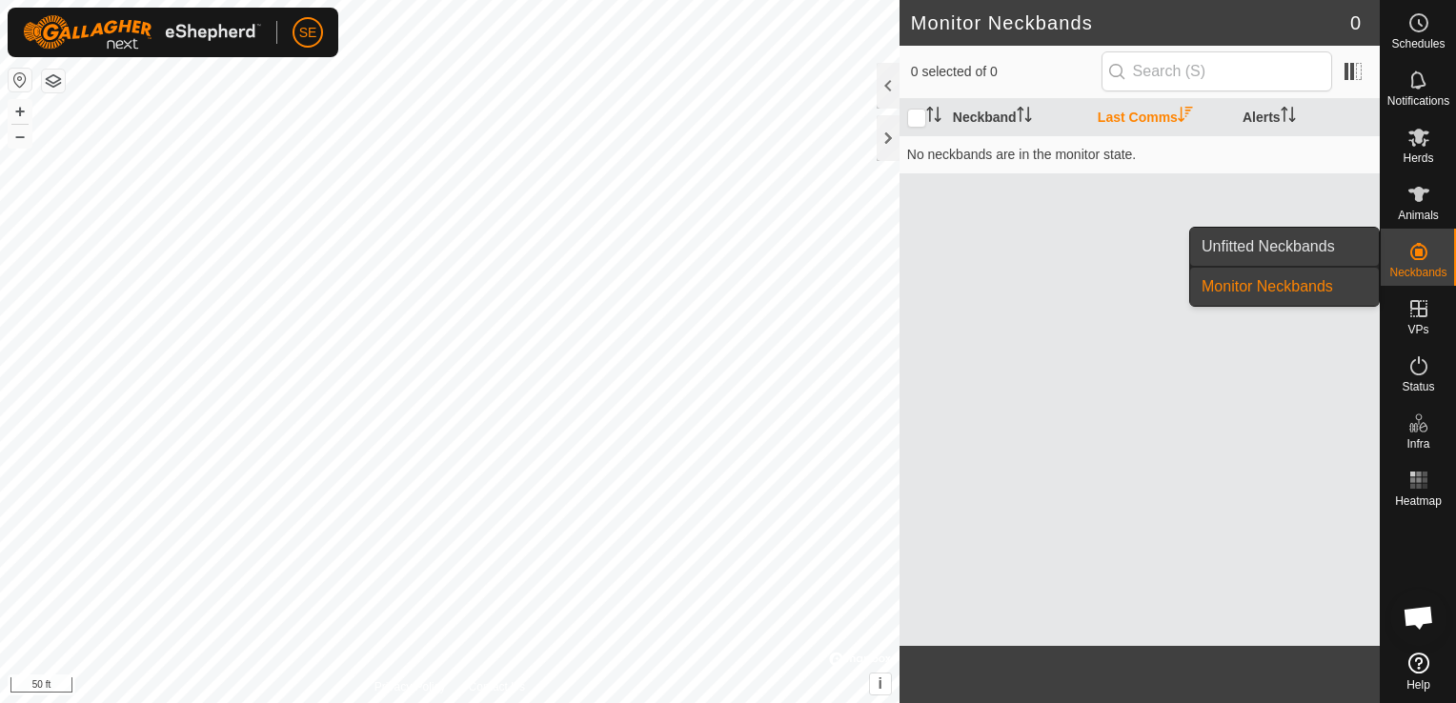
click at [1326, 253] on link "Unfitted Neckbands" at bounding box center [1284, 247] width 189 height 38
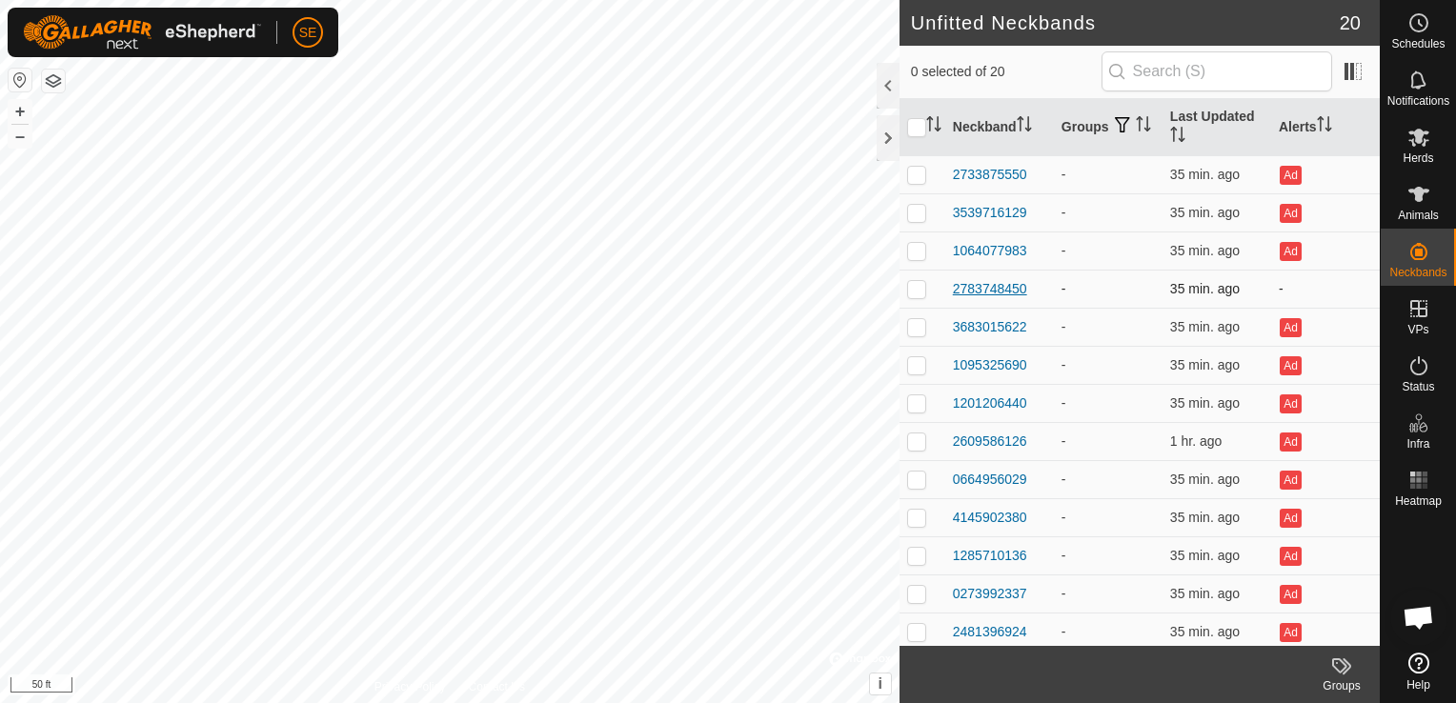
click at [1021, 285] on div "2783748450" at bounding box center [990, 289] width 74 height 20
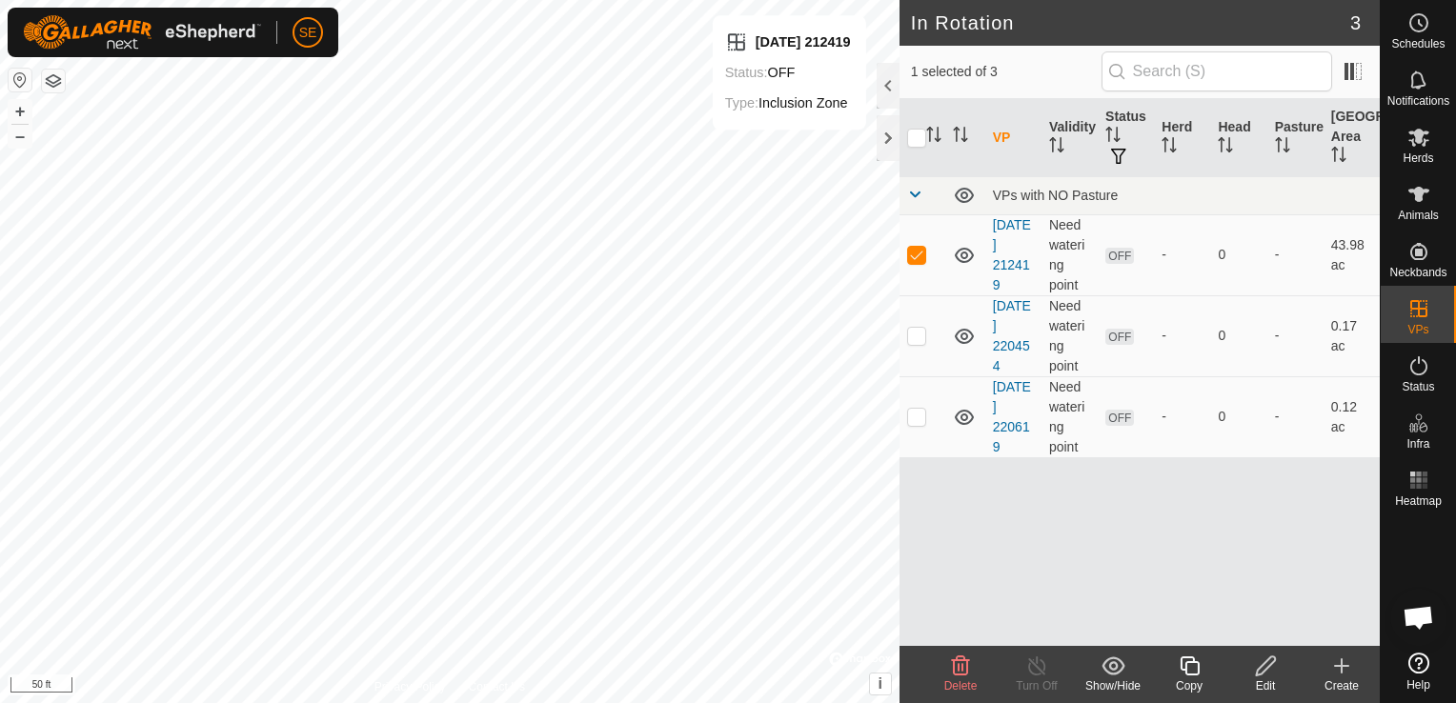
click at [1348, 29] on h2 "In Rotation" at bounding box center [1130, 22] width 439 height 23
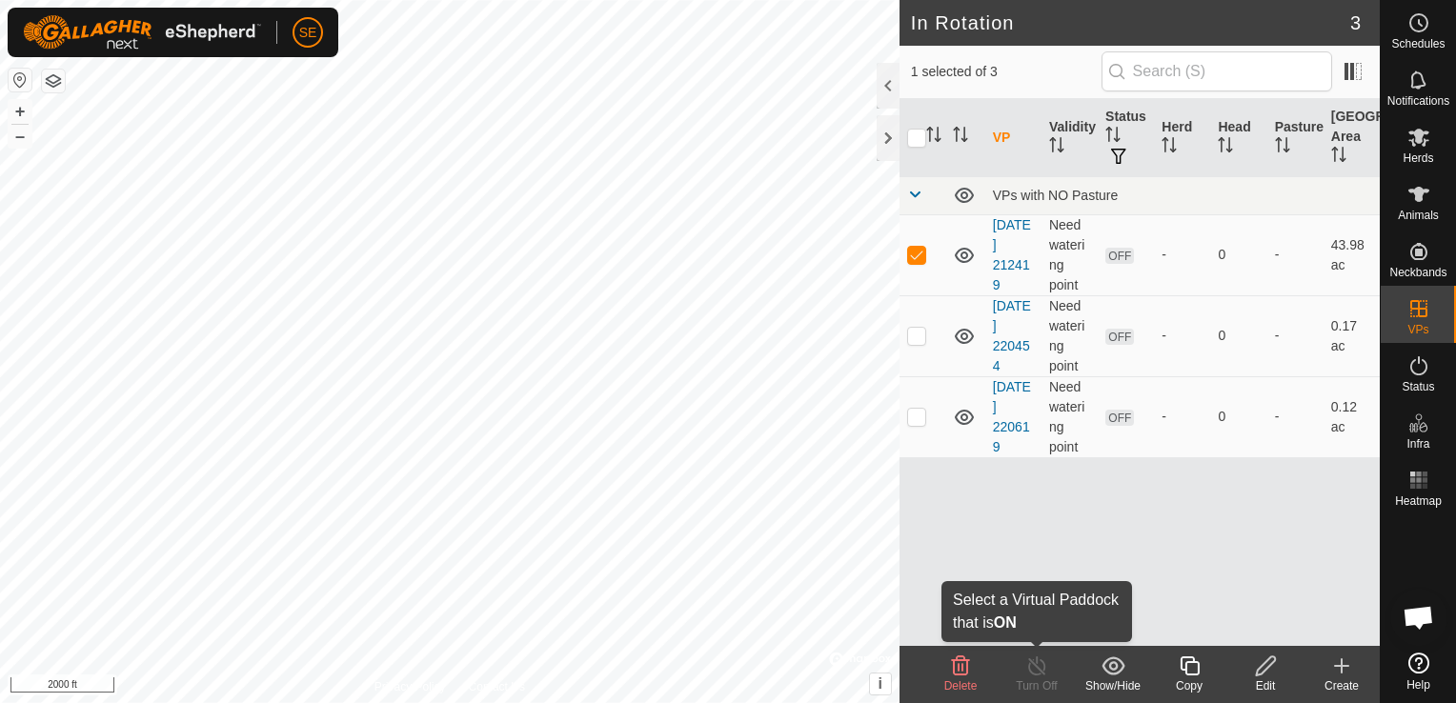
click at [1041, 672] on line at bounding box center [1036, 666] width 15 height 15
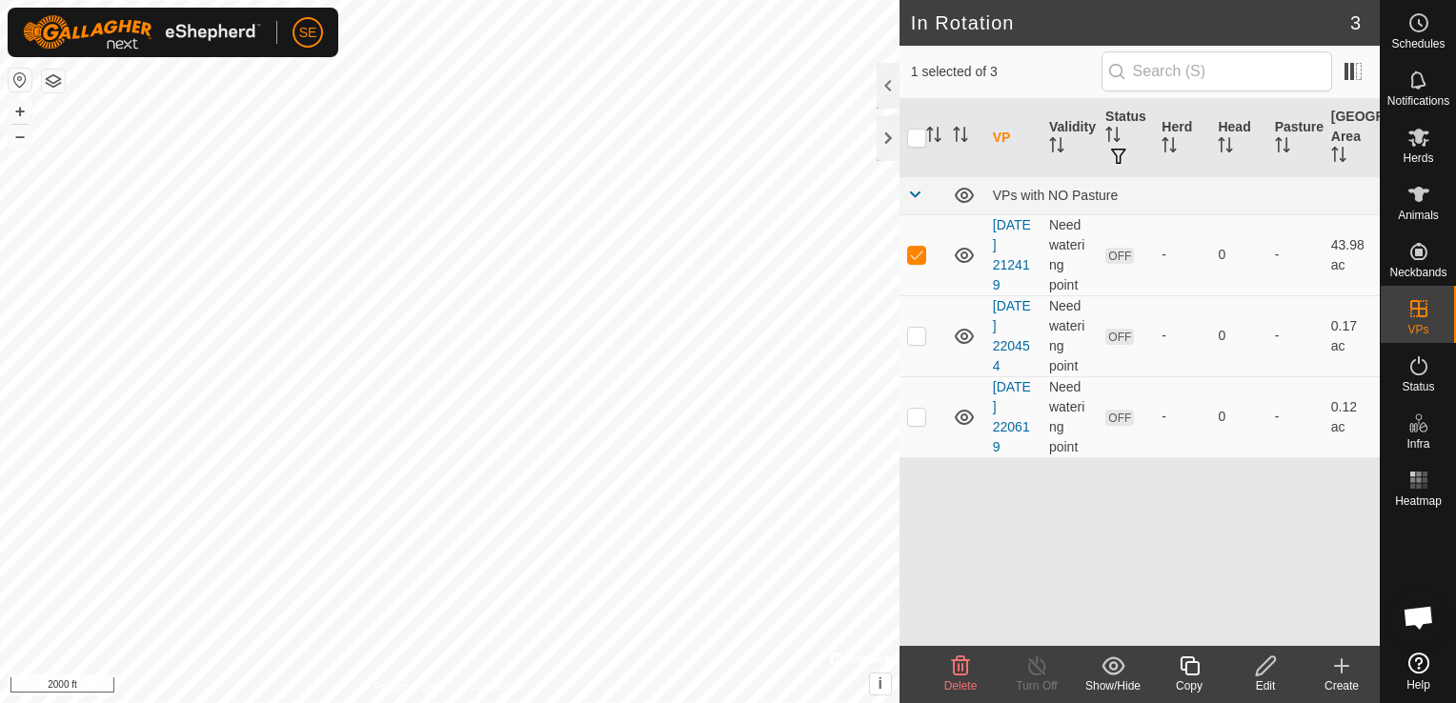
click at [1037, 681] on div "Turn Off" at bounding box center [1037, 686] width 76 height 17
click at [1113, 669] on icon at bounding box center [1113, 666] width 23 height 18
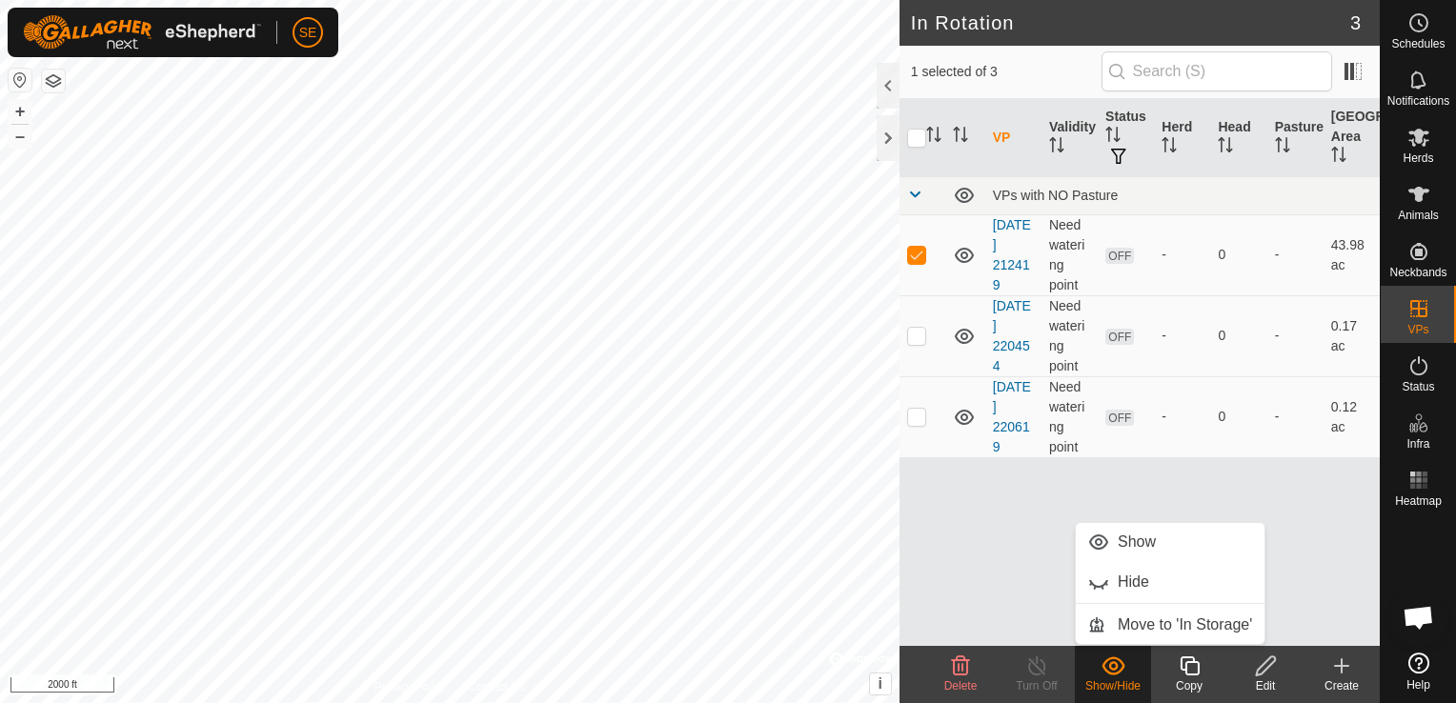
click at [1269, 667] on icon at bounding box center [1266, 666] width 24 height 23
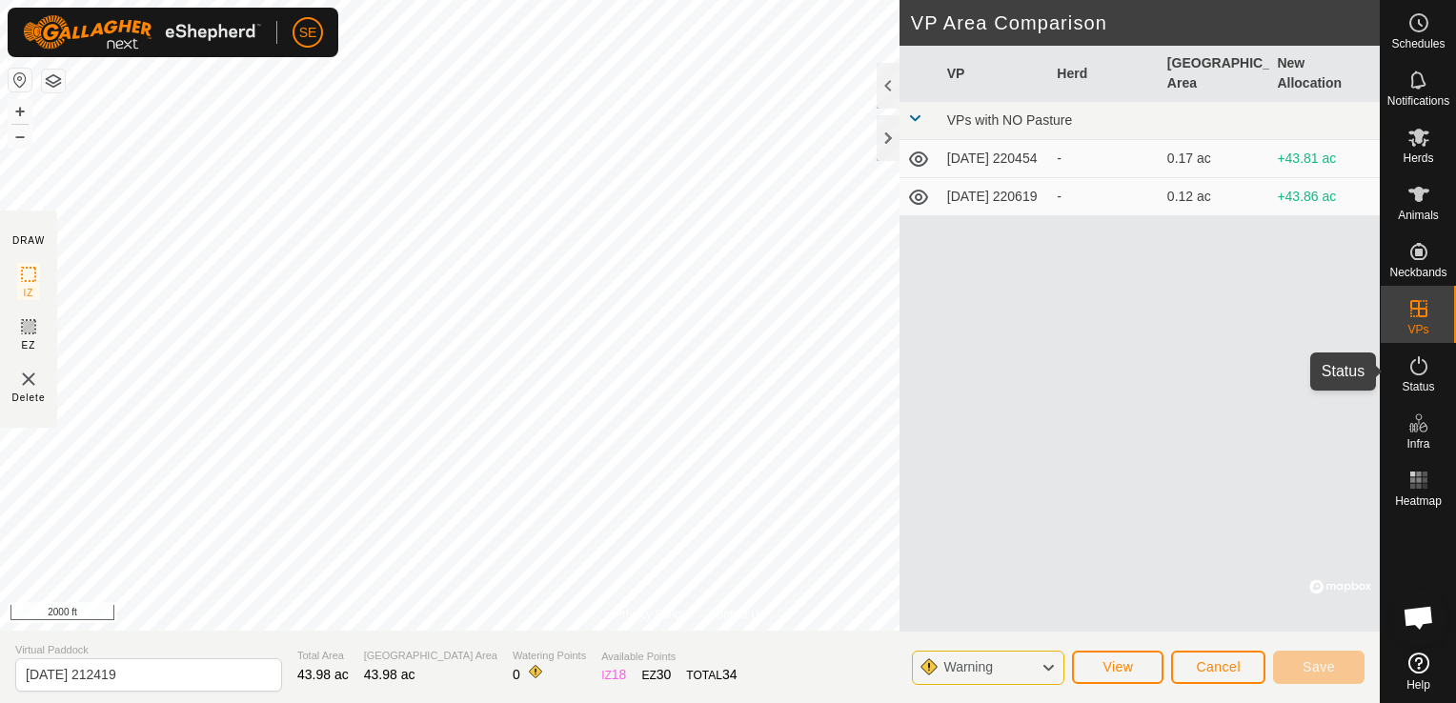
click at [1414, 381] on span "Status" at bounding box center [1418, 386] width 32 height 11
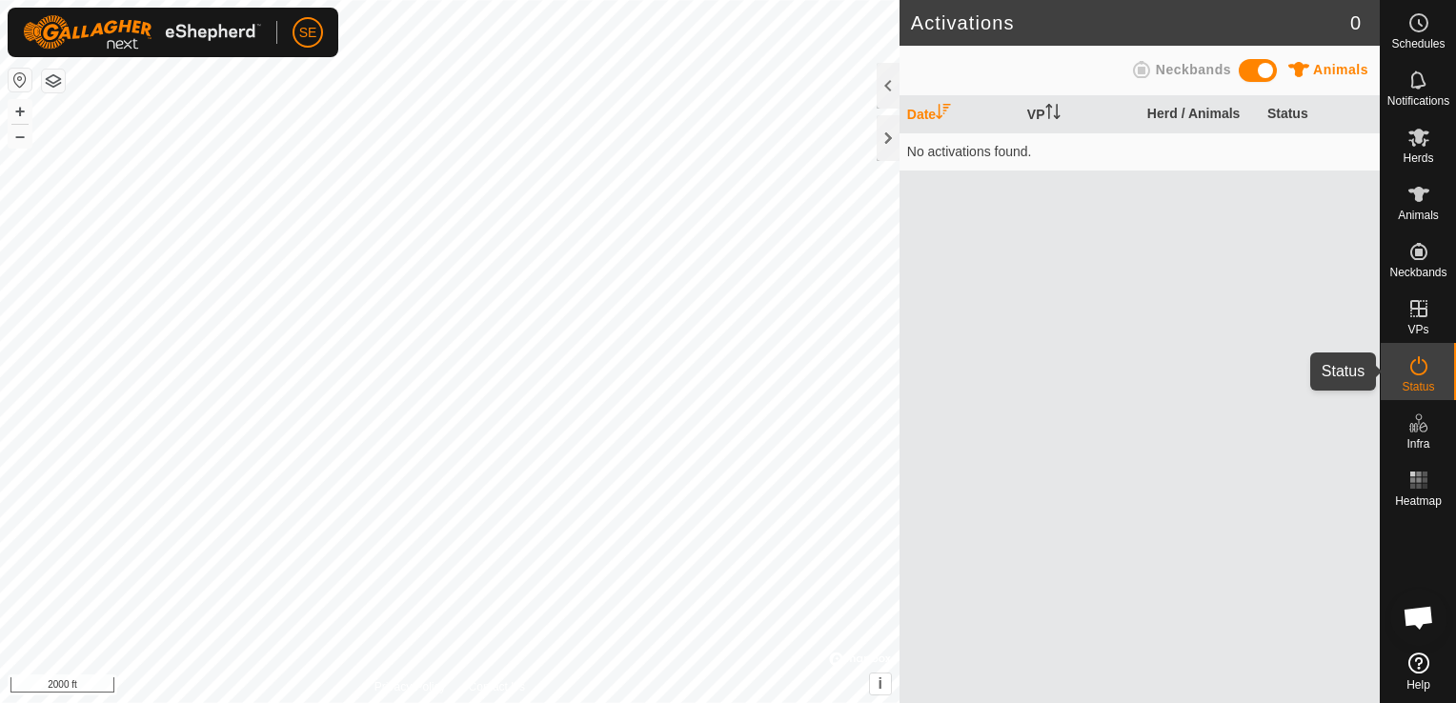
click at [1412, 375] on icon at bounding box center [1418, 365] width 23 height 23
click at [1004, 164] on td "No activations found." at bounding box center [1140, 151] width 480 height 38
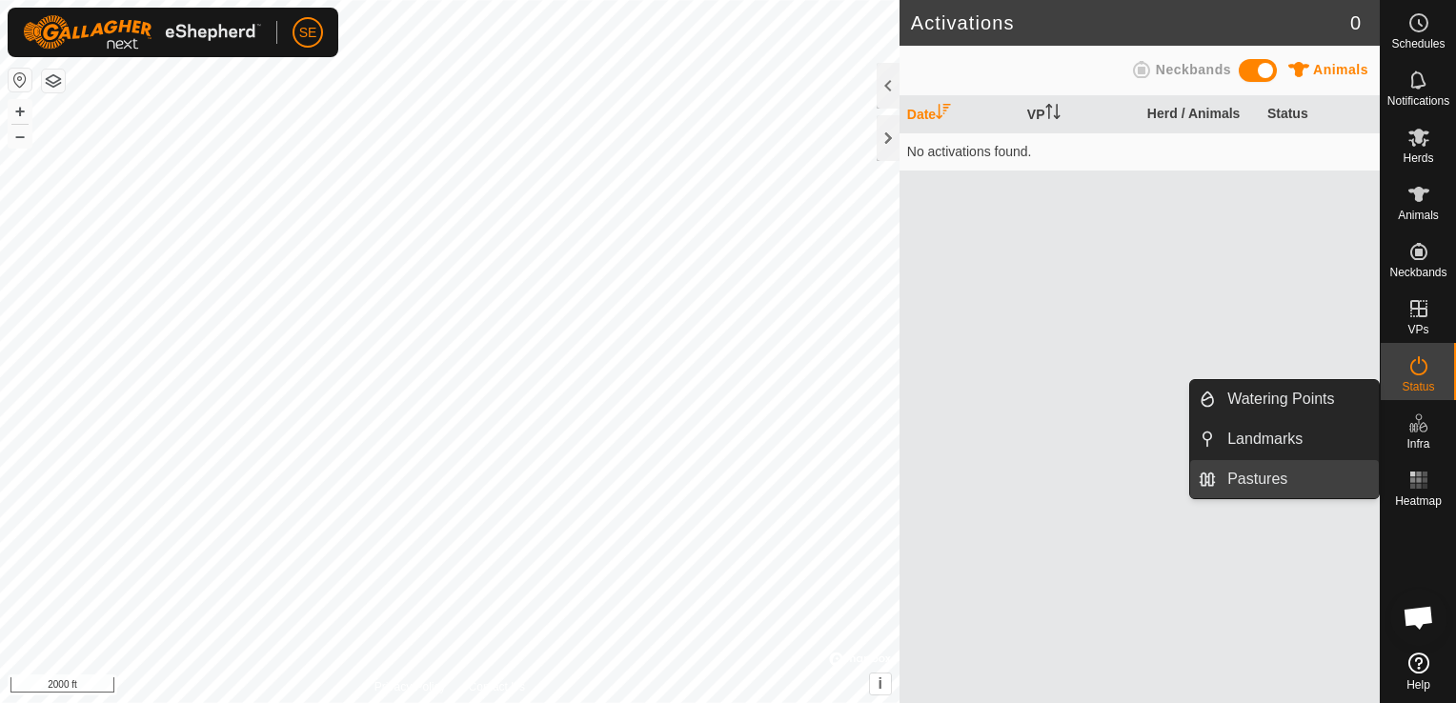
click at [1272, 476] on link "Pastures" at bounding box center [1297, 479] width 163 height 38
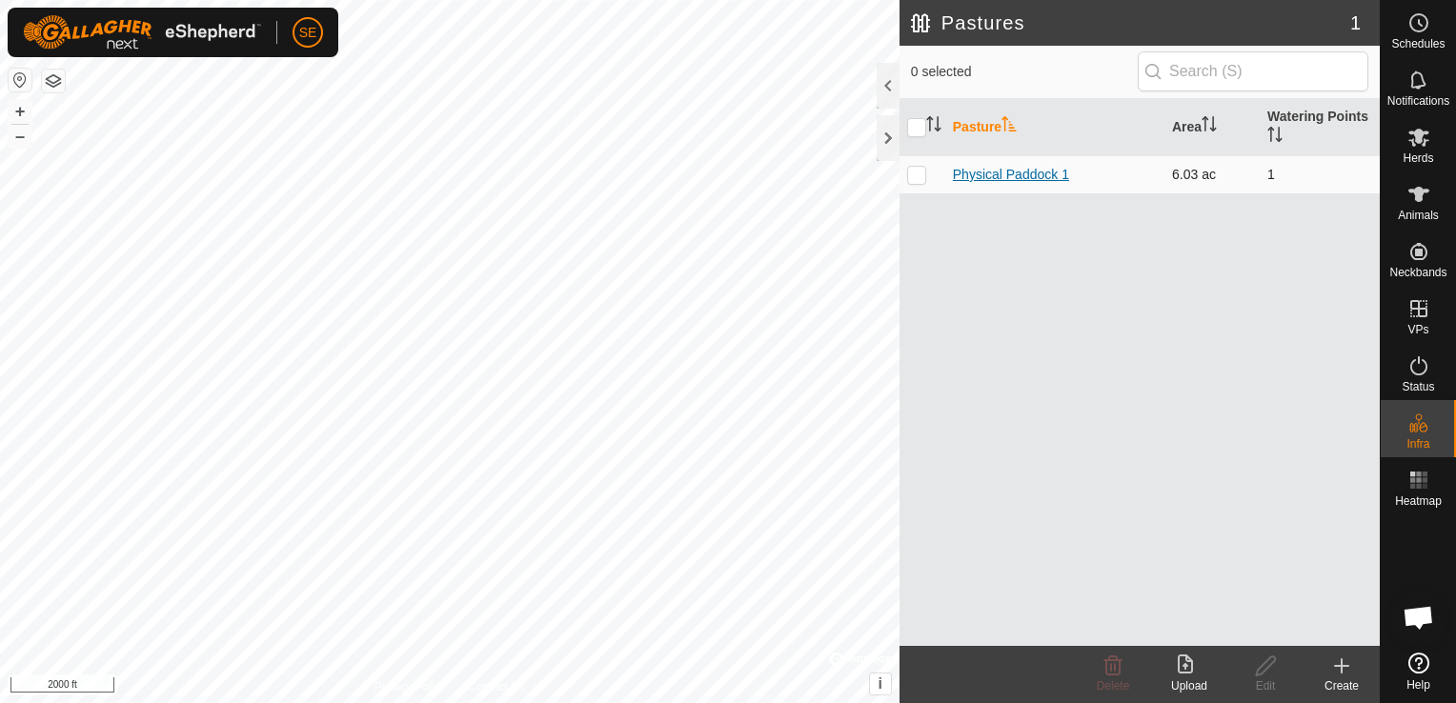
click at [972, 175] on link "Physical Paddock 1" at bounding box center [1011, 174] width 116 height 15
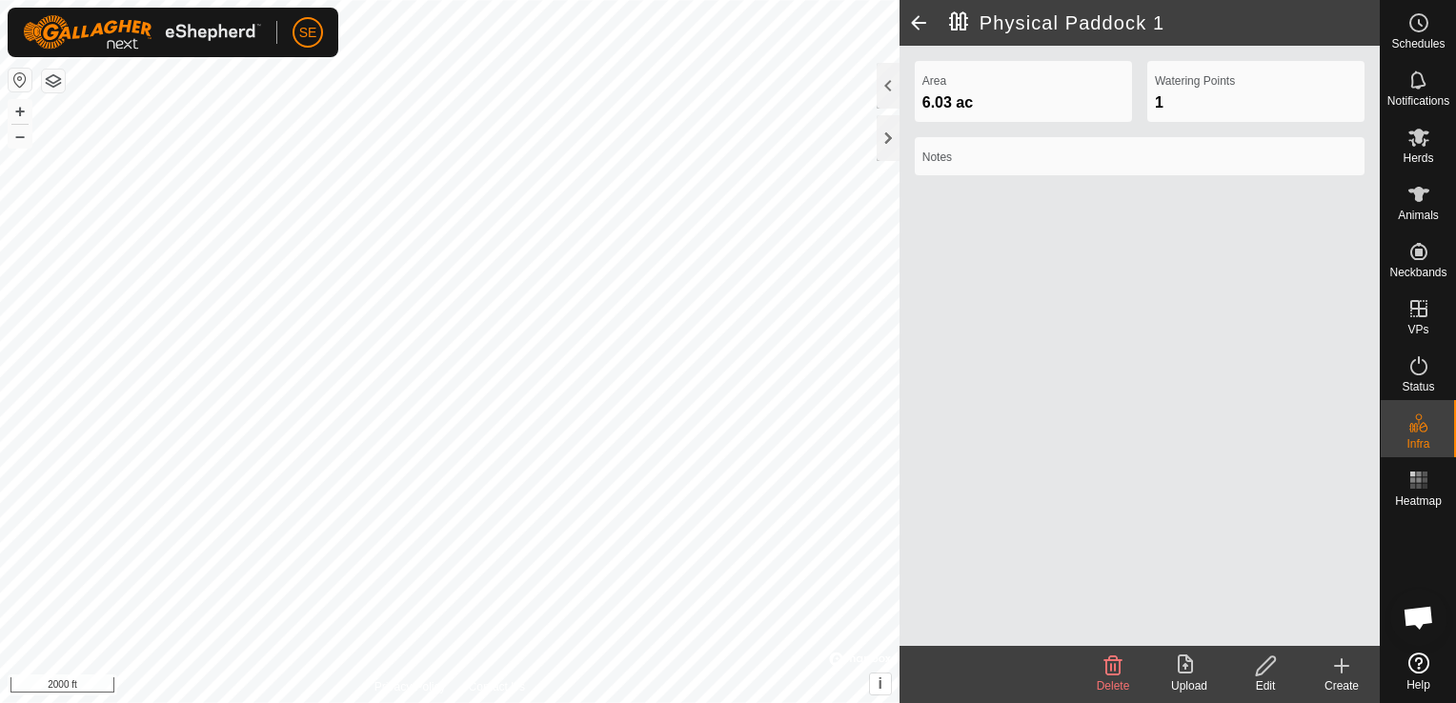
click at [1118, 665] on icon at bounding box center [1113, 666] width 23 height 23
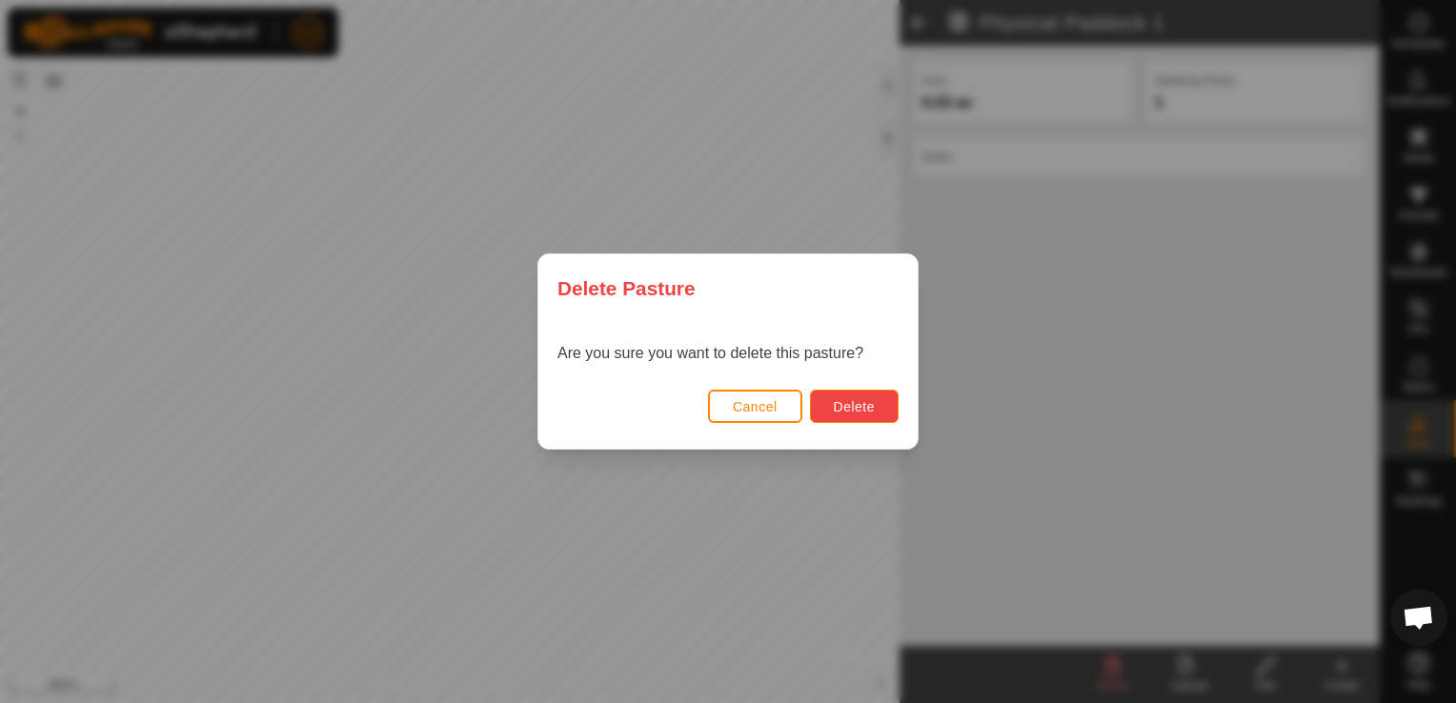
click at [823, 394] on button "Delete" at bounding box center [854, 406] width 89 height 33
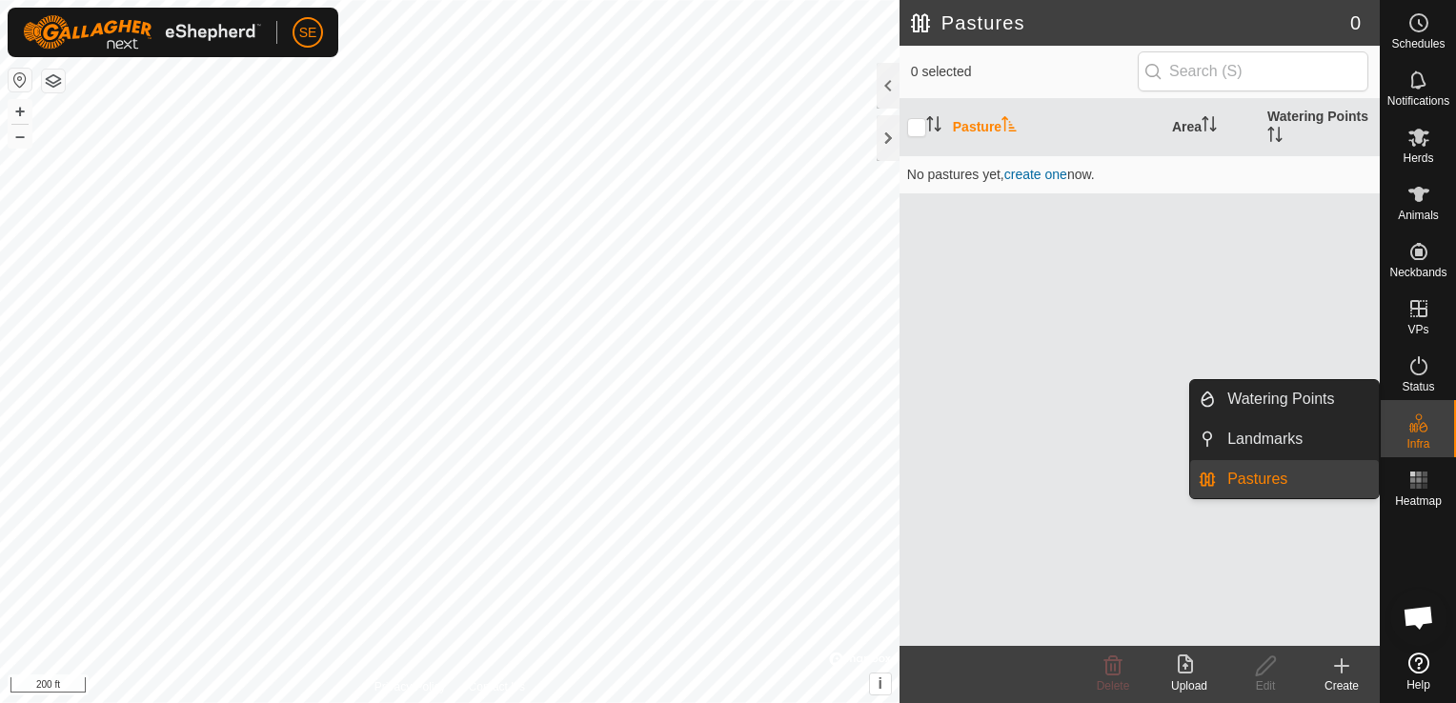
click at [1306, 475] on link "Pastures" at bounding box center [1297, 479] width 163 height 38
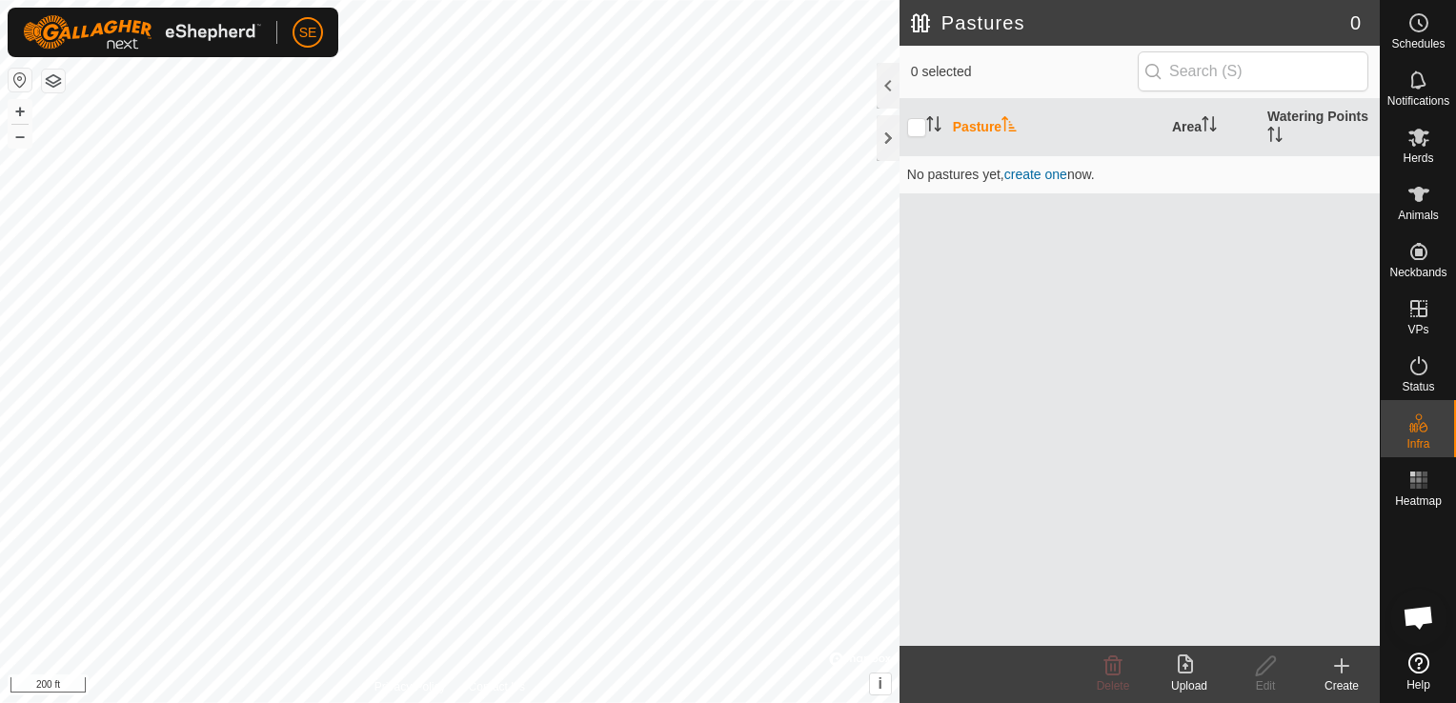
click at [1347, 676] on icon at bounding box center [1341, 666] width 23 height 23
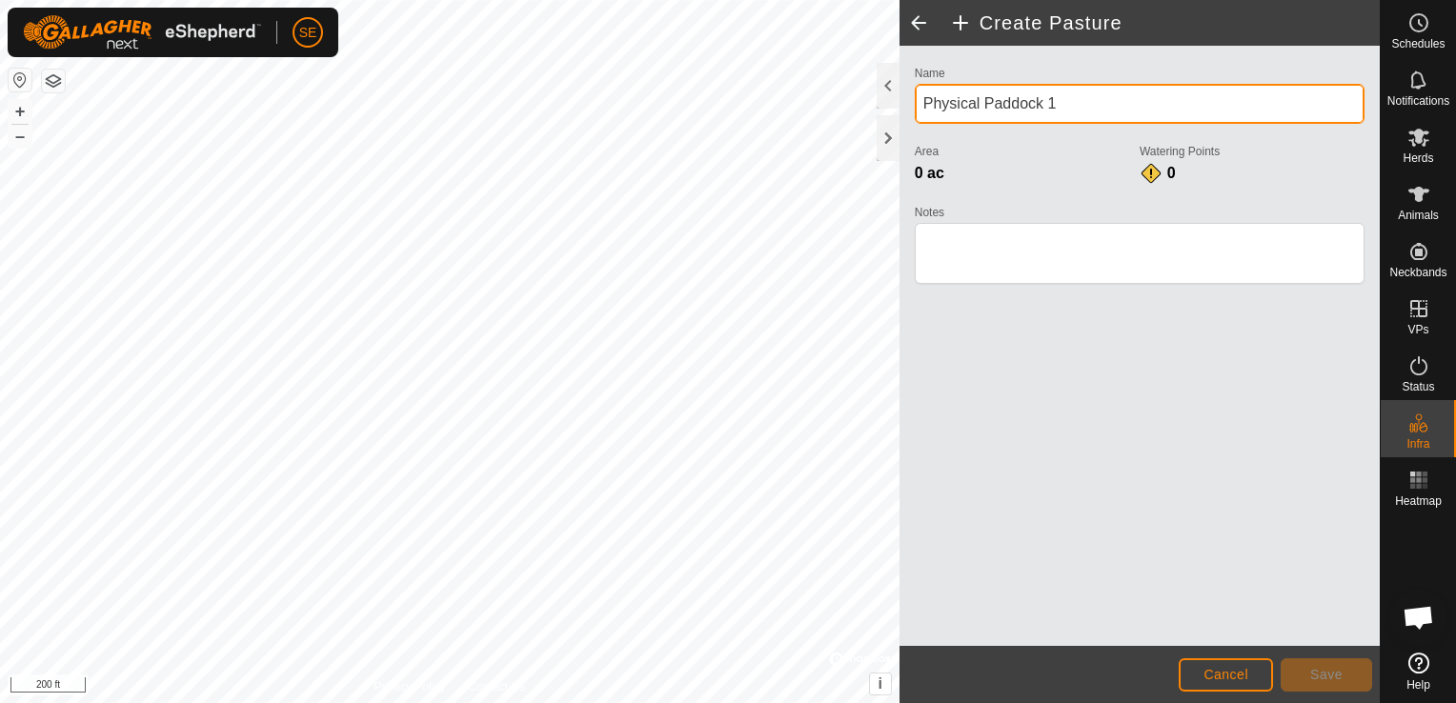
click at [1052, 112] on input "Physical Paddock 1" at bounding box center [1140, 104] width 450 height 40
type input "P"
type input "farm"
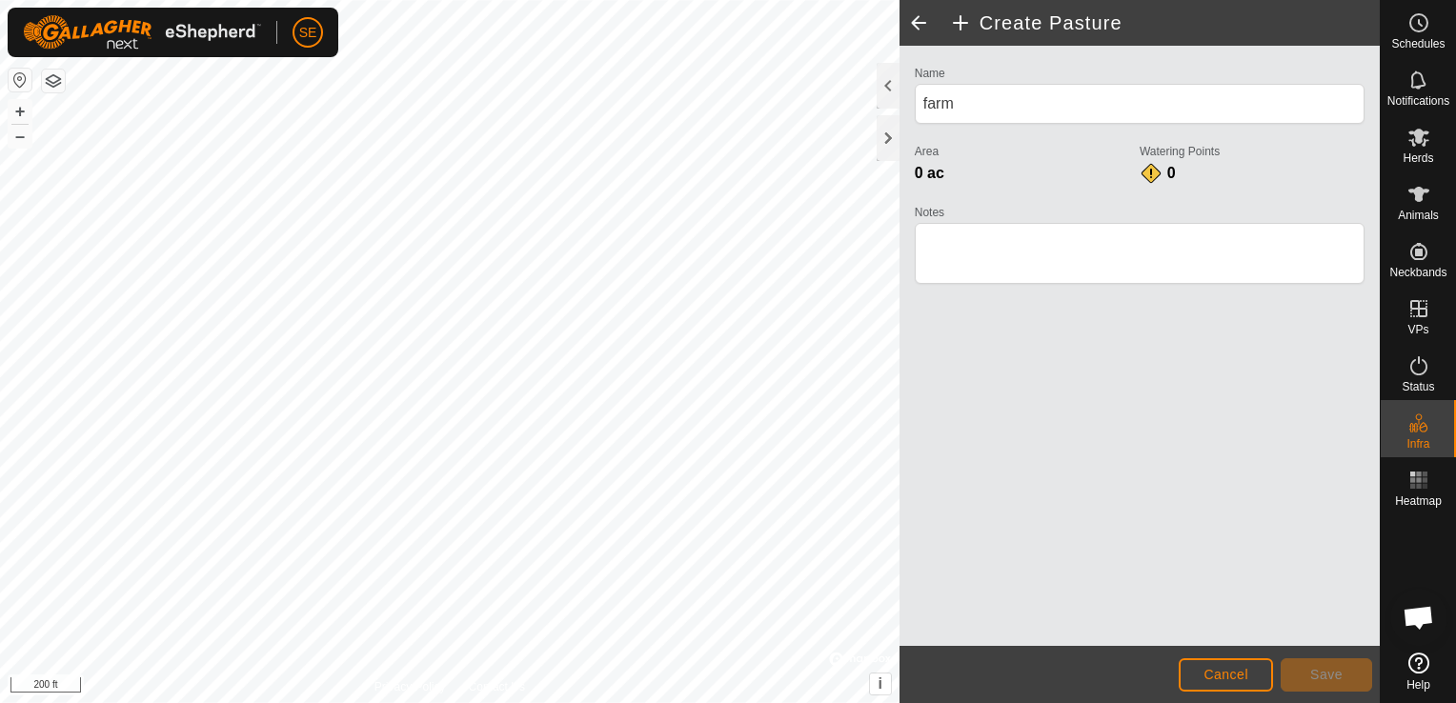
click at [621, 702] on html "SE Schedules Notifications Herds Animals Neckbands VPs Status Infra Heatmap Hel…" at bounding box center [728, 351] width 1456 height 703
click at [1348, 677] on button "Save" at bounding box center [1326, 674] width 91 height 33
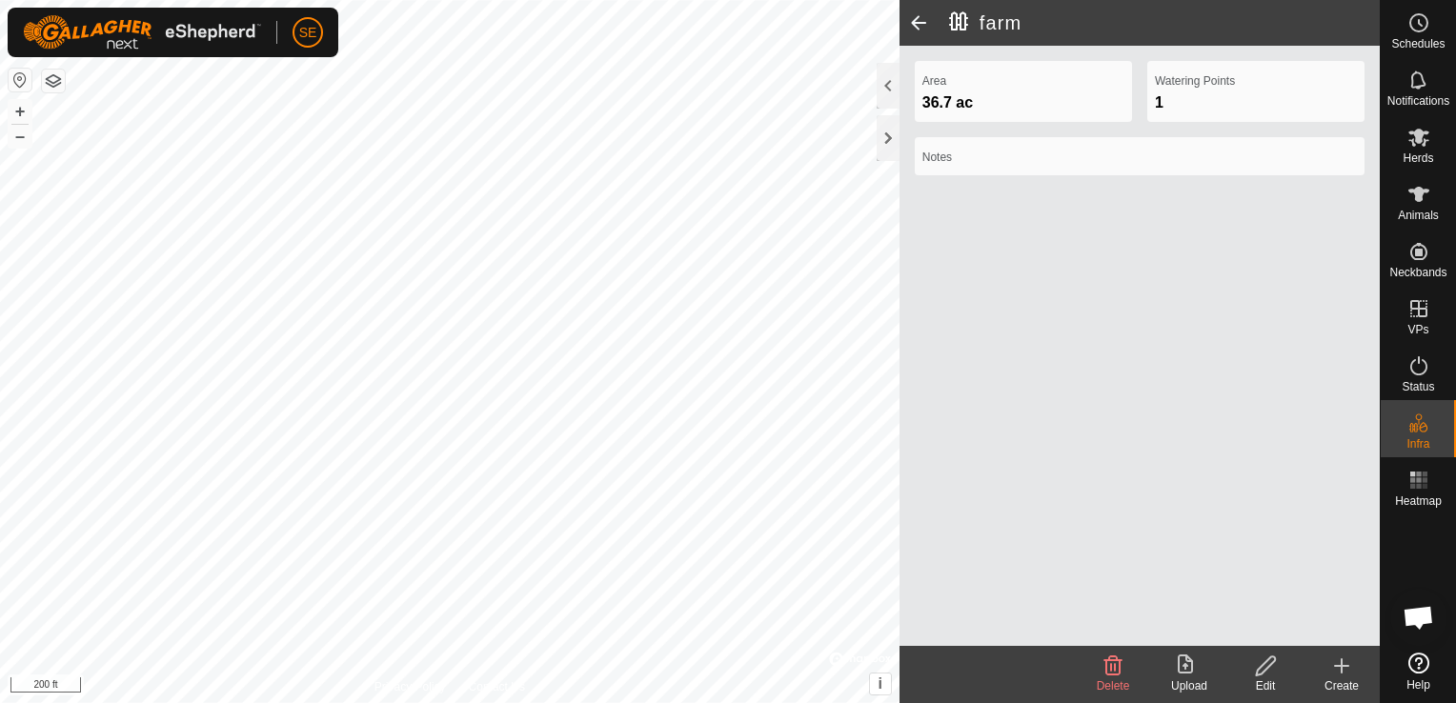
click at [808, 702] on html "SE Schedules Notifications Herds Animals Neckbands VPs Status Infra Heatmap Hel…" at bounding box center [728, 351] width 1456 height 703
click at [442, 0] on html "SE Schedules Notifications Herds Animals Neckbands VPs Status Infra Heatmap Hel…" at bounding box center [728, 351] width 1456 height 703
click at [435, 0] on html "SE Schedules Notifications Herds Animals Neckbands VPs Status Infra Heatmap Hel…" at bounding box center [728, 351] width 1456 height 703
click at [648, 0] on html "SE Schedules Notifications Herds Animals Neckbands VPs Status Infra Heatmap Hel…" at bounding box center [728, 351] width 1456 height 703
click at [475, 702] on html "SE Schedules Notifications Herds Animals Neckbands VPs Status Infra Heatmap Hel…" at bounding box center [728, 351] width 1456 height 703
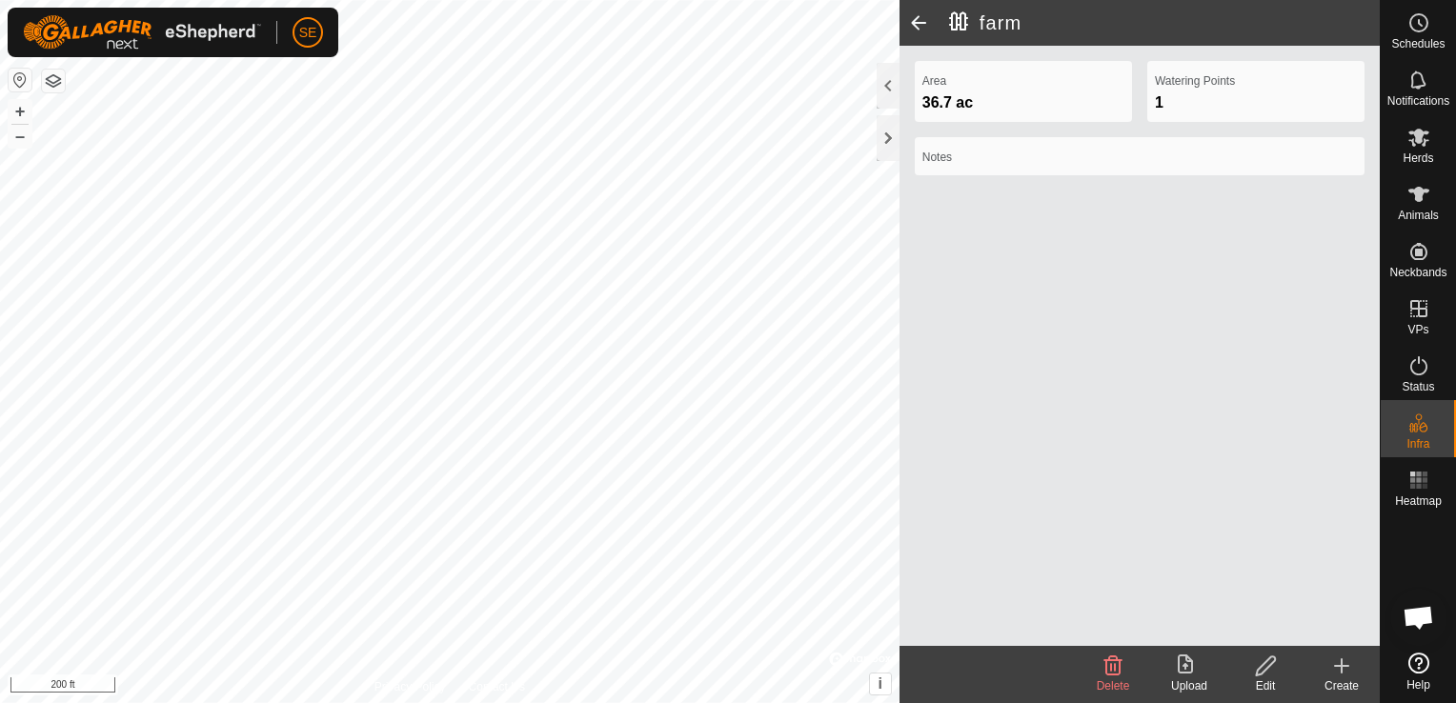
click at [476, 702] on html "SE Schedules Notifications Herds Animals Neckbands VPs Status Infra Heatmap Hel…" at bounding box center [728, 351] width 1456 height 703
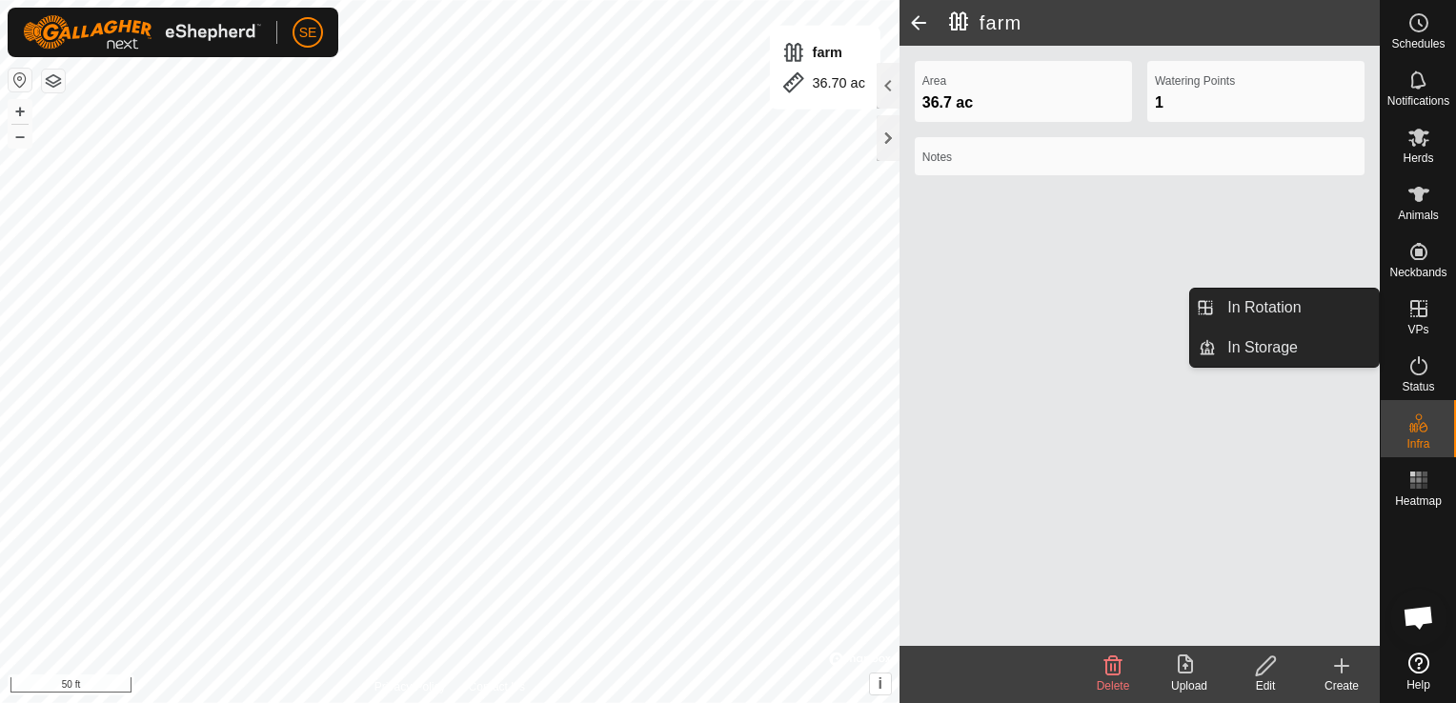
click at [1349, 678] on div "Create" at bounding box center [1342, 686] width 76 height 17
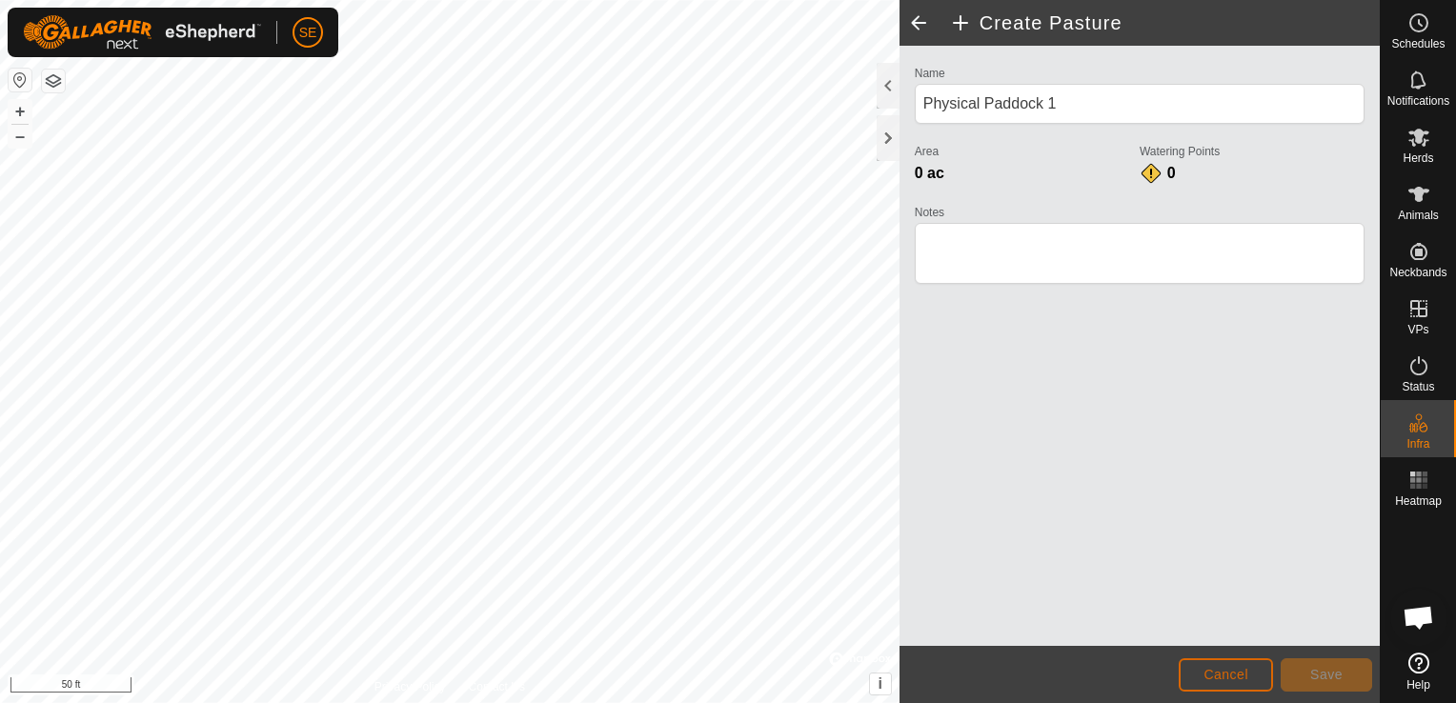
click at [1231, 678] on span "Cancel" at bounding box center [1226, 674] width 45 height 15
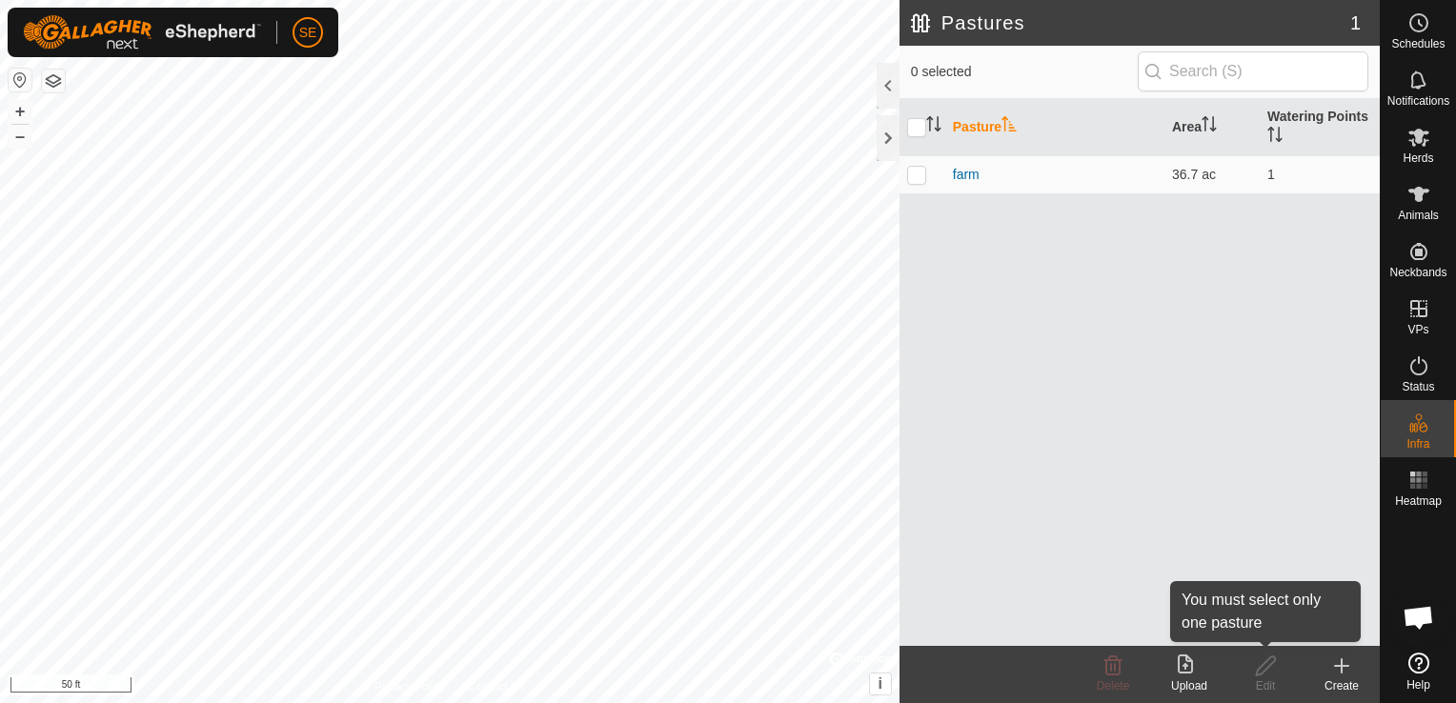
click at [1274, 675] on icon at bounding box center [1266, 666] width 24 height 23
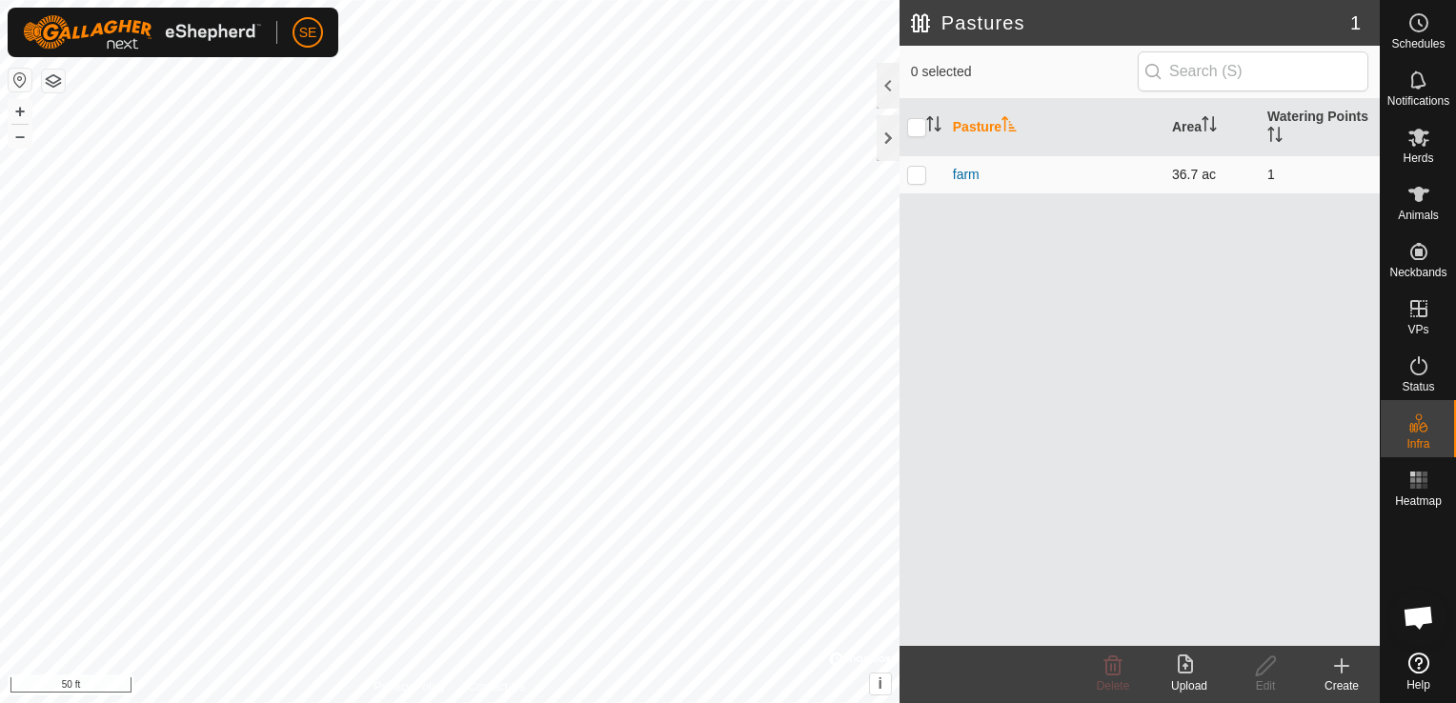
click at [920, 173] on p-checkbox at bounding box center [916, 174] width 19 height 15
checkbox input "true"
click at [1266, 663] on icon at bounding box center [1266, 666] width 24 height 23
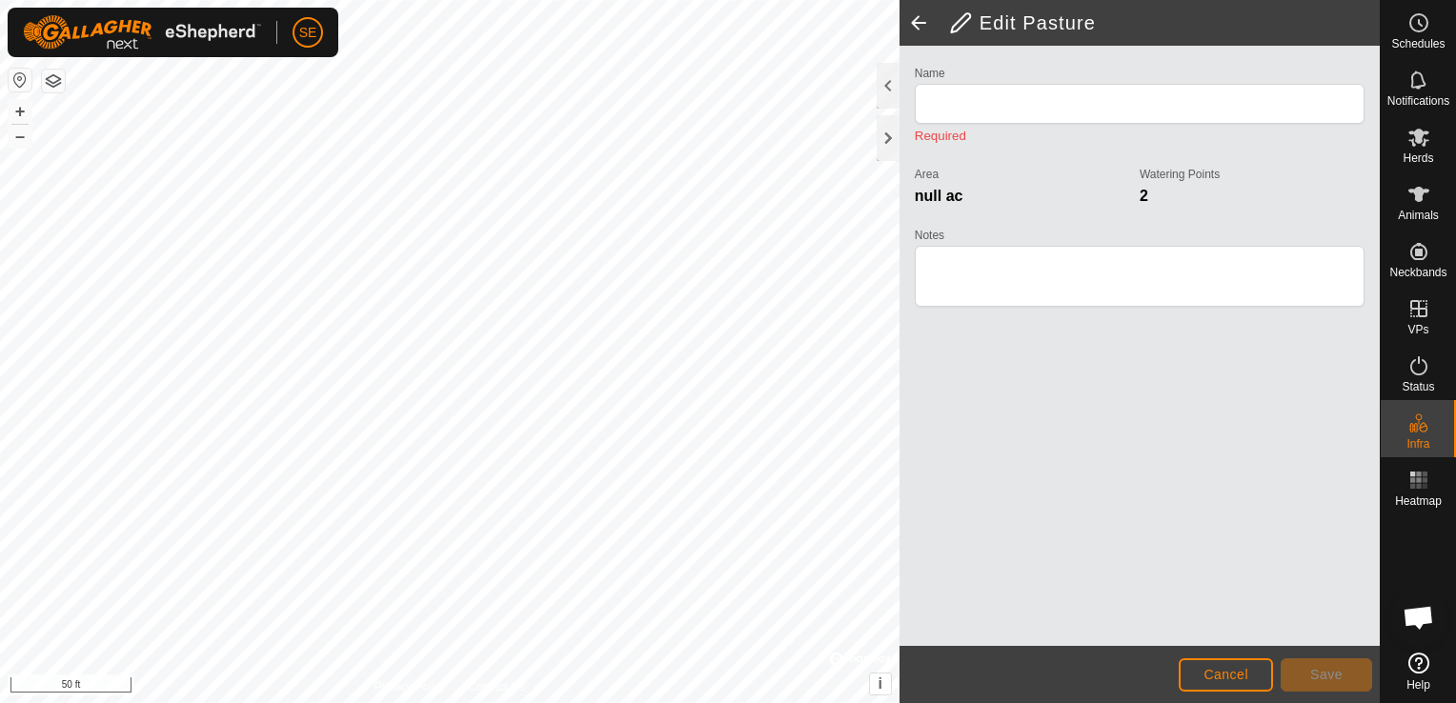
type input "farm"
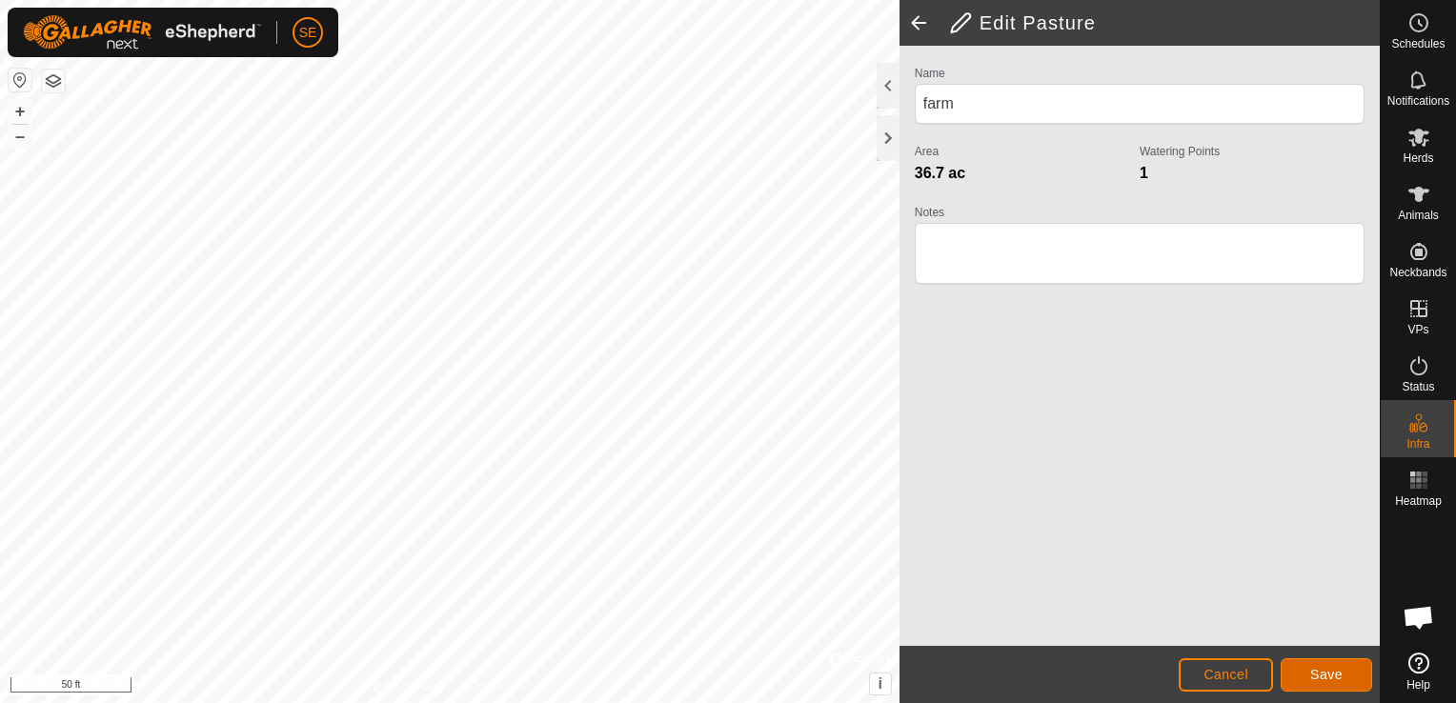
click at [1333, 678] on span "Save" at bounding box center [1326, 674] width 32 height 15
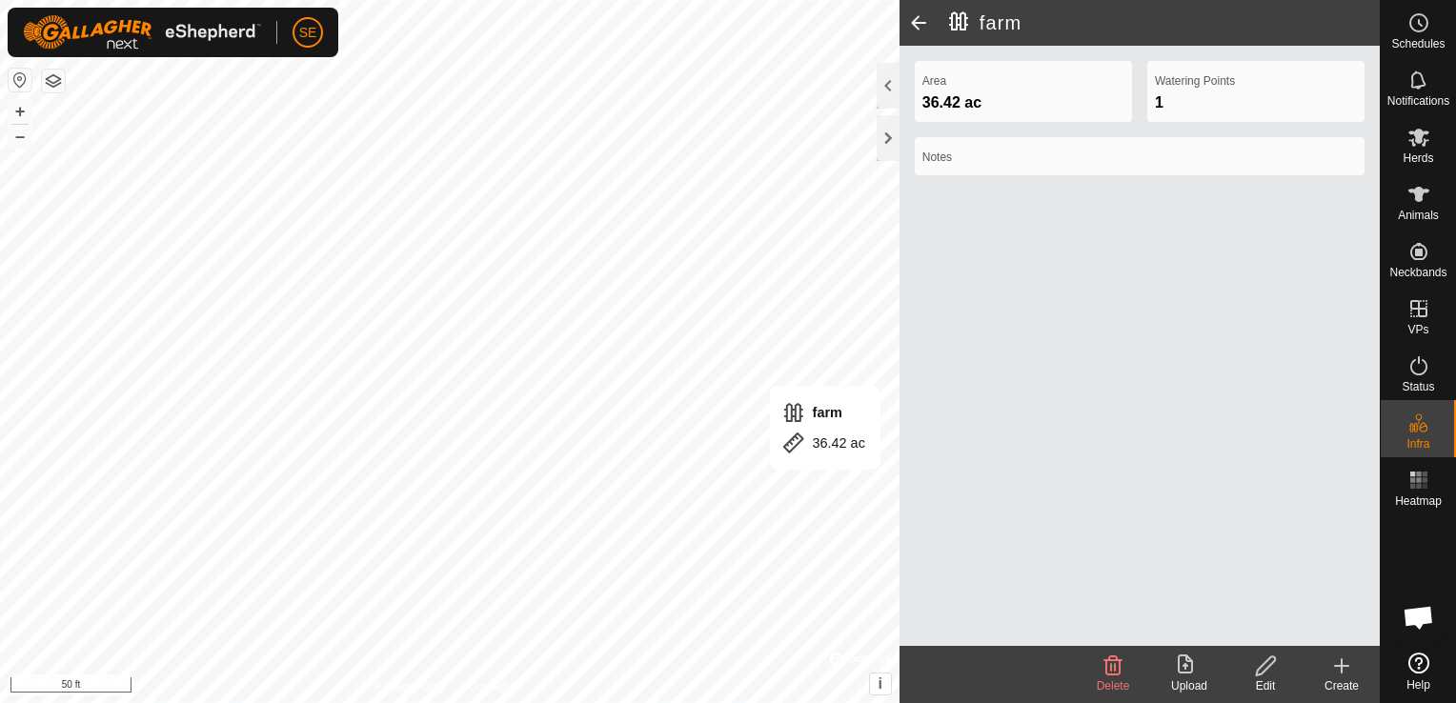
click at [1339, 672] on icon at bounding box center [1341, 666] width 23 height 23
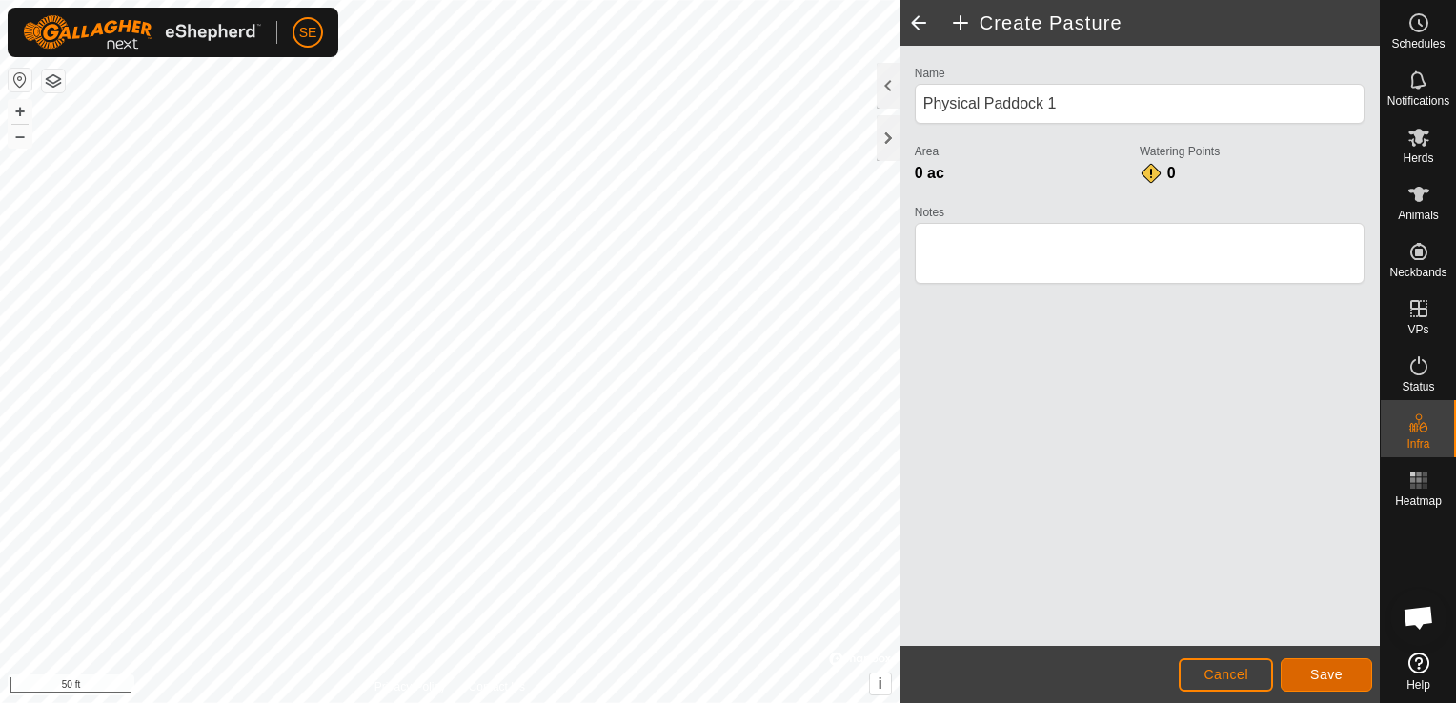
click at [1366, 668] on button "Save" at bounding box center [1326, 674] width 91 height 33
